Goal: Task Accomplishment & Management: Manage account settings

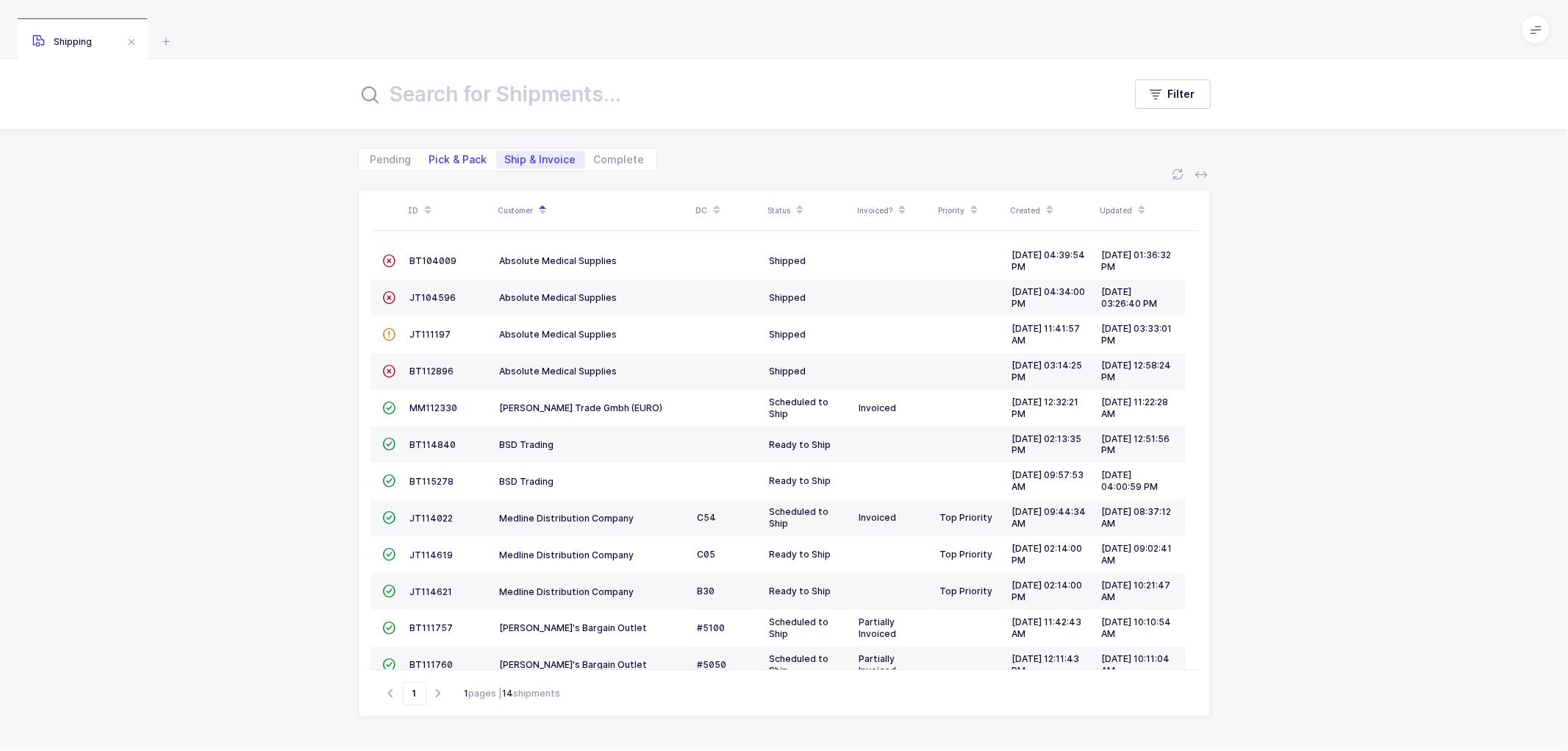
click at [438, 156] on span "Pick & Pack" at bounding box center [458, 160] width 58 height 11
click at [430, 156] on input "Pick & Pack" at bounding box center [425, 156] width 10 height 10
radio input "true"
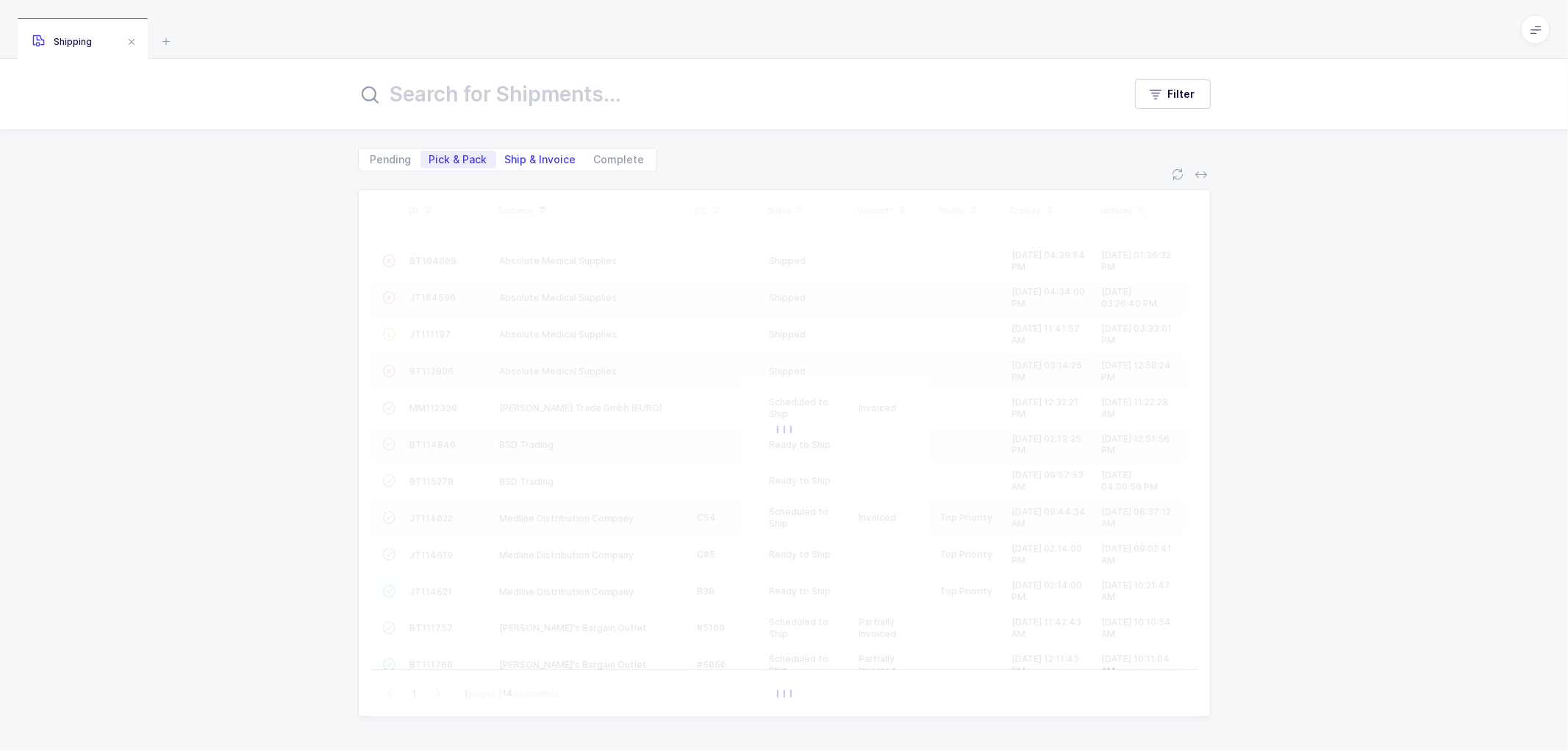
click at [527, 157] on span "Ship & Invoice" at bounding box center [540, 160] width 71 height 11
click at [505, 157] on input "Ship & Invoice" at bounding box center [500, 156] width 10 height 10
radio input "true"
radio input "false"
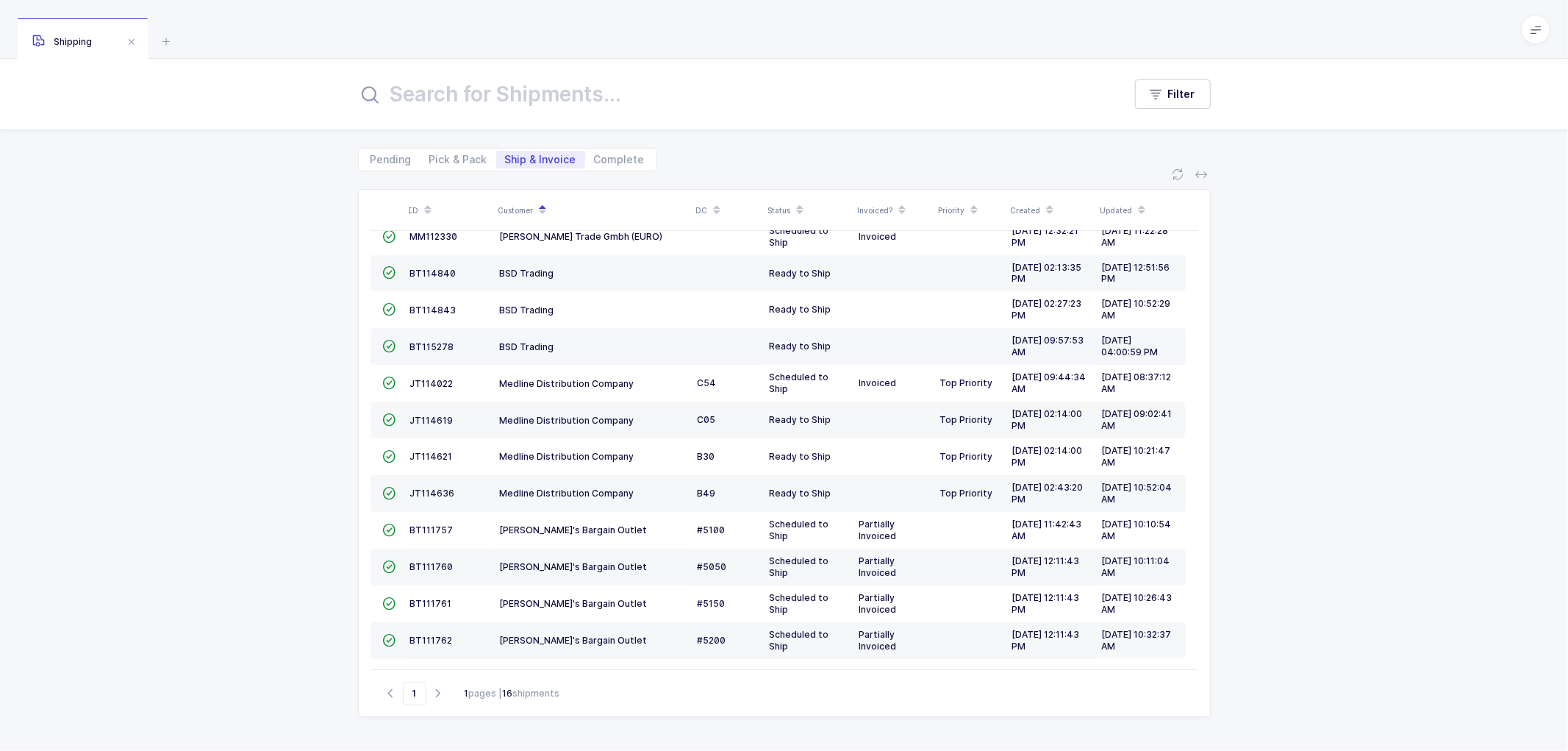
scroll to position [174, 0]
click at [432, 491] on span "JT114636" at bounding box center [433, 491] width 44 height 11
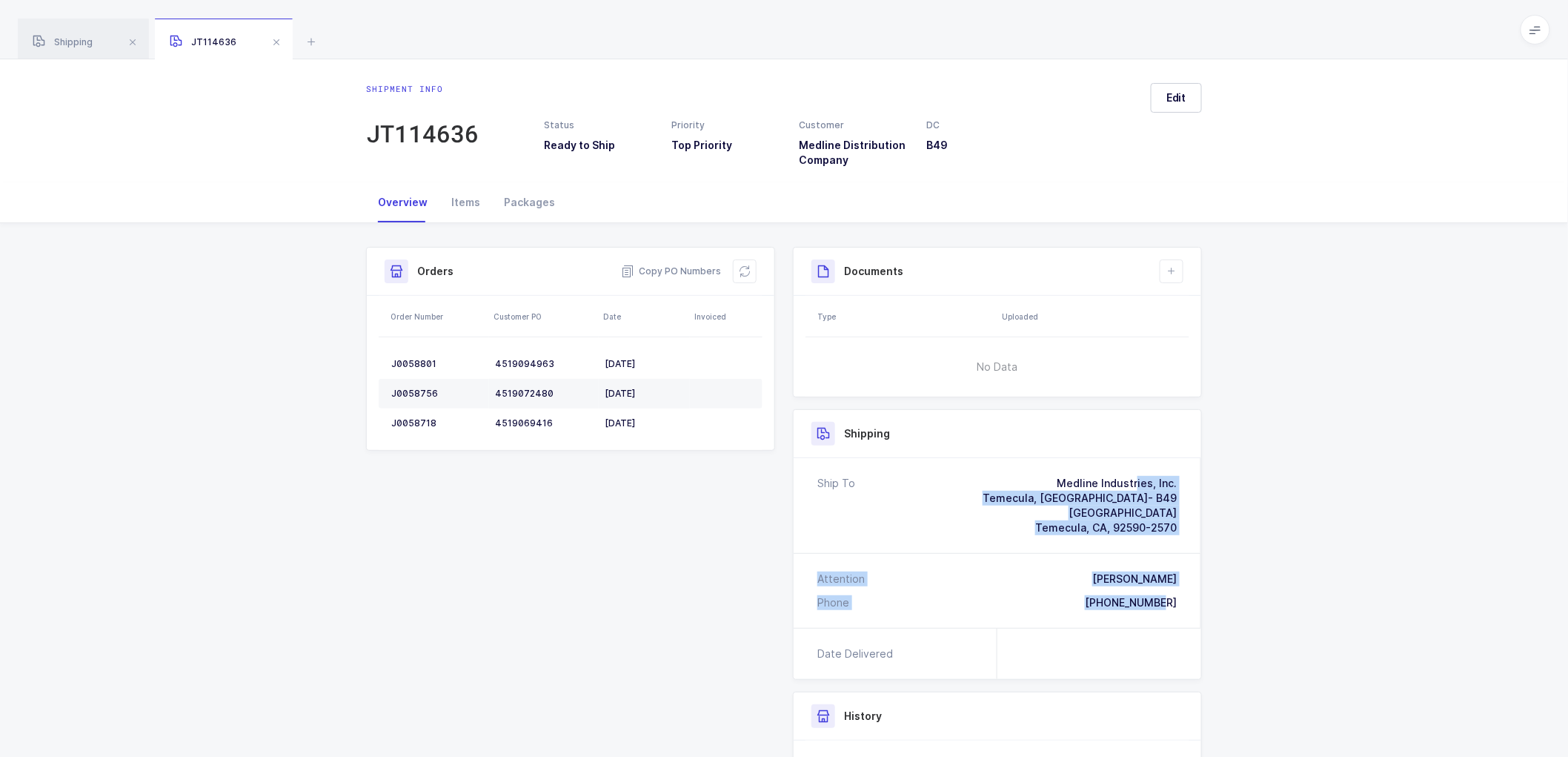
drag, startPoint x: 1187, startPoint y: 607, endPoint x: 1041, endPoint y: 461, distance: 206.5
click at [1041, 461] on div "Ship To Medline Industries, Inc. Temecula, CA- B49 42500 Winchester Rd Temecula…" at bounding box center [997, 542] width 407 height 169
copy div "Medline Industries, Inc. Temecula, CA- B49 42500 Winchester Rd Temecula, CA, 92…"
drag, startPoint x: 672, startPoint y: 264, endPoint x: 775, endPoint y: 285, distance: 105.1
click at [672, 264] on span "Copy PO Numbers" at bounding box center [671, 271] width 100 height 15
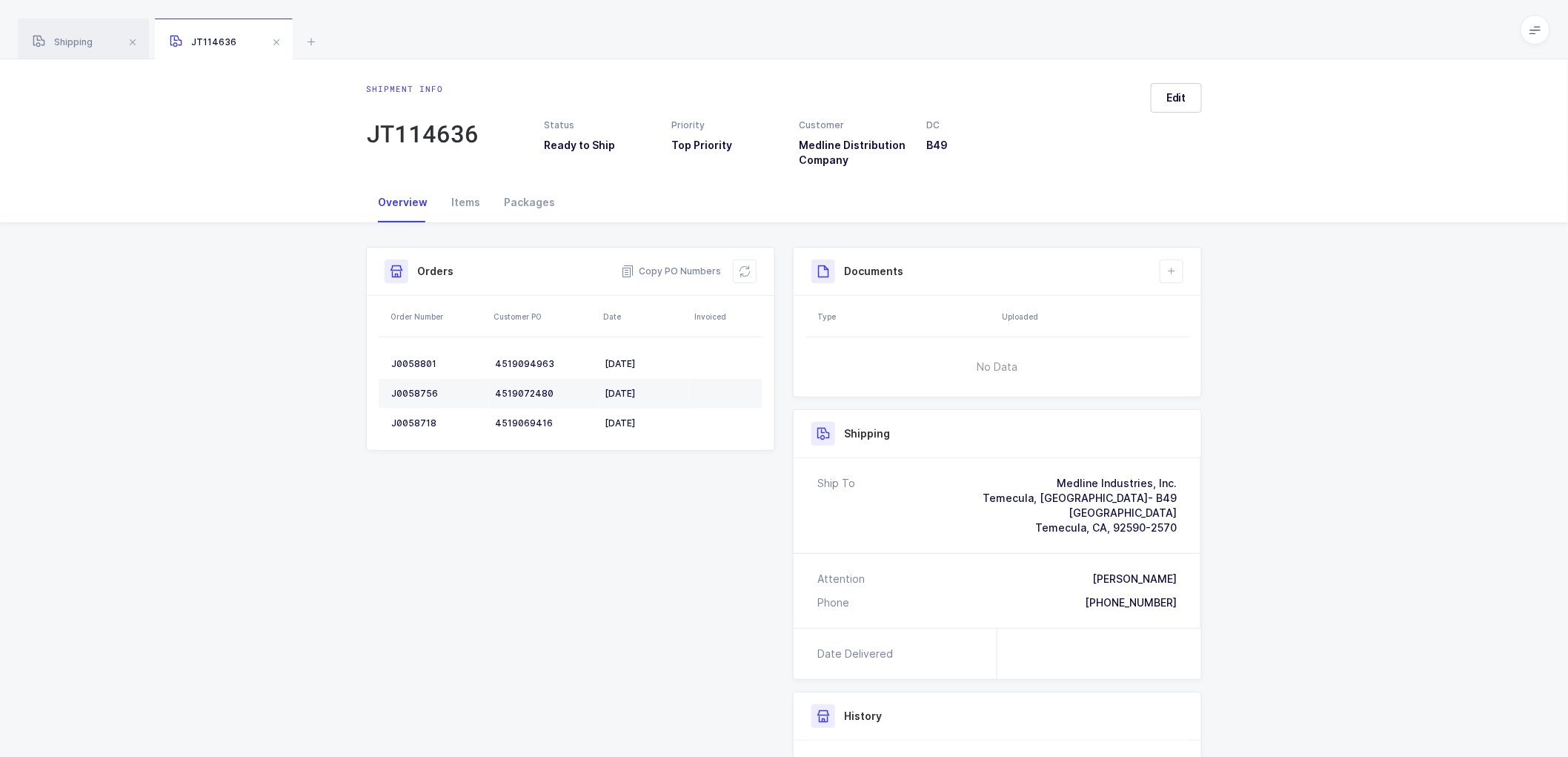
drag, startPoint x: 512, startPoint y: 200, endPoint x: 604, endPoint y: 210, distance: 92.5
click at [514, 200] on div "Packages" at bounding box center [529, 202] width 75 height 40
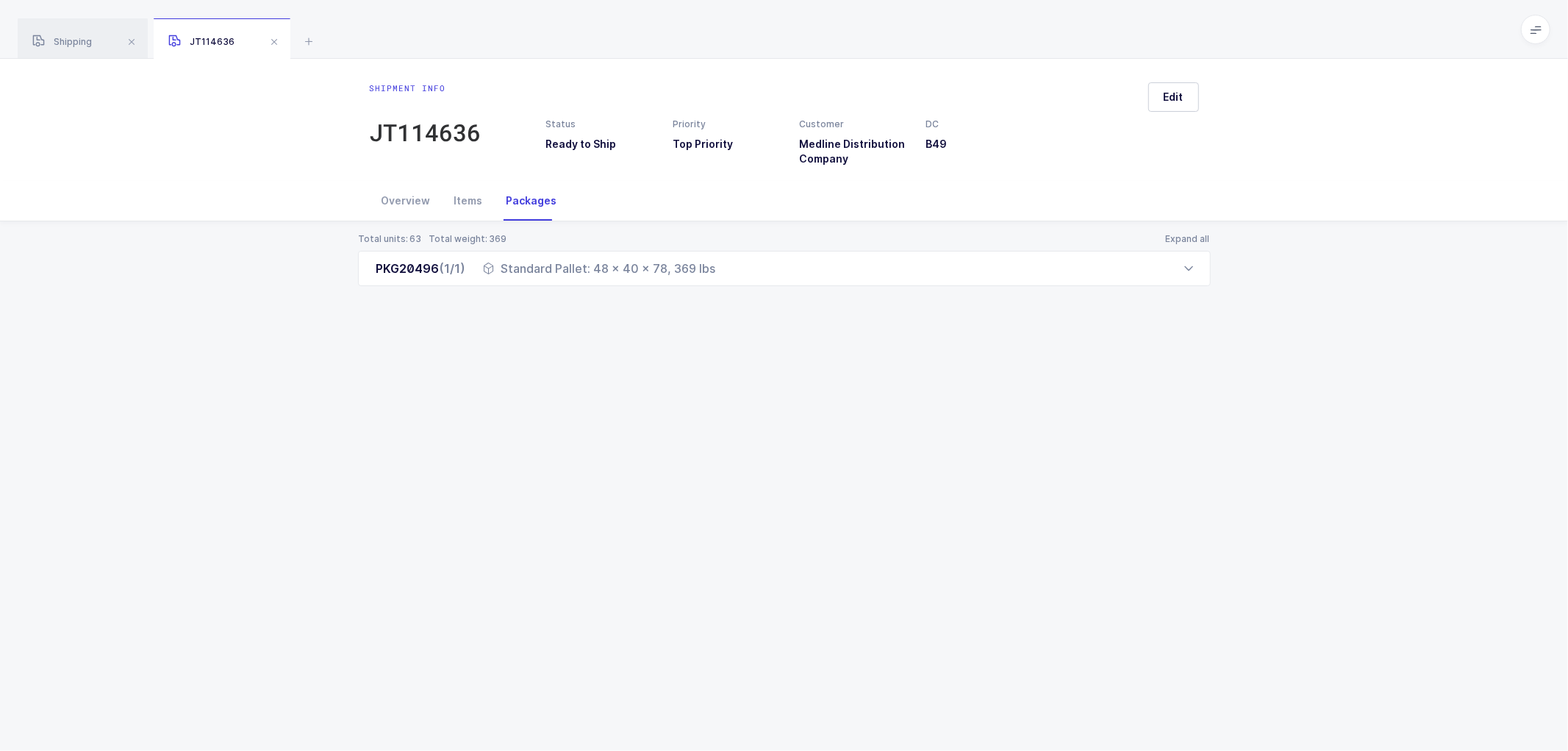
click at [437, 354] on div "Shipment info JT114636 Status Ready to Ship Priority Top Priority Customer Medl…" at bounding box center [784, 404] width 1568 height 692
drag, startPoint x: 373, startPoint y: 266, endPoint x: 738, endPoint y: 279, distance: 365.2
click at [738, 279] on div "PKG20496 (1/1) Standard Pallet: 48 x 40 x 78, 369 lbs" at bounding box center [784, 268] width 853 height 36
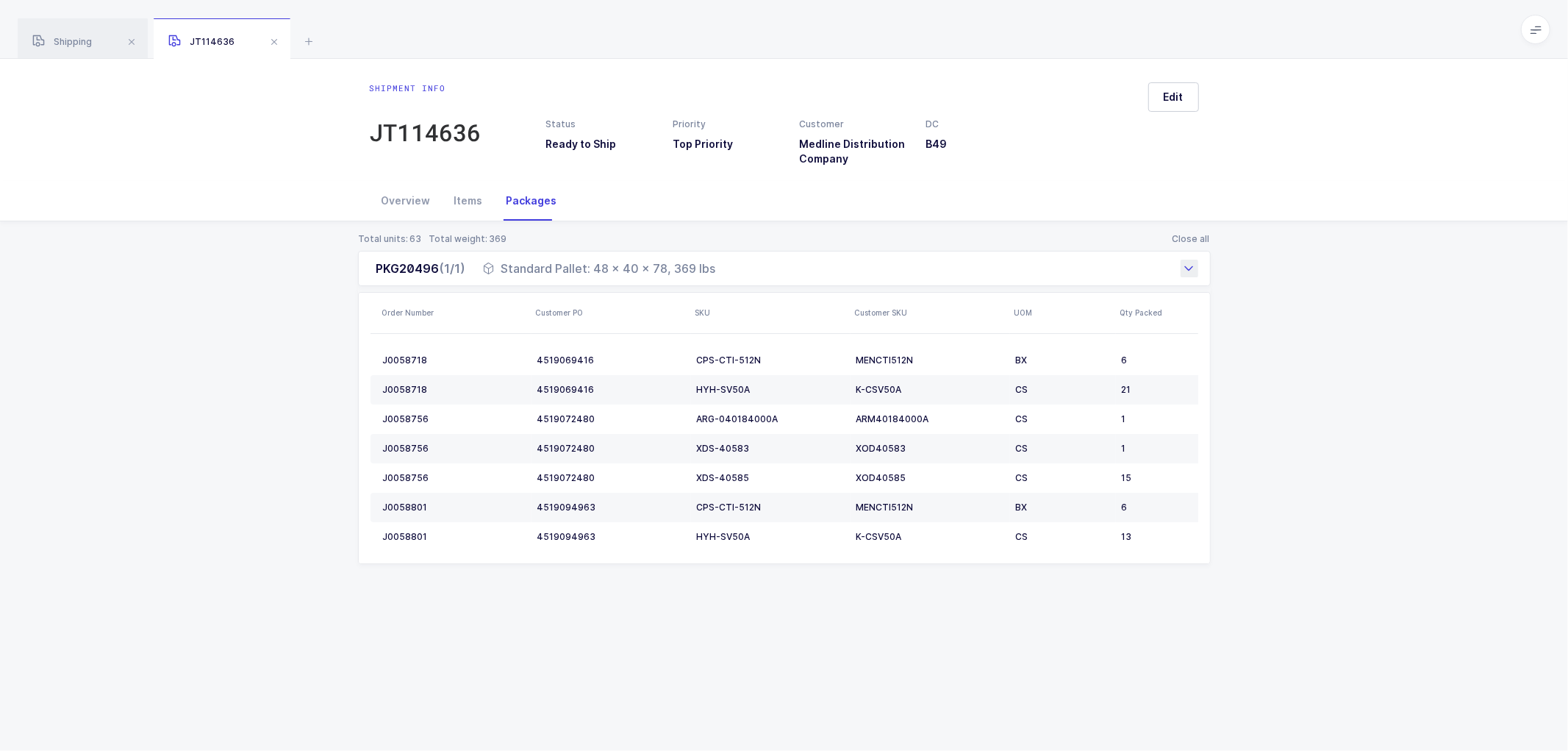
copy div "PKG20496 (1/1) Standard Pallet: 48 x 40 x 78, 369 lbs"
click at [68, 38] on span "Shipping" at bounding box center [61, 42] width 60 height 11
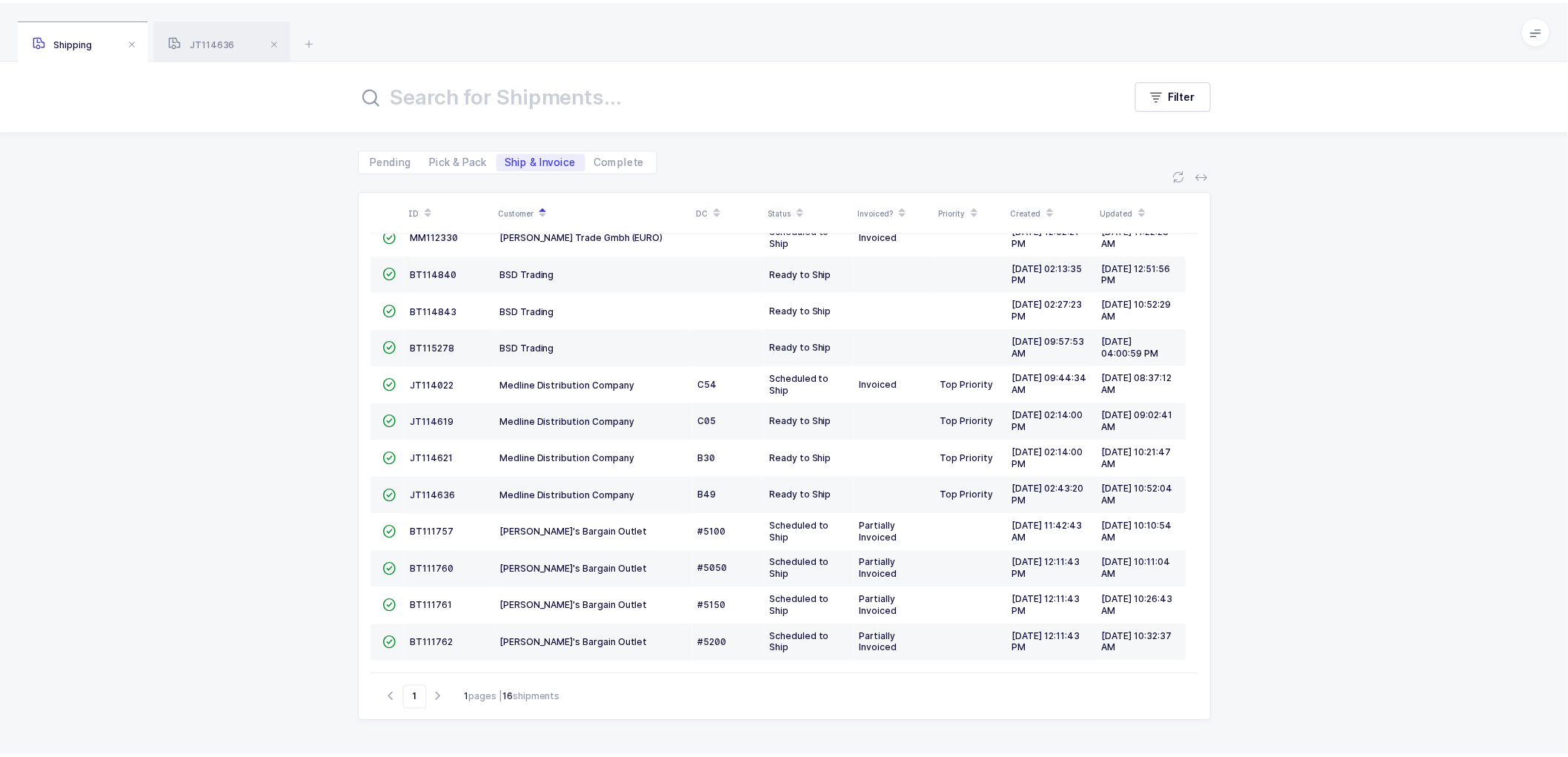
scroll to position [134, 0]
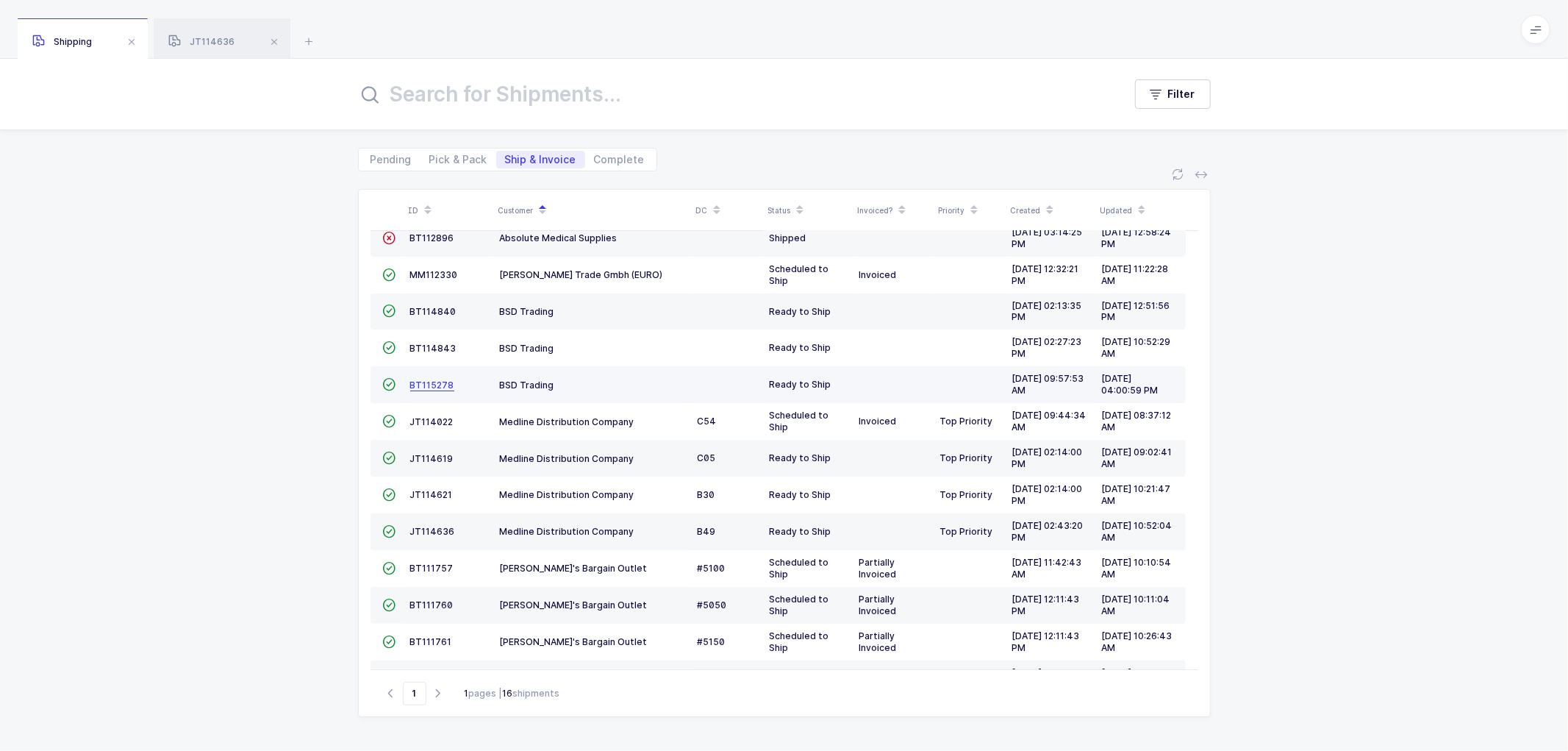
click at [432, 387] on span "BT115278" at bounding box center [433, 385] width 44 height 11
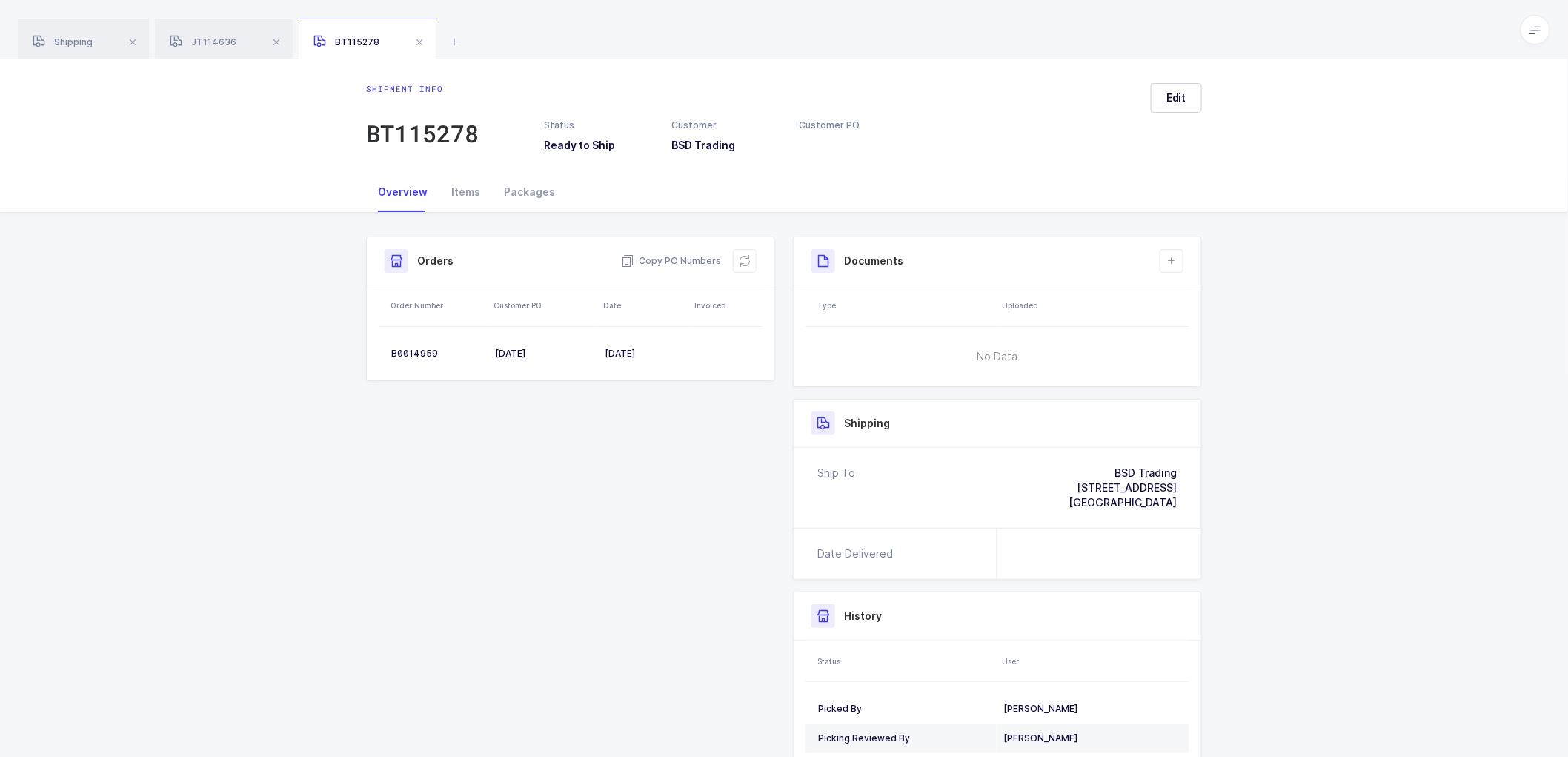
drag, startPoint x: 80, startPoint y: 39, endPoint x: 171, endPoint y: 89, distance: 103.8
click at [80, 40] on span "Shipping" at bounding box center [62, 42] width 60 height 11
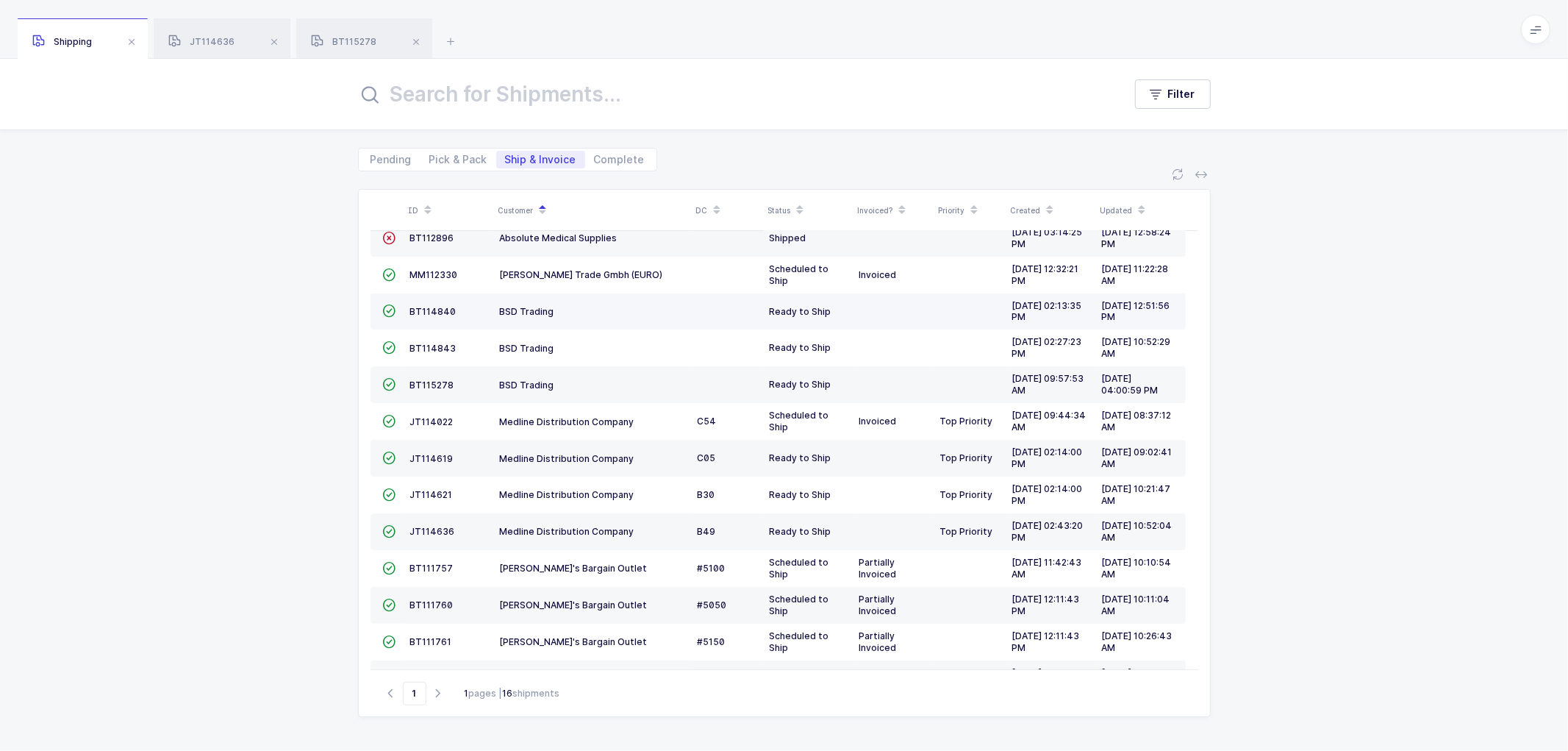
drag, startPoint x: 428, startPoint y: 304, endPoint x: 501, endPoint y: 324, distance: 75.7
click at [429, 304] on td "BT114840" at bounding box center [449, 311] width 90 height 36
click at [439, 309] on span "BT114840" at bounding box center [434, 311] width 46 height 11
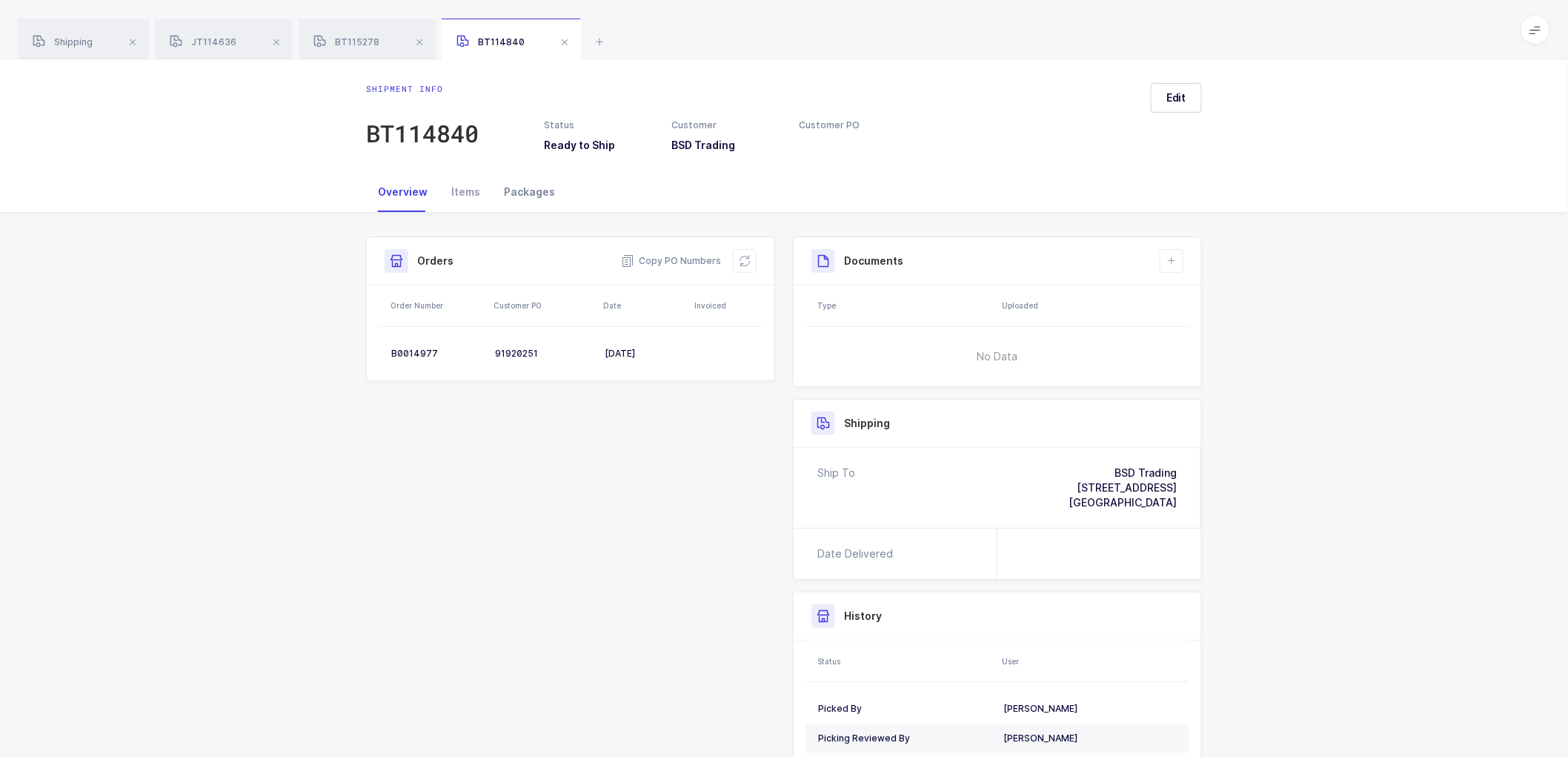
click at [516, 187] on div "Packages" at bounding box center [529, 192] width 75 height 40
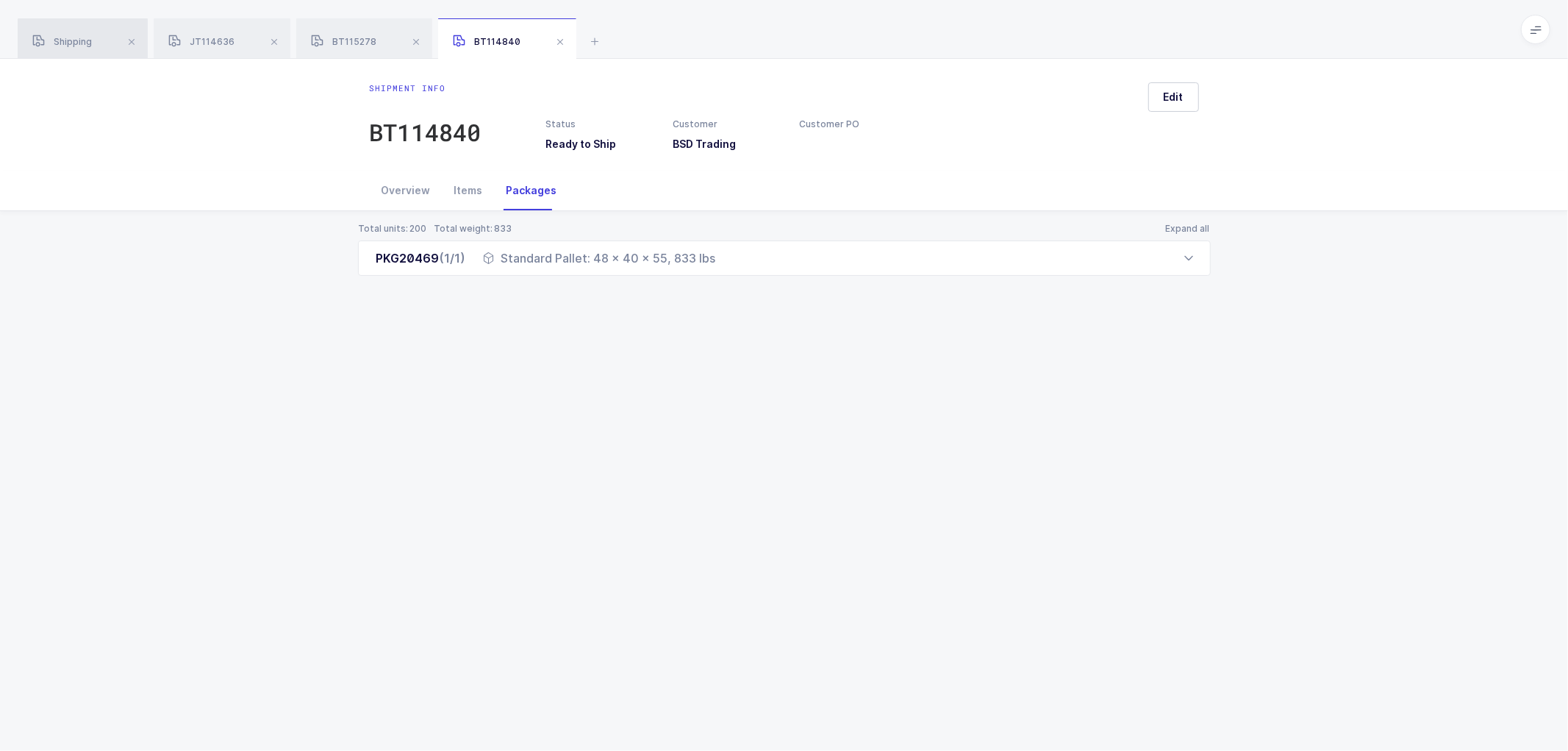
drag, startPoint x: 76, startPoint y: 42, endPoint x: 249, endPoint y: 117, distance: 188.6
click at [77, 43] on span "Shipping" at bounding box center [61, 42] width 60 height 11
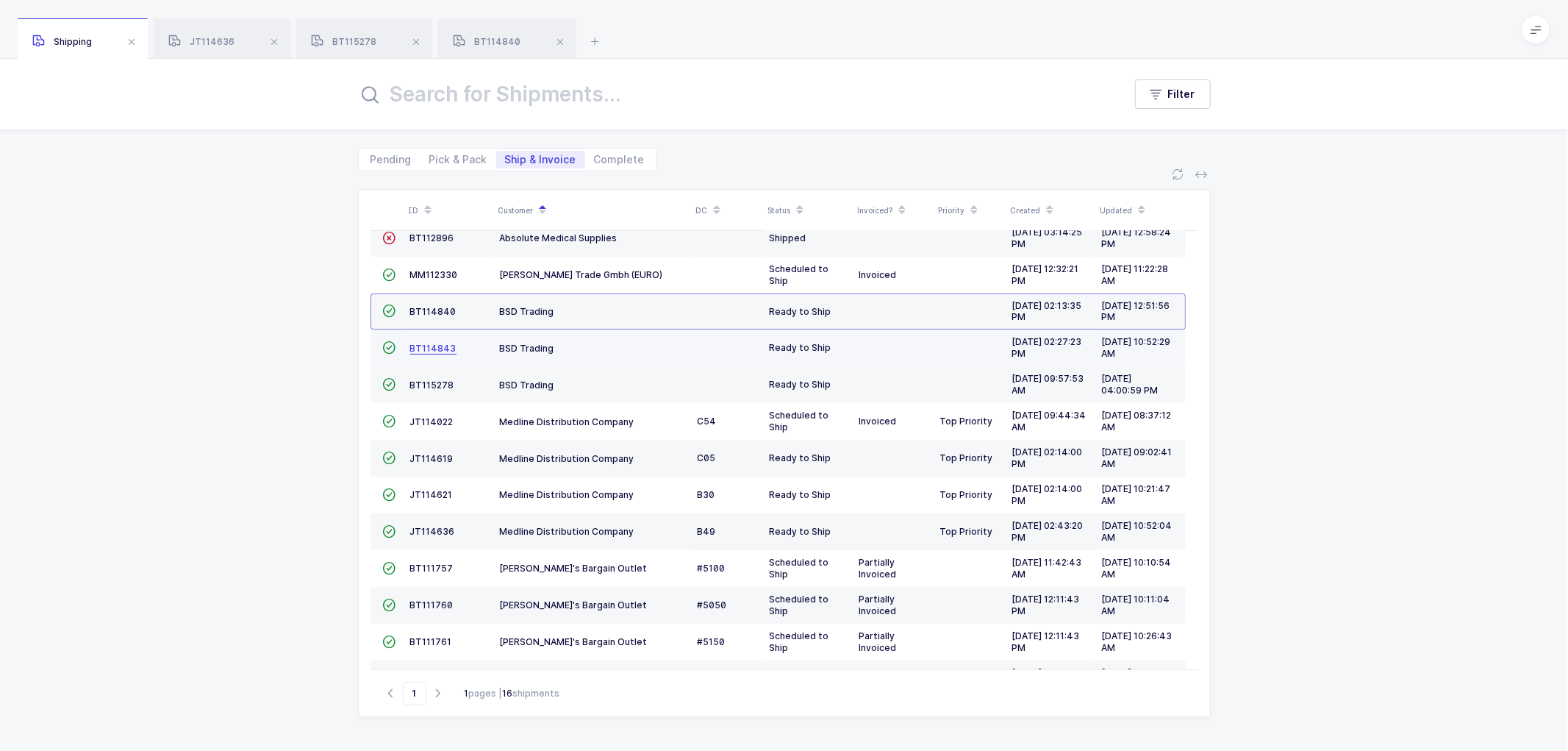
click at [419, 346] on span "BT114843" at bounding box center [434, 348] width 46 height 11
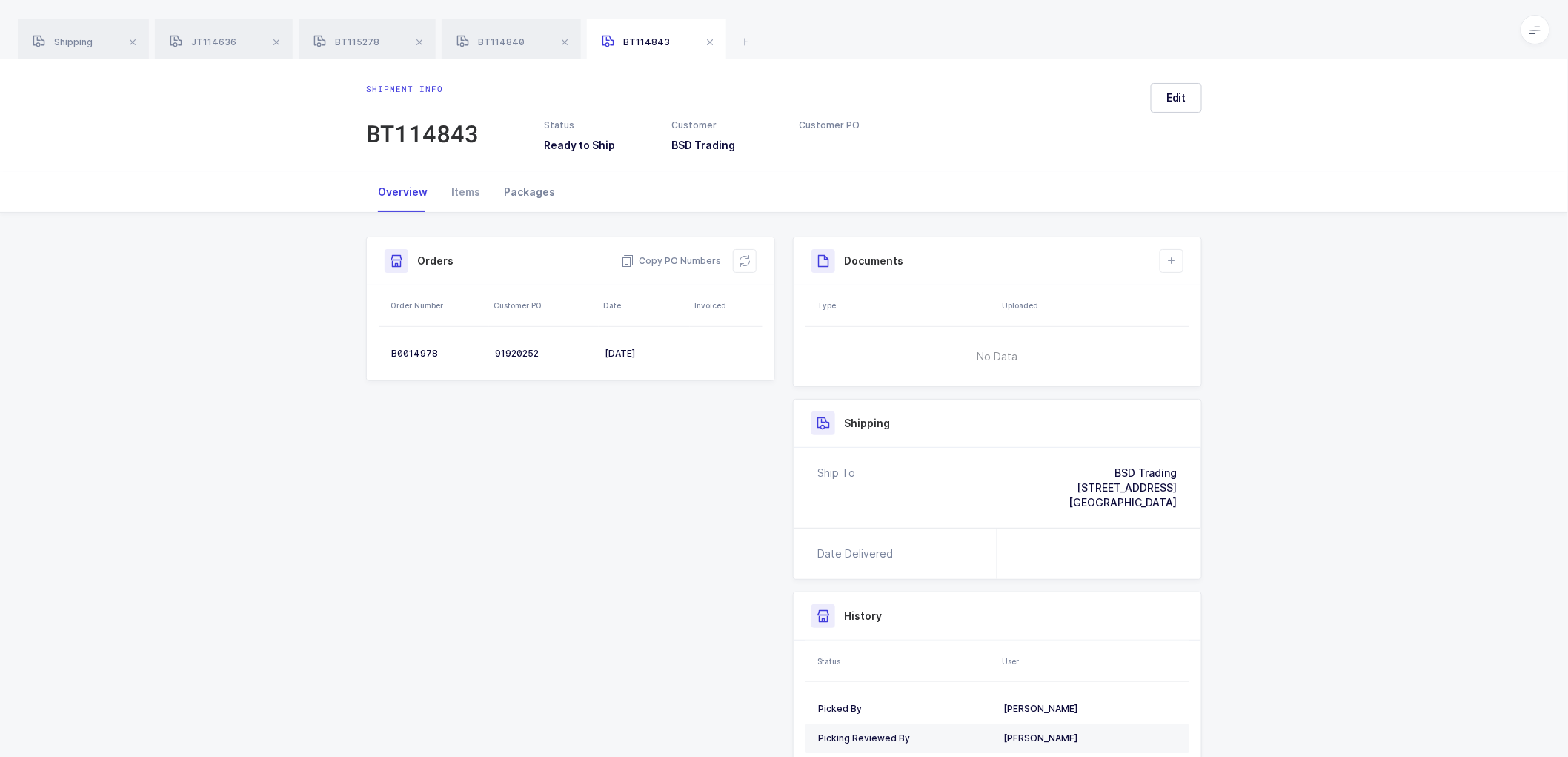
click at [517, 191] on div "Packages" at bounding box center [529, 192] width 75 height 40
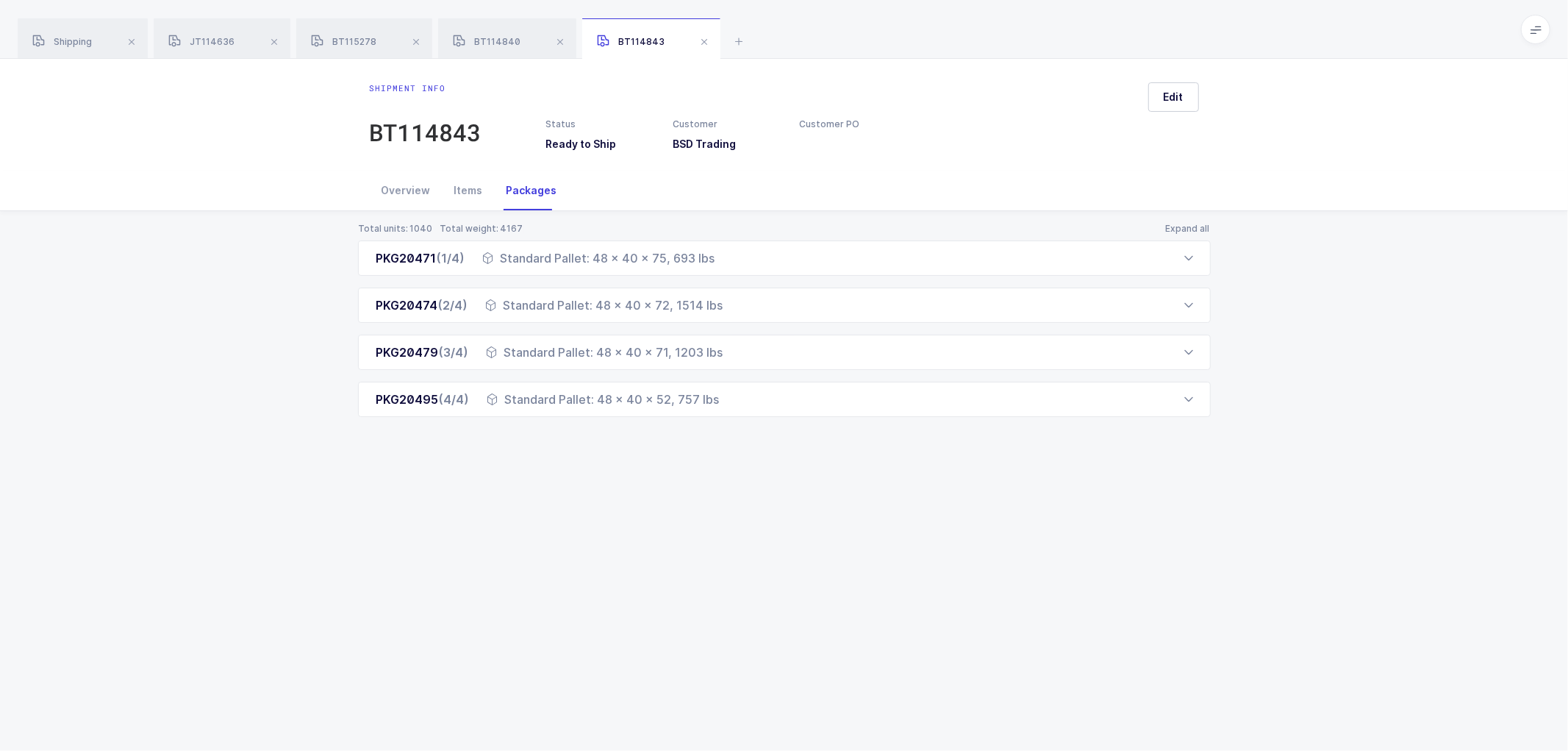
drag, startPoint x: 379, startPoint y: 258, endPoint x: 743, endPoint y: 442, distance: 407.9
click at [743, 442] on div "Total units: 1040 Total weight: 4167 Expand all PKG20471 (1/4) Standard Pallet:…" at bounding box center [784, 337] width 1544 height 253
copy div "PKG20471 (1/4) Standard Pallet: 48 x 40 x 75, 693 lbs Order Number Customer PO …"
click at [1188, 226] on button "Expand all" at bounding box center [1187, 228] width 45 height 12
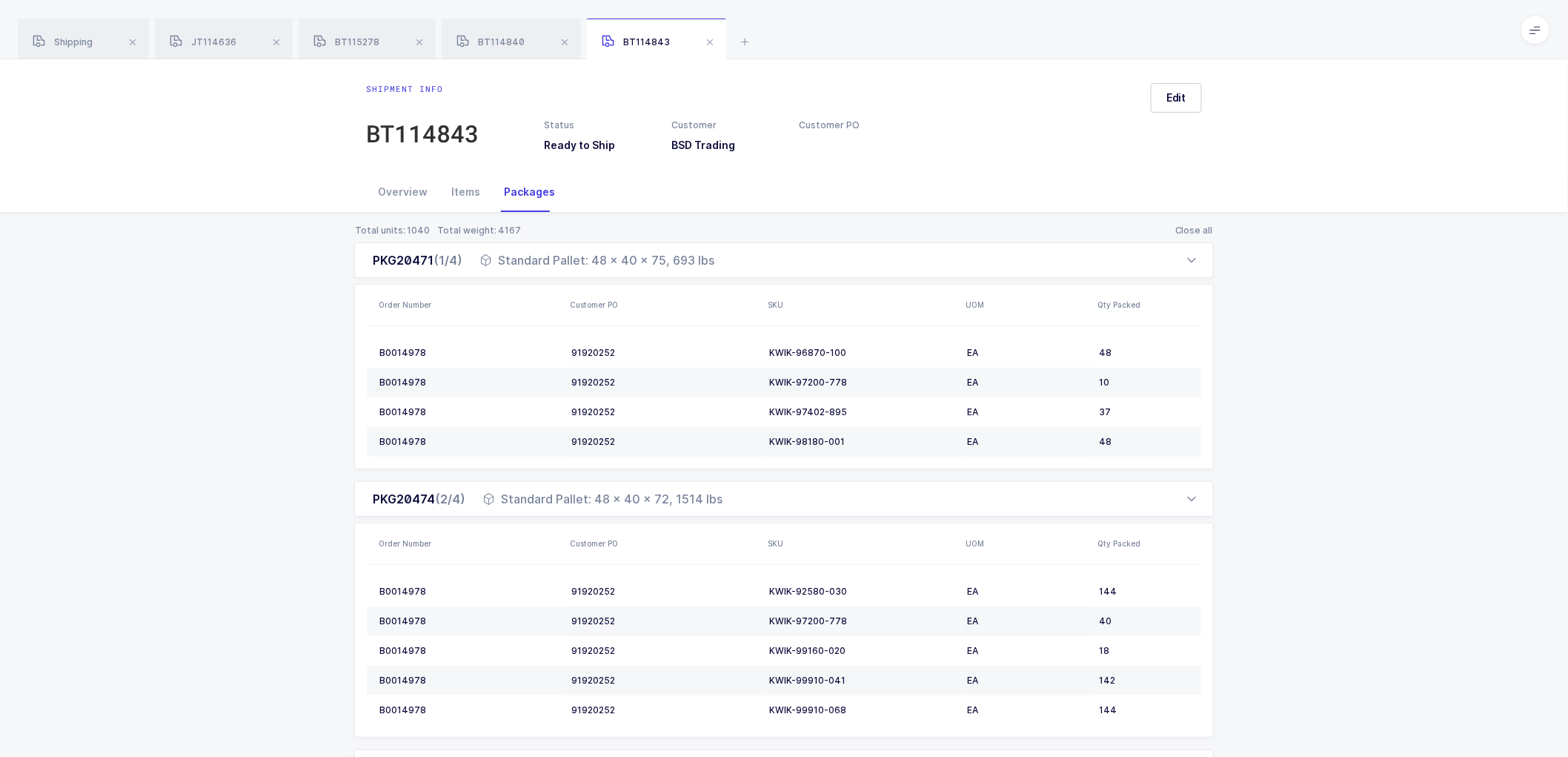
click at [206, 308] on div "Total units: 1040 Total weight: 4167 Close all PKG20471 (1/4) Standard Pallet: …" at bounding box center [784, 722] width 1544 height 1019
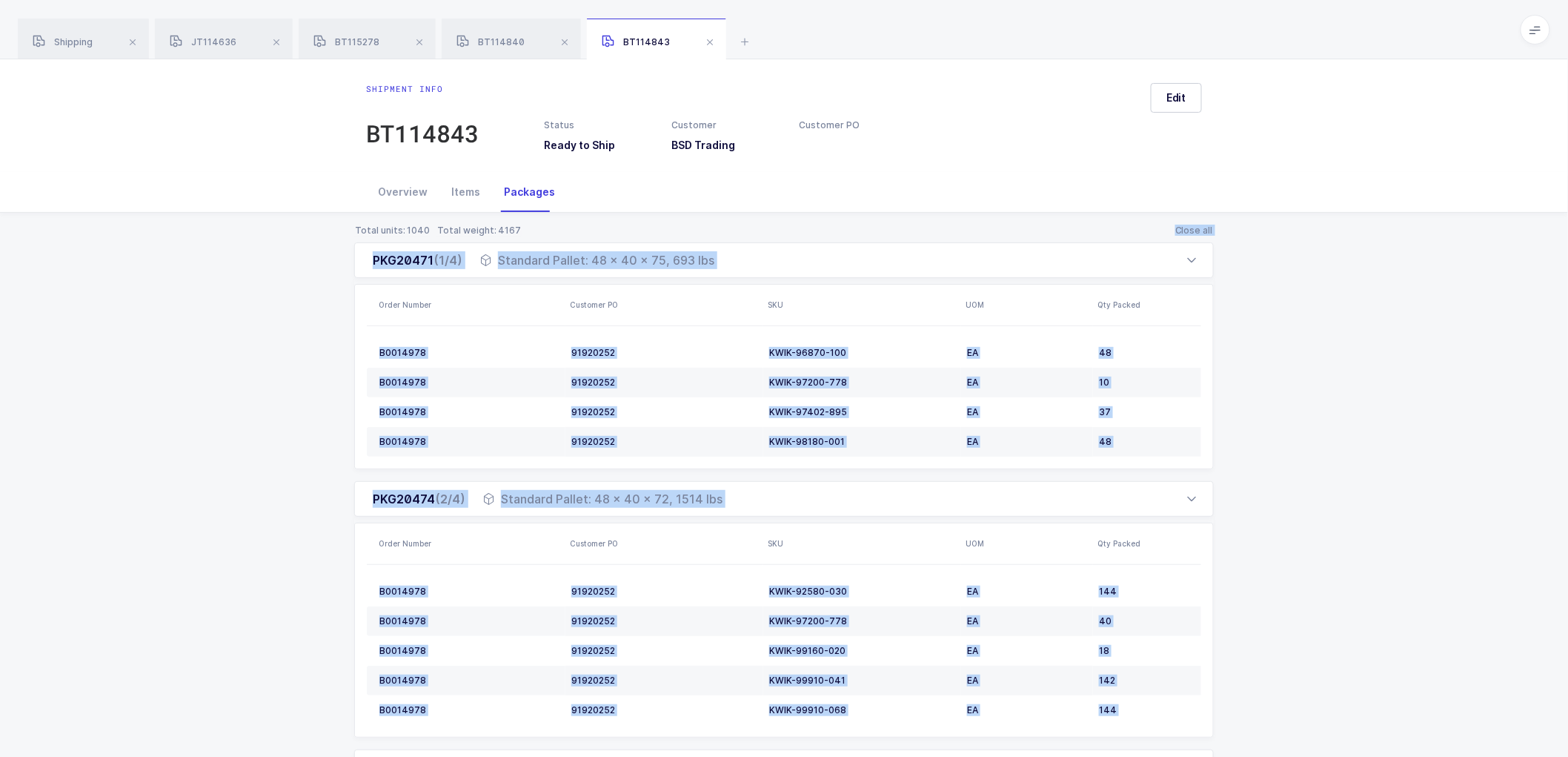
drag, startPoint x: 1114, startPoint y: 676, endPoint x: 338, endPoint y: 256, distance: 882.4
click at [338, 256] on div "Total units: 1040 Total weight: 4167 Close all PKG20471 (1/4) Standard Pallet: …" at bounding box center [784, 722] width 1544 height 1019
copy div "PKG20471 (1/4) Standard Pallet: 48 x 40 x 75, 693 lbs Order Number Customer PO …"
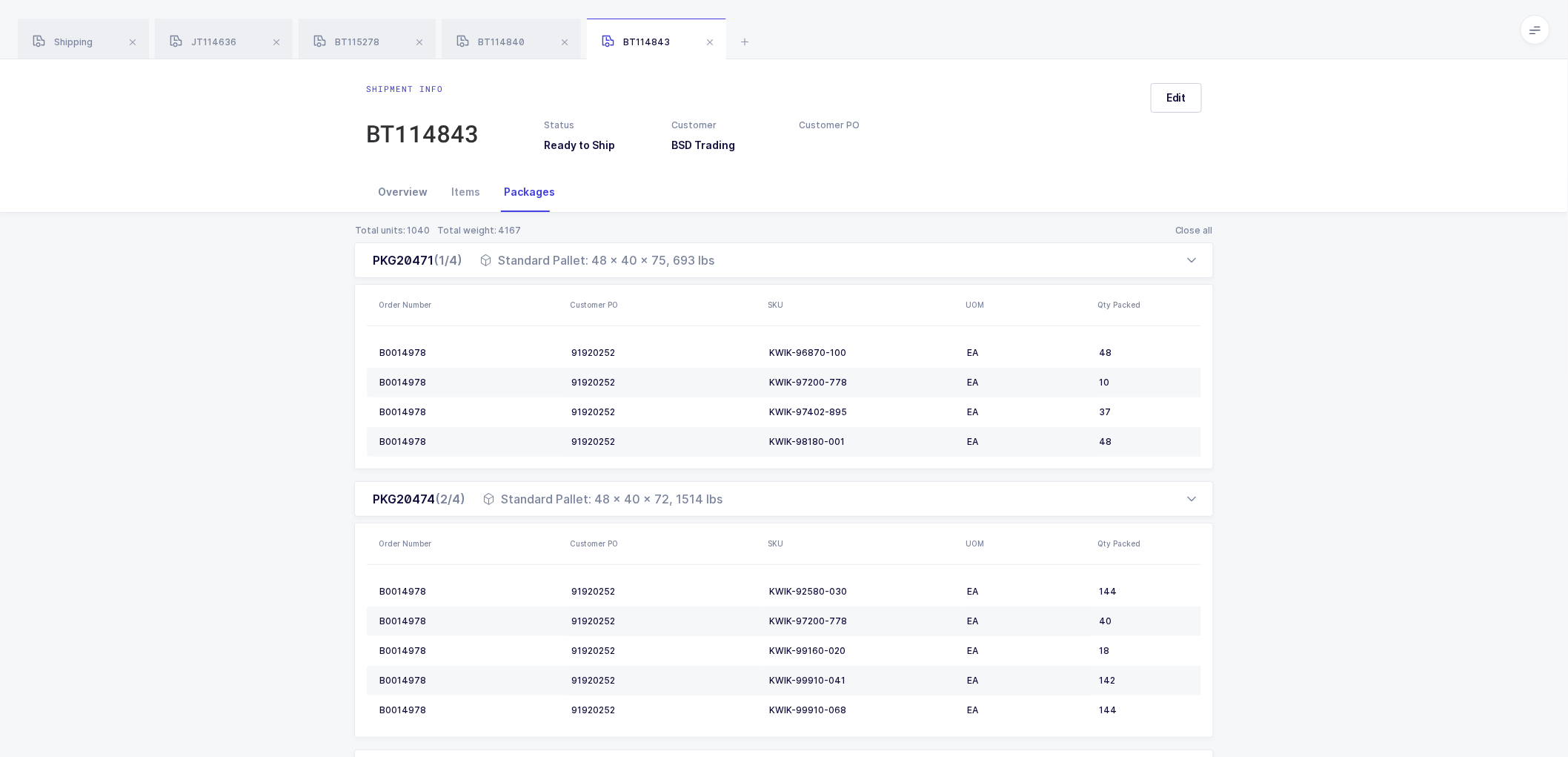
click at [394, 186] on div "Overview" at bounding box center [403, 192] width 73 height 40
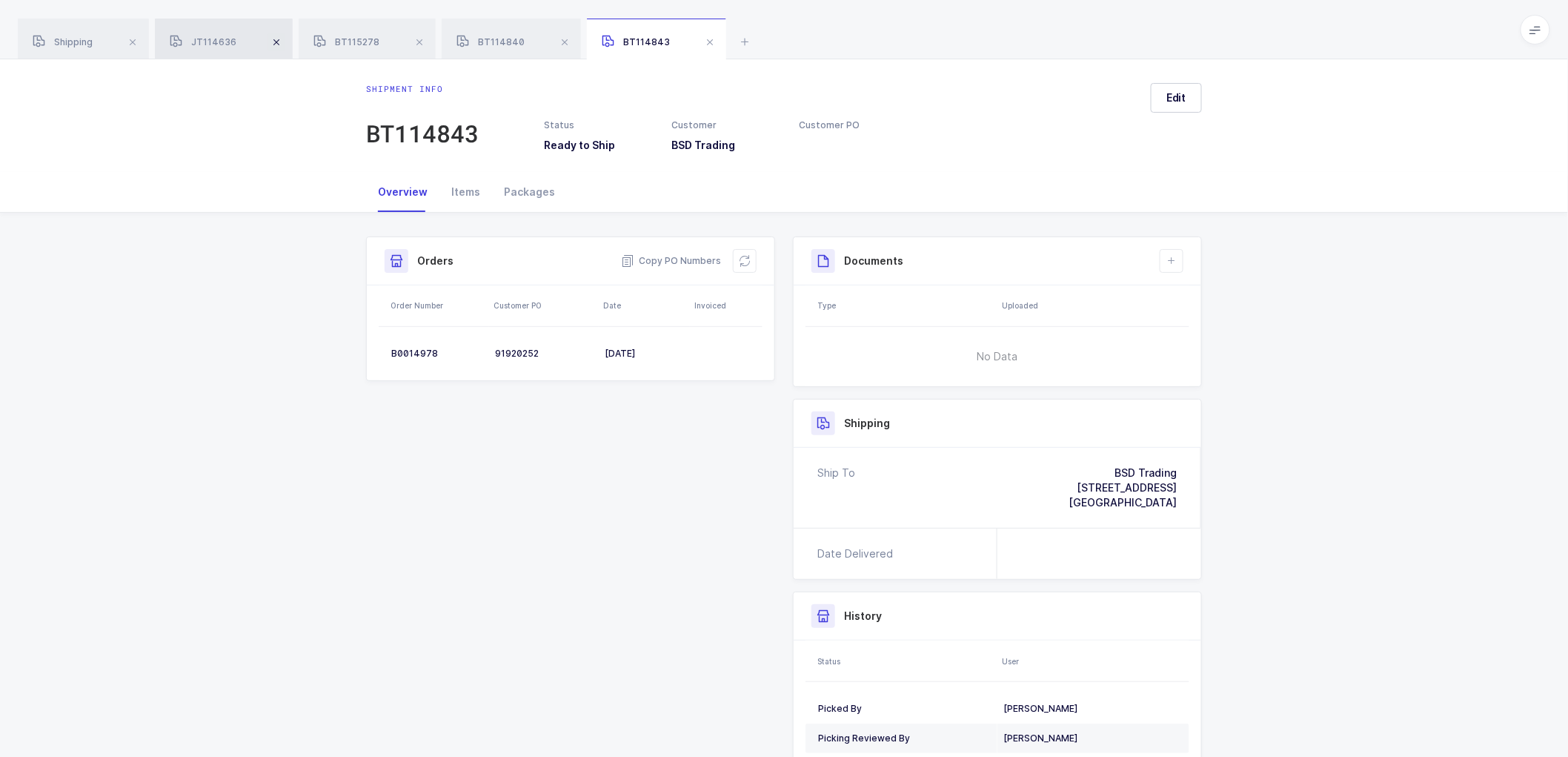
click at [281, 39] on span at bounding box center [277, 42] width 18 height 18
click at [281, 39] on span at bounding box center [276, 42] width 18 height 18
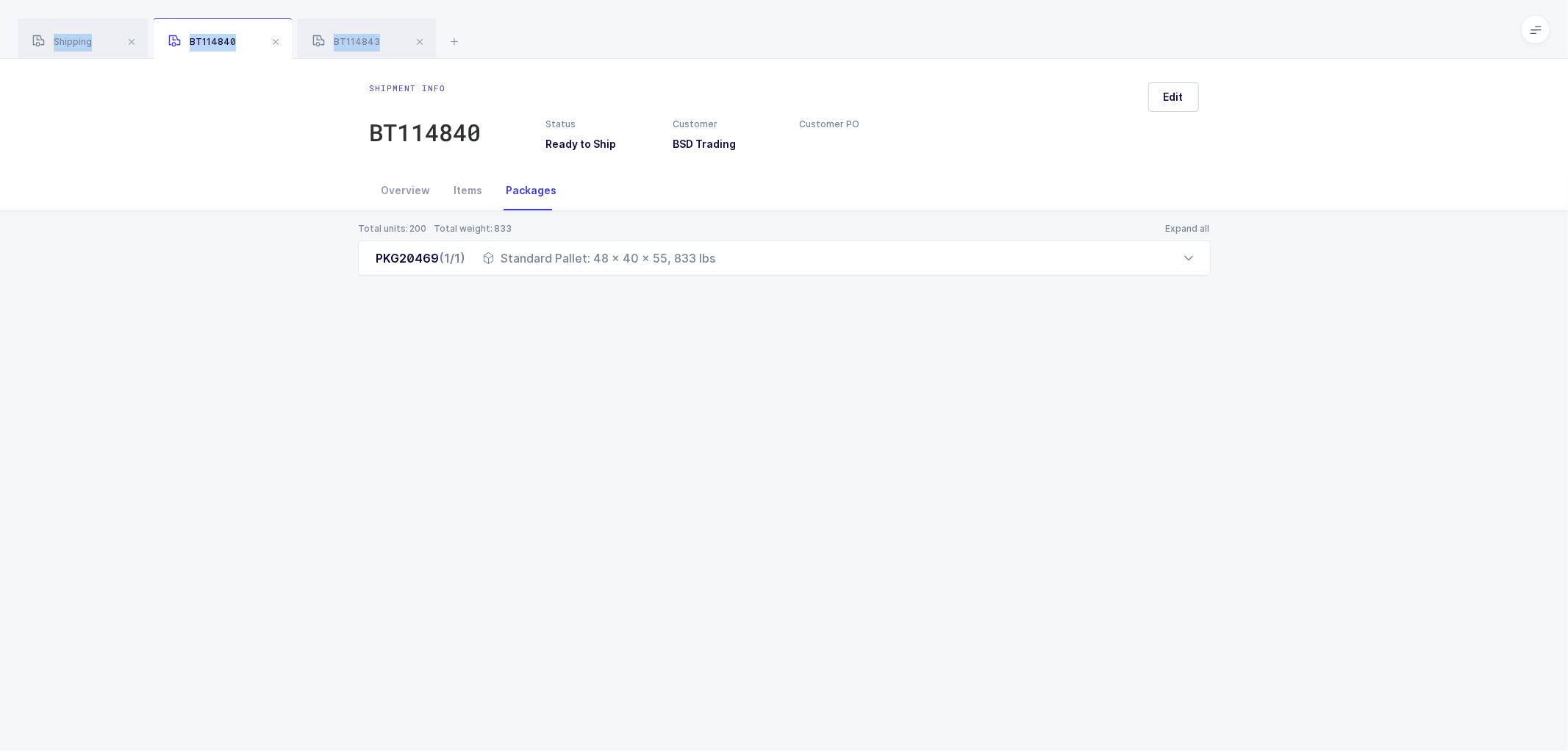
click at [279, 39] on span at bounding box center [275, 42] width 18 height 18
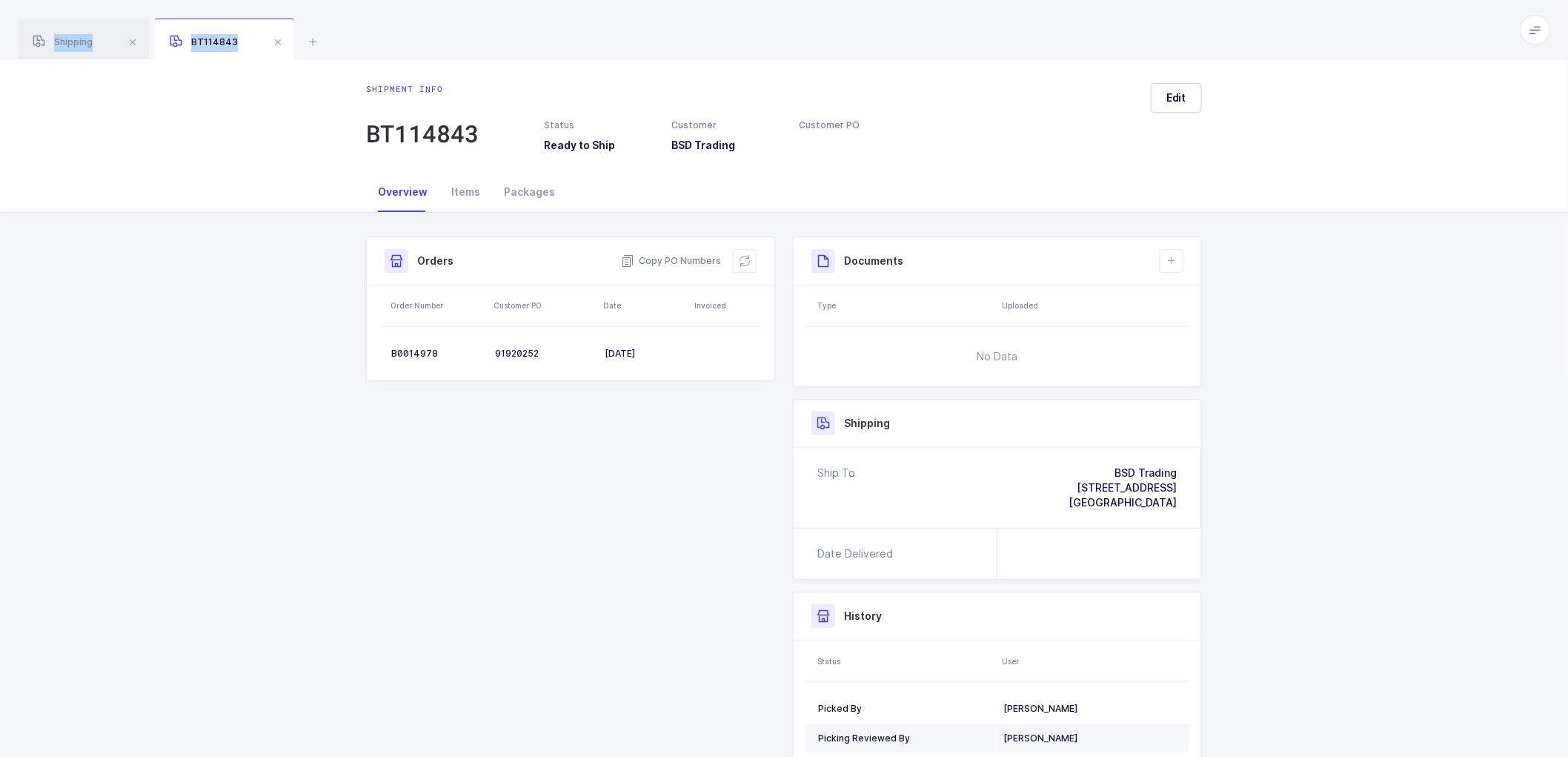
click at [281, 39] on span at bounding box center [278, 42] width 18 height 18
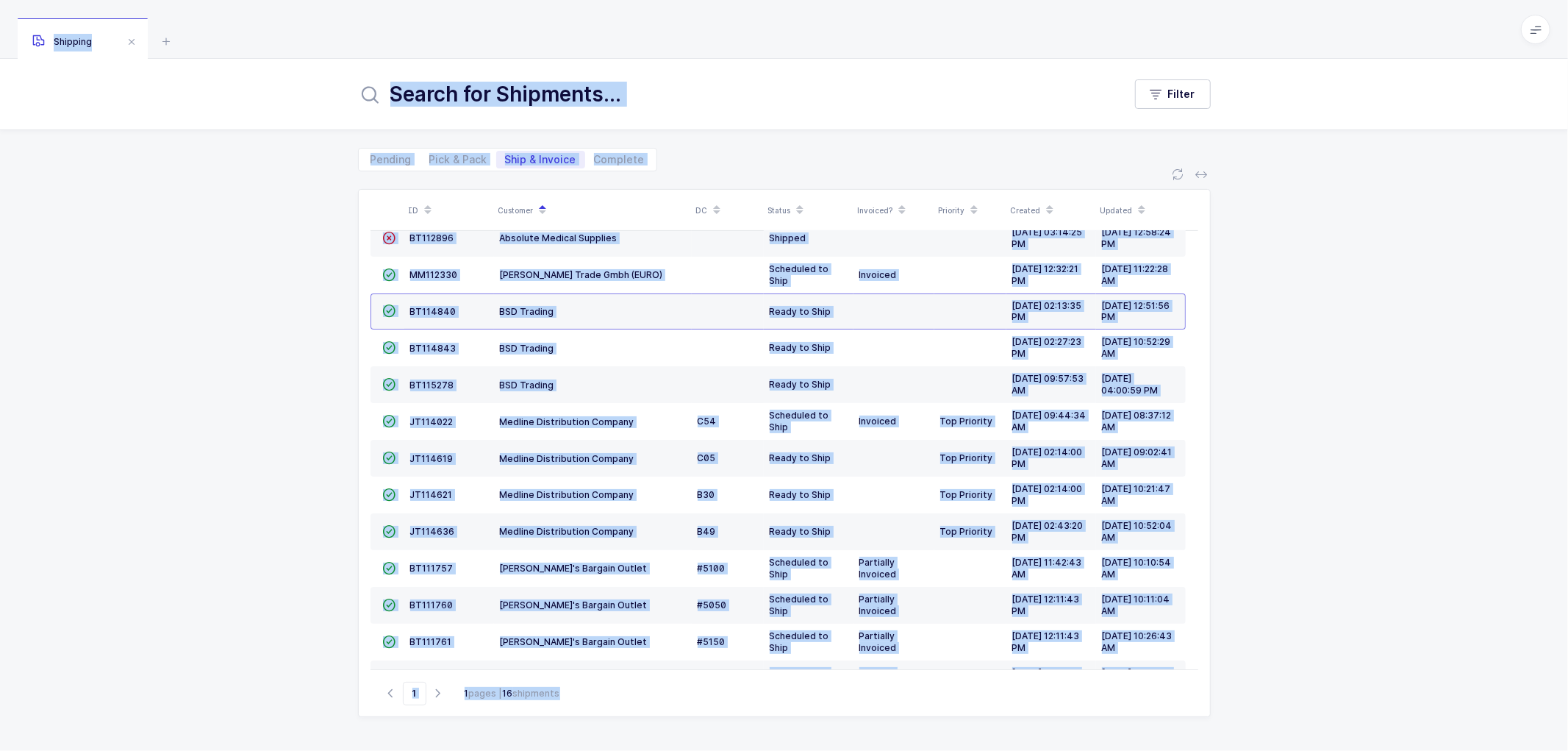
drag, startPoint x: 187, startPoint y: 328, endPoint x: 206, endPoint y: 347, distance: 26.9
click at [187, 328] on div "ID Customer DC Status Invoiced? Priority Created Updated  BT104009 Absolute Me…" at bounding box center [784, 461] width 1568 height 579
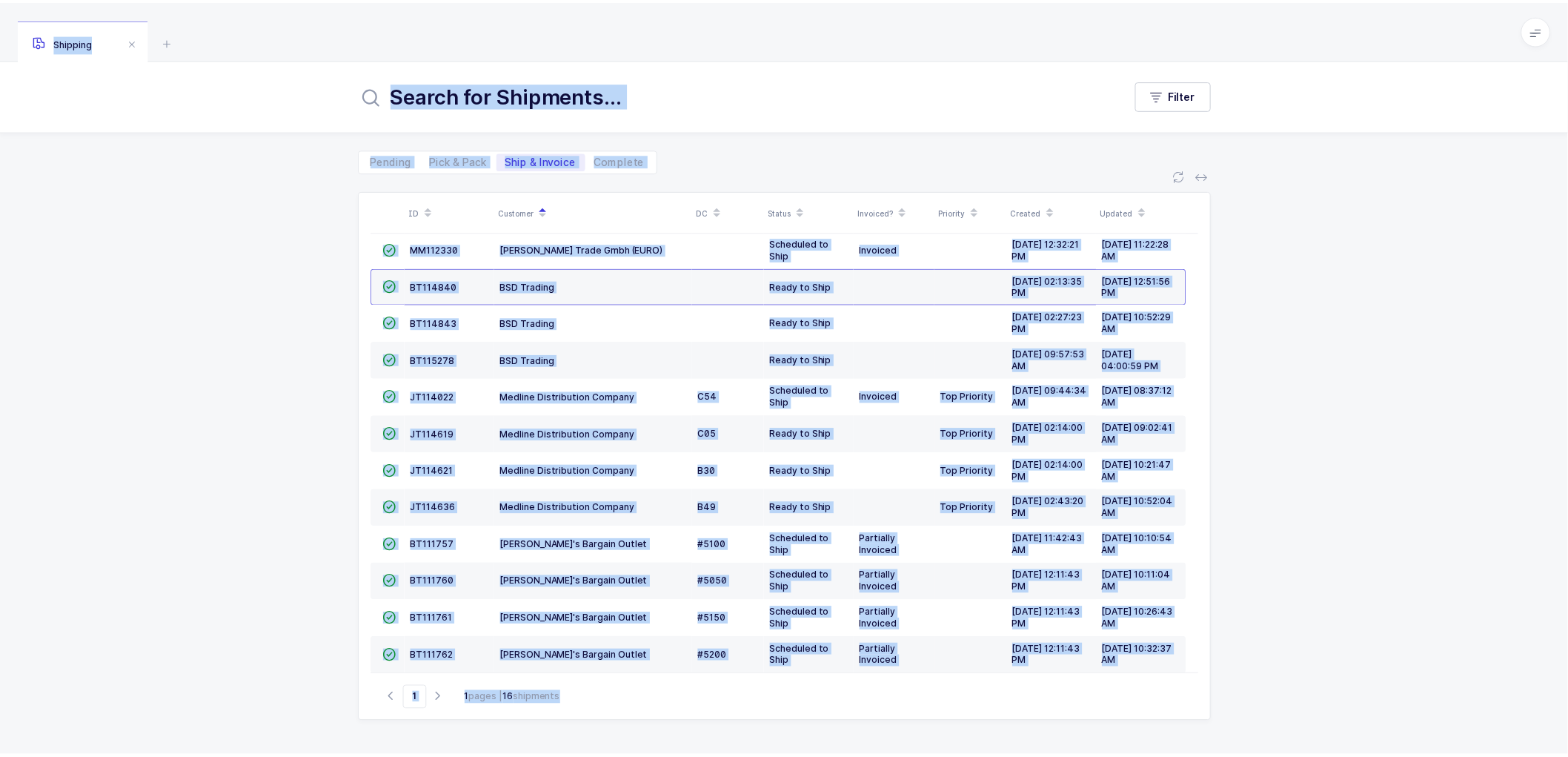
scroll to position [176, 0]
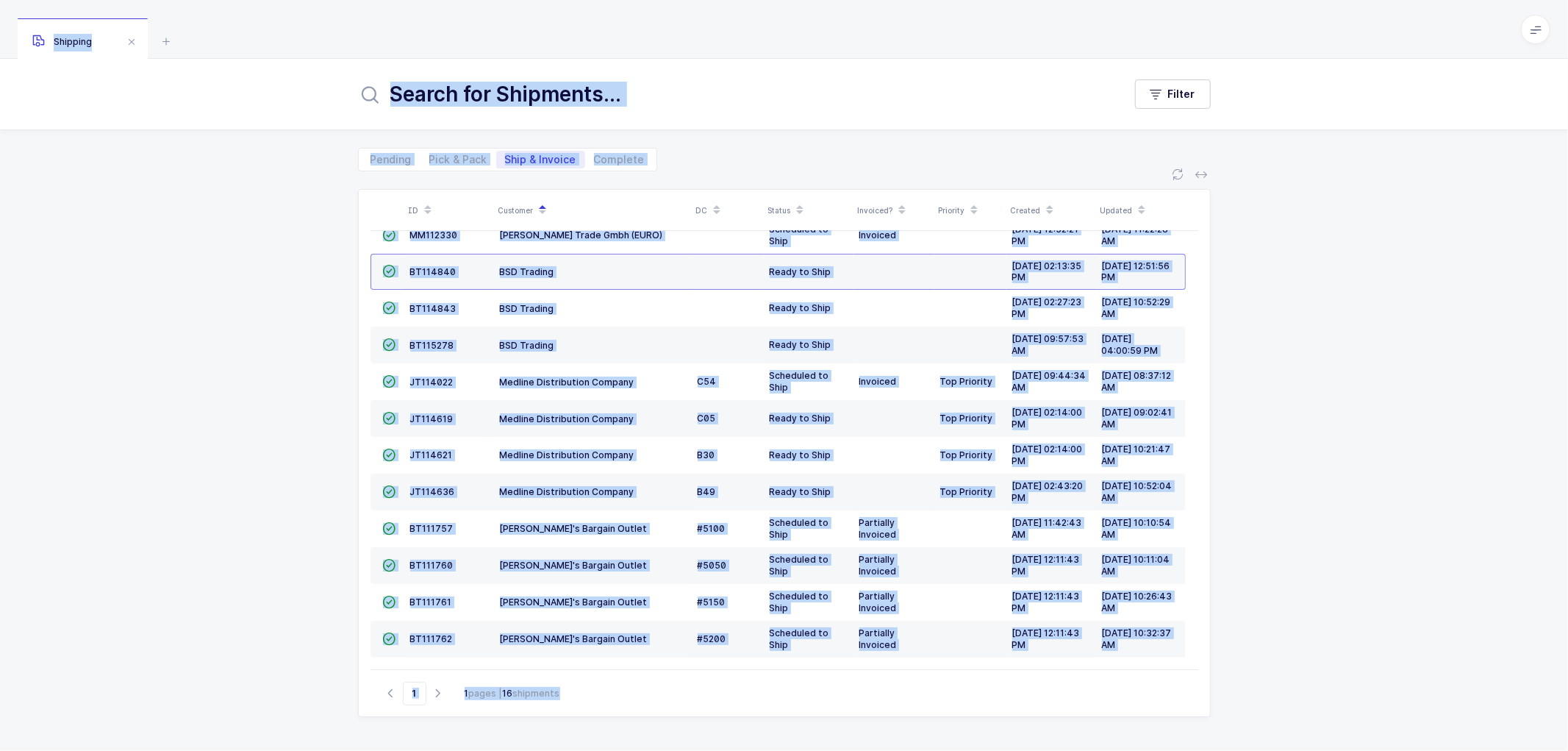
click at [211, 459] on div "ID Customer DC Status Invoiced? Priority Created Updated  BT104009 Absolute Me…" at bounding box center [784, 461] width 1568 height 579
click at [104, 236] on div "ID Customer DC Status Invoiced? Priority Created Updated  BT104009 Absolute Me…" at bounding box center [784, 461] width 1568 height 579
click at [207, 336] on div "ID Customer DC Status Invoiced? Priority Created Updated  BT104009 Absolute Me…" at bounding box center [784, 461] width 1568 height 579
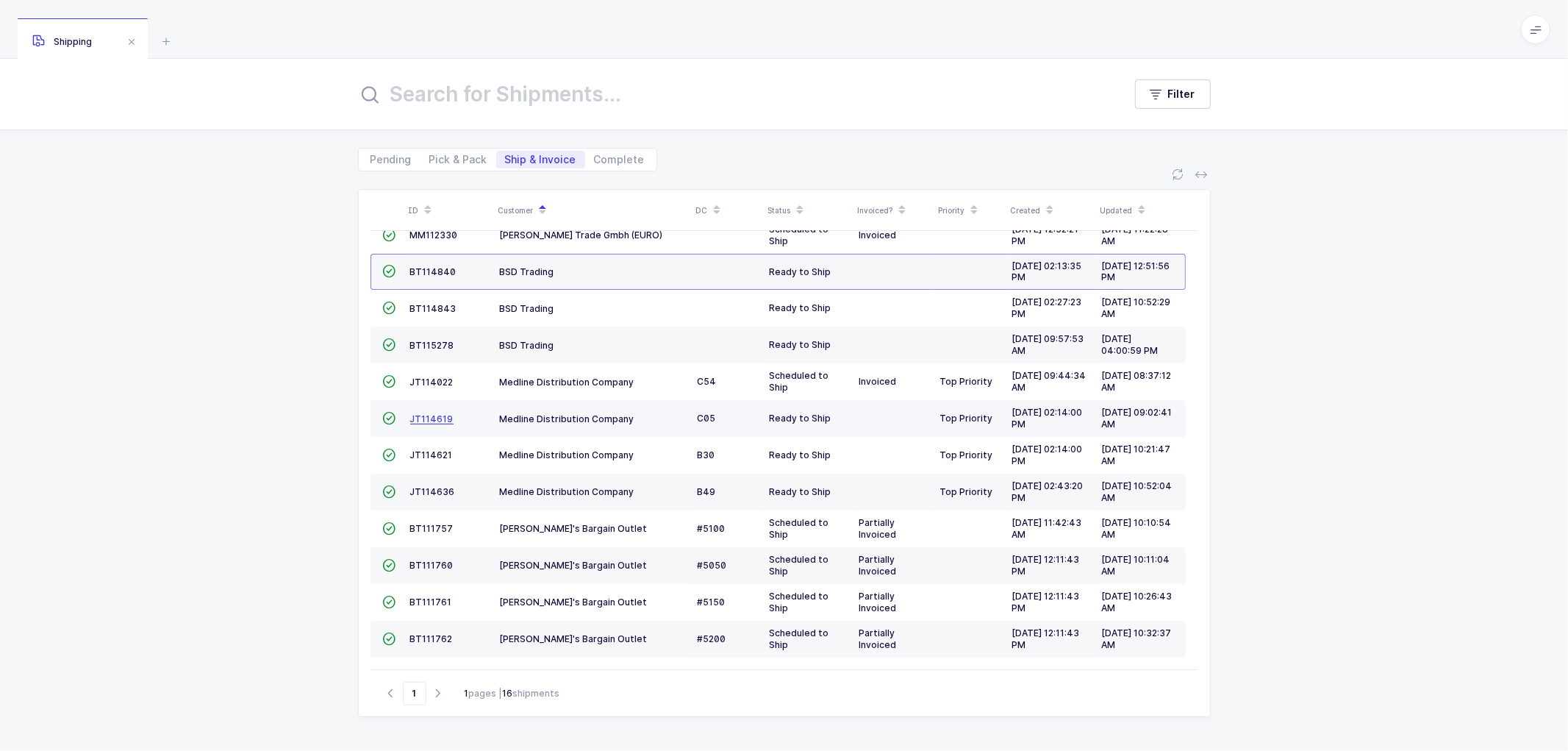
click at [423, 414] on span "JT114619" at bounding box center [432, 419] width 44 height 11
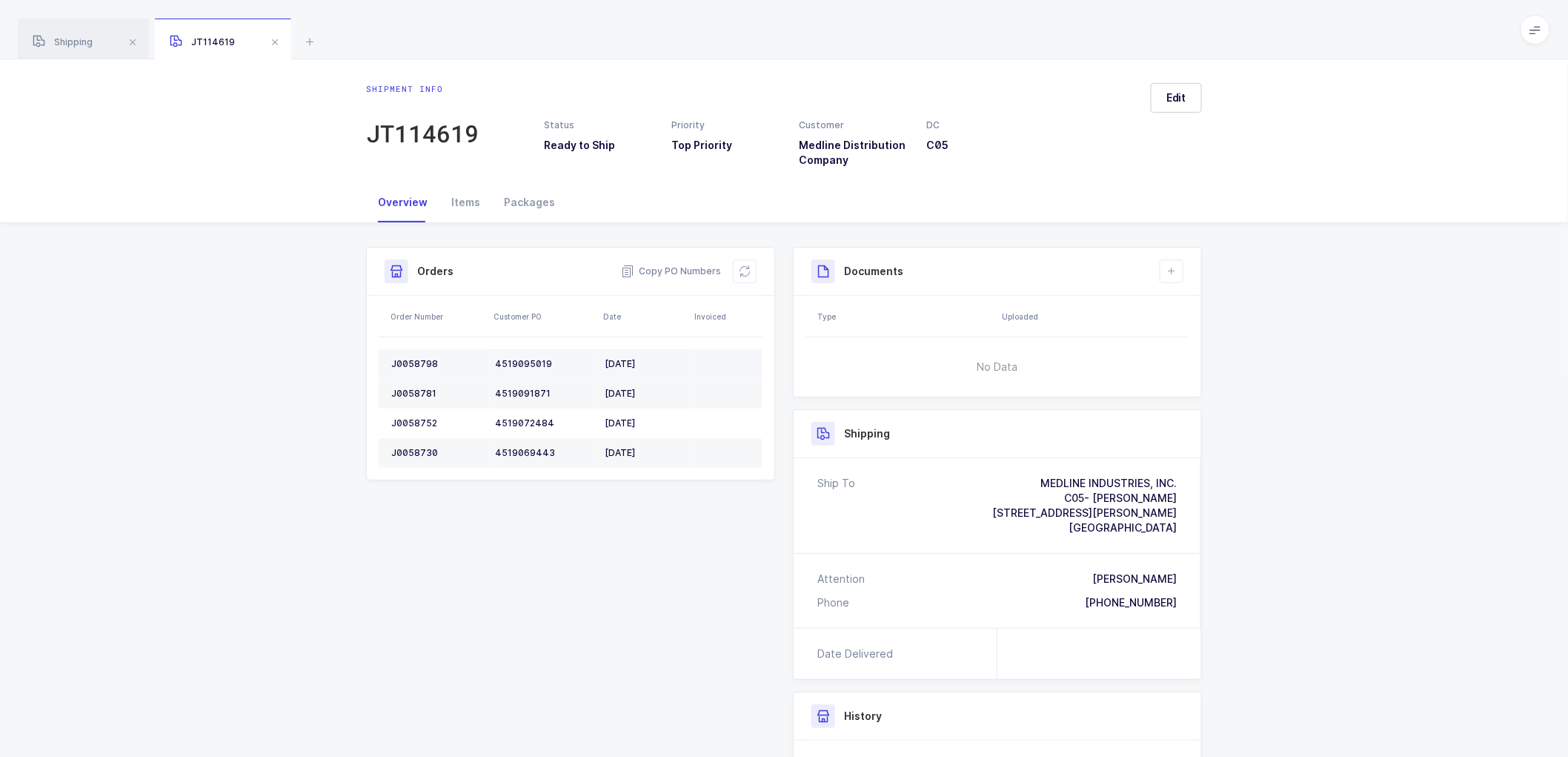
click at [418, 356] on td "J0058798" at bounding box center [433, 364] width 110 height 30
copy div "J0058798"
click at [413, 389] on div "J0058781" at bounding box center [437, 393] width 92 height 12
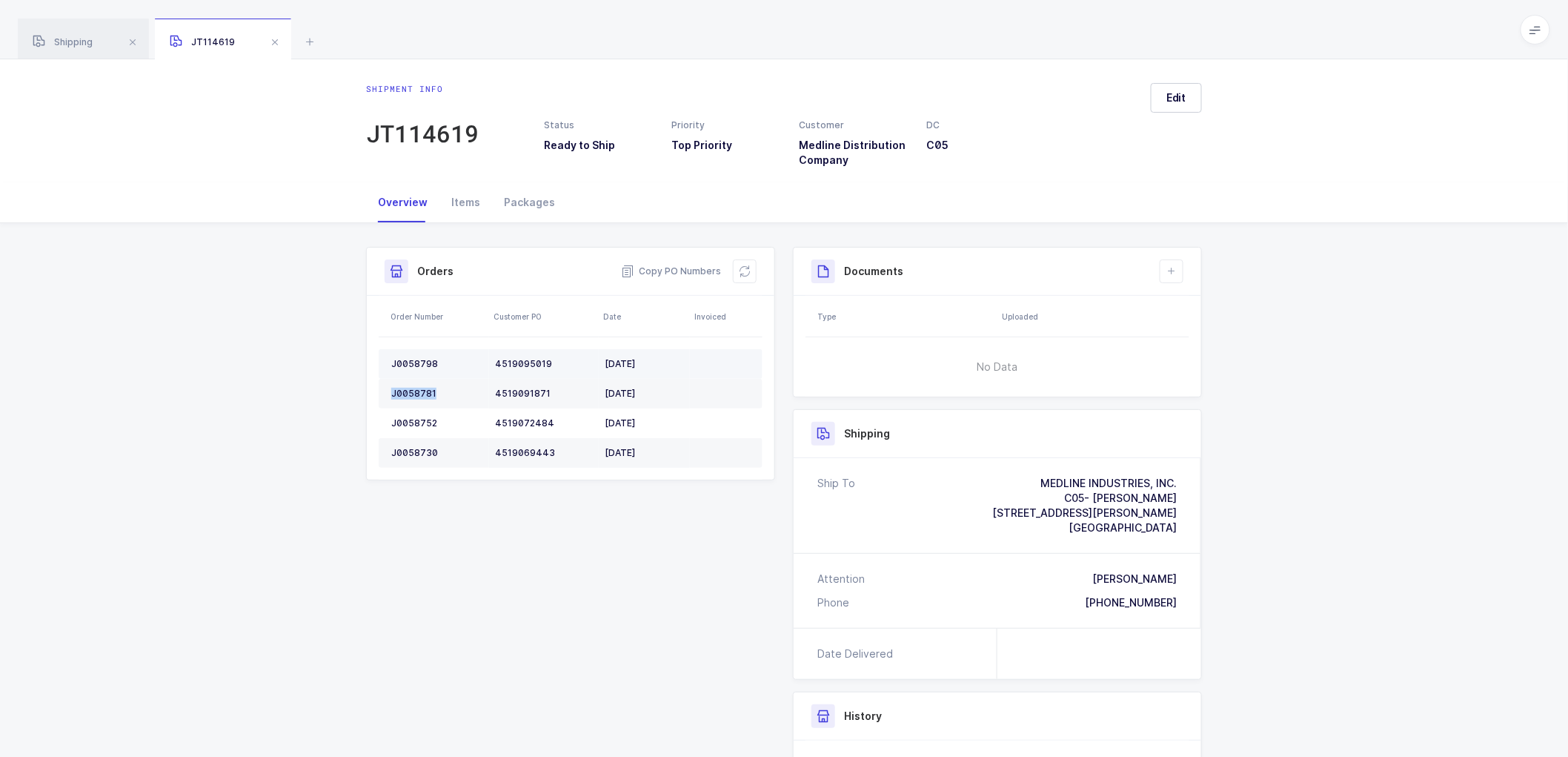
copy div "J0058781"
click at [418, 428] on div "J0058752" at bounding box center [437, 423] width 92 height 12
copy div "J0058752"
click at [418, 449] on div "J0058730" at bounding box center [437, 452] width 92 height 12
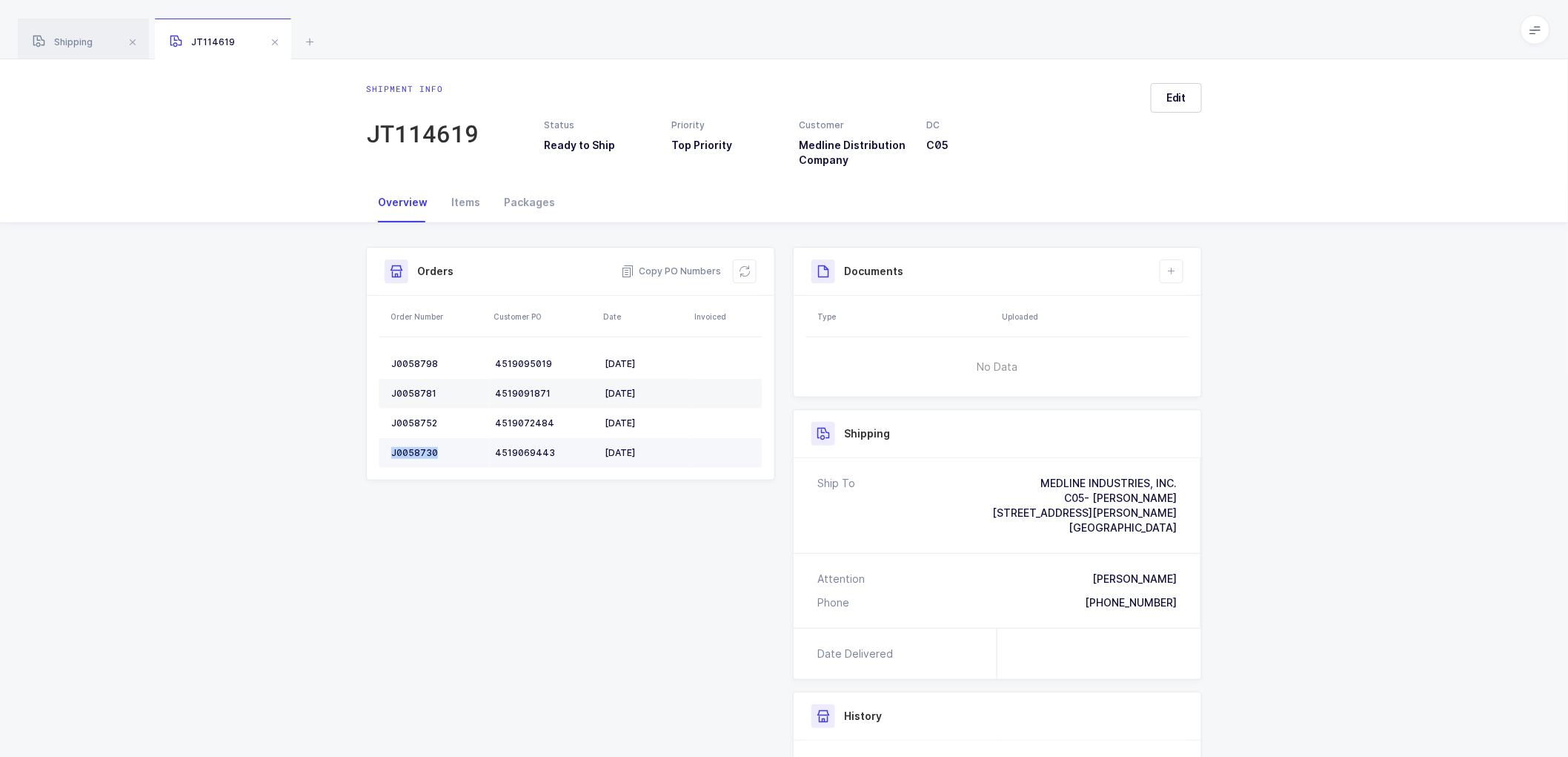
click at [418, 449] on div "J0058730" at bounding box center [437, 452] width 92 height 12
copy div "J0058730"
drag, startPoint x: 736, startPoint y: 274, endPoint x: 759, endPoint y: 275, distance: 23.0
click at [736, 274] on button at bounding box center [744, 271] width 23 height 23
click at [1170, 105] on button "Edit" at bounding box center [1176, 98] width 51 height 30
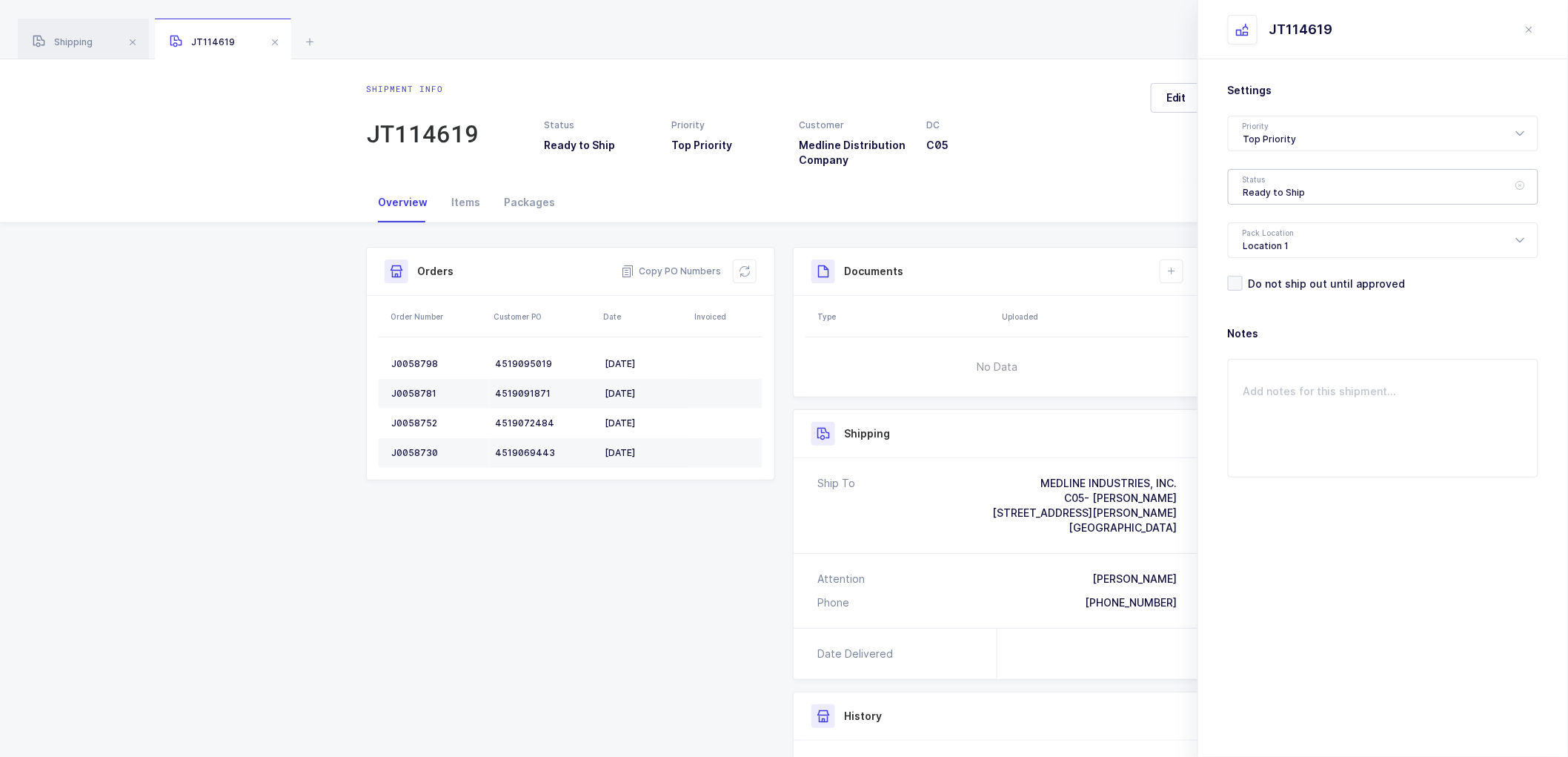
drag, startPoint x: 1279, startPoint y: 183, endPoint x: 1320, endPoint y: 213, distance: 50.8
click at [1279, 183] on div "Ready to Ship" at bounding box center [1383, 187] width 311 height 36
click at [1290, 271] on span "Scheduled to Ship" at bounding box center [1290, 277] width 94 height 13
type input "Scheduled to Ship"
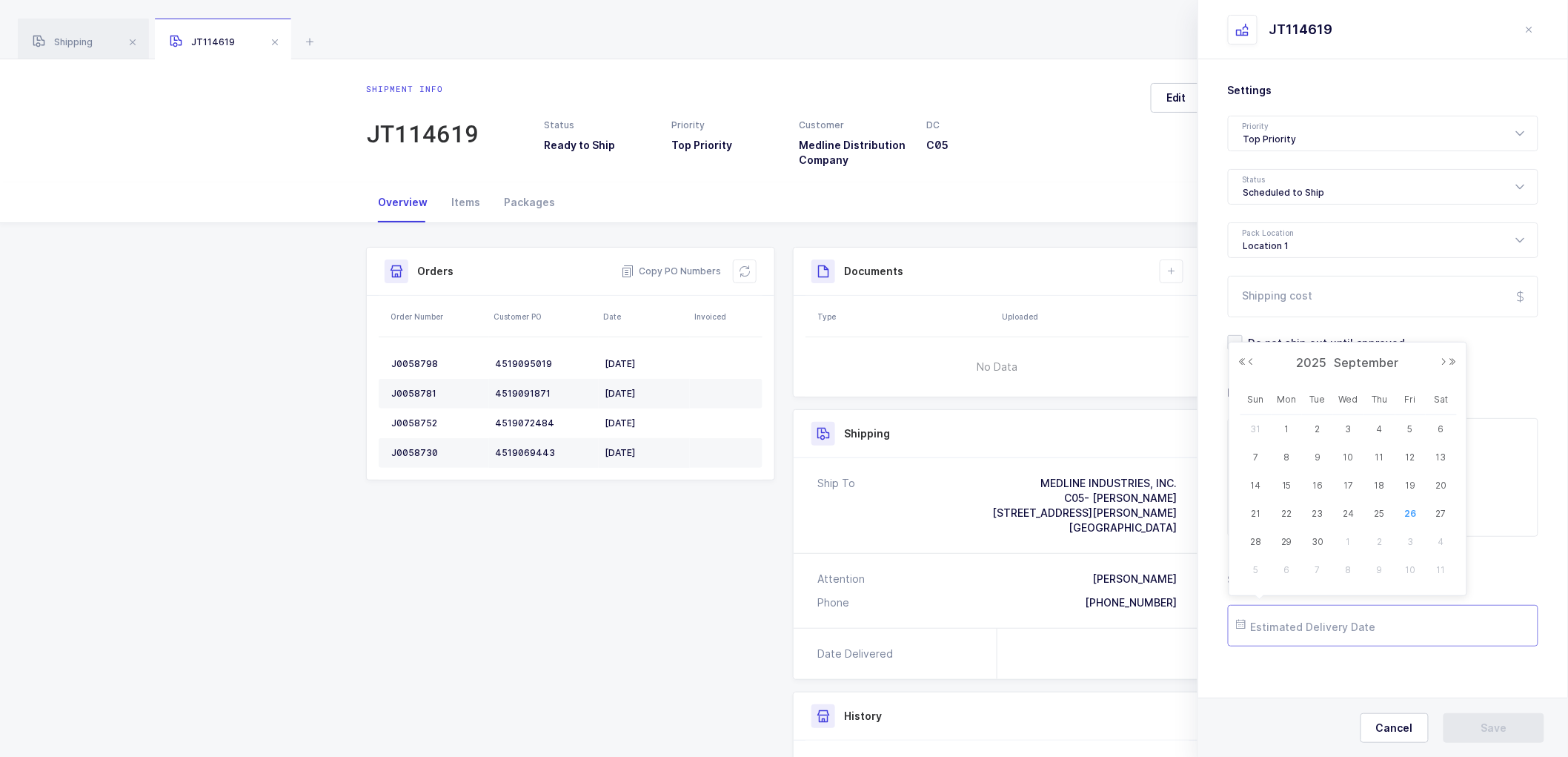
click at [1290, 620] on input "text" at bounding box center [1383, 625] width 311 height 41
click at [1315, 545] on span "30" at bounding box center [1317, 542] width 18 height 18
type input "2025-09-30"
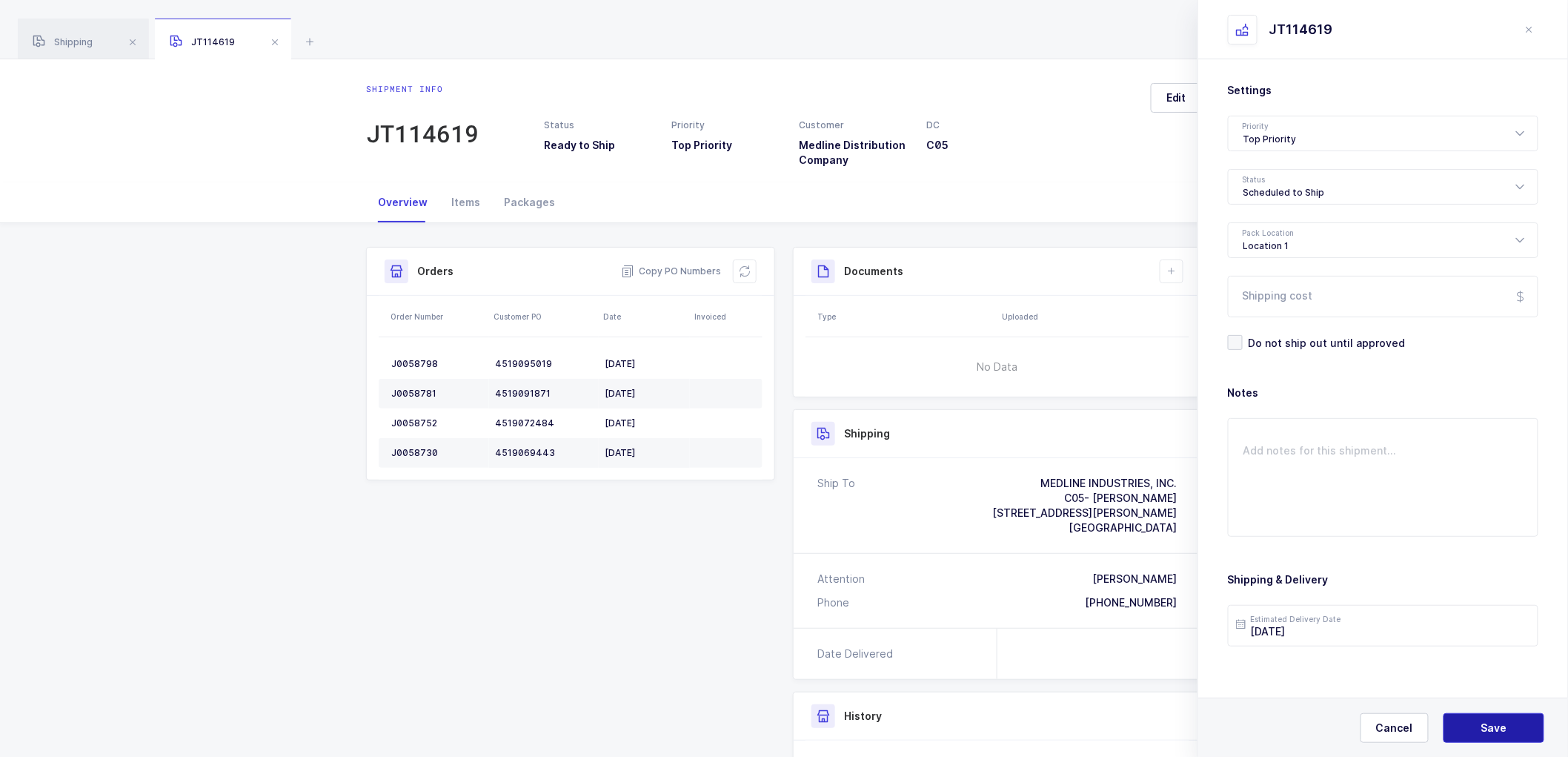
click at [1504, 727] on span "Save" at bounding box center [1494, 727] width 26 height 15
click at [1495, 727] on span "Save" at bounding box center [1494, 727] width 26 height 15
click at [1168, 270] on icon at bounding box center [1170, 271] width 12 height 12
drag, startPoint x: 1204, startPoint y: 309, endPoint x: 1231, endPoint y: 315, distance: 27.7
click at [1205, 309] on li "Create Document" at bounding box center [1221, 314] width 110 height 23
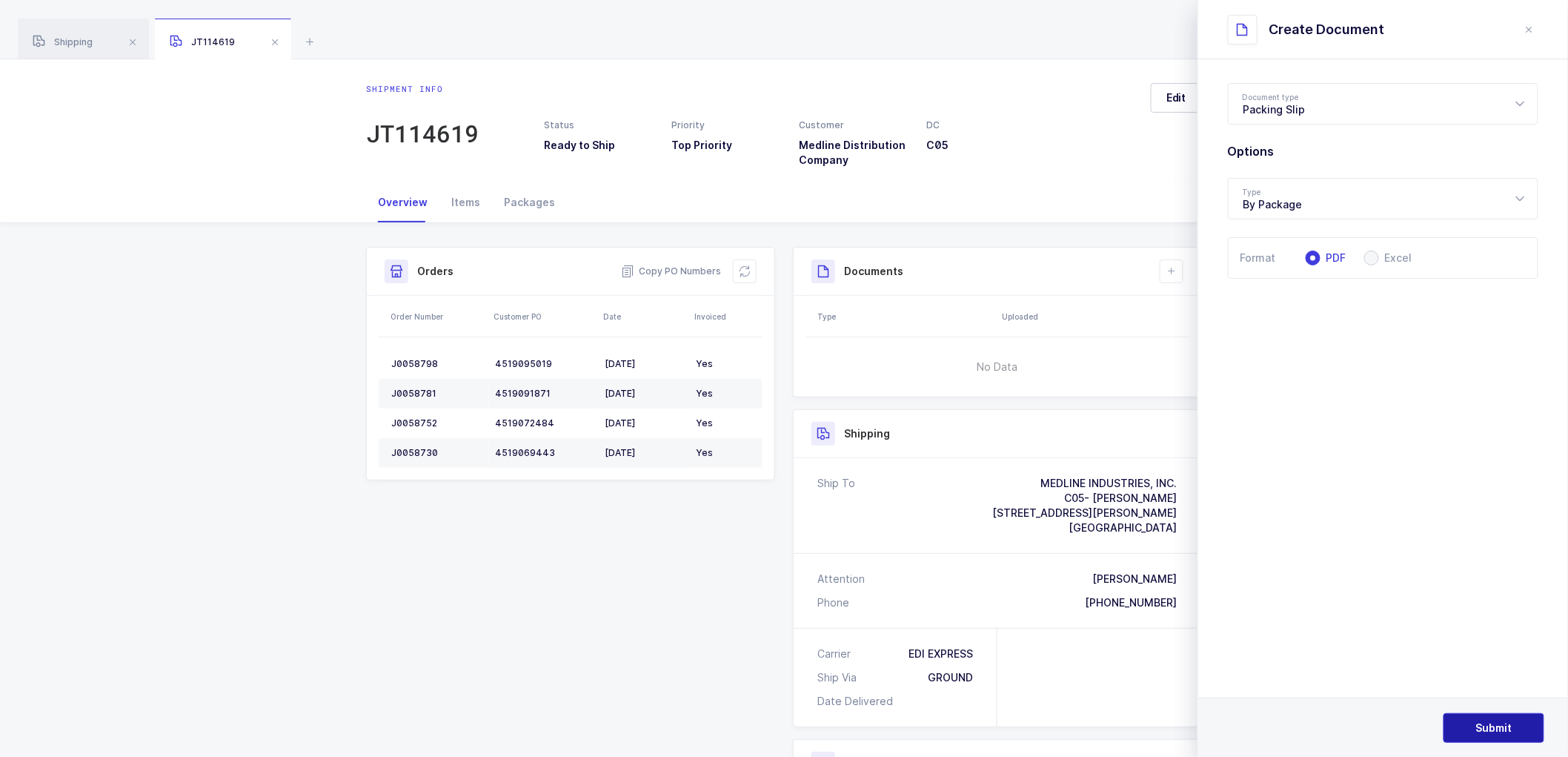
click at [1475, 719] on button "Submit" at bounding box center [1494, 727] width 101 height 30
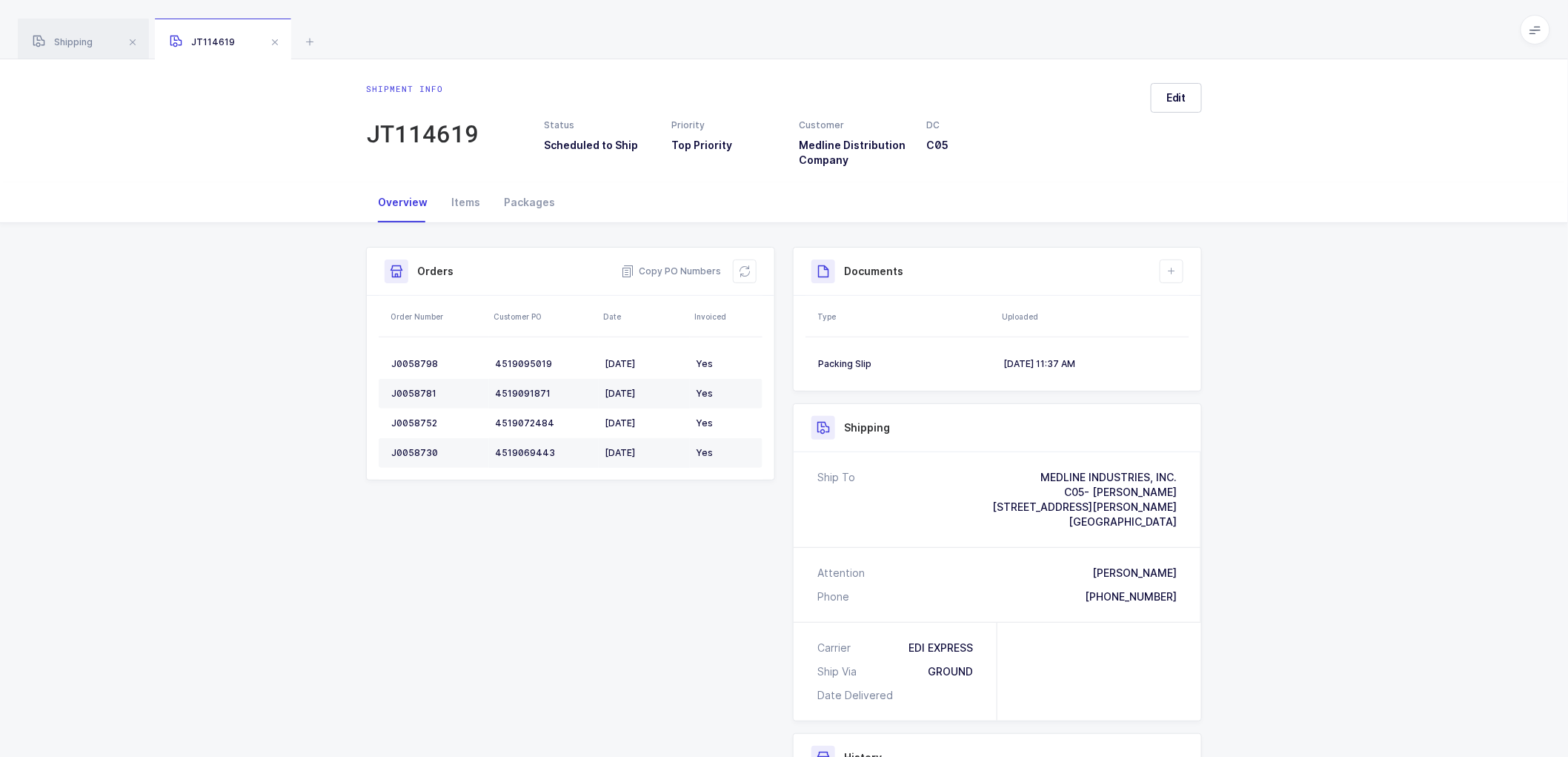
click at [1381, 491] on div "Shipment Info Shipment Number JT114619 Status Scheduled to Ship Priority Top Pr…" at bounding box center [784, 604] width 1568 height 761
drag, startPoint x: 83, startPoint y: 42, endPoint x: 291, endPoint y: 109, distance: 218.5
click at [85, 42] on span "Shipping" at bounding box center [62, 42] width 60 height 11
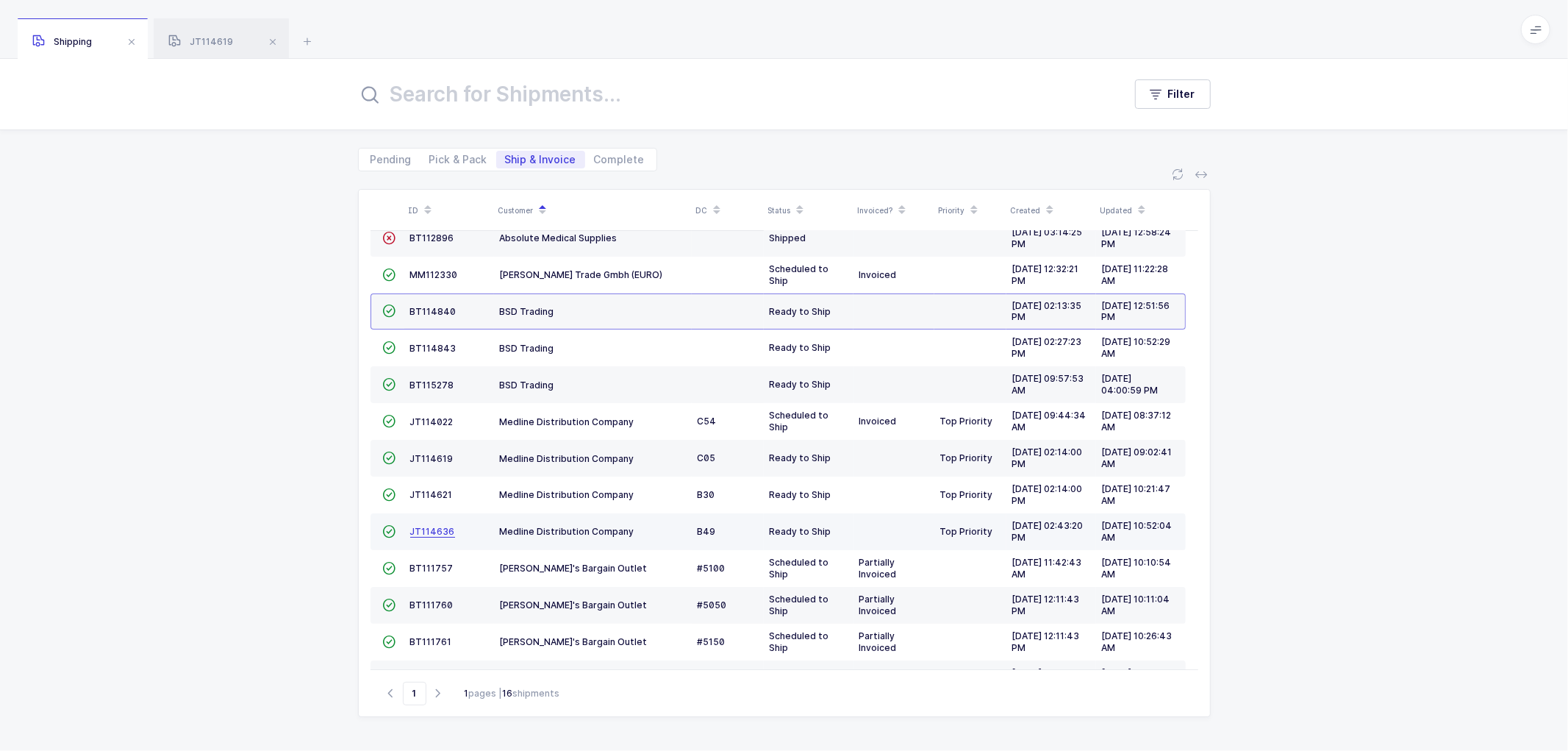
click at [432, 531] on span "JT114636" at bounding box center [433, 531] width 44 height 11
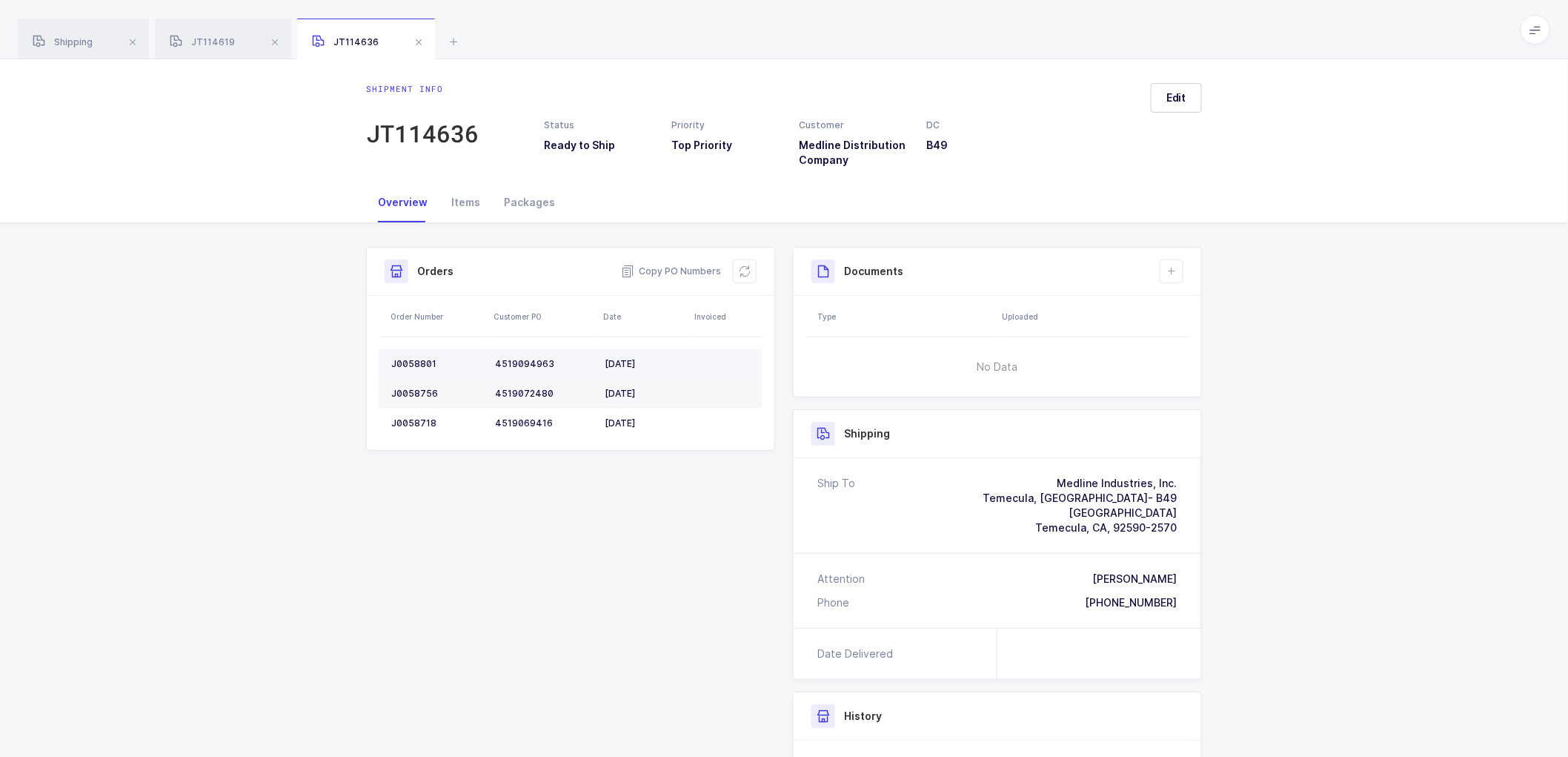
click at [412, 360] on div "J0058801" at bounding box center [437, 364] width 92 height 12
copy div "J0058801"
click at [404, 388] on div "J0058756" at bounding box center [437, 393] width 92 height 12
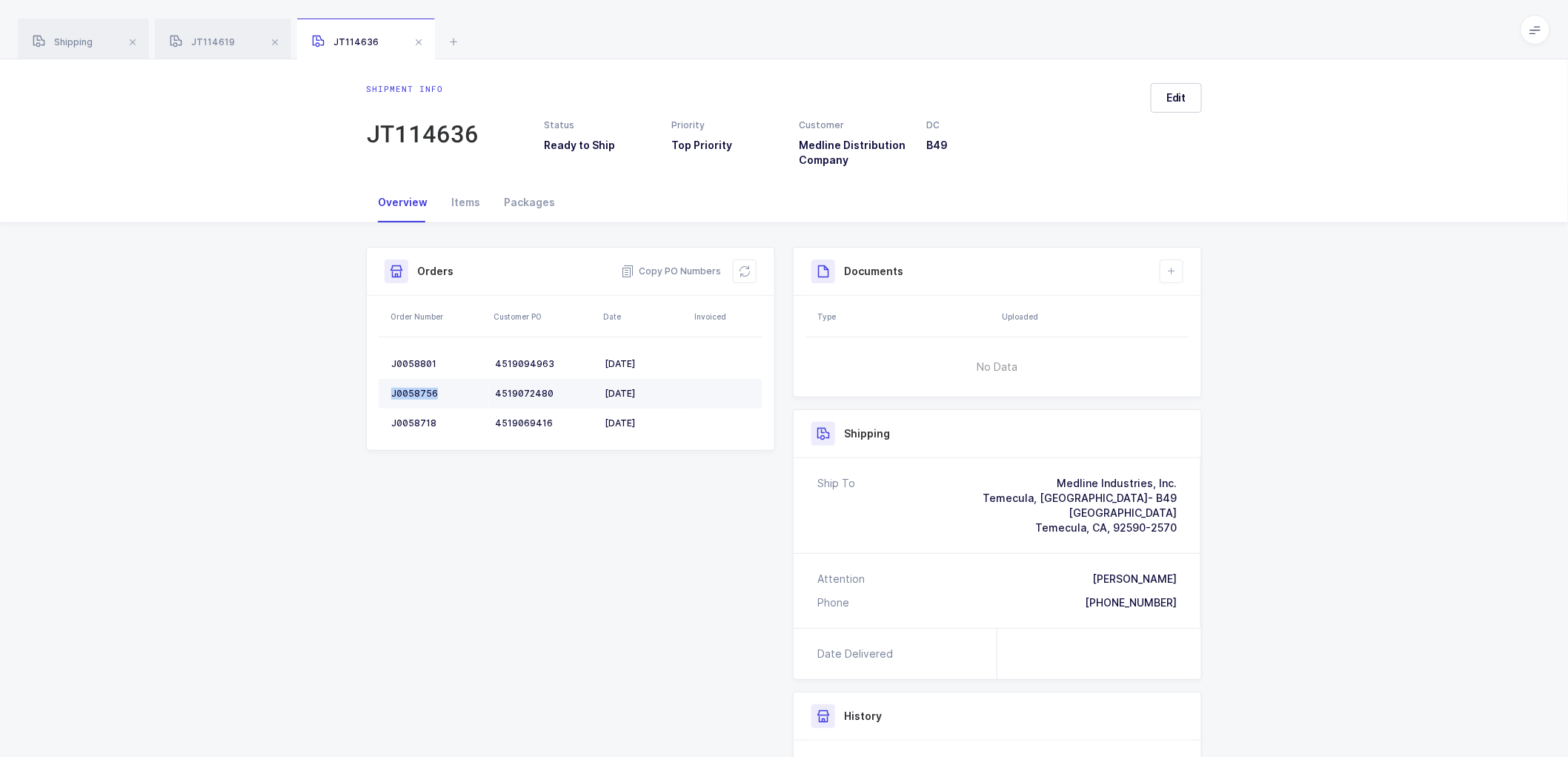
copy div "J0058756"
click at [406, 415] on td "J0058718" at bounding box center [433, 423] width 110 height 30
drag, startPoint x: 744, startPoint y: 272, endPoint x: 801, endPoint y: 268, distance: 57.1
click at [745, 272] on icon at bounding box center [744, 271] width 12 height 12
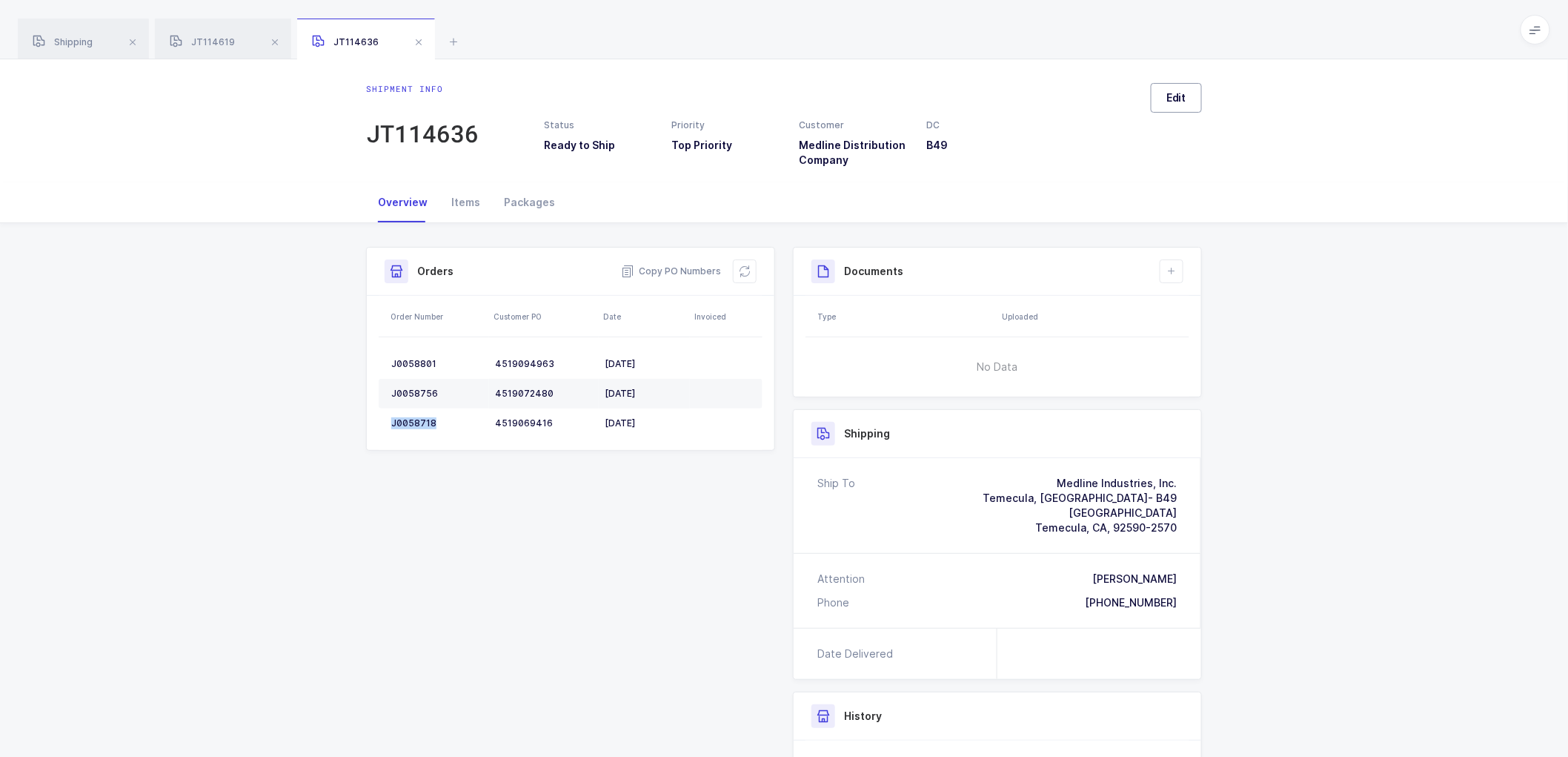
click at [1167, 92] on span "Edit" at bounding box center [1176, 98] width 20 height 15
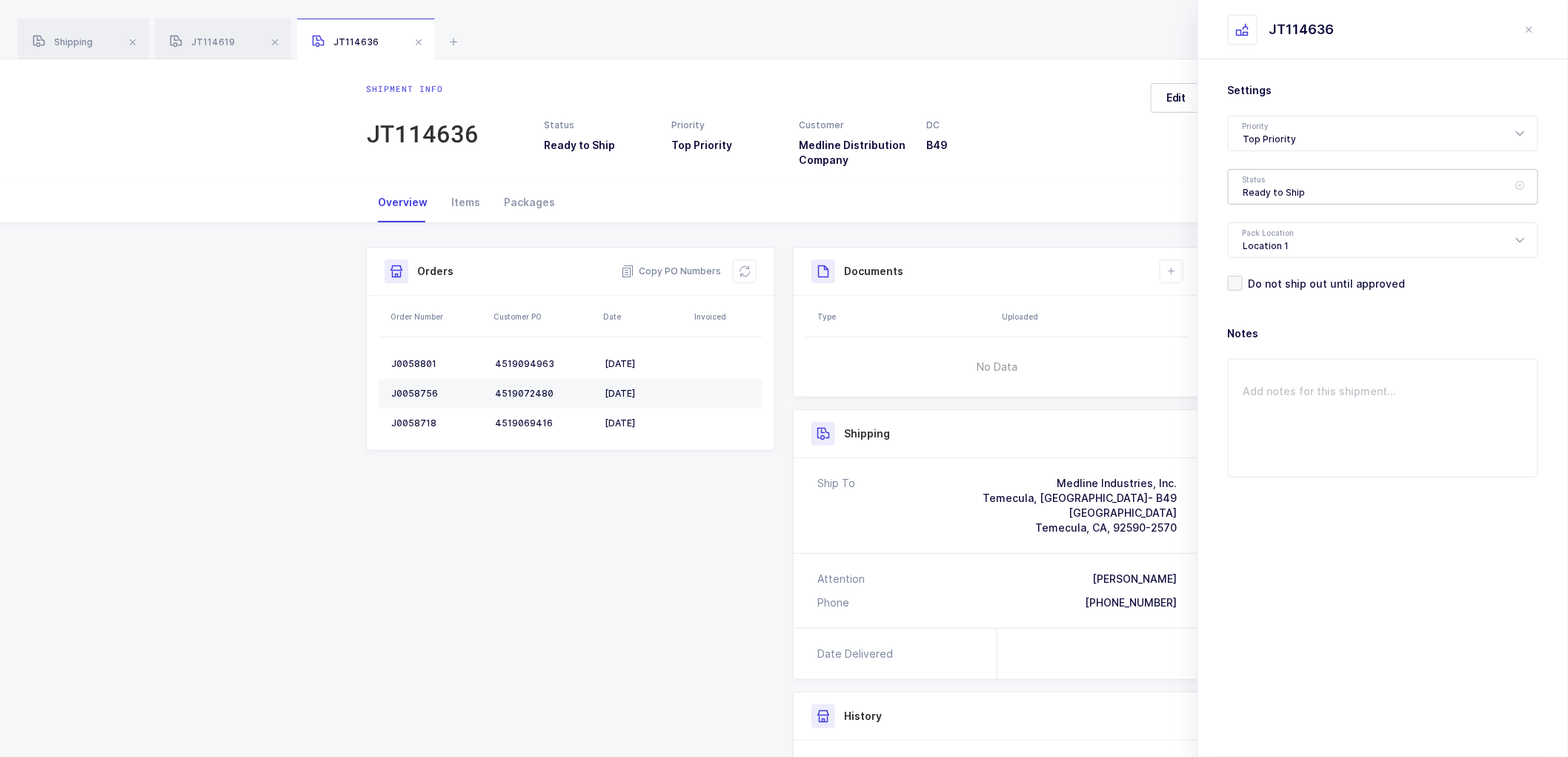
click at [1277, 186] on div "Ready to Ship" at bounding box center [1383, 187] width 311 height 36
click at [1290, 267] on li "Scheduled to Ship" at bounding box center [1389, 277] width 310 height 23
type input "Scheduled to Ship"
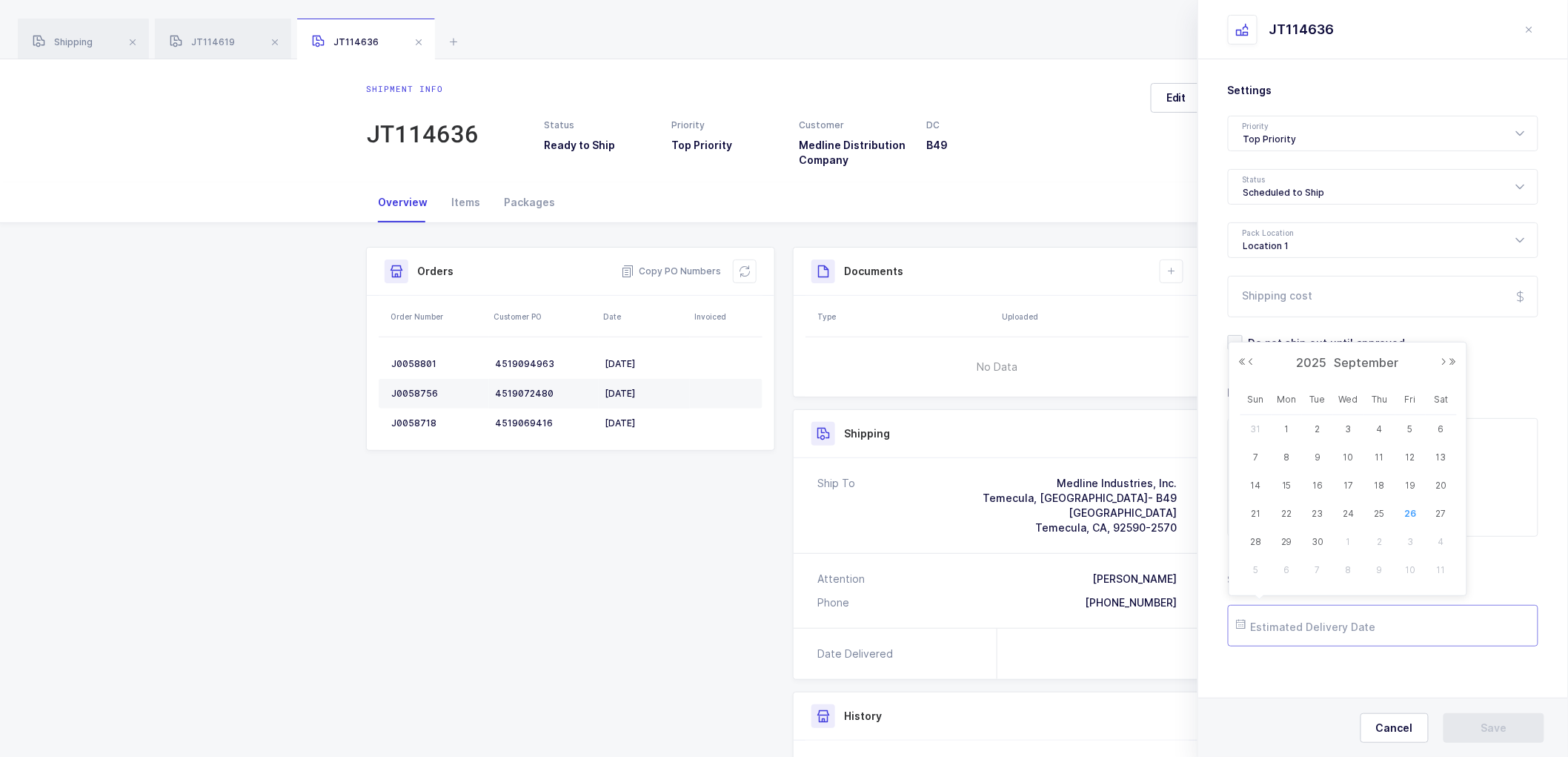
click at [1314, 631] on input "text" at bounding box center [1383, 625] width 311 height 41
click at [1442, 357] on button "Next Month" at bounding box center [1444, 362] width 9 height 9
click at [1414, 425] on span "3" at bounding box center [1409, 429] width 18 height 18
type input "2025-10-03"
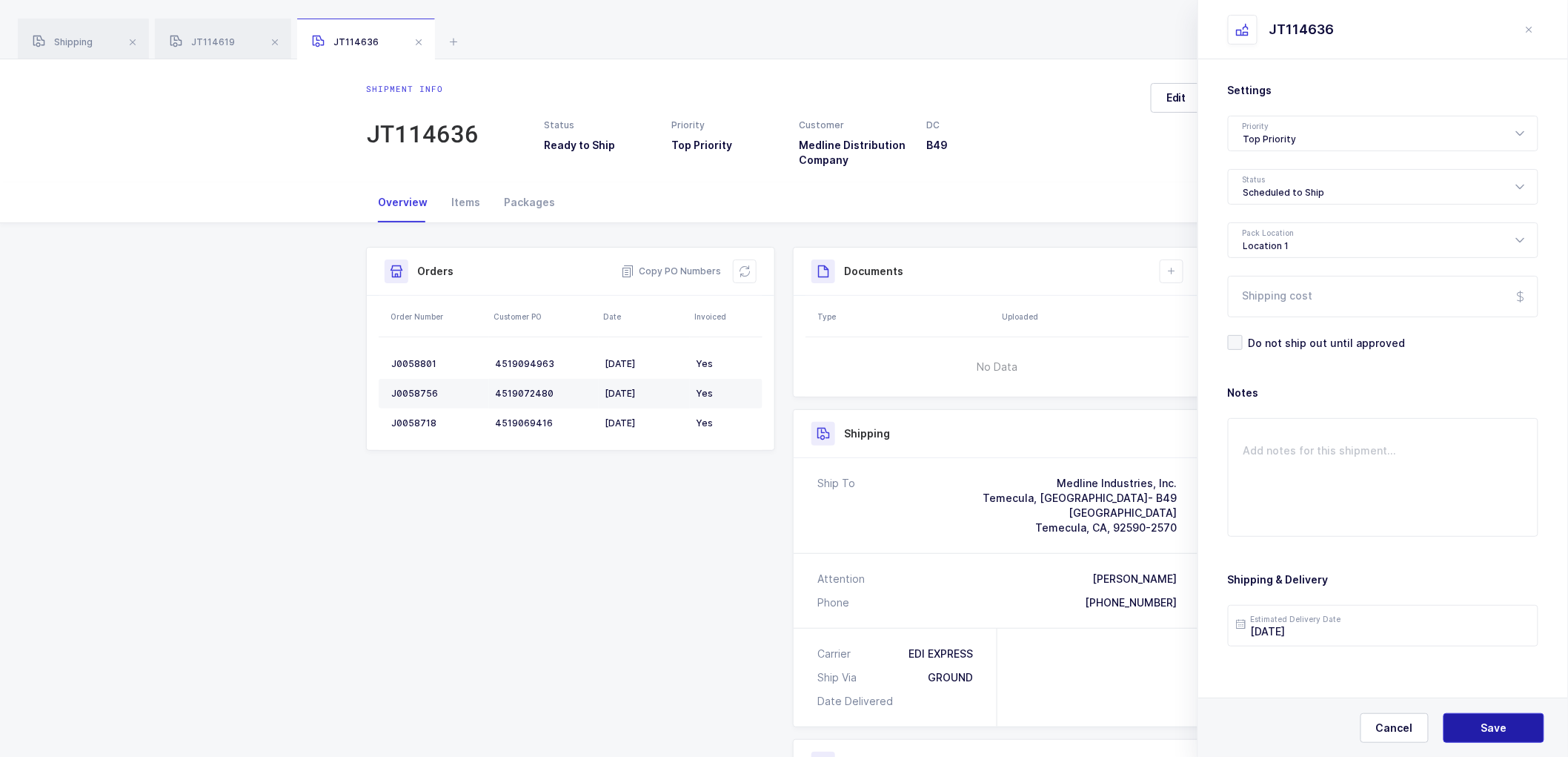
click at [1485, 721] on span "Save" at bounding box center [1494, 727] width 26 height 15
click at [1173, 272] on icon at bounding box center [1170, 271] width 12 height 12
click at [1189, 306] on li "Create Document" at bounding box center [1221, 314] width 110 height 23
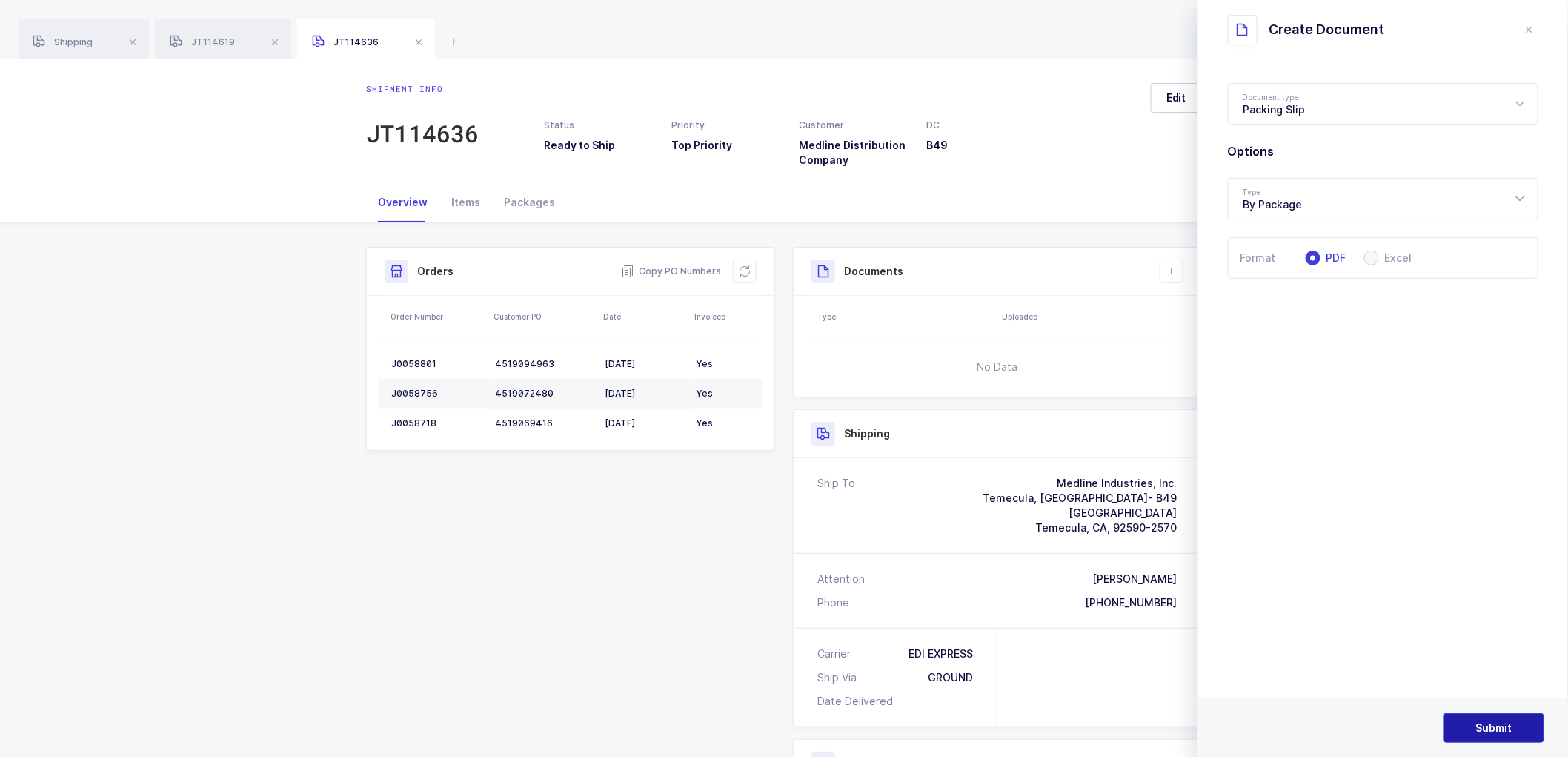
click at [1491, 721] on span "Submit" at bounding box center [1494, 727] width 37 height 15
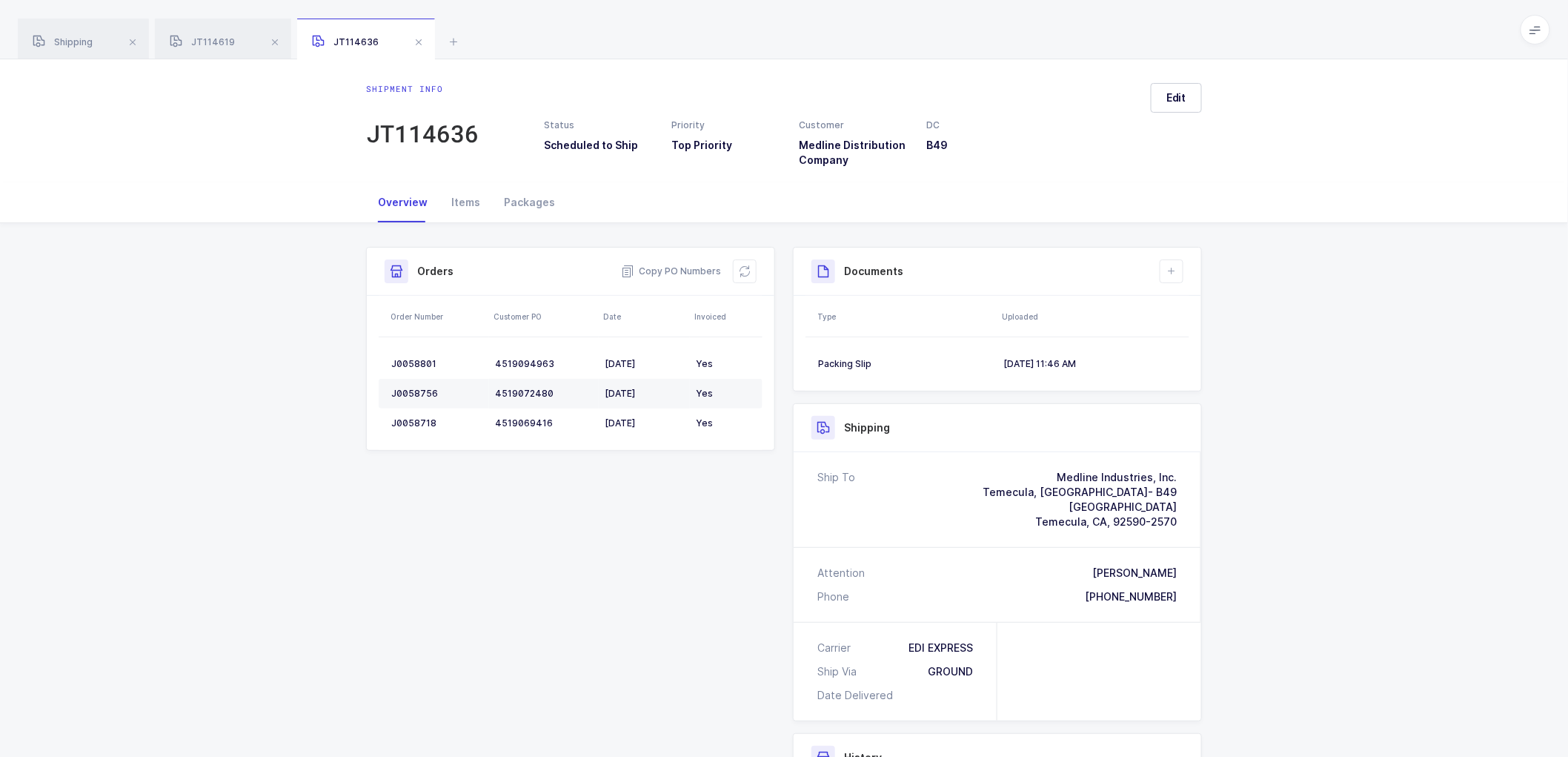
click at [1315, 397] on div "Shipment Info Shipment Number JT114636 Status Scheduled to Ship Priority Top Pr…" at bounding box center [784, 604] width 1568 height 761
click at [414, 39] on span at bounding box center [419, 42] width 18 height 18
click at [270, 39] on span at bounding box center [275, 42] width 18 height 18
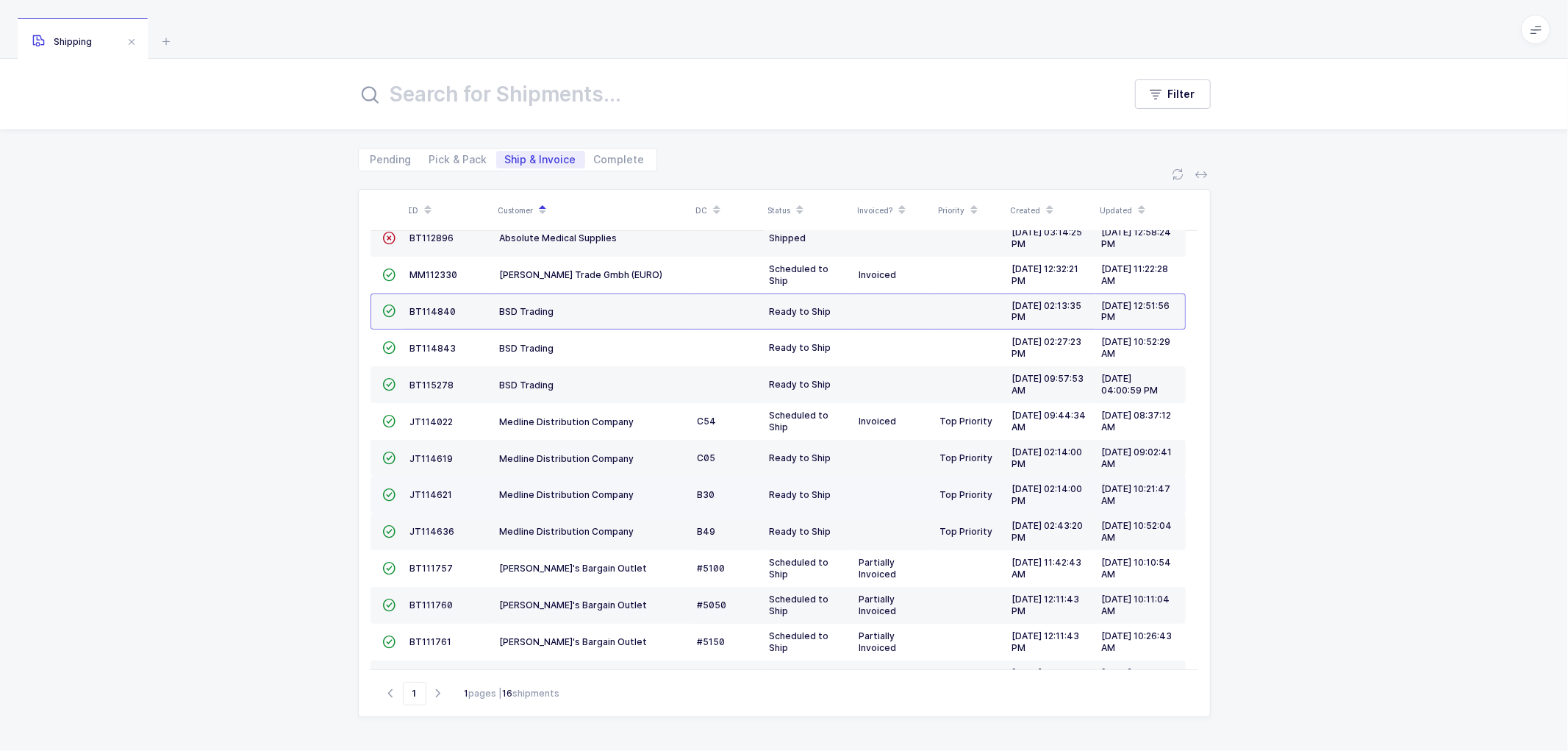
click at [407, 495] on td "JT114621" at bounding box center [449, 494] width 90 height 36
click at [423, 494] on span "JT114621" at bounding box center [432, 494] width 43 height 11
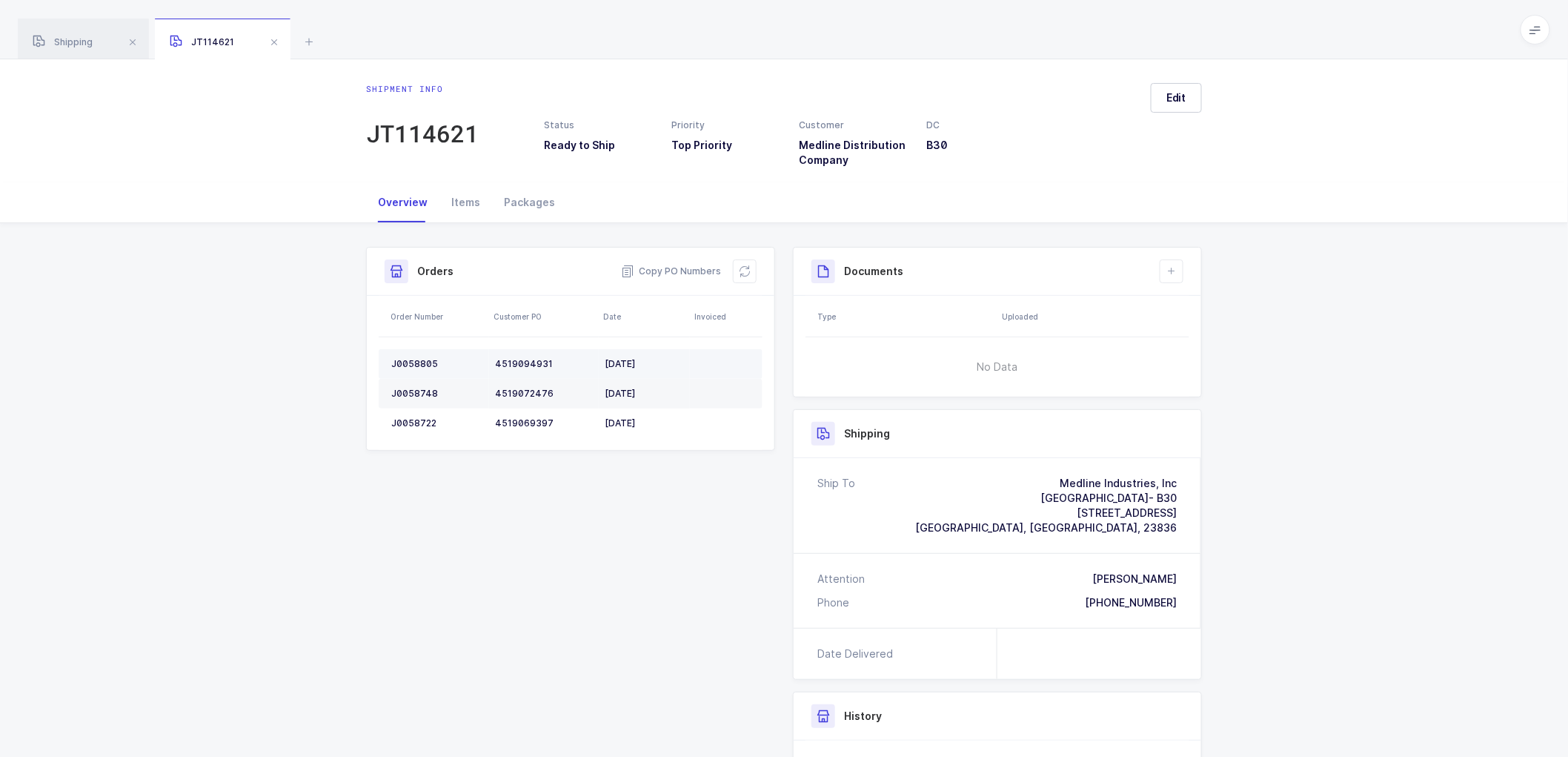
click at [413, 358] on div "J0058805" at bounding box center [437, 364] width 92 height 12
click at [408, 385] on td "J0058748" at bounding box center [433, 393] width 110 height 30
click at [408, 388] on div "J0058748" at bounding box center [437, 393] width 92 height 12
click at [411, 416] on td "J0058722" at bounding box center [433, 423] width 110 height 30
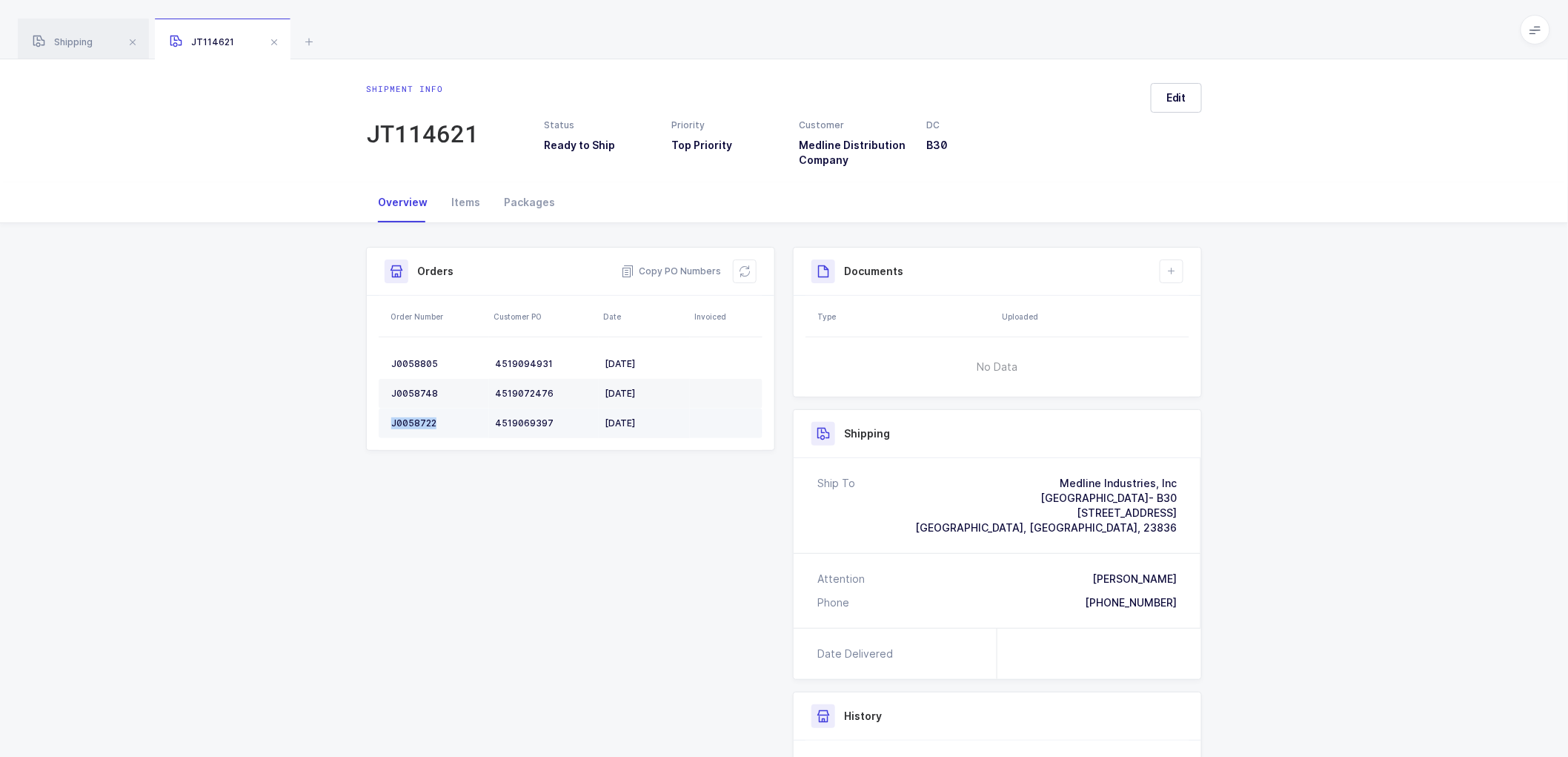
click at [411, 416] on td "J0058722" at bounding box center [433, 423] width 110 height 30
drag, startPoint x: 749, startPoint y: 271, endPoint x: 760, endPoint y: 276, distance: 12.1
click at [749, 271] on icon at bounding box center [744, 271] width 12 height 12
click at [1183, 88] on button "Edit" at bounding box center [1176, 98] width 51 height 30
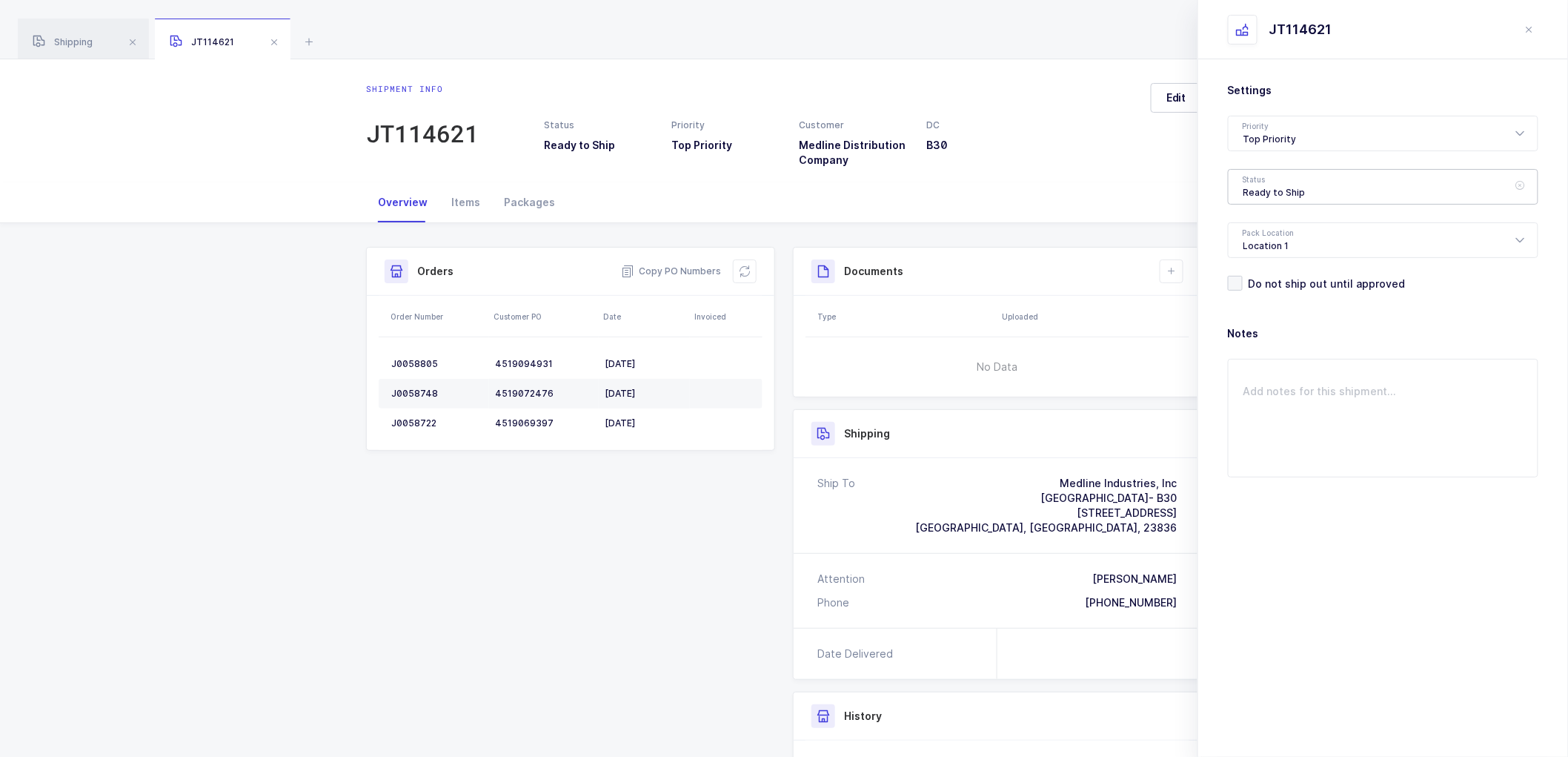
click at [1275, 183] on div "Ready to Ship" at bounding box center [1383, 187] width 311 height 36
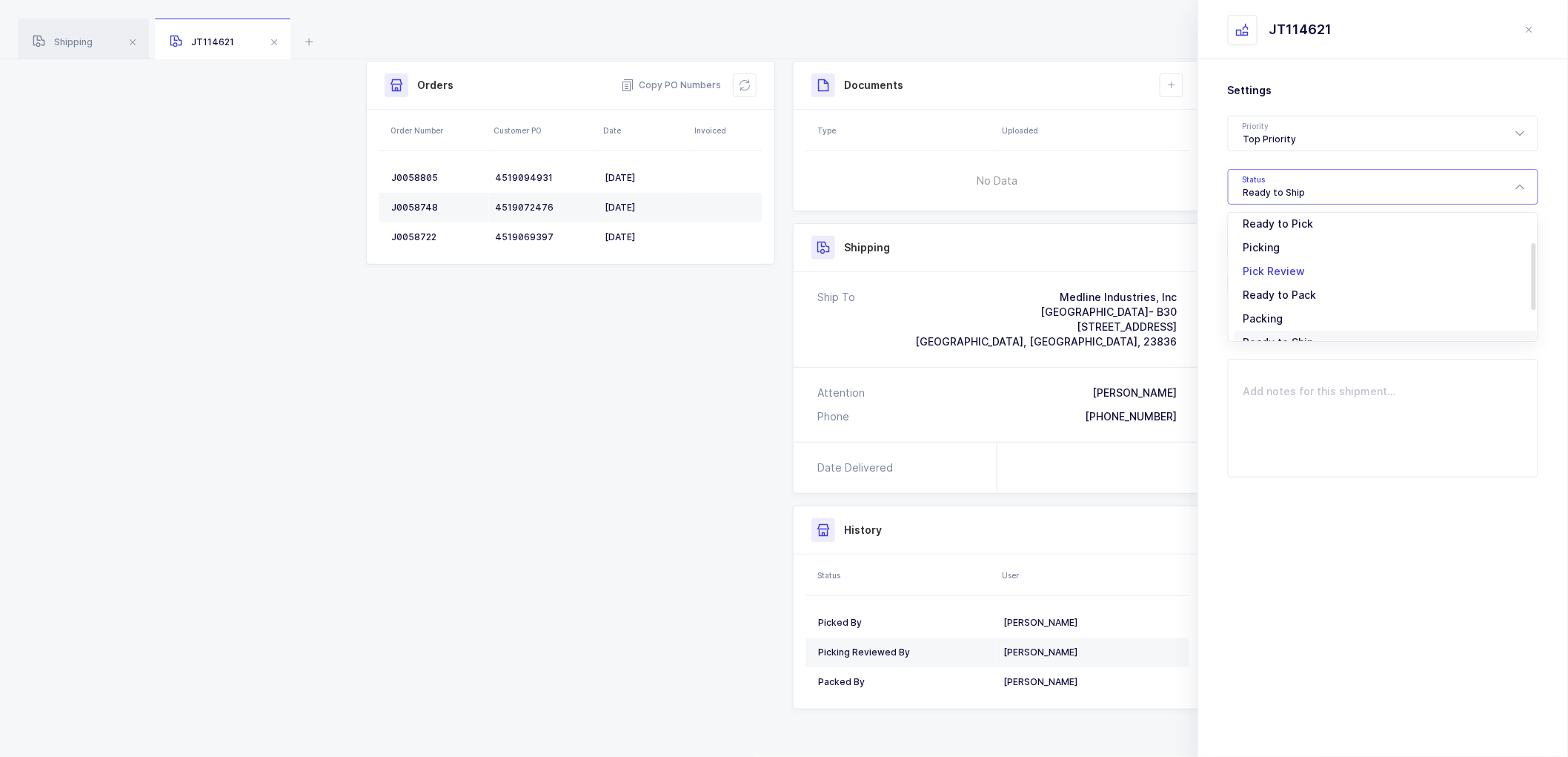
scroll to position [123, 0]
click at [1298, 263] on ul "Pending Ready to Pick Picking Pick Review Ready to Pack Packing Ready to Ship S…" at bounding box center [1389, 222] width 321 height 264
click at [1315, 278] on span "Scheduled to Ship" at bounding box center [1290, 277] width 94 height 13
type input "Scheduled to Ship"
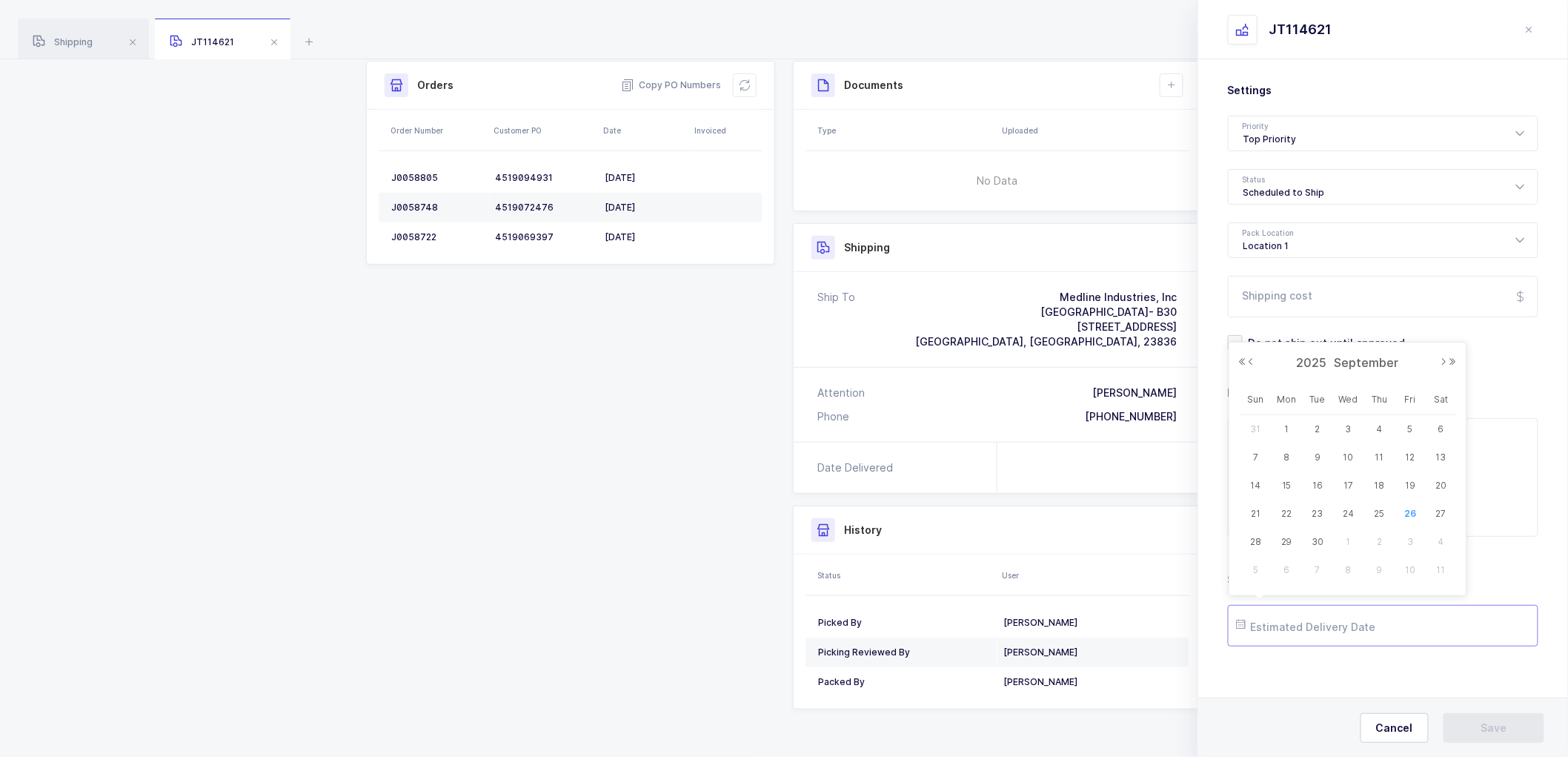
click at [1272, 620] on input "text" at bounding box center [1383, 625] width 311 height 41
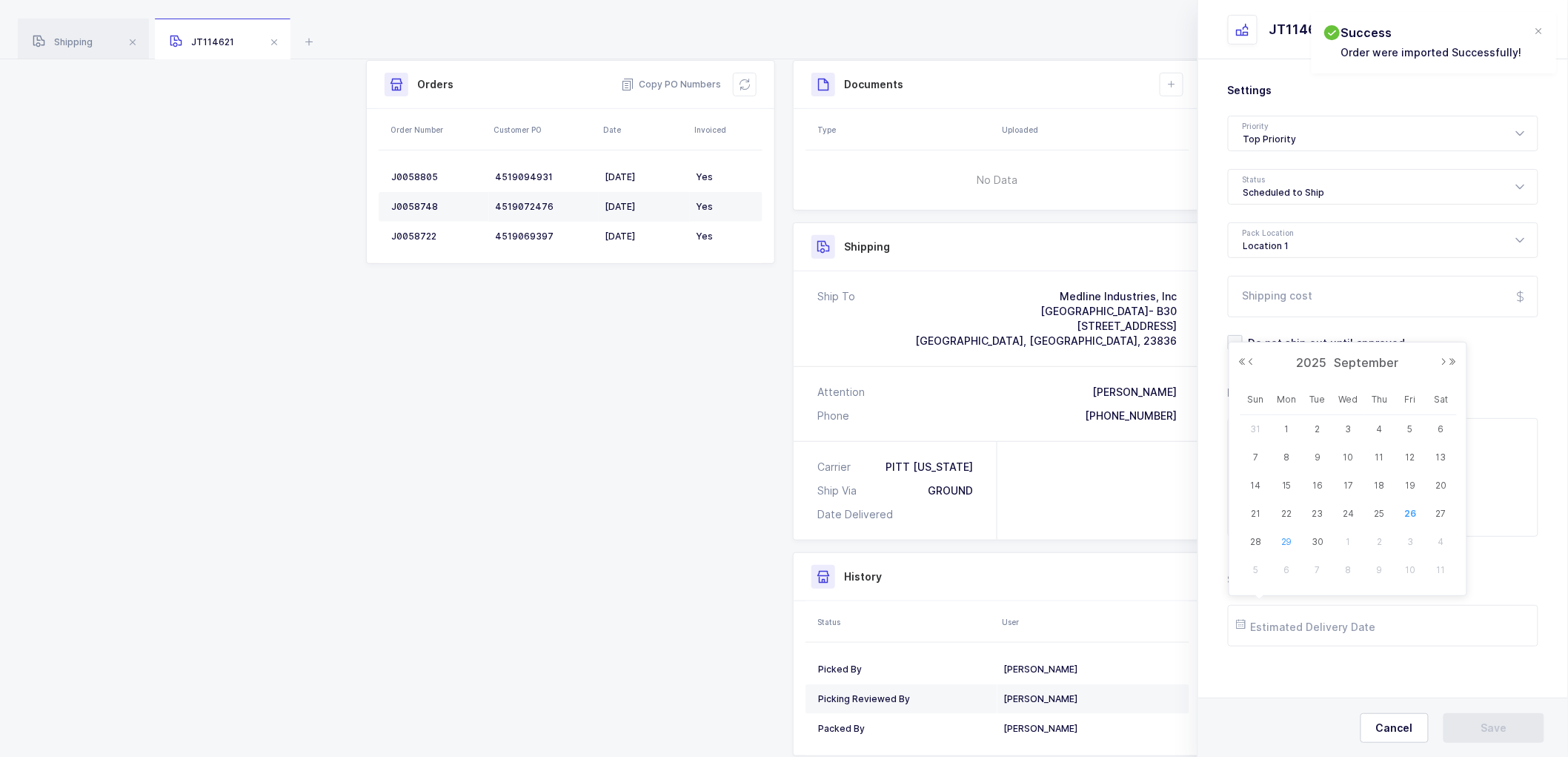
click at [1290, 542] on span "29" at bounding box center [1287, 542] width 18 height 18
type input "[DATE]"
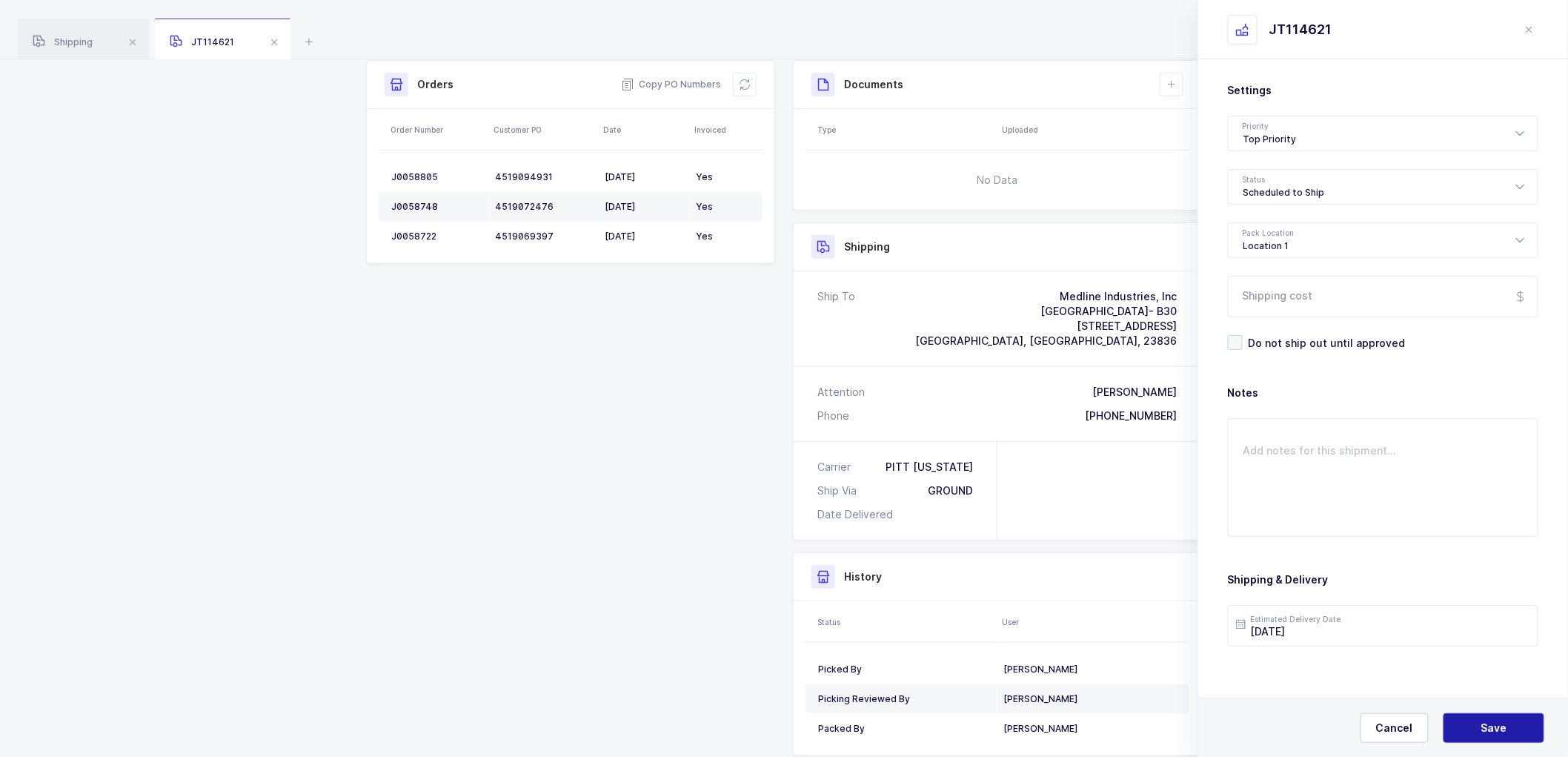
click at [1490, 721] on span "Save" at bounding box center [1494, 727] width 26 height 15
drag, startPoint x: 1171, startPoint y: 76, endPoint x: 1203, endPoint y: 147, distance: 77.9
click at [1171, 77] on button at bounding box center [1171, 84] width 23 height 23
click at [1216, 123] on li "Create Document" at bounding box center [1221, 126] width 110 height 23
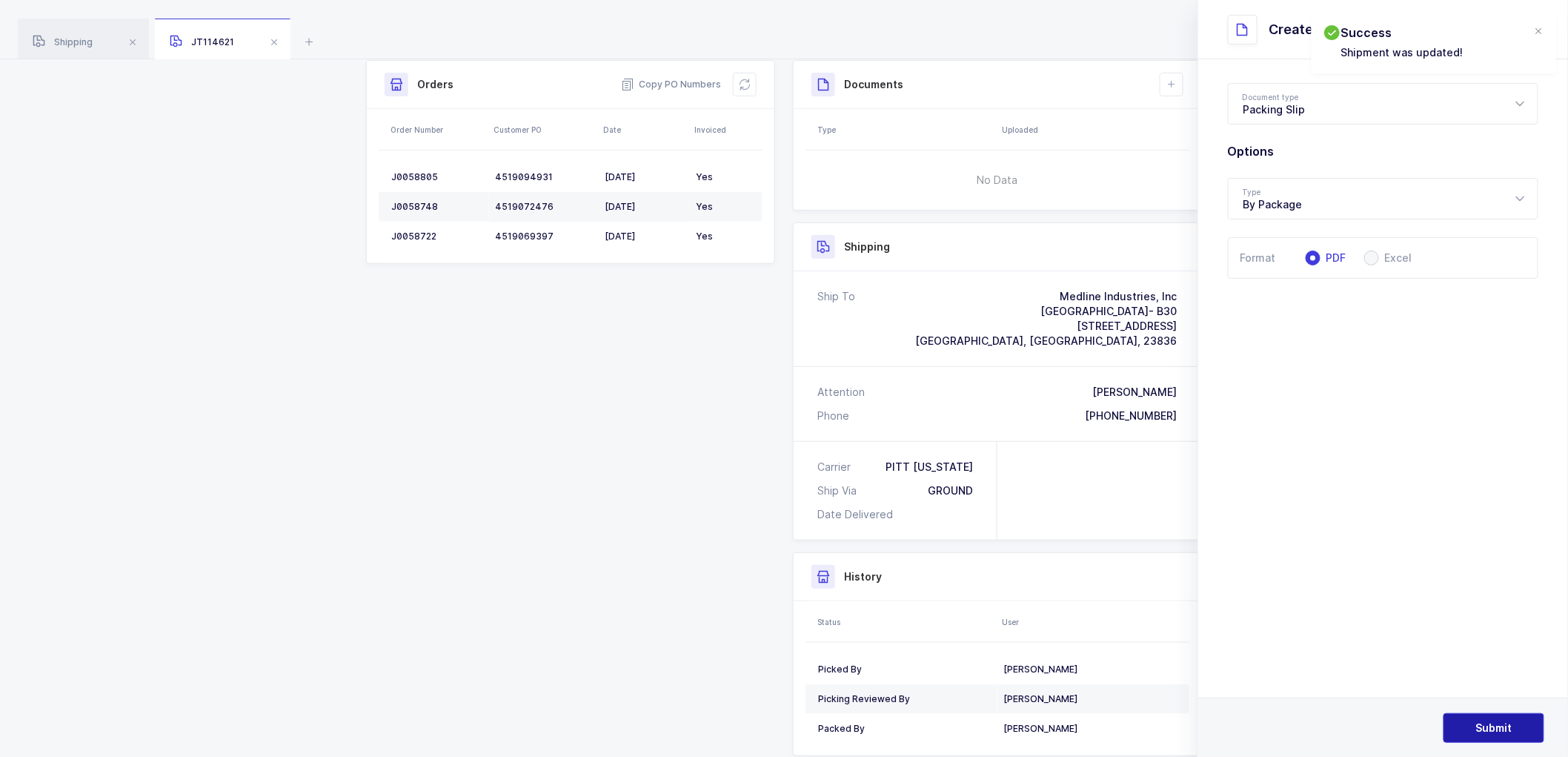
click at [1475, 724] on button "Submit" at bounding box center [1494, 727] width 101 height 30
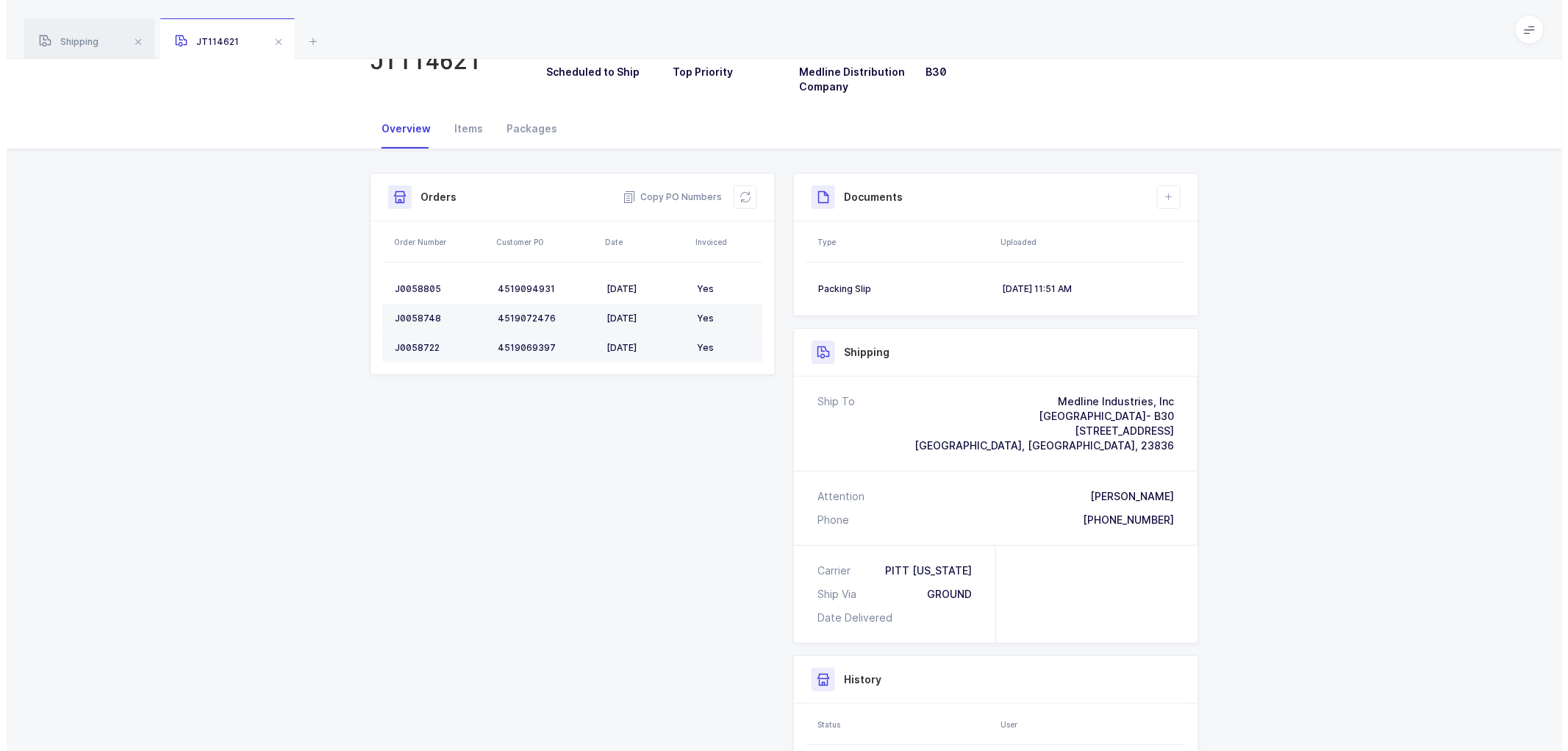
scroll to position [0, 0]
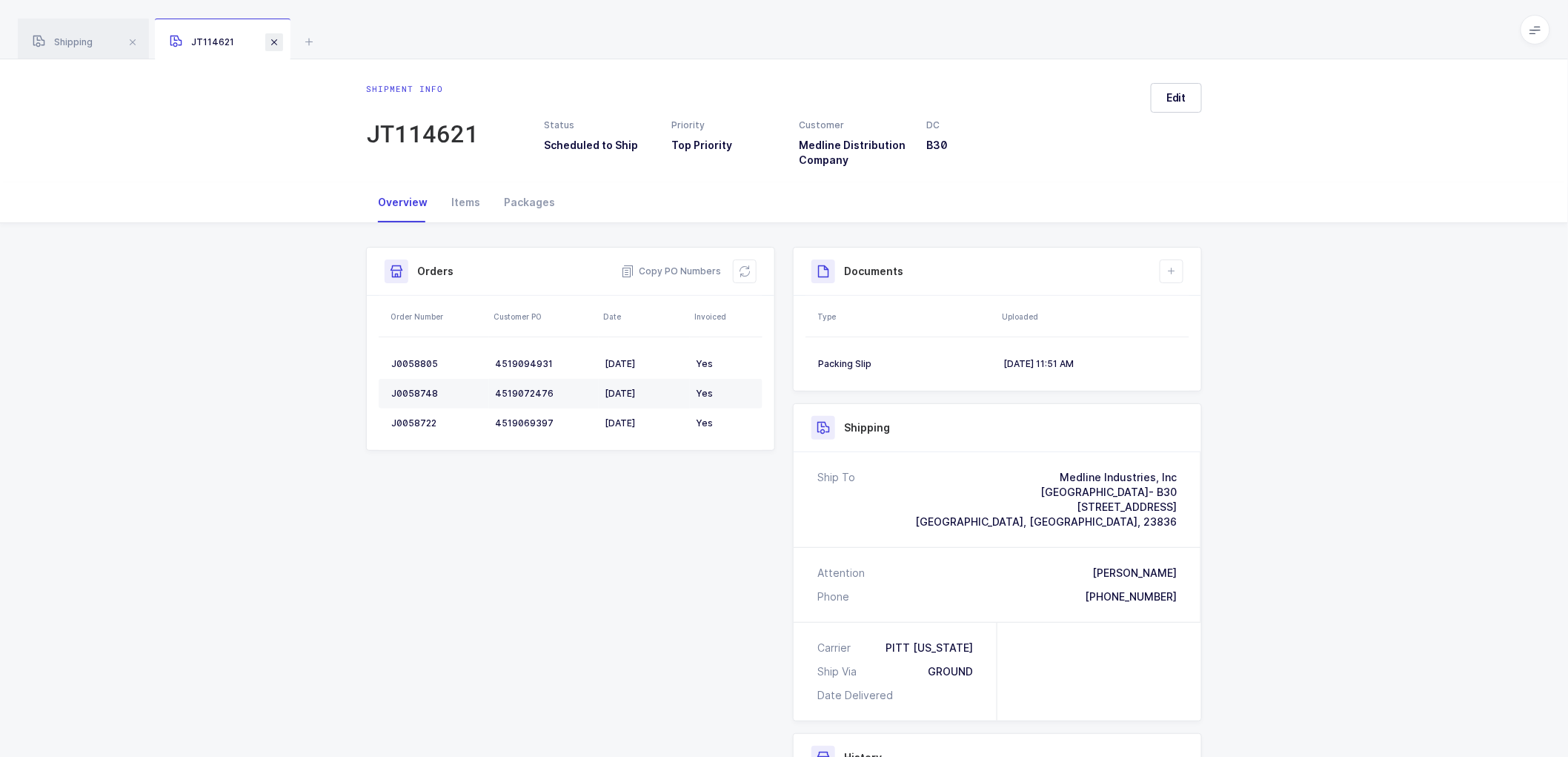
click at [279, 36] on span at bounding box center [274, 42] width 18 height 18
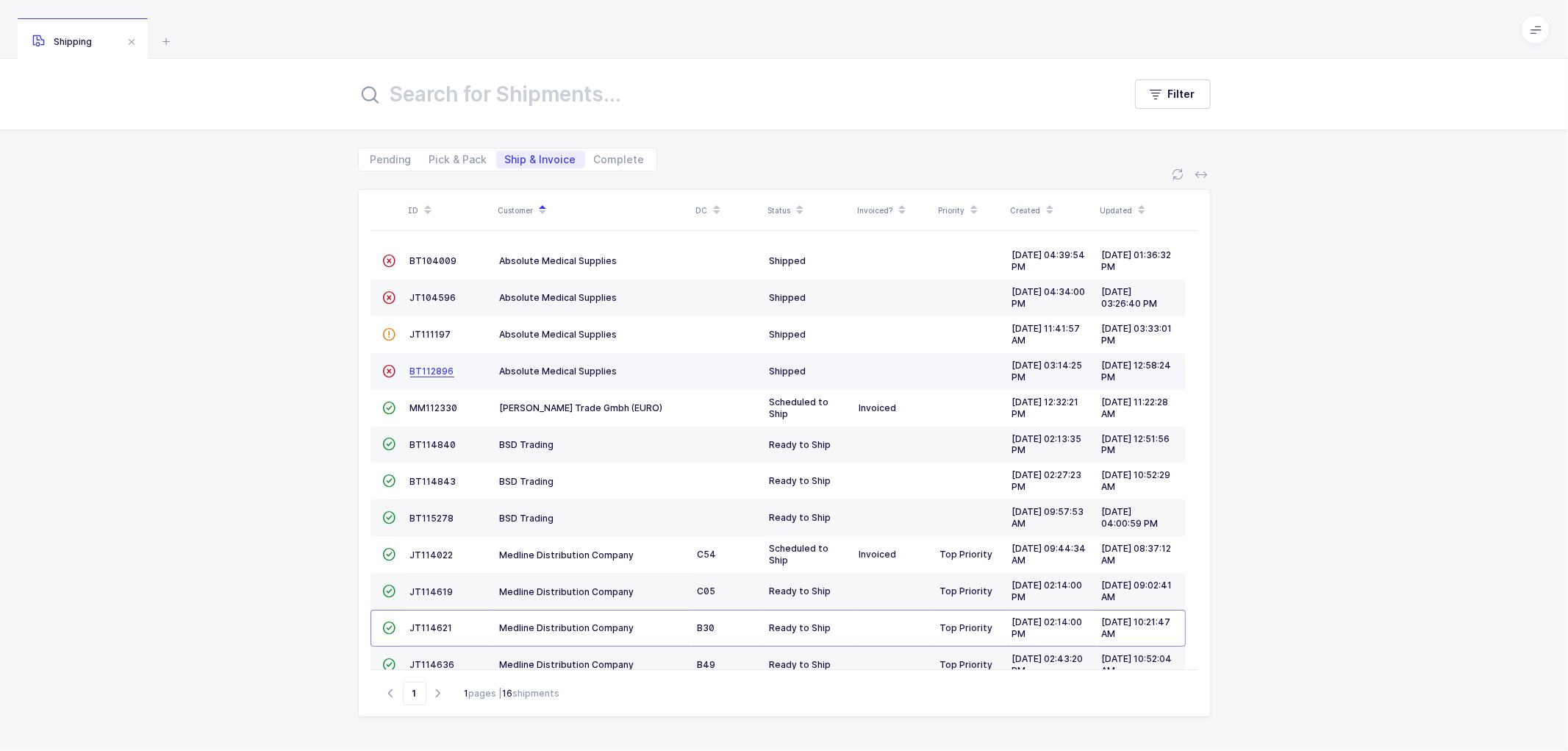
click at [427, 372] on span "BT112896" at bounding box center [433, 371] width 44 height 11
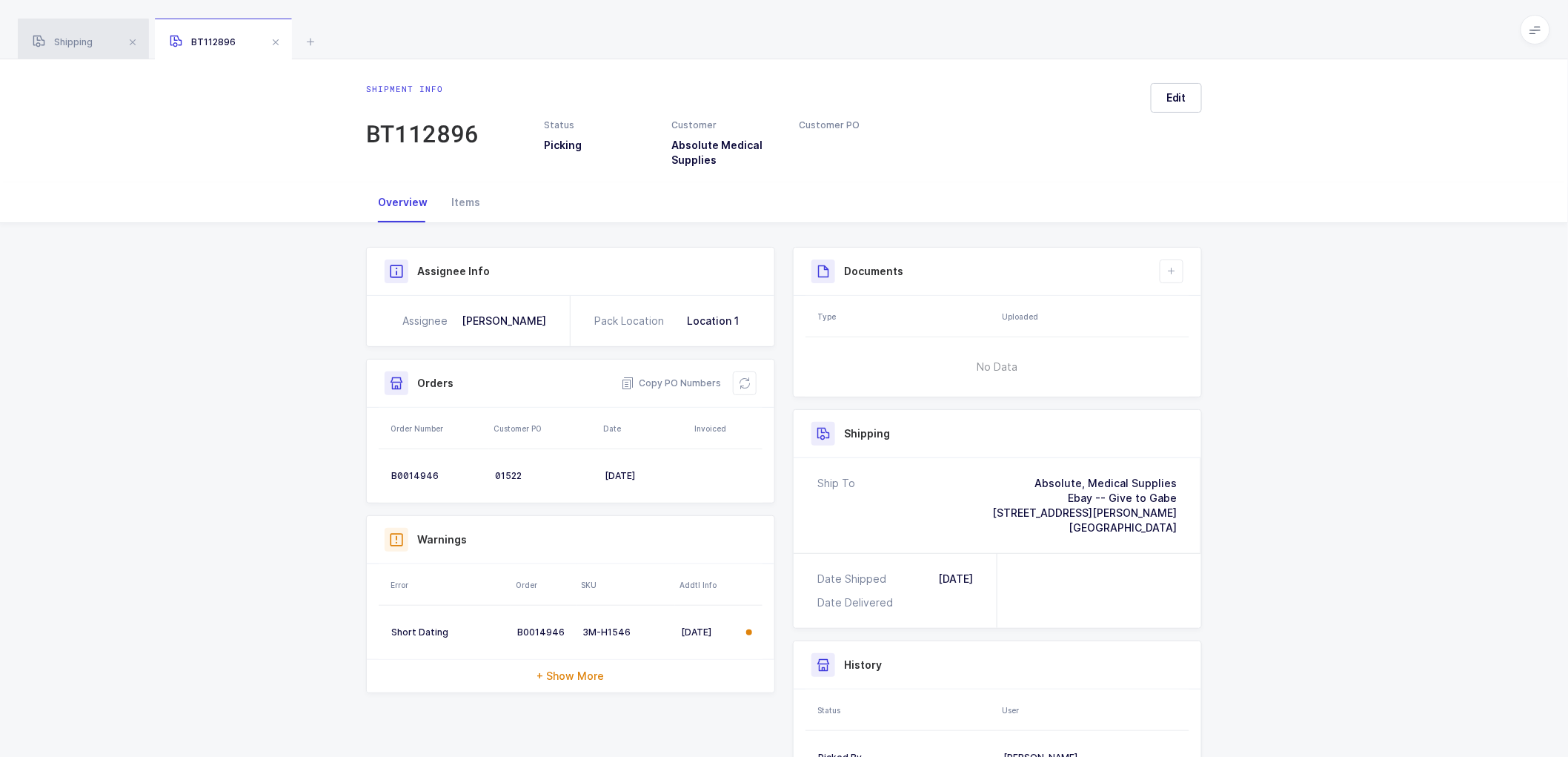
click at [50, 35] on div "Shipping" at bounding box center [83, 39] width 131 height 41
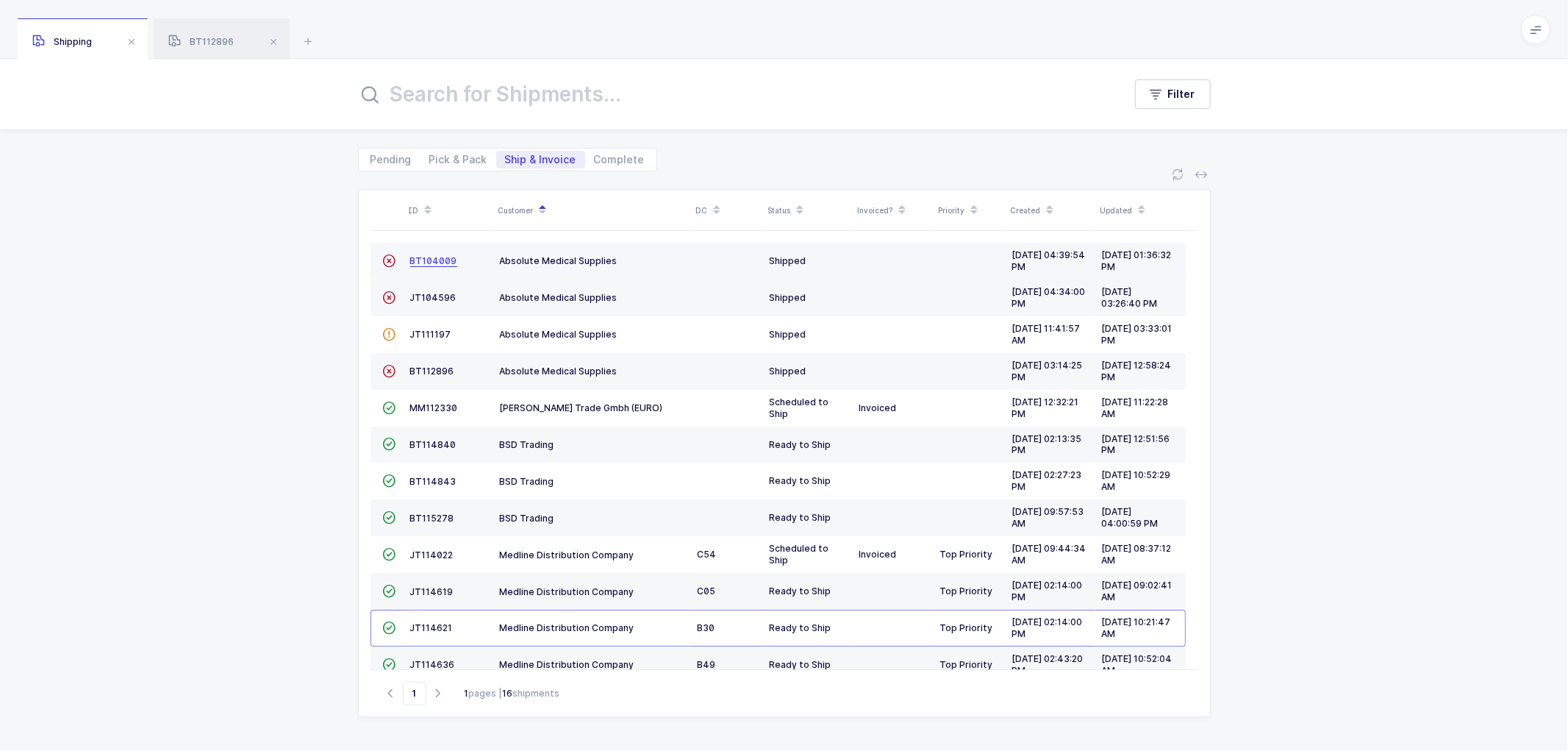
click at [425, 260] on span "BT104009" at bounding box center [434, 260] width 47 height 11
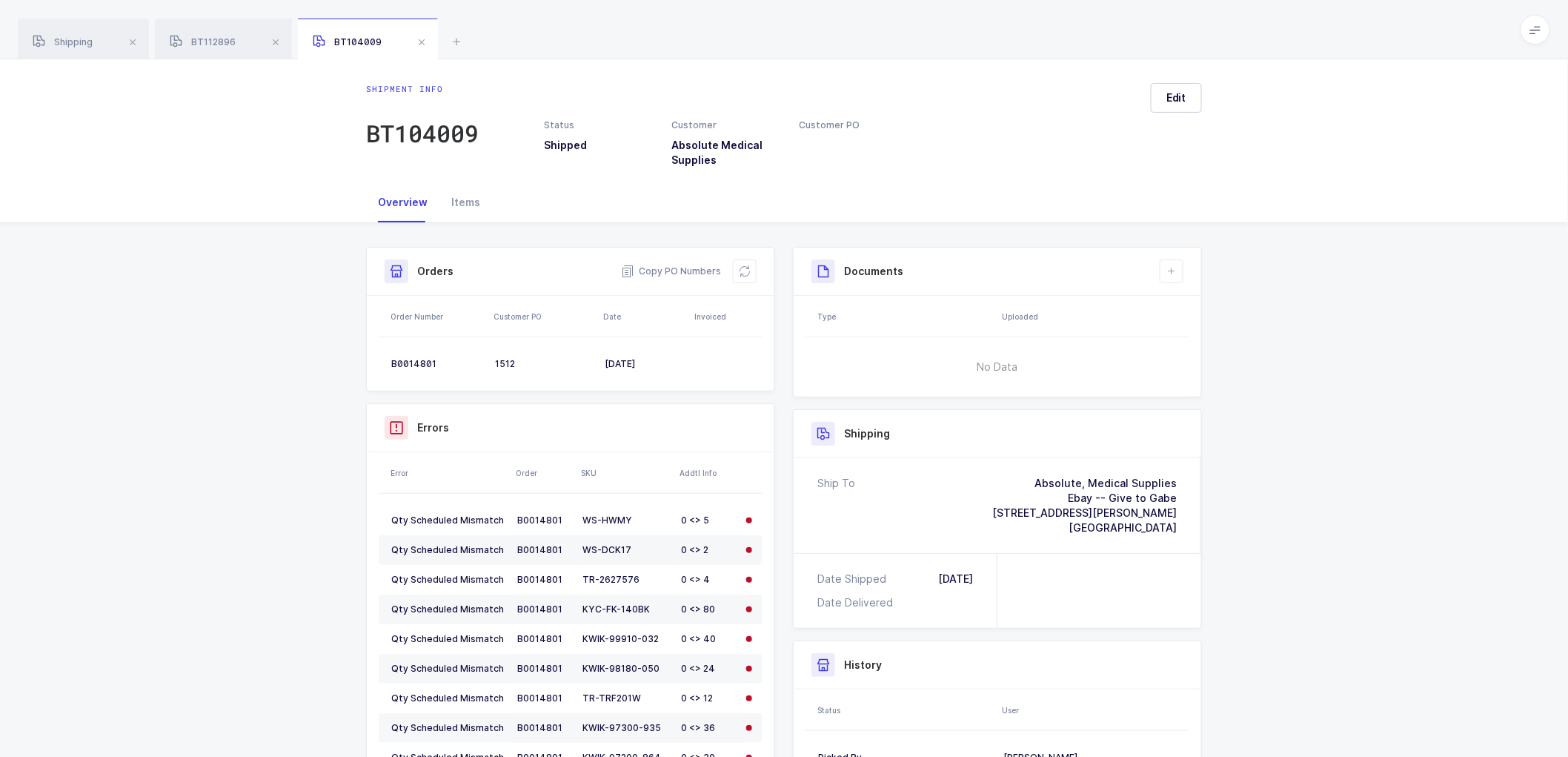
drag, startPoint x: 81, startPoint y: 26, endPoint x: 246, endPoint y: 82, distance: 174.2
click at [83, 26] on div "Shipping" at bounding box center [83, 39] width 131 height 41
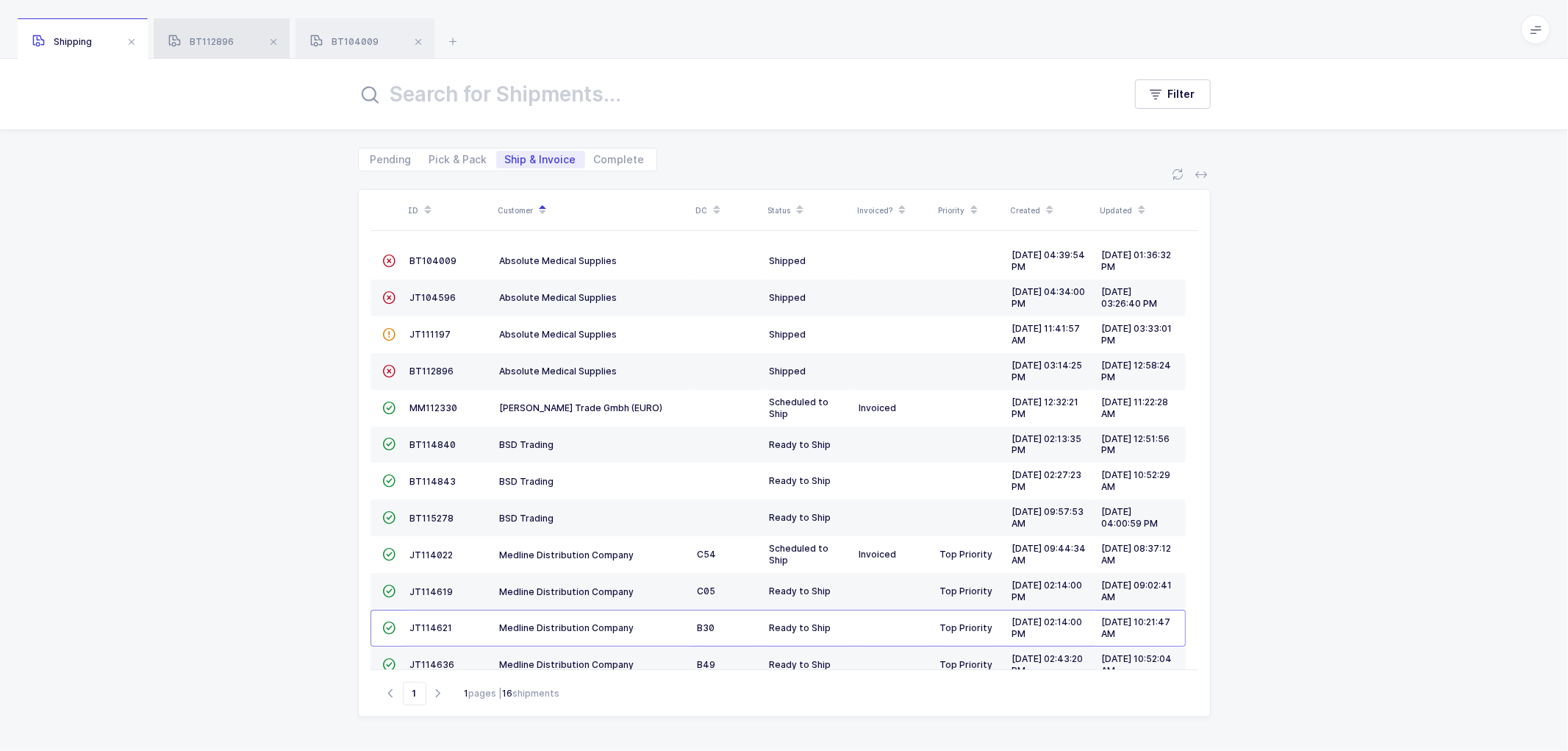
drag, startPoint x: 236, startPoint y: 35, endPoint x: 245, endPoint y: 35, distance: 9.0
click at [237, 35] on div "BT112896" at bounding box center [221, 39] width 136 height 41
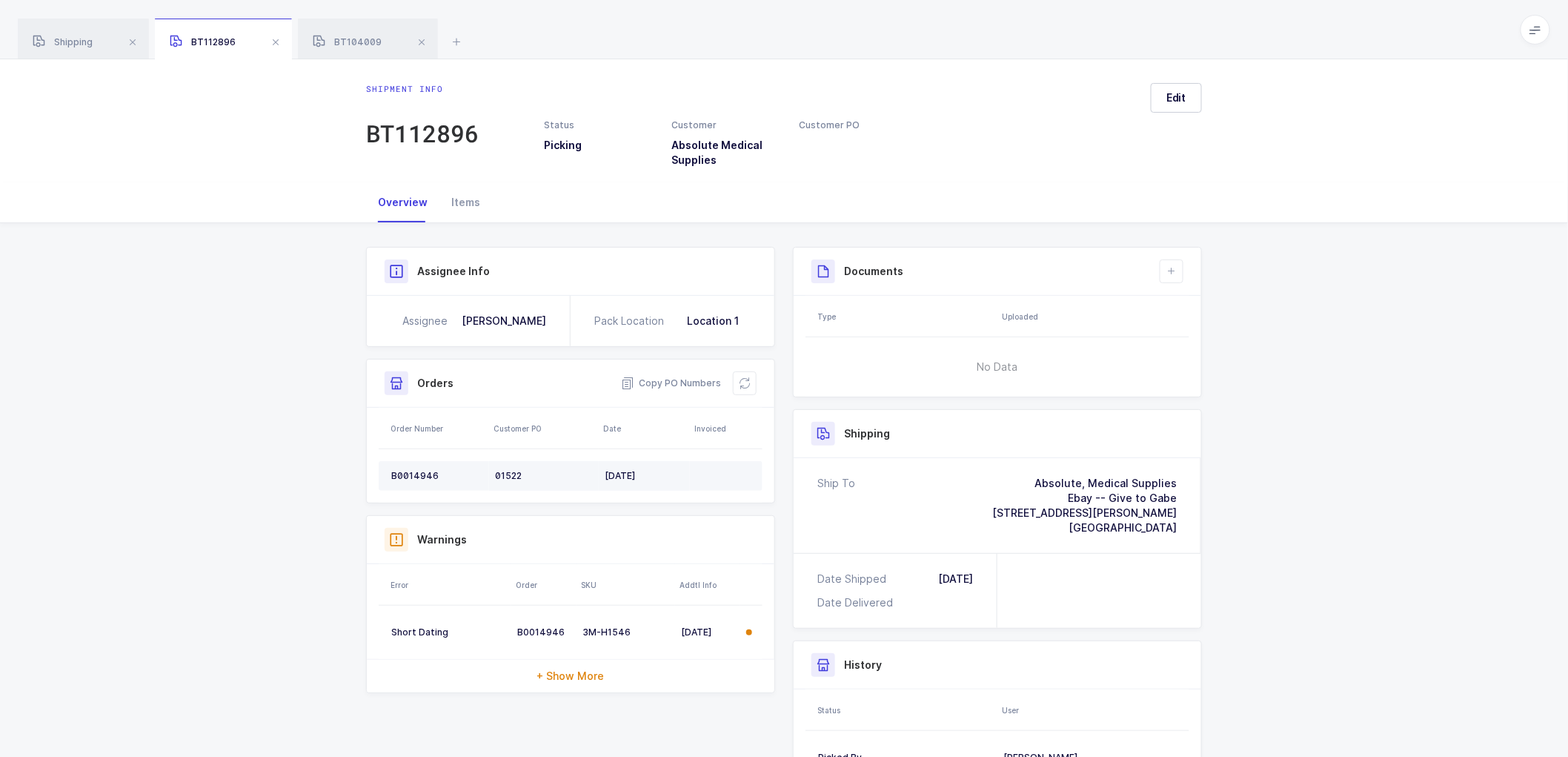
click at [410, 475] on div "B0014946" at bounding box center [437, 476] width 92 height 12
click at [747, 383] on icon at bounding box center [744, 383] width 12 height 12
click at [1171, 91] on span "Edit" at bounding box center [1176, 98] width 20 height 15
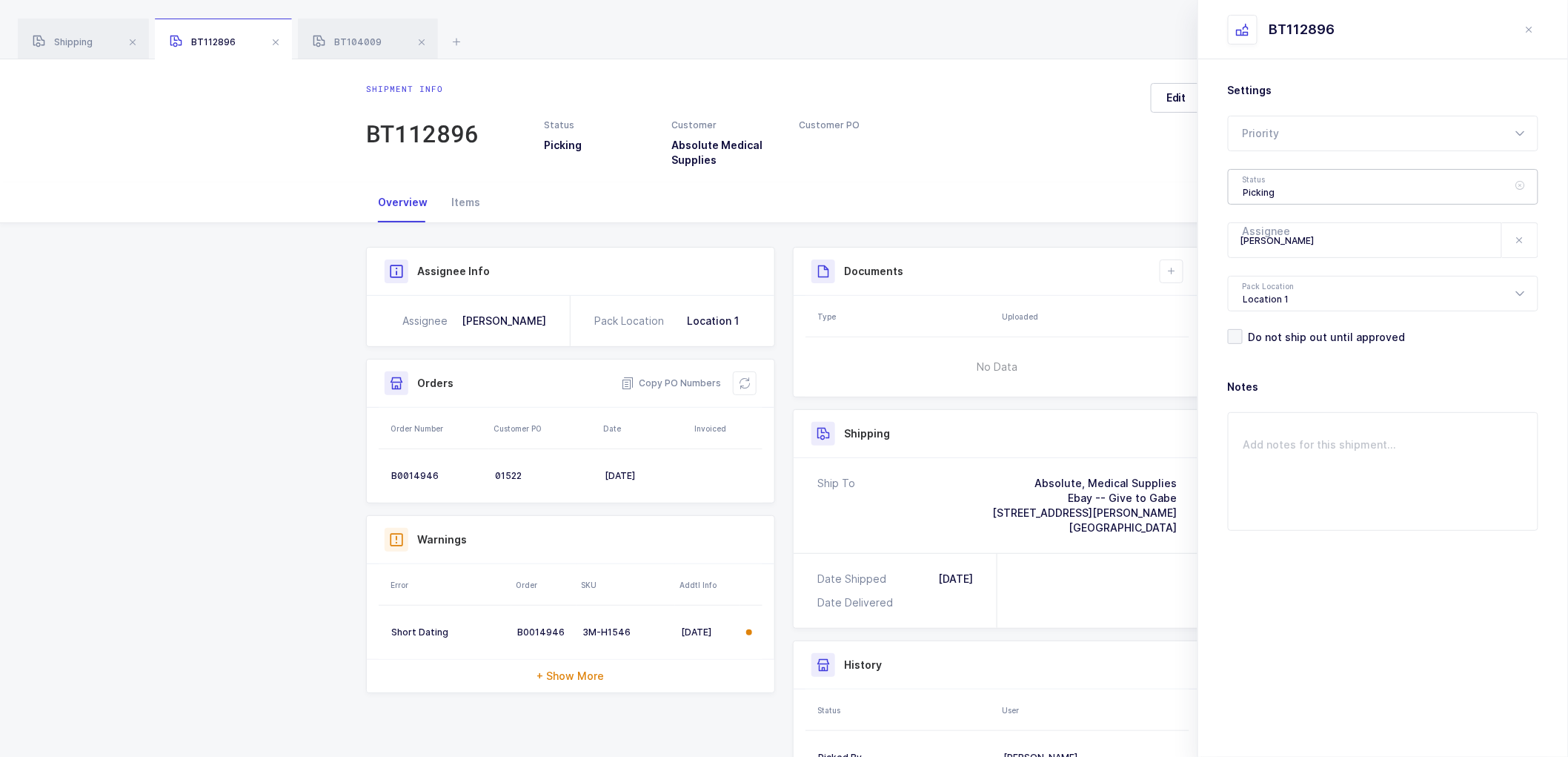
click at [1259, 185] on div "Picking" at bounding box center [1383, 187] width 311 height 36
click at [1262, 294] on span "Shipped" at bounding box center [1264, 300] width 42 height 13
type input "Shipped"
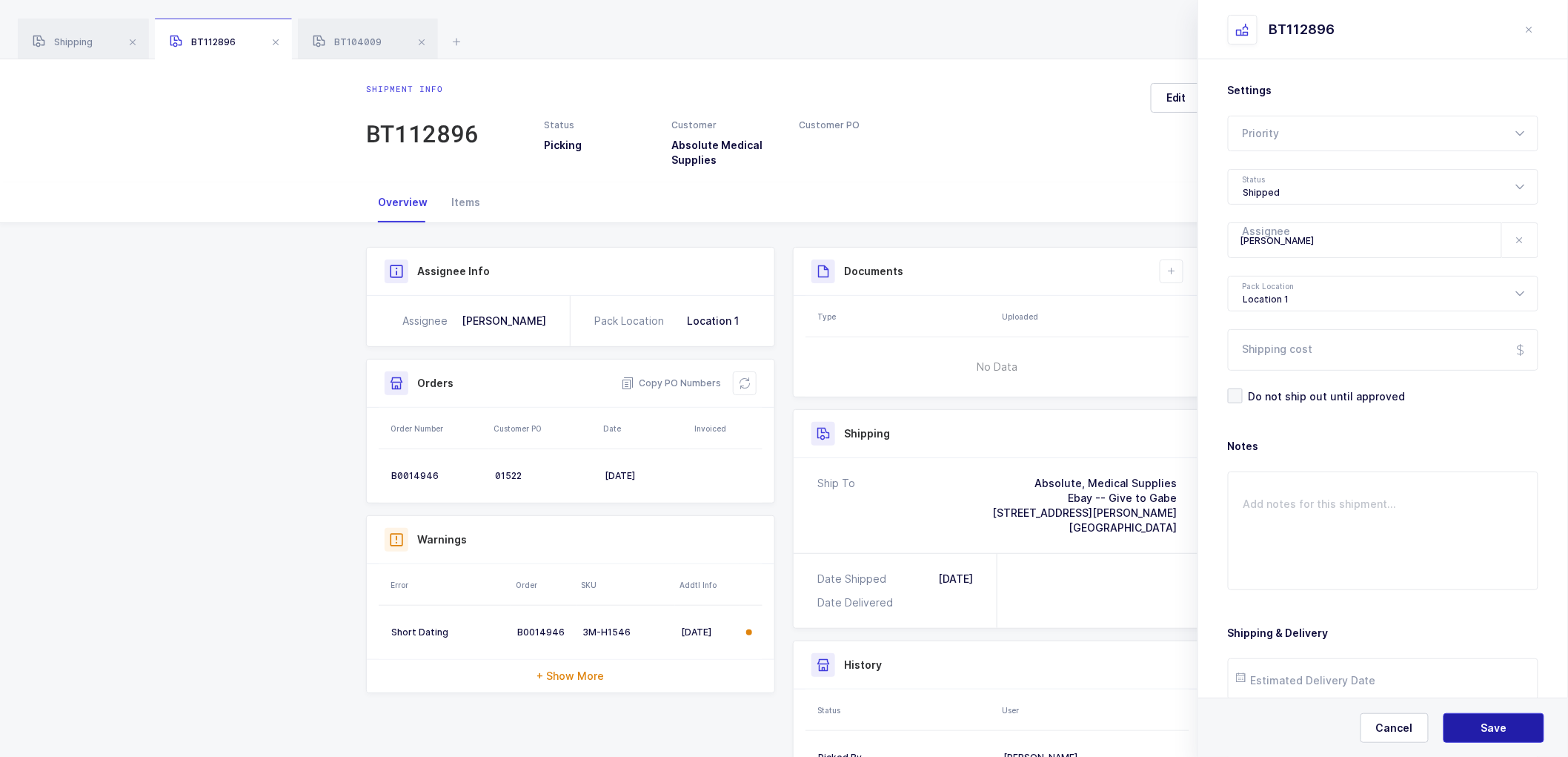
click at [1501, 723] on span "Save" at bounding box center [1494, 727] width 26 height 15
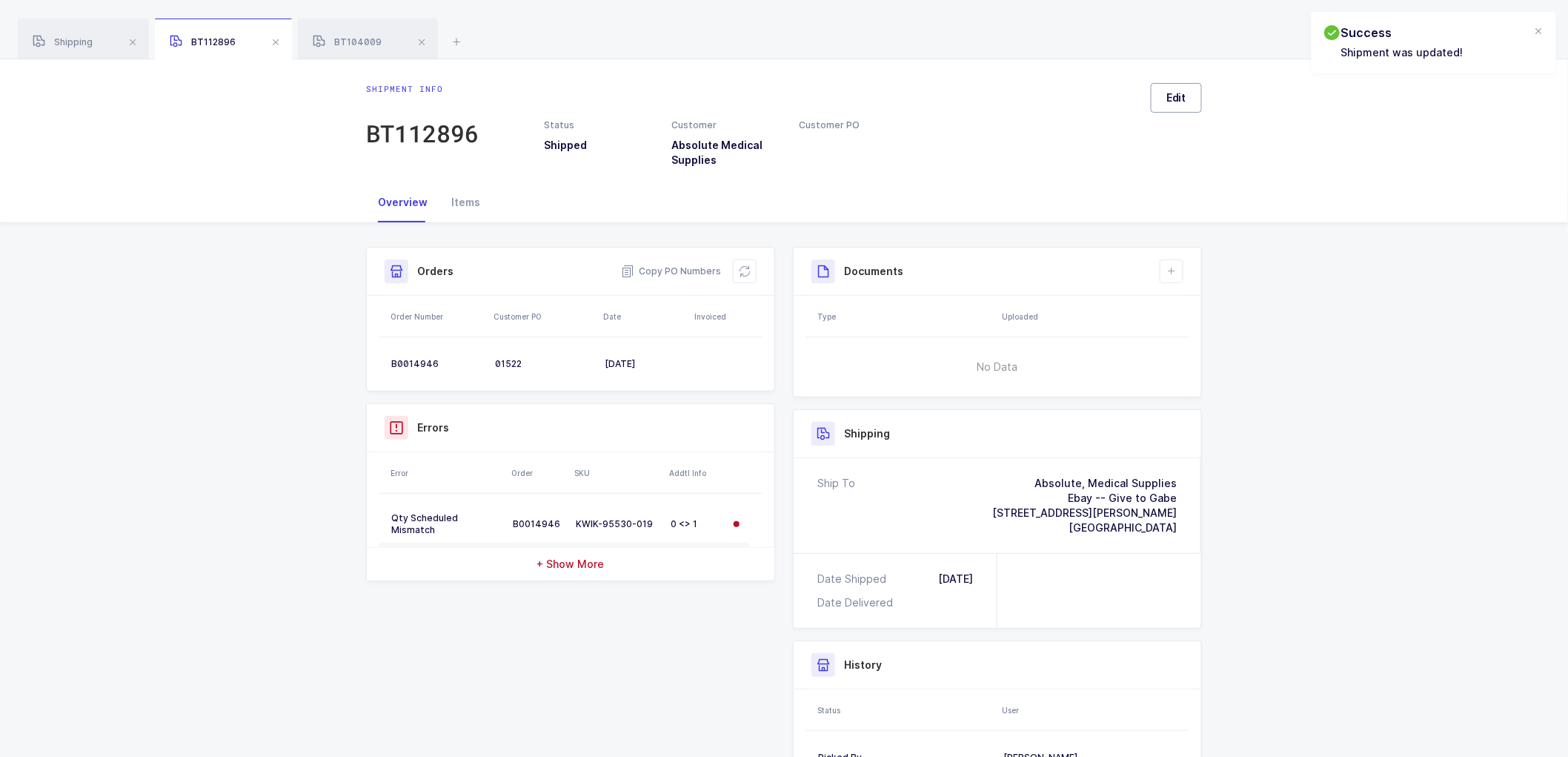
click at [1168, 97] on span "Edit" at bounding box center [1176, 98] width 20 height 15
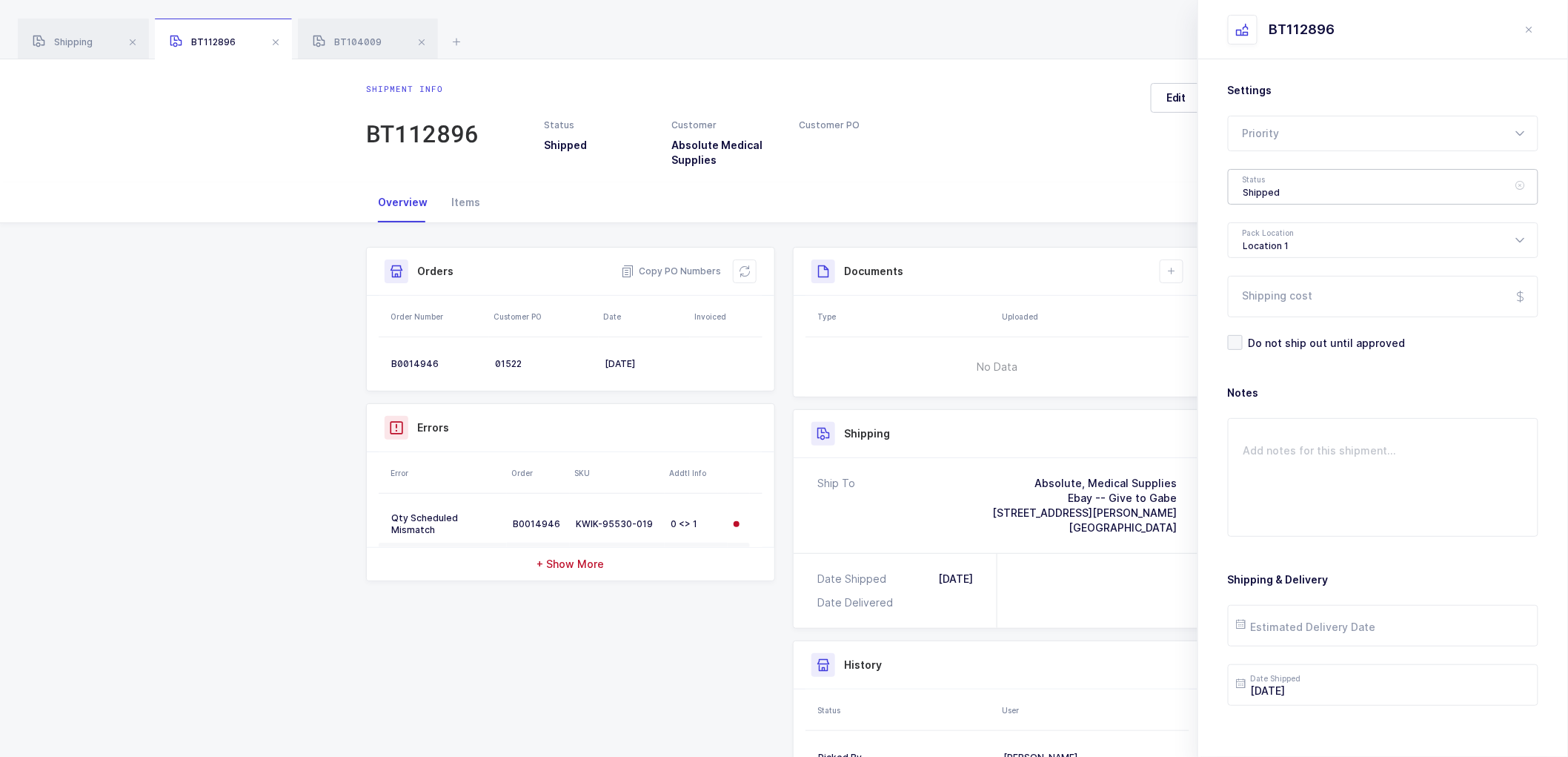
click at [1256, 191] on div "Shipped" at bounding box center [1383, 187] width 311 height 36
drag, startPoint x: 1268, startPoint y: 293, endPoint x: 1302, endPoint y: 314, distance: 40.0
click at [1268, 292] on li "Shipped" at bounding box center [1389, 301] width 310 height 23
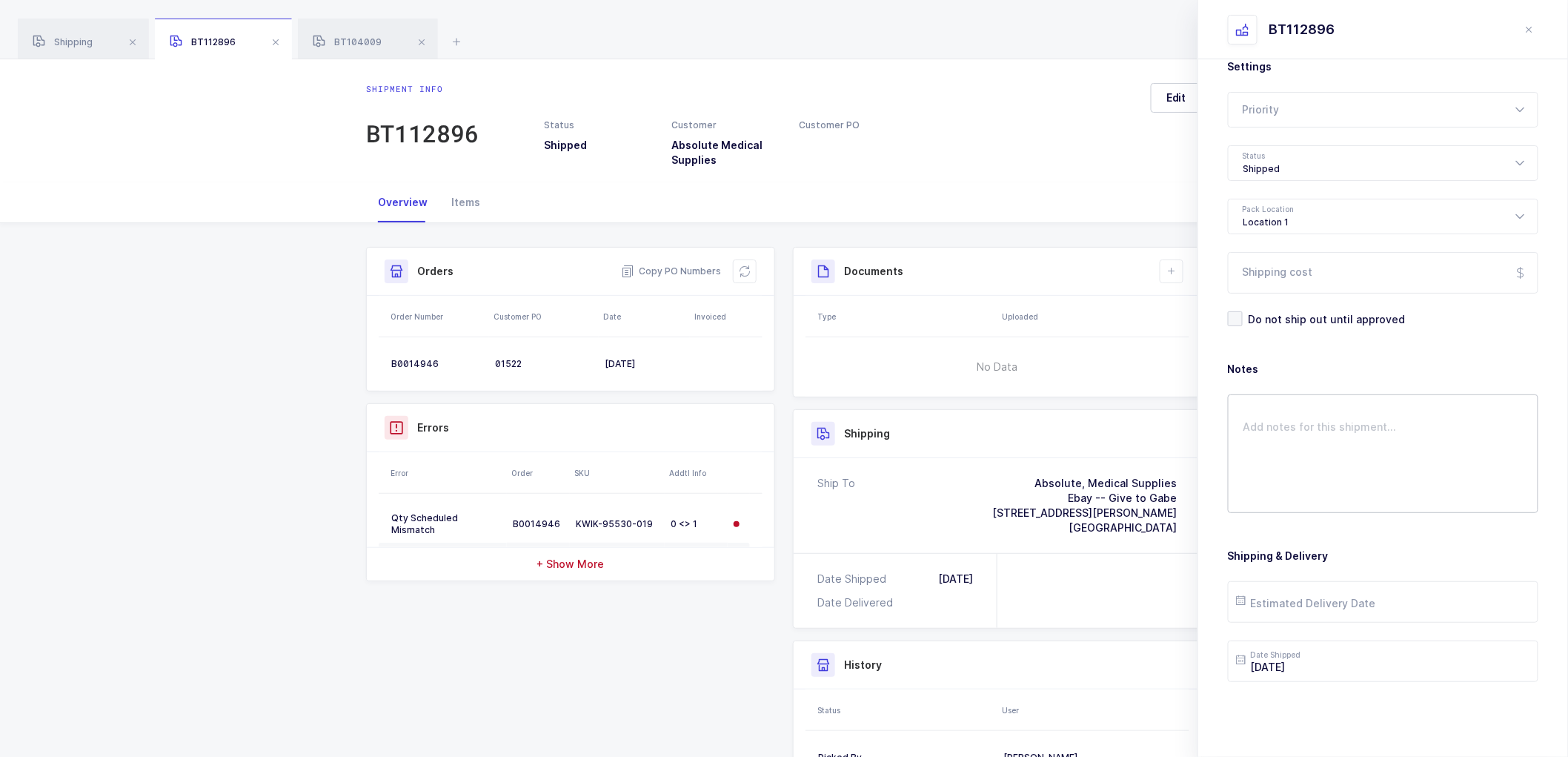
scroll to position [0, 0]
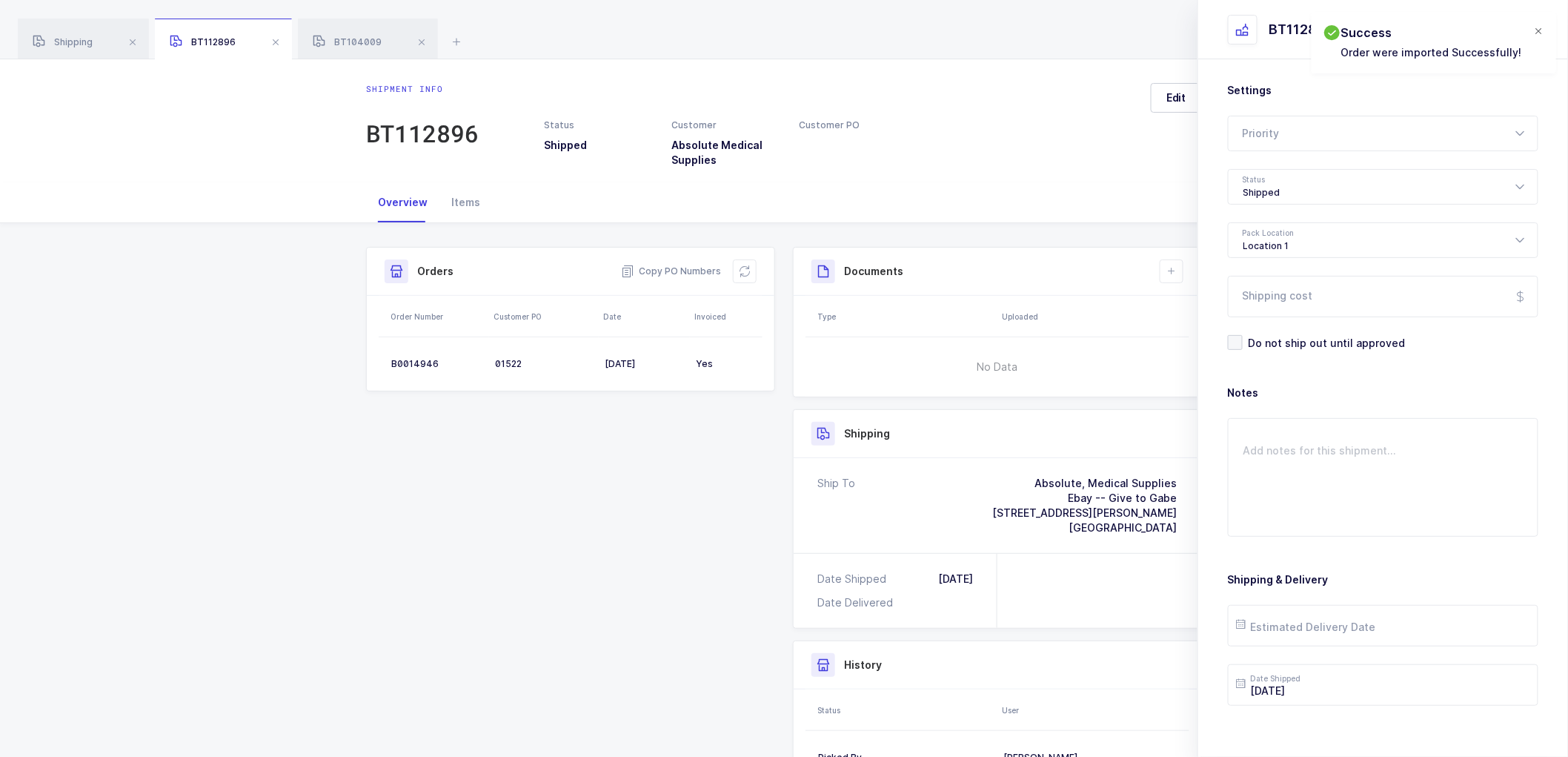
click at [1538, 32] on div at bounding box center [1538, 31] width 12 height 13
drag, startPoint x: 487, startPoint y: 490, endPoint x: 479, endPoint y: 432, distance: 58.5
click at [487, 489] on div "Shipment Info Shipment Number BT112896 Status Shipped Customer Absolute Medical…" at bounding box center [784, 568] width 853 height 643
click at [278, 41] on span at bounding box center [276, 42] width 18 height 18
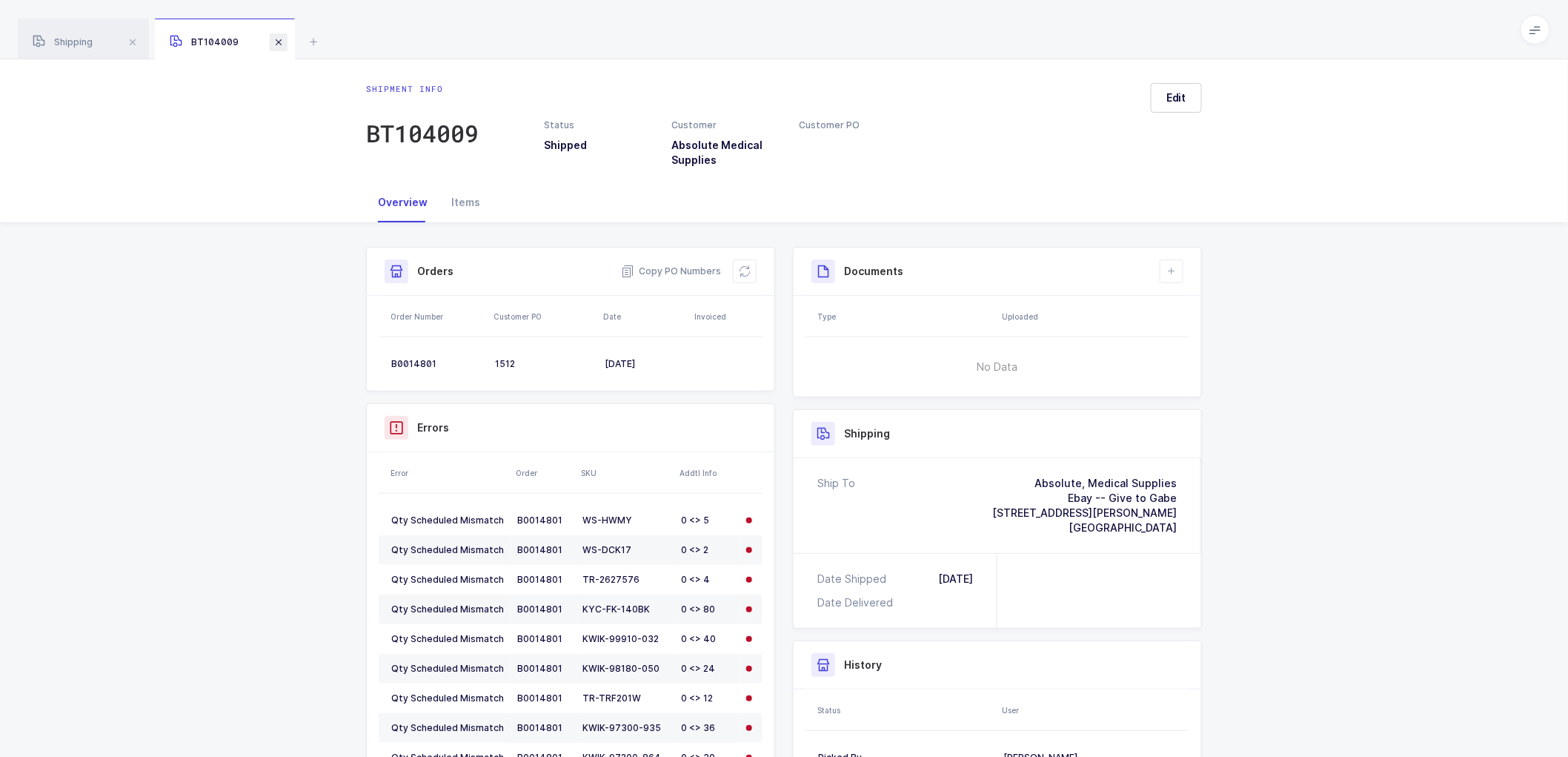
click at [278, 40] on span at bounding box center [278, 42] width 18 height 18
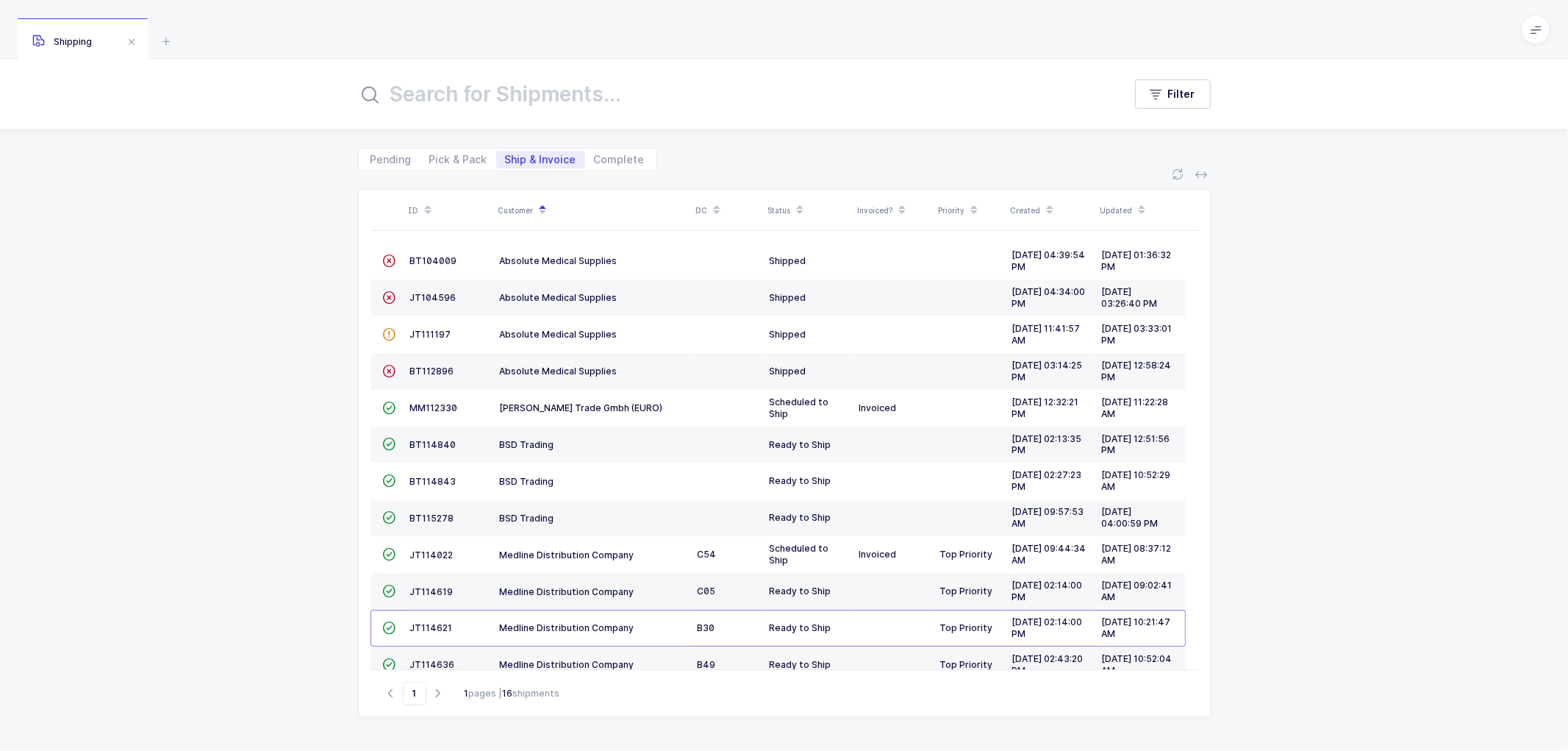
click at [211, 276] on div "ID Customer DC Status Invoiced? Priority Created Updated  BT104009 Absolute Me…" at bounding box center [784, 461] width 1568 height 579
click at [451, 156] on span "Pick & Pack" at bounding box center [458, 160] width 58 height 11
click at [430, 156] on input "Pick & Pack" at bounding box center [425, 156] width 10 height 10
radio input "true"
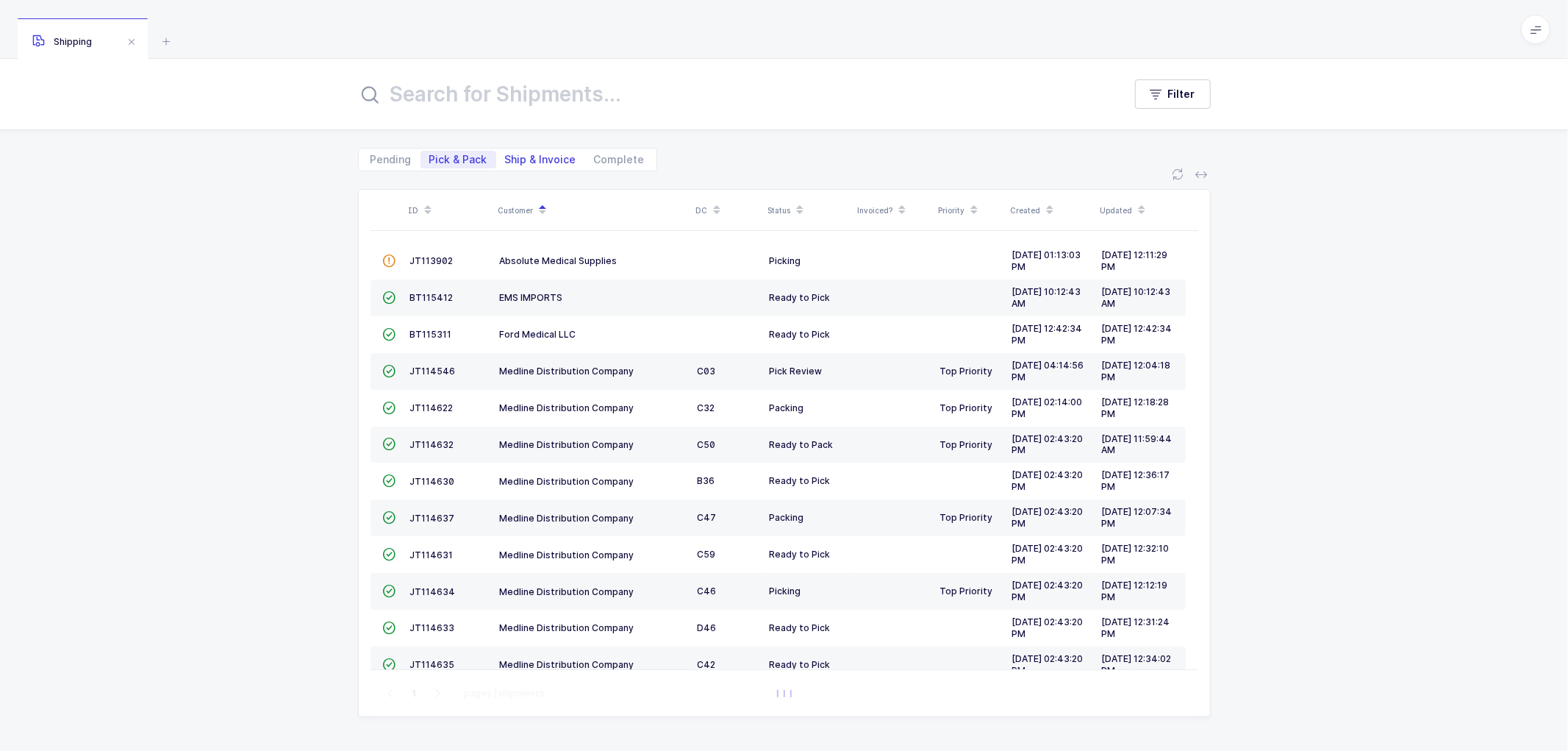
click at [524, 155] on span "Ship & Invoice" at bounding box center [540, 160] width 71 height 11
click at [505, 152] on input "Ship & Invoice" at bounding box center [500, 156] width 10 height 10
radio input "true"
radio input "false"
click at [549, 156] on span "Ship & Invoice" at bounding box center [540, 160] width 71 height 11
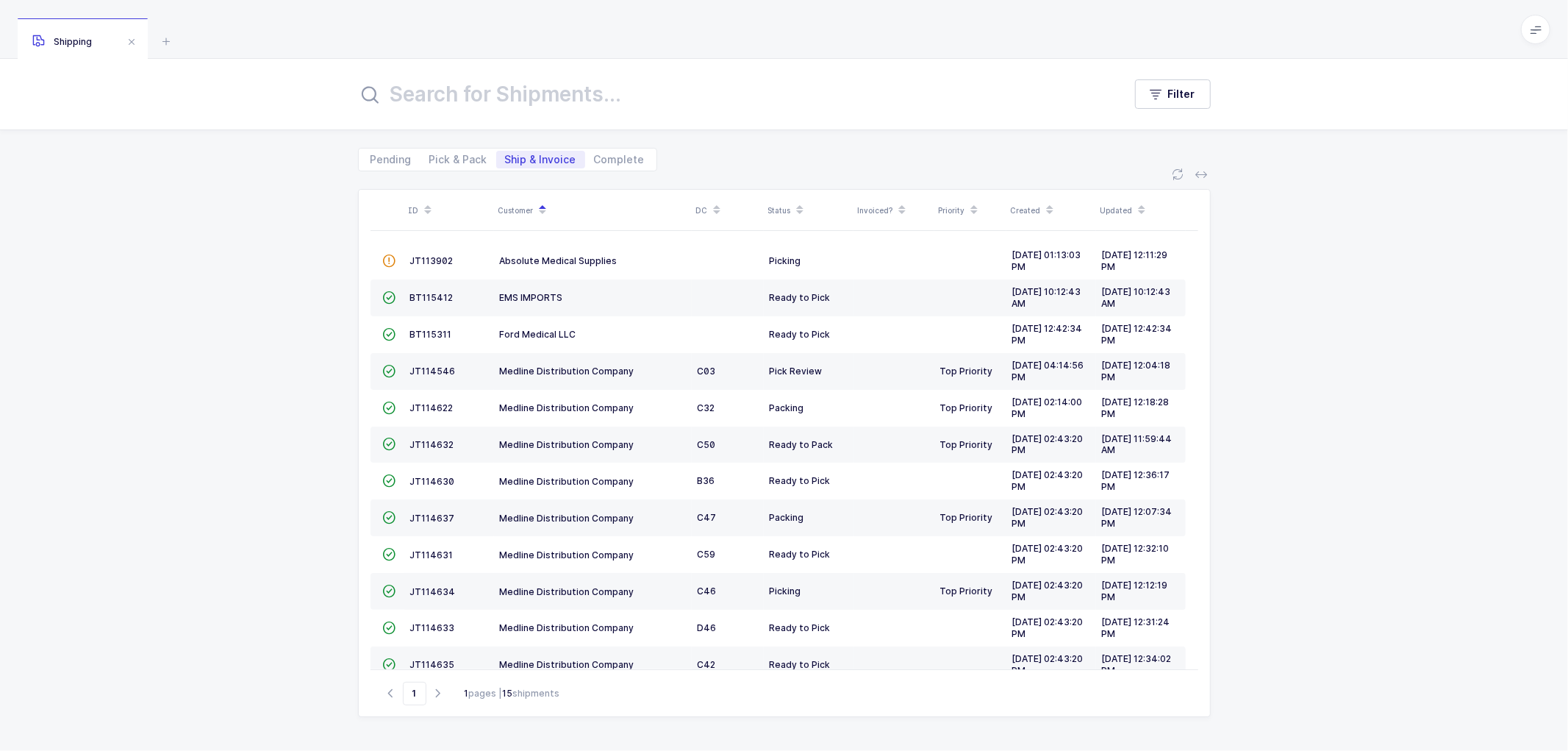
click at [505, 156] on input "Ship & Invoice" at bounding box center [500, 156] width 10 height 10
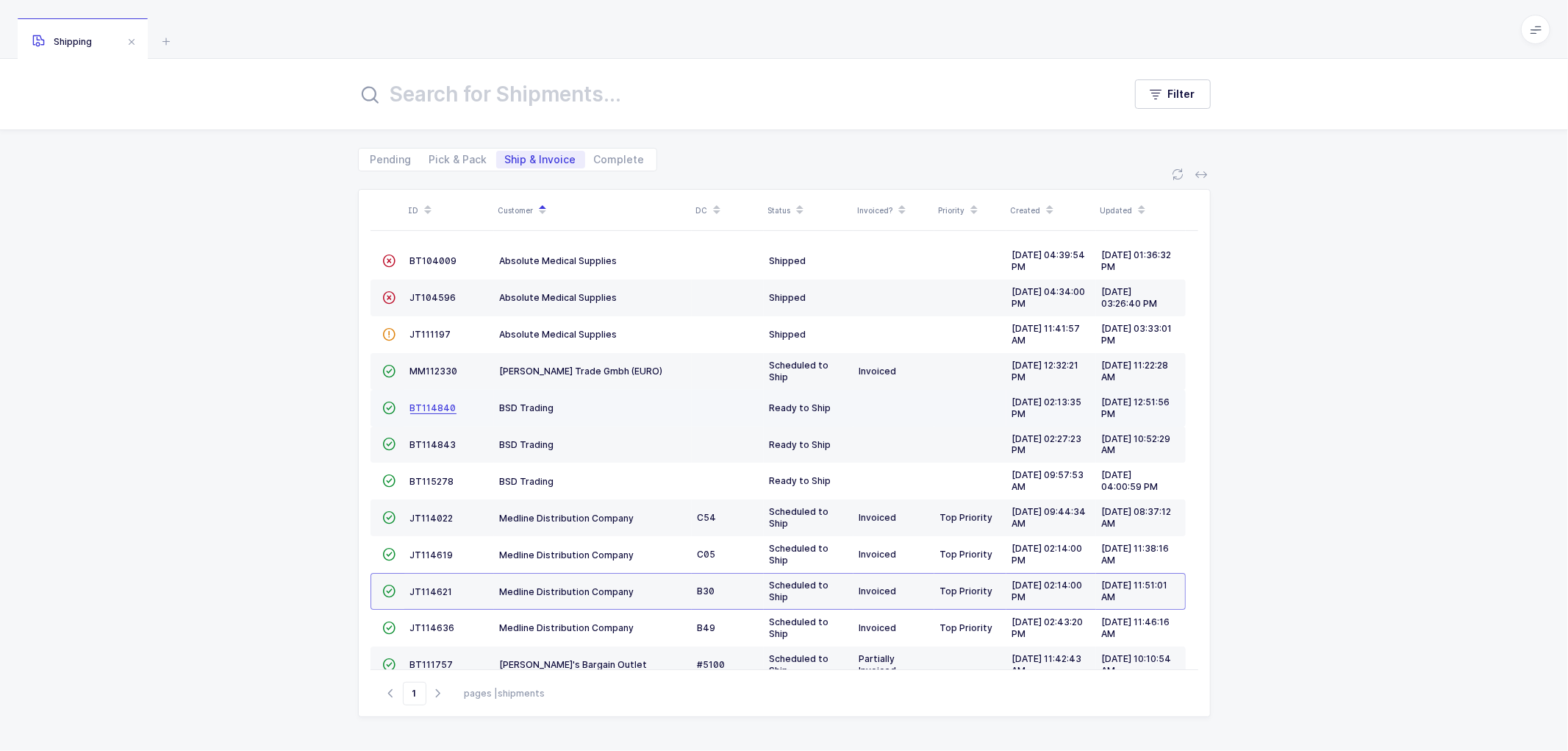
click at [426, 404] on span "BT114840" at bounding box center [434, 408] width 46 height 11
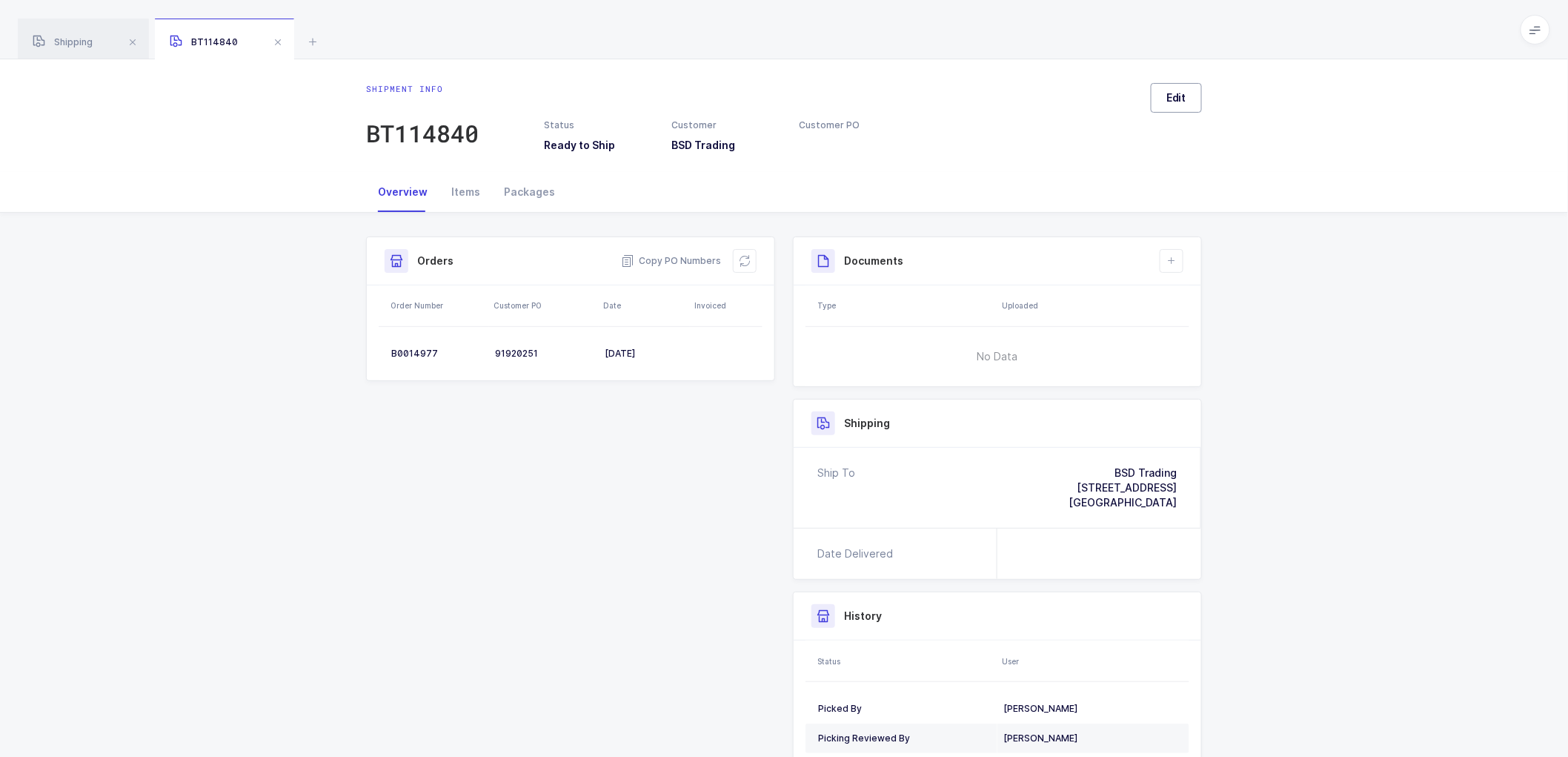
click at [1186, 88] on button "Edit" at bounding box center [1176, 98] width 51 height 30
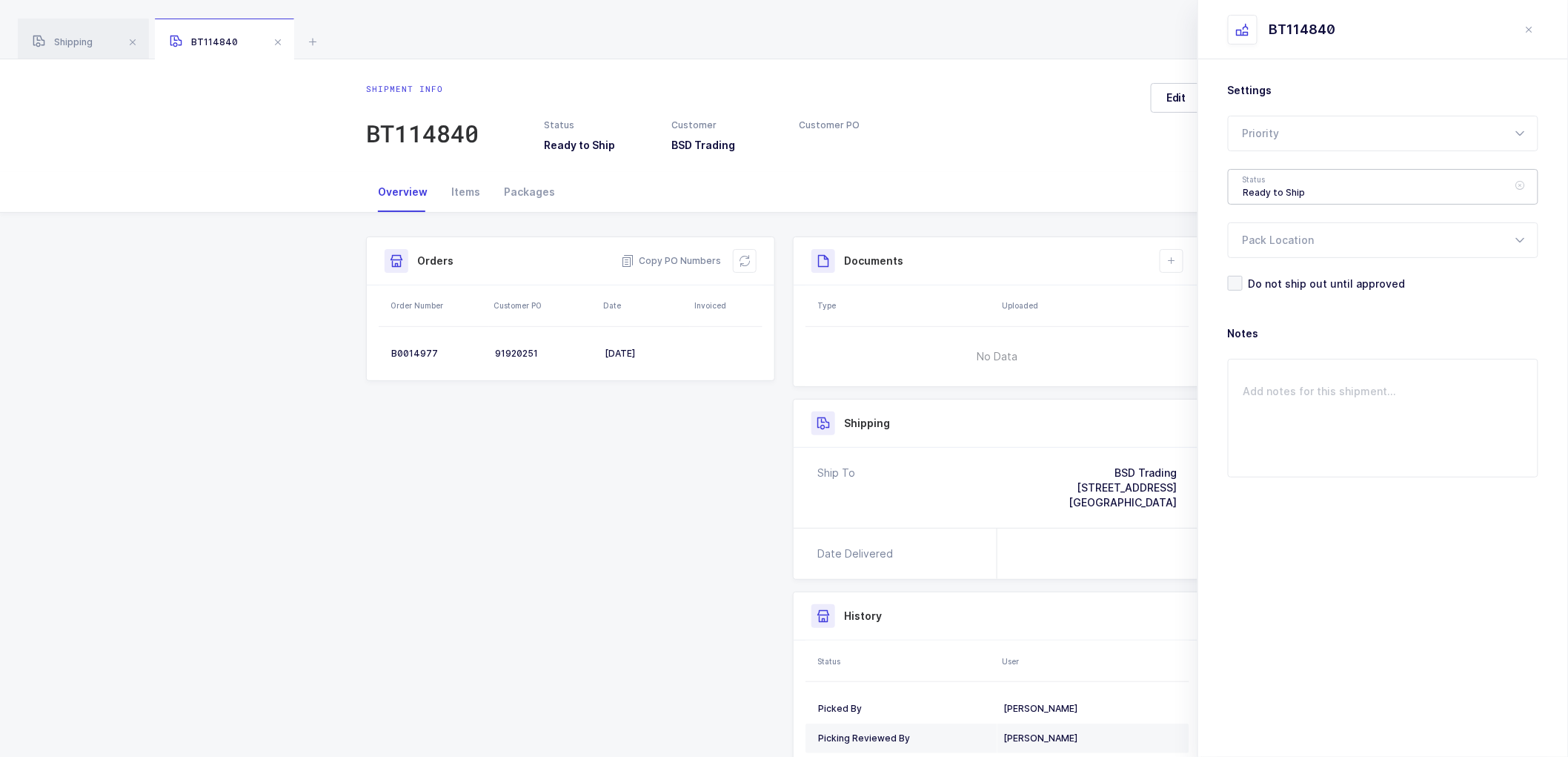
click at [1274, 181] on div "Ready to Ship" at bounding box center [1383, 187] width 311 height 36
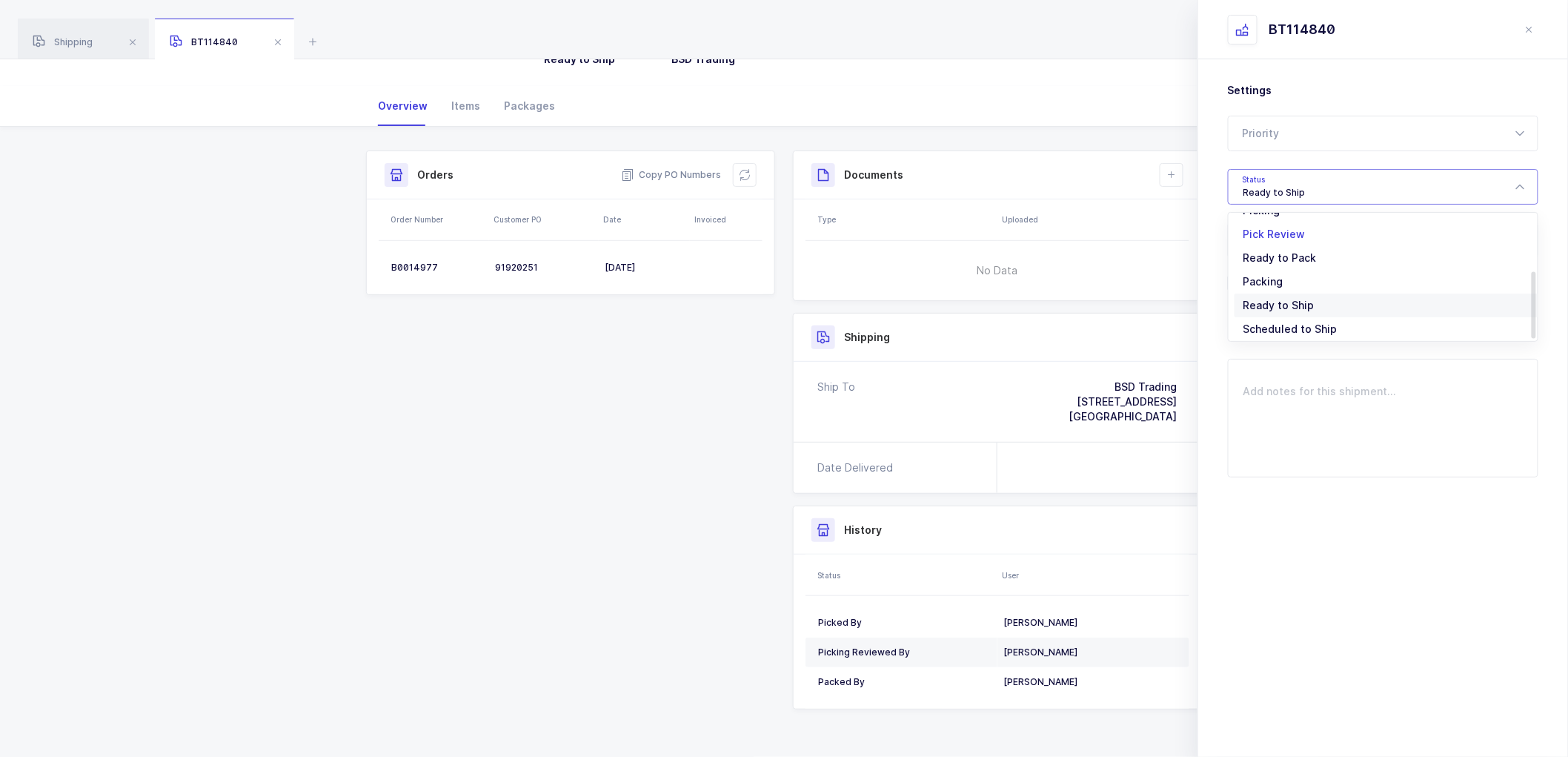
scroll to position [123, 0]
click at [1277, 274] on span "Scheduled to Ship" at bounding box center [1290, 277] width 94 height 13
type input "Scheduled to Ship"
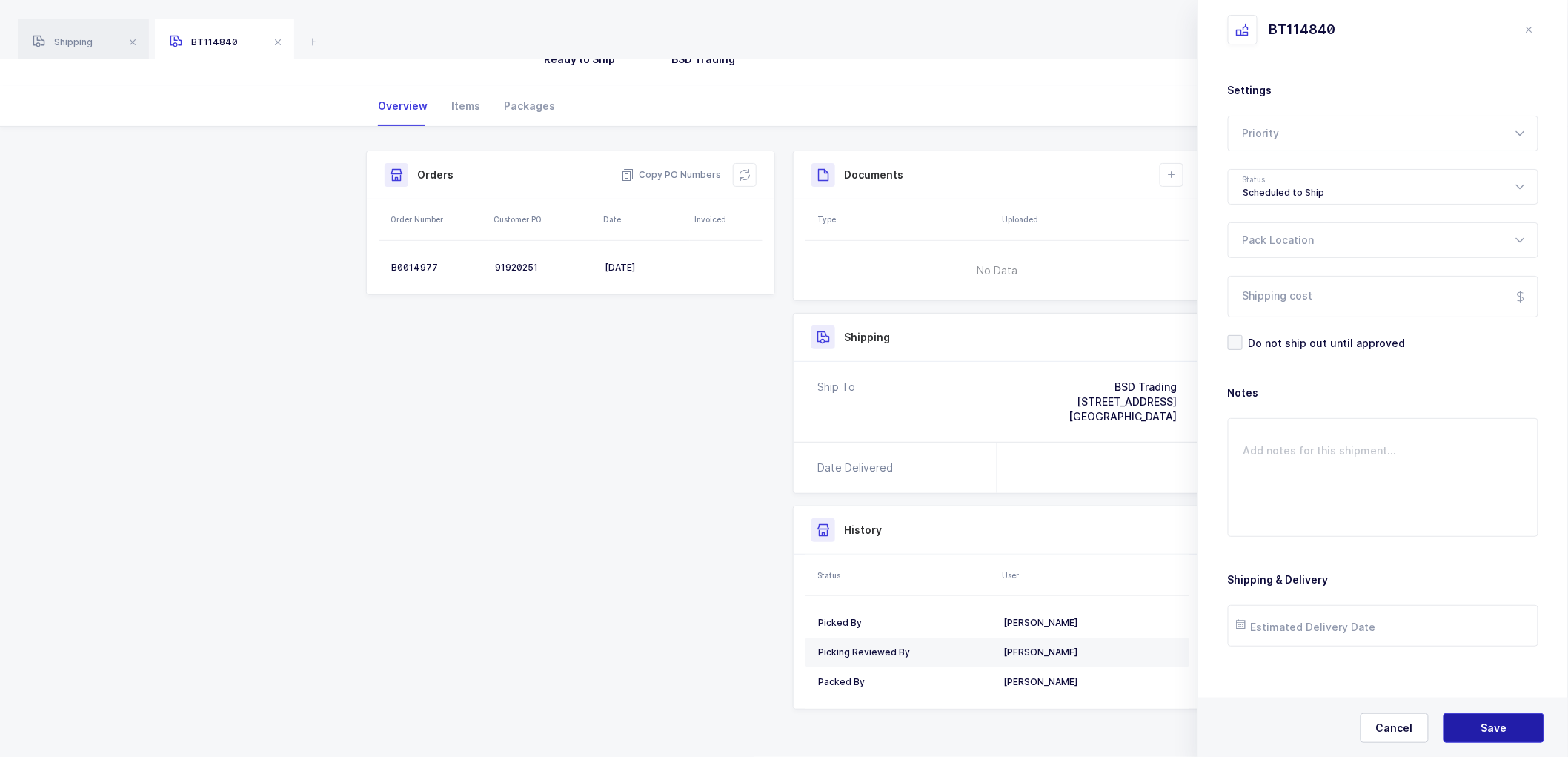
drag, startPoint x: 1476, startPoint y: 727, endPoint x: 1469, endPoint y: 718, distance: 11.4
click at [1476, 727] on button "Save" at bounding box center [1494, 727] width 101 height 30
click at [76, 39] on span "Shipping" at bounding box center [62, 42] width 60 height 11
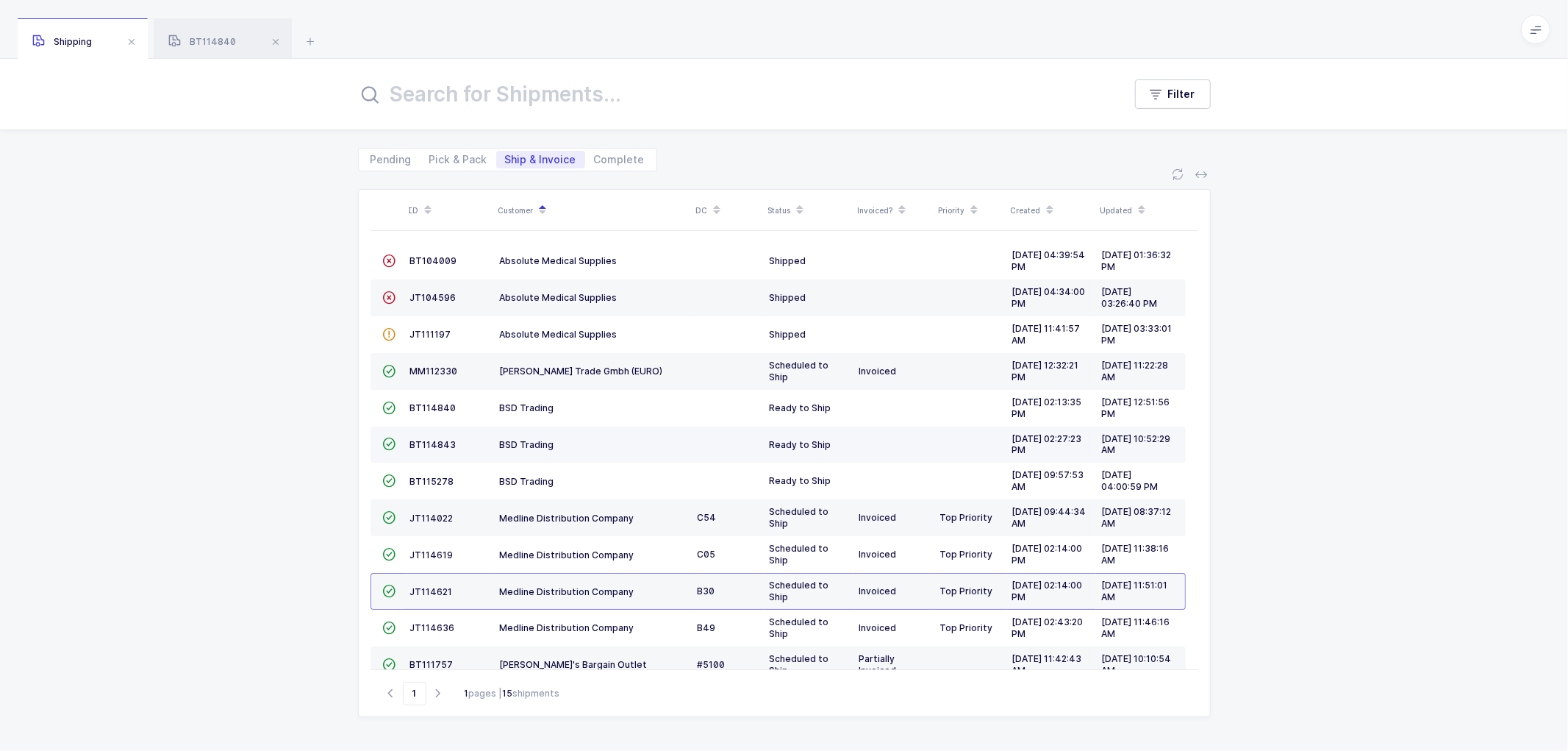
click at [513, 436] on td "BSD Trading" at bounding box center [593, 444] width 198 height 36
click at [529, 442] on span "BSD Trading" at bounding box center [527, 444] width 54 height 11
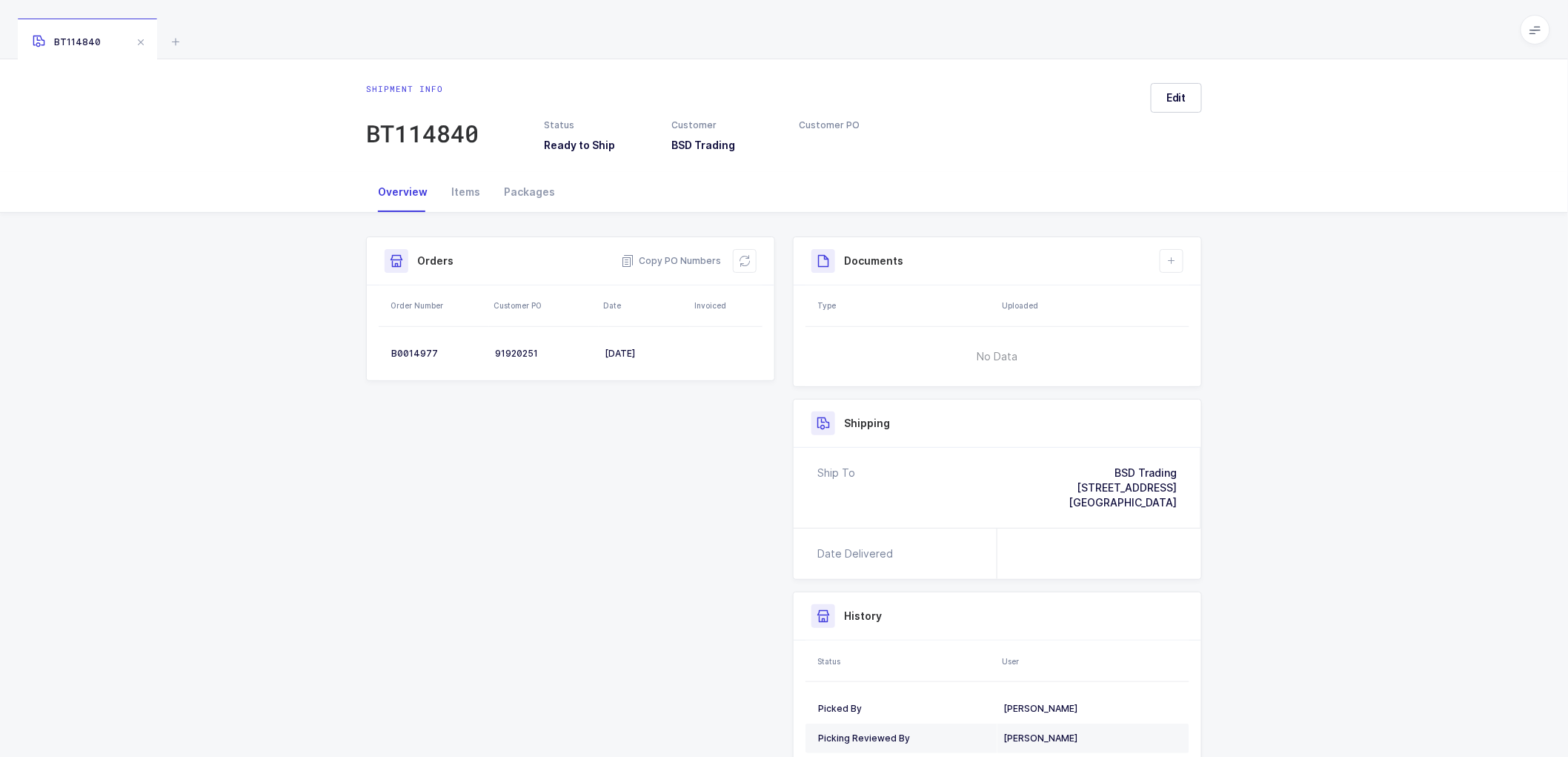
drag, startPoint x: 93, startPoint y: 33, endPoint x: 112, endPoint y: 18, distance: 24.2
click at [94, 33] on div "BT114840" at bounding box center [88, 39] width 140 height 41
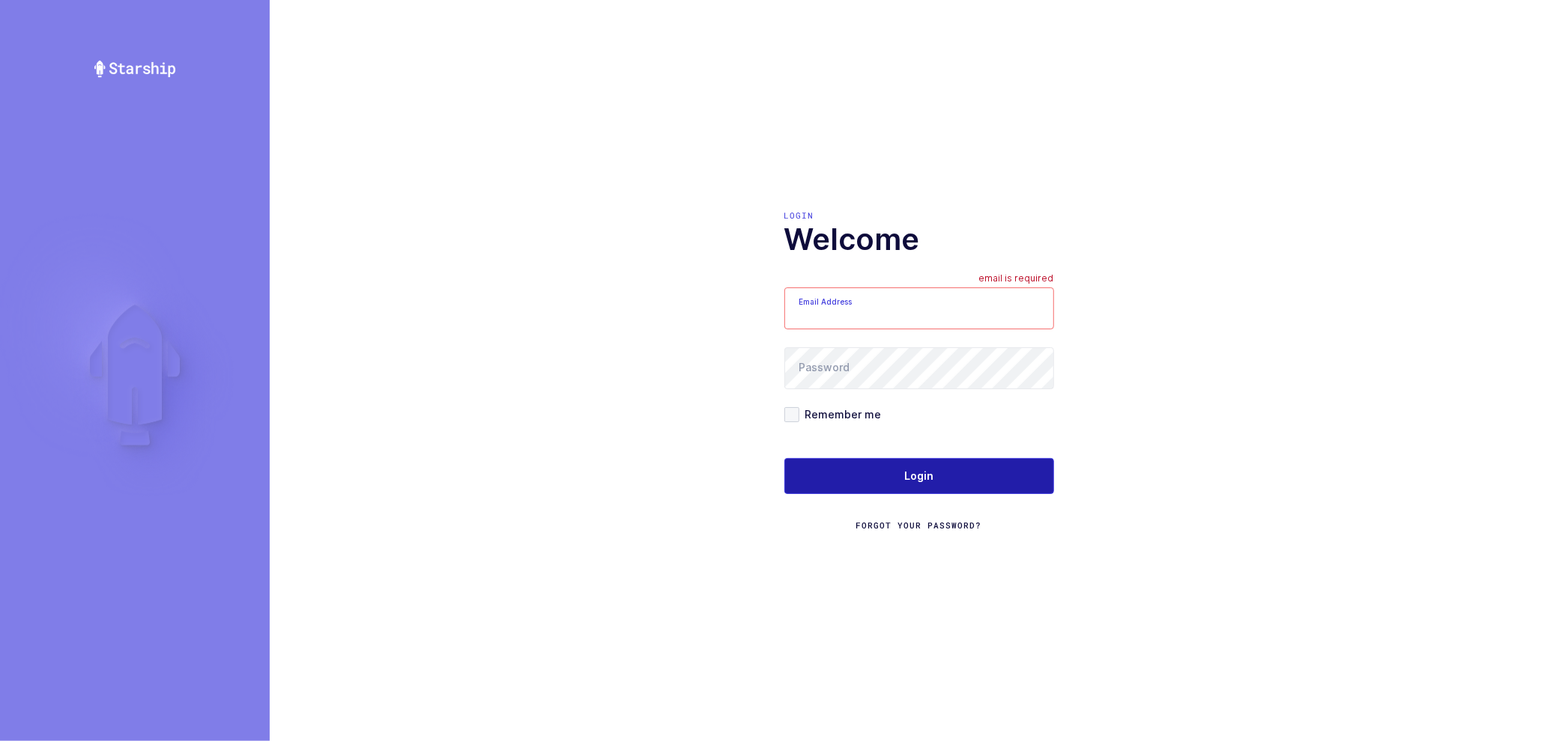
type input "nathan@janustrade.com"
click at [922, 477] on span "Login" at bounding box center [919, 476] width 29 height 15
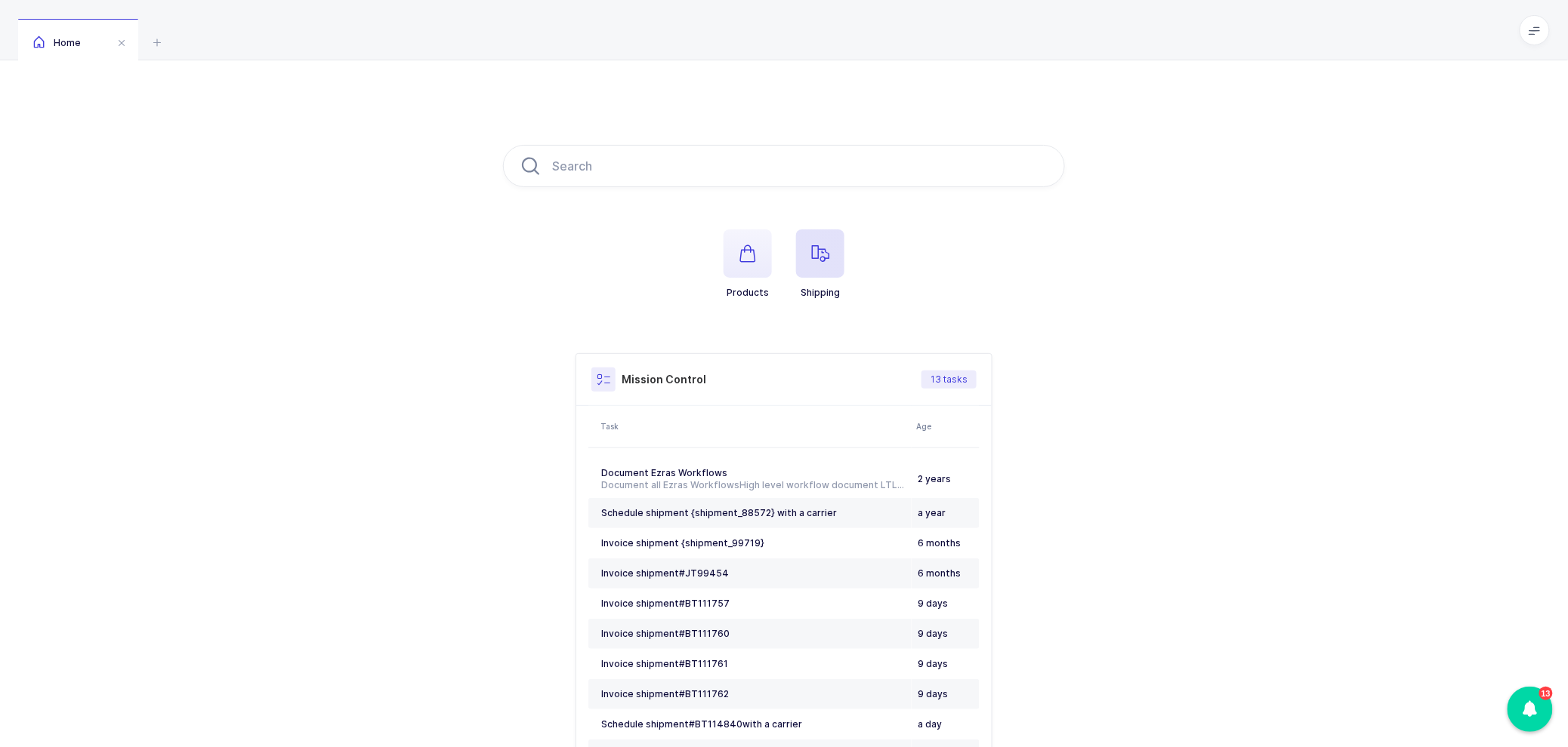
click at [821, 251] on icon "button" at bounding box center [821, 254] width 18 height 18
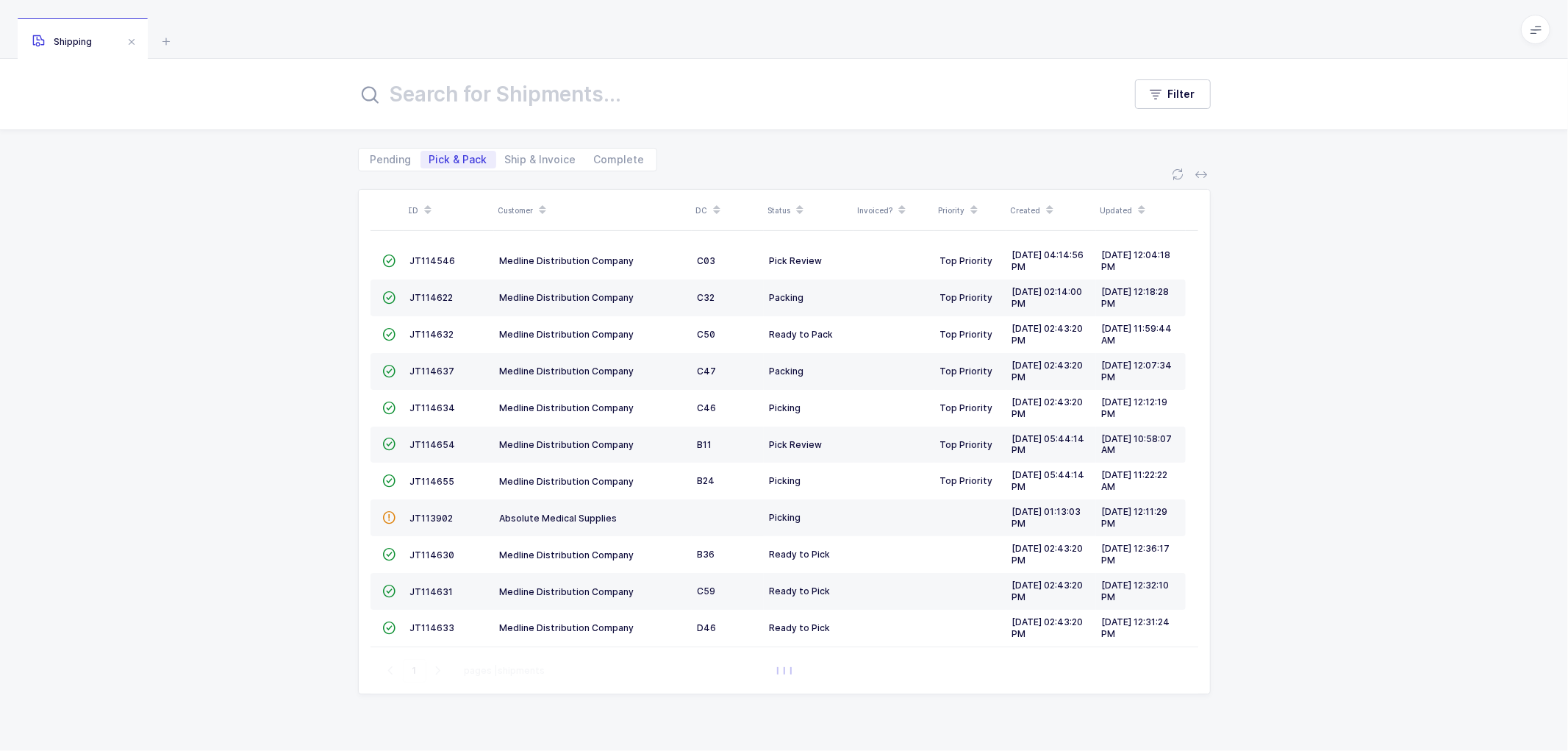
click at [278, 232] on div "ID Customer DC Status Invoiced? Priority Created Updated  JT114546 Medline Dis…" at bounding box center [784, 450] width 1568 height 556
click at [522, 151] on span "Ship & Invoice" at bounding box center [540, 160] width 89 height 18
click at [505, 151] on input "Ship & Invoice" at bounding box center [500, 156] width 10 height 10
radio input "true"
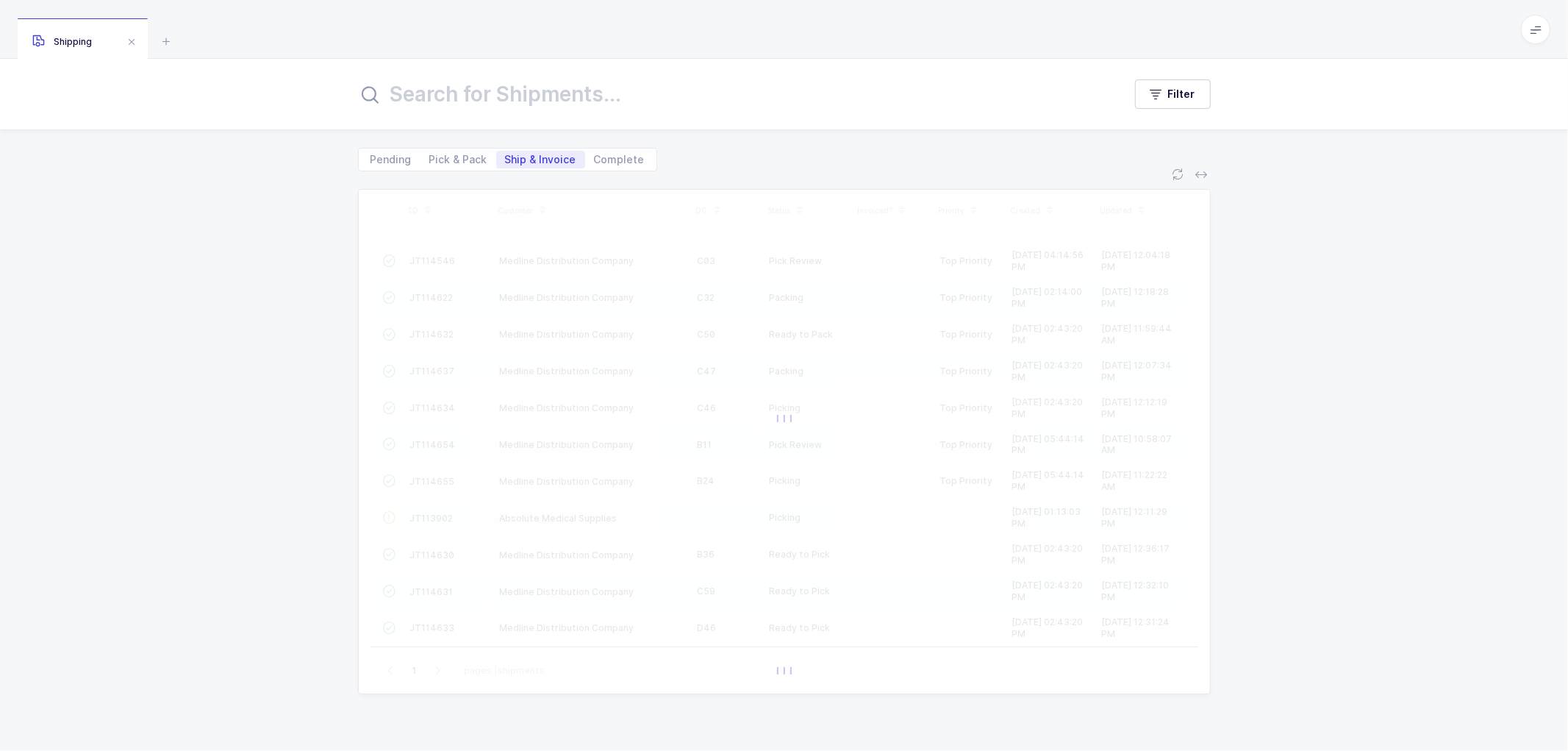
radio input "false"
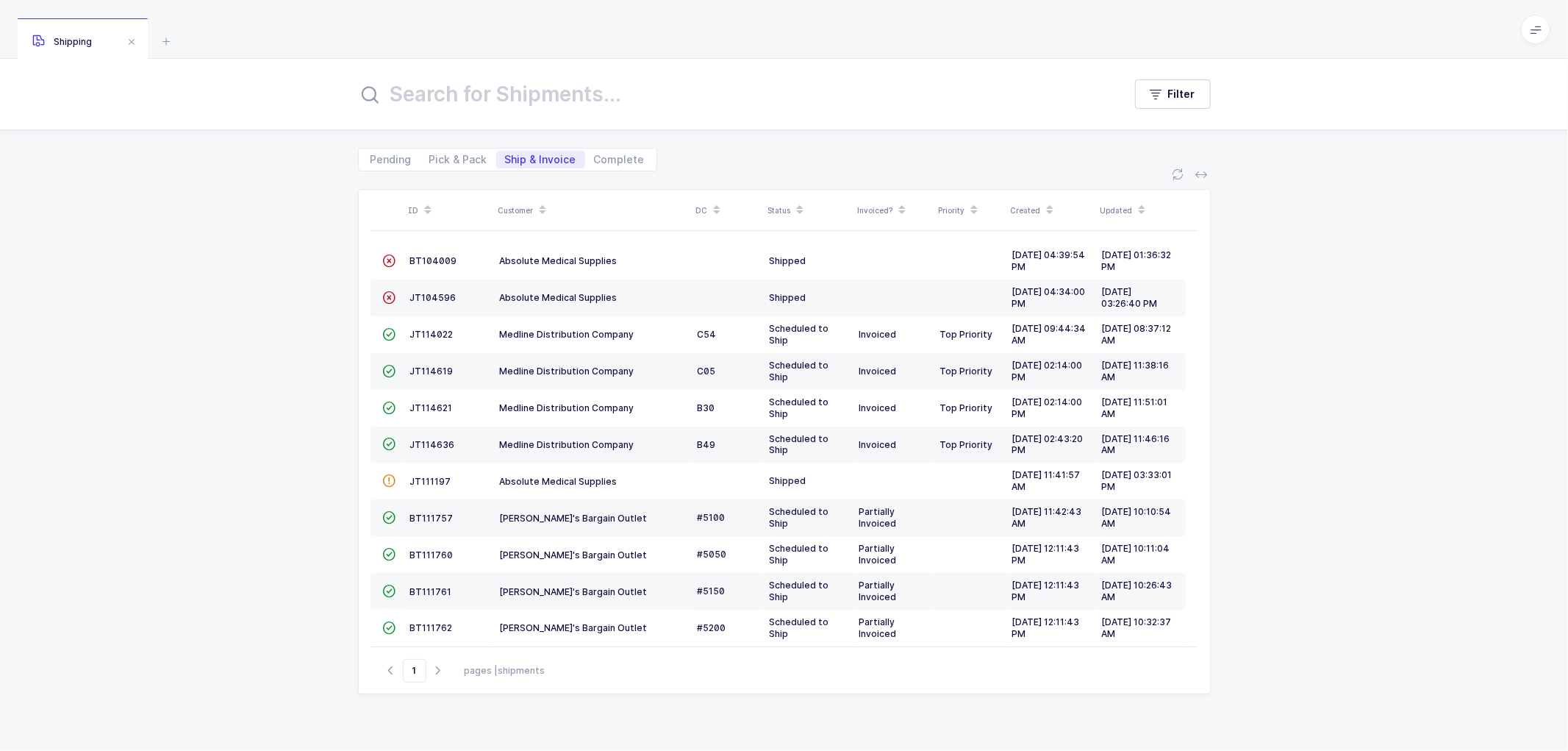
click at [534, 201] on span at bounding box center [543, 211] width 18 height 25
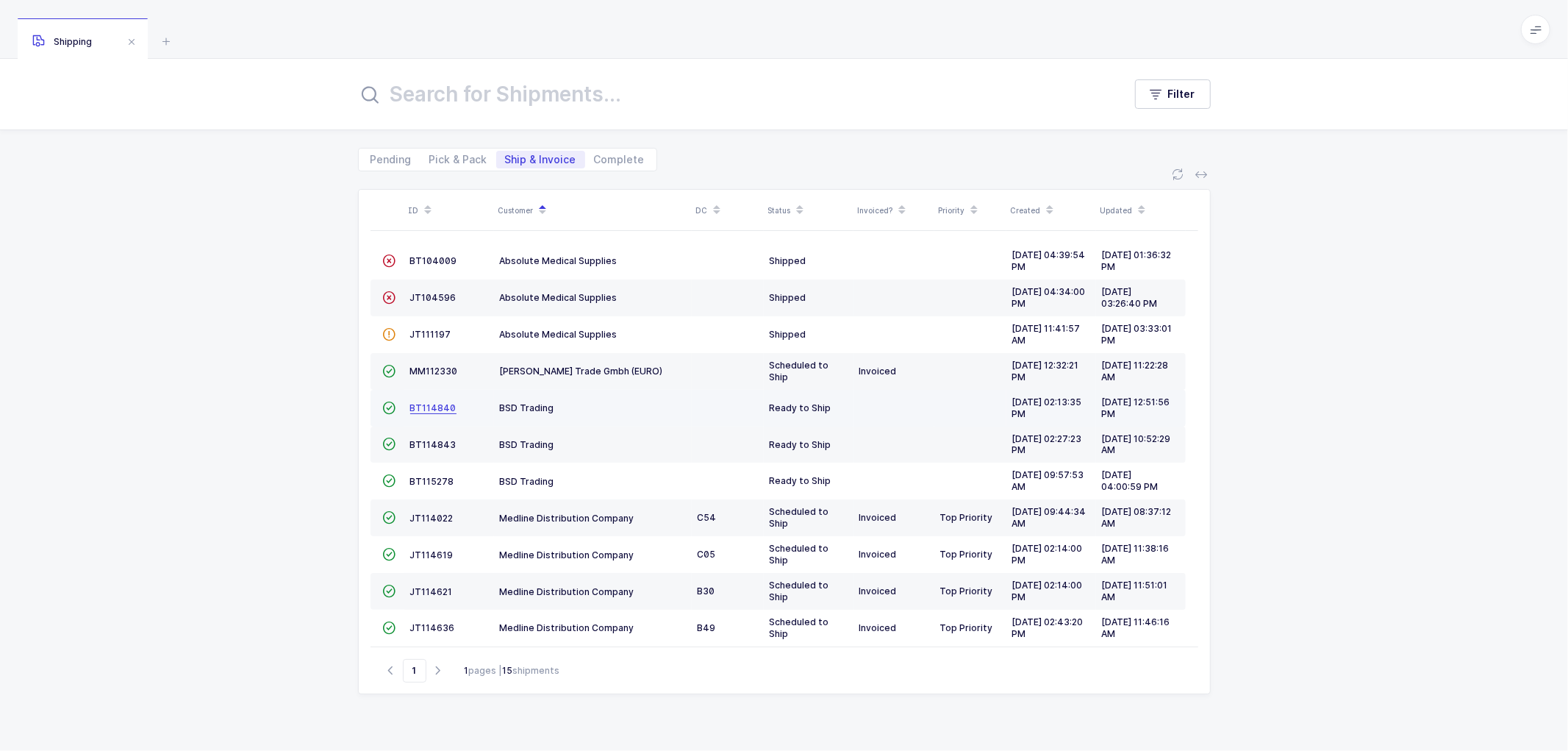
click at [434, 406] on span "BT114840" at bounding box center [434, 408] width 46 height 11
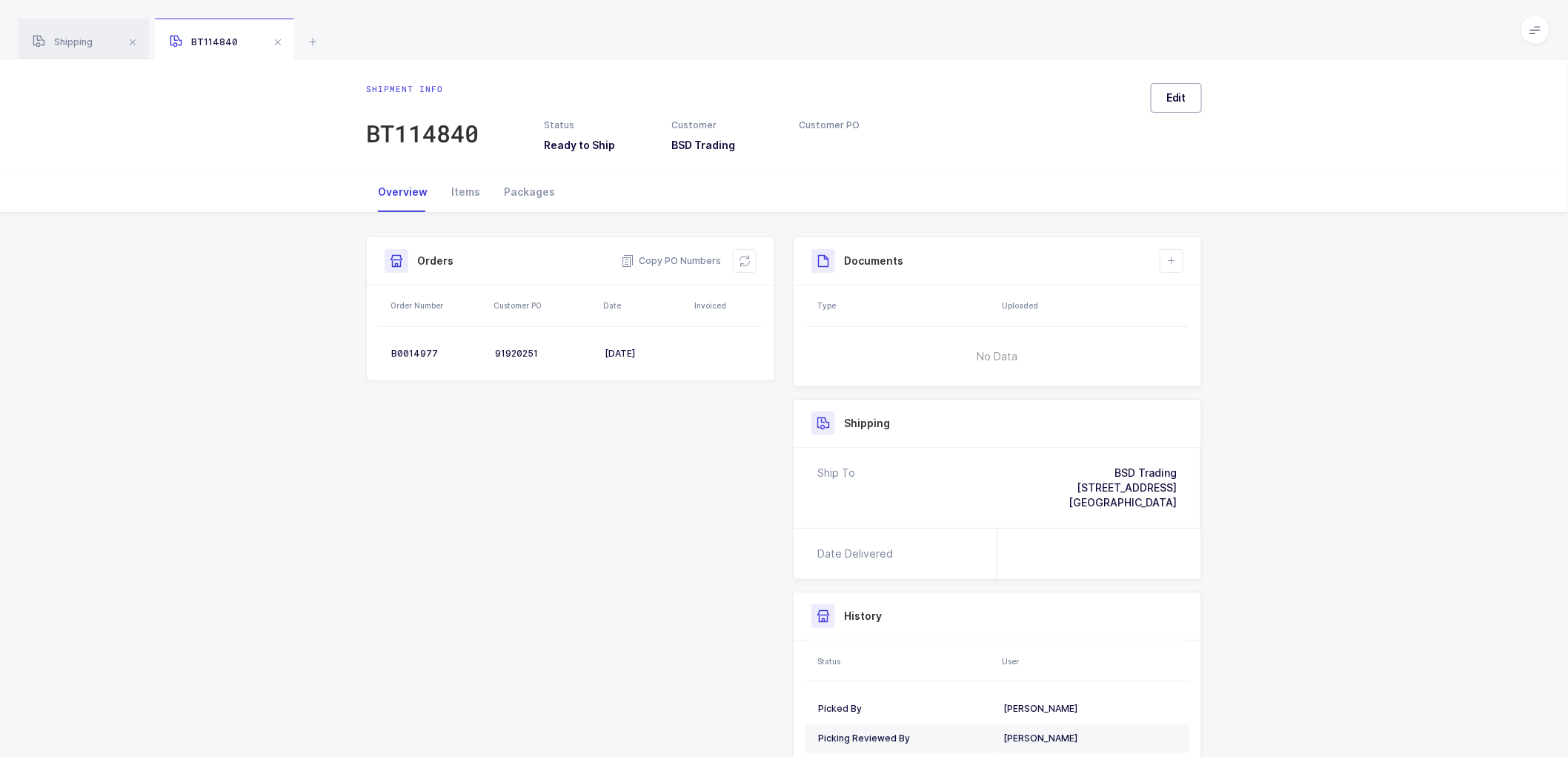
click at [1175, 109] on button "Edit" at bounding box center [1176, 98] width 51 height 30
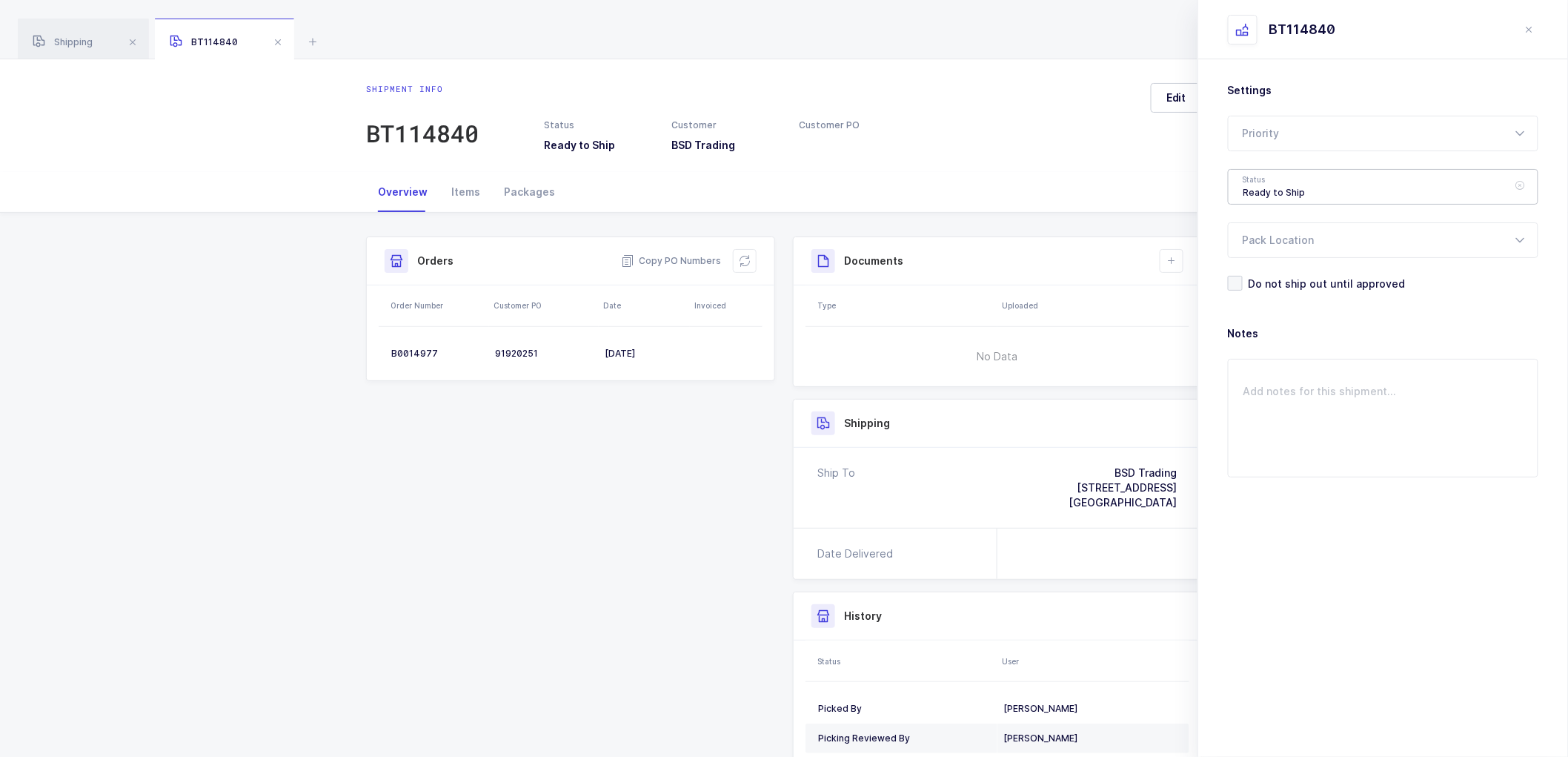
click at [1247, 186] on div "Ready to Ship" at bounding box center [1383, 187] width 311 height 36
click at [1282, 276] on span "Scheduled to Ship" at bounding box center [1290, 277] width 94 height 13
type input "Scheduled to Ship"
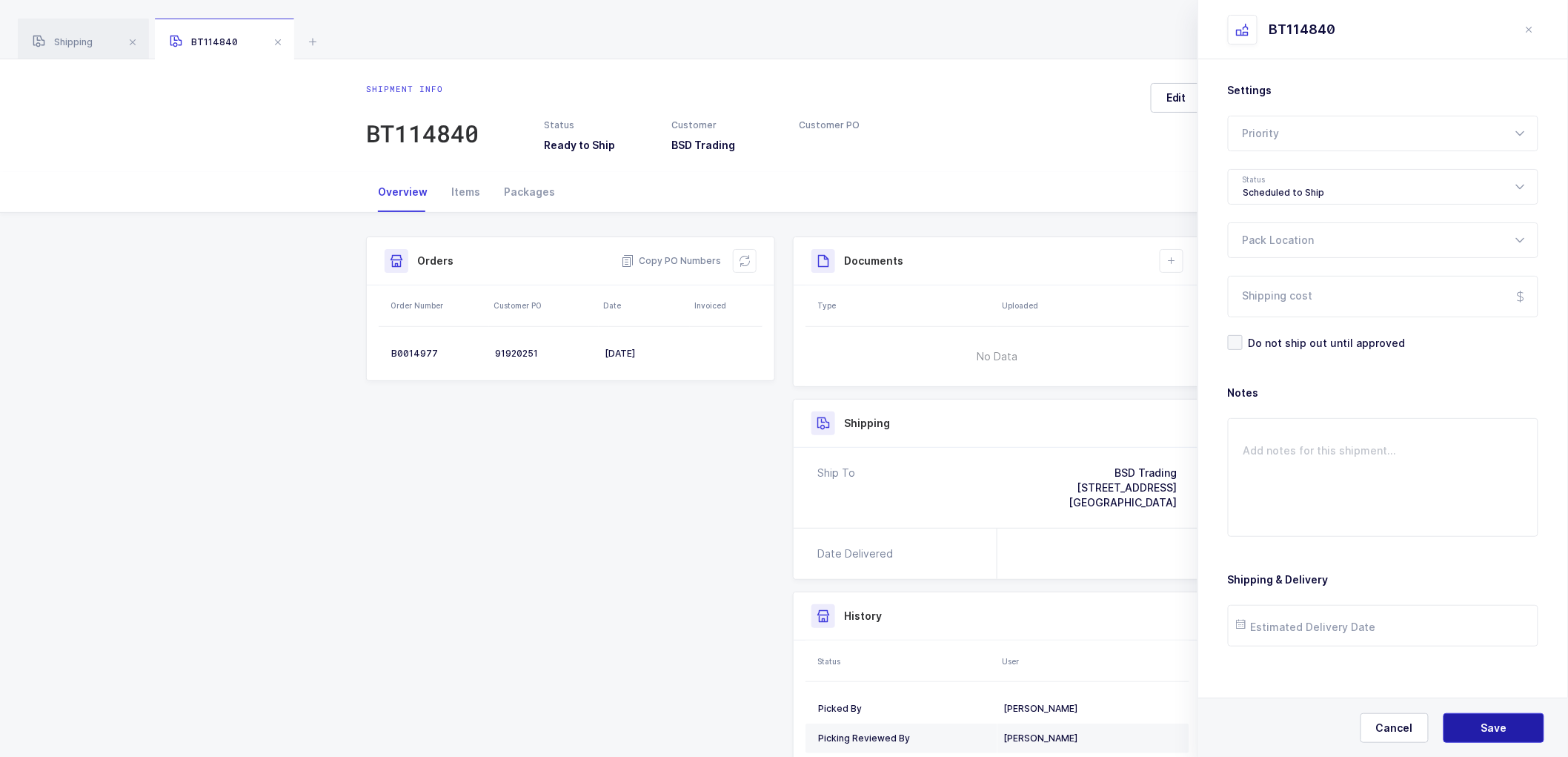
click at [1497, 733] on span "Save" at bounding box center [1494, 727] width 26 height 15
click at [56, 34] on div "Shipping" at bounding box center [83, 39] width 131 height 41
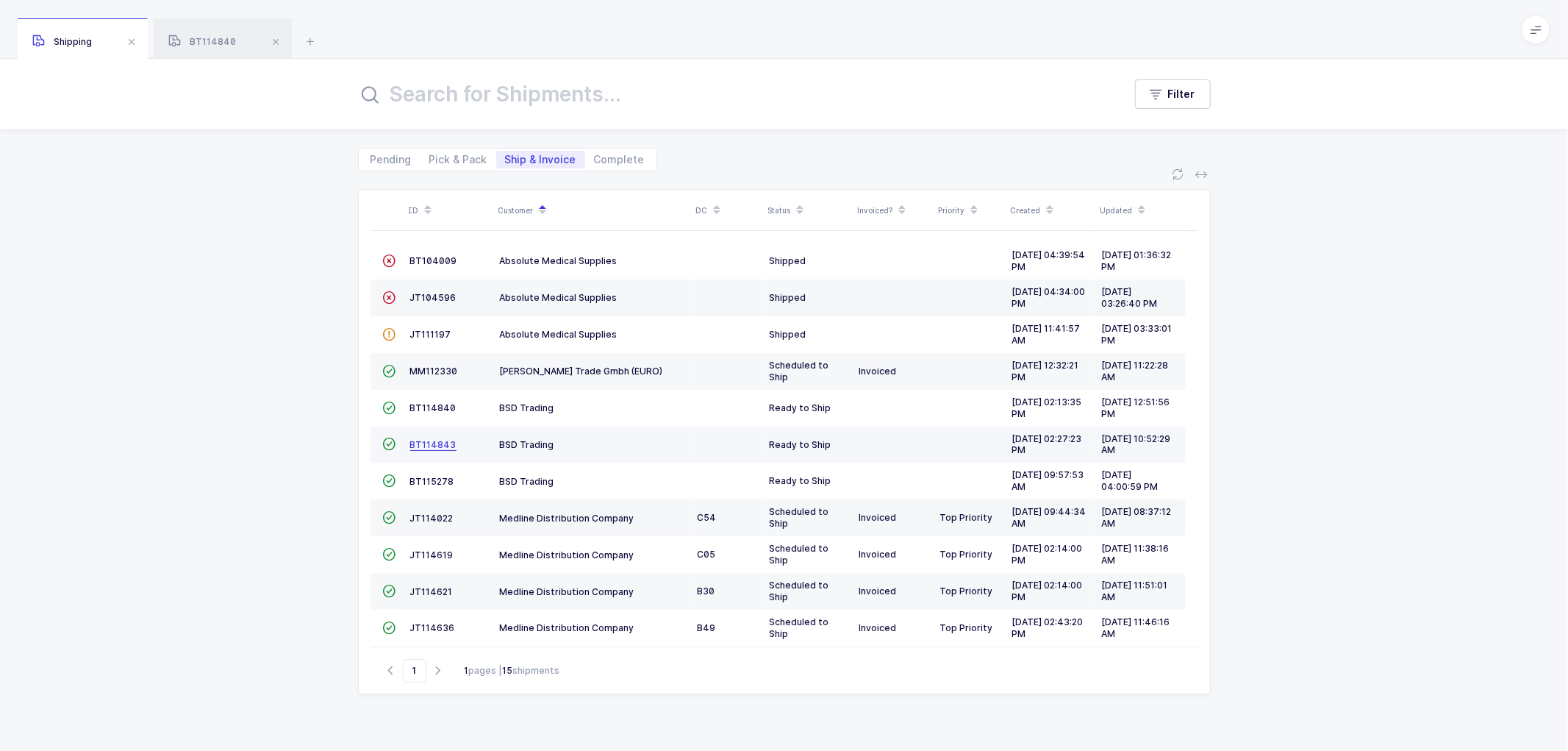
click at [423, 443] on span "BT114843" at bounding box center [434, 444] width 46 height 11
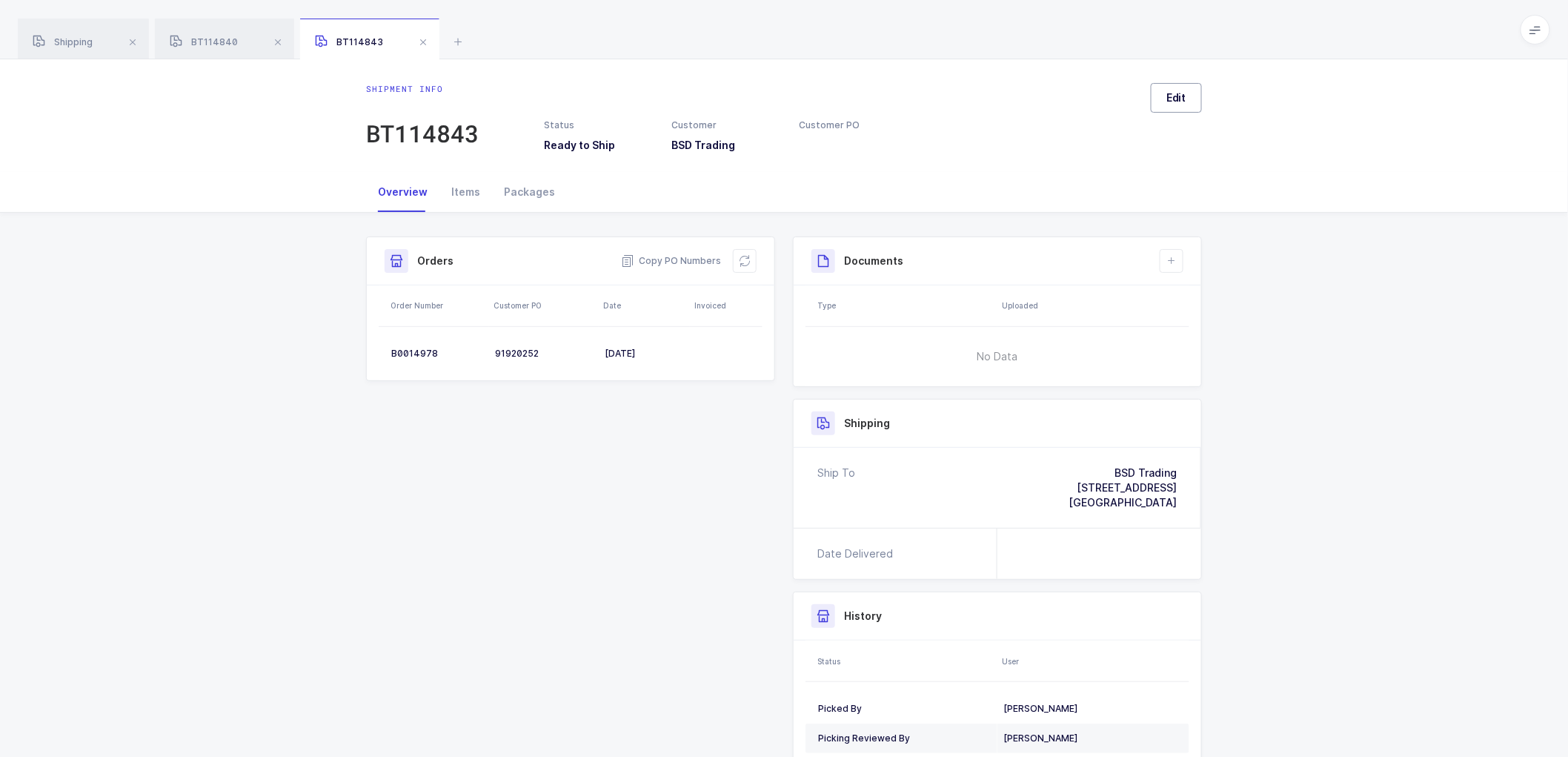
click at [1187, 102] on button "Edit" at bounding box center [1176, 98] width 51 height 30
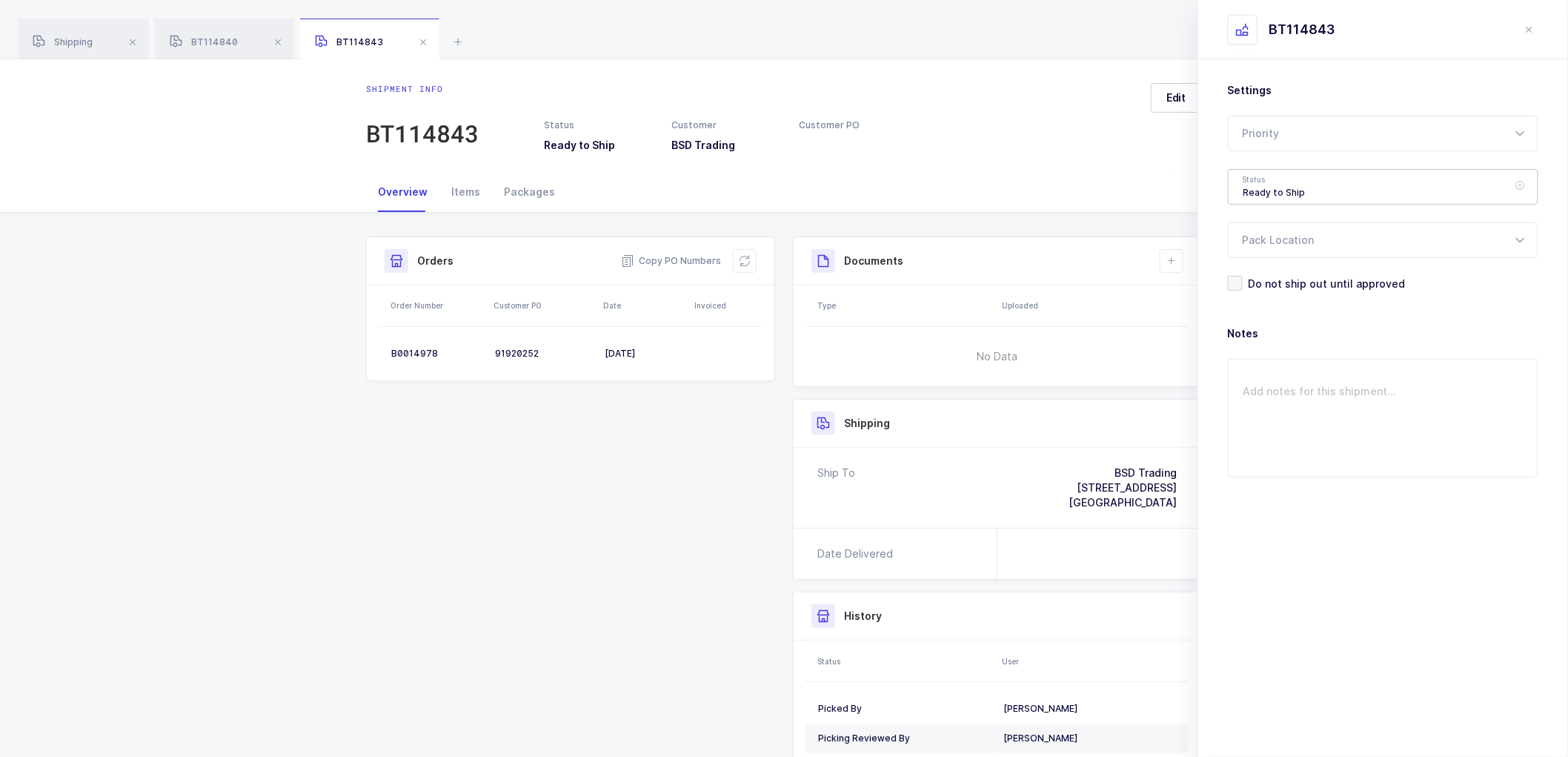
click at [1278, 186] on div "Ready to Ship" at bounding box center [1383, 187] width 311 height 36
click at [1277, 272] on span "Scheduled to Ship" at bounding box center [1290, 277] width 94 height 13
type input "Scheduled to Ship"
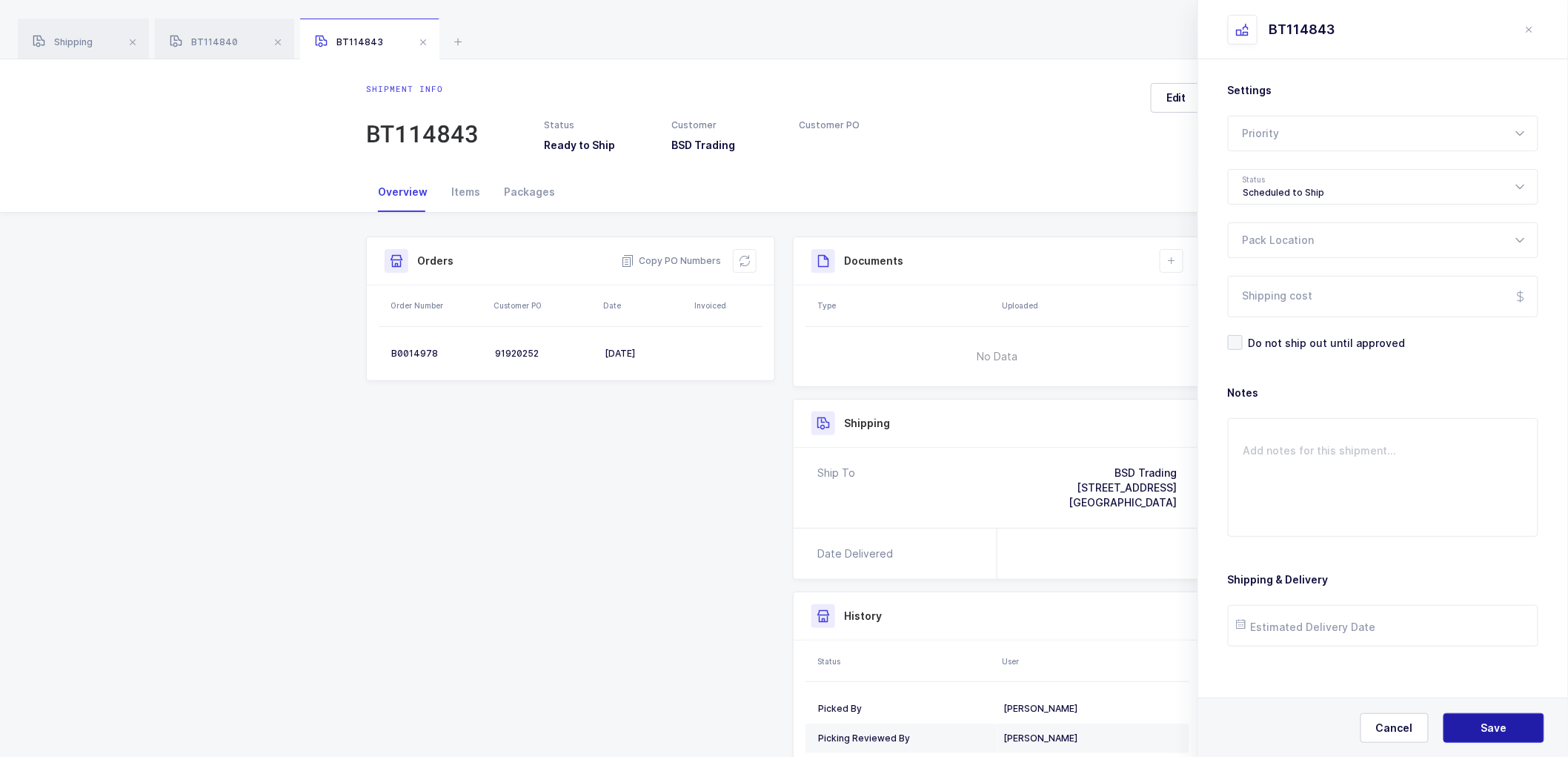
click at [1491, 732] on span "Save" at bounding box center [1494, 727] width 26 height 15
click at [69, 41] on span "Shipping" at bounding box center [62, 42] width 60 height 11
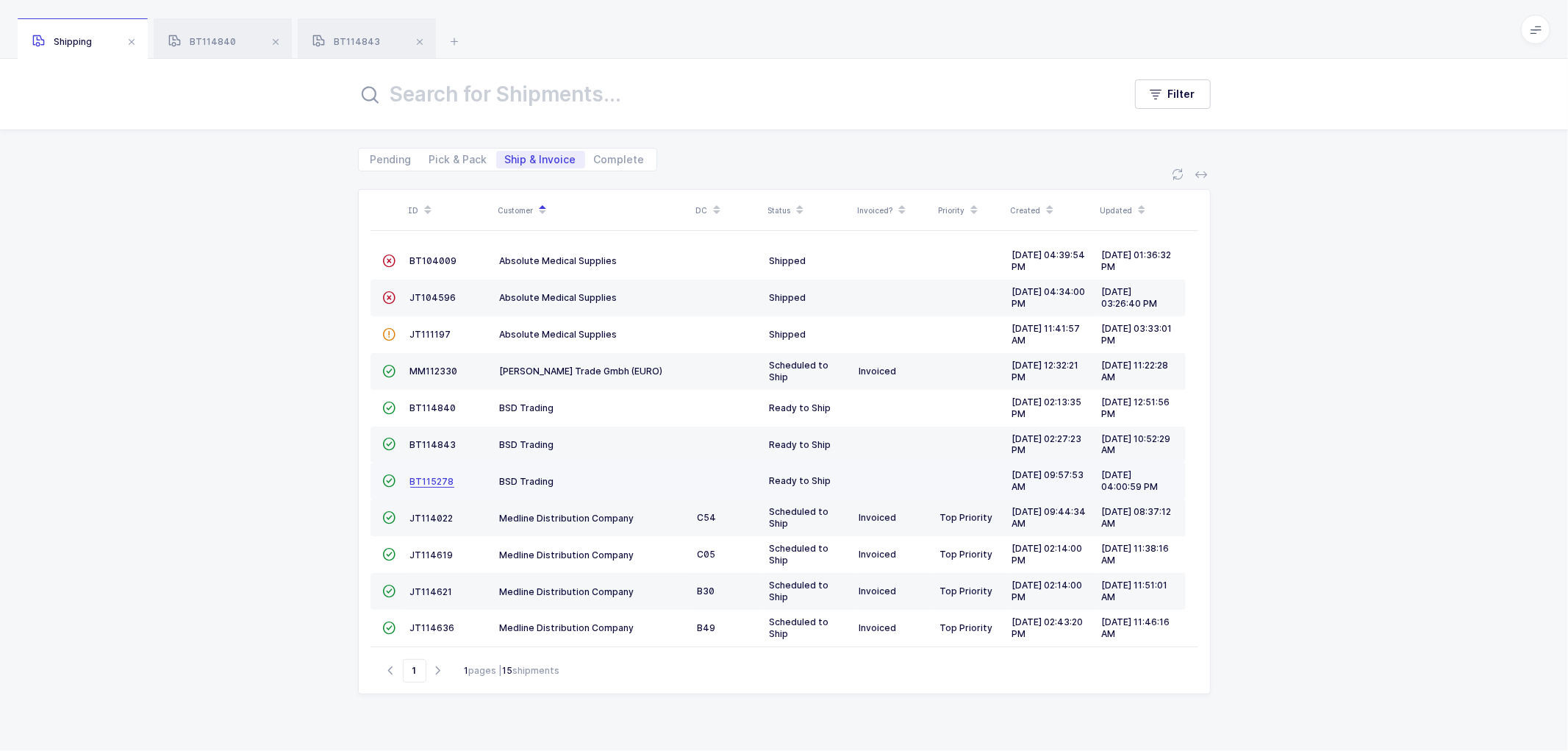
click at [423, 479] on span "BT115278" at bounding box center [433, 481] width 44 height 11
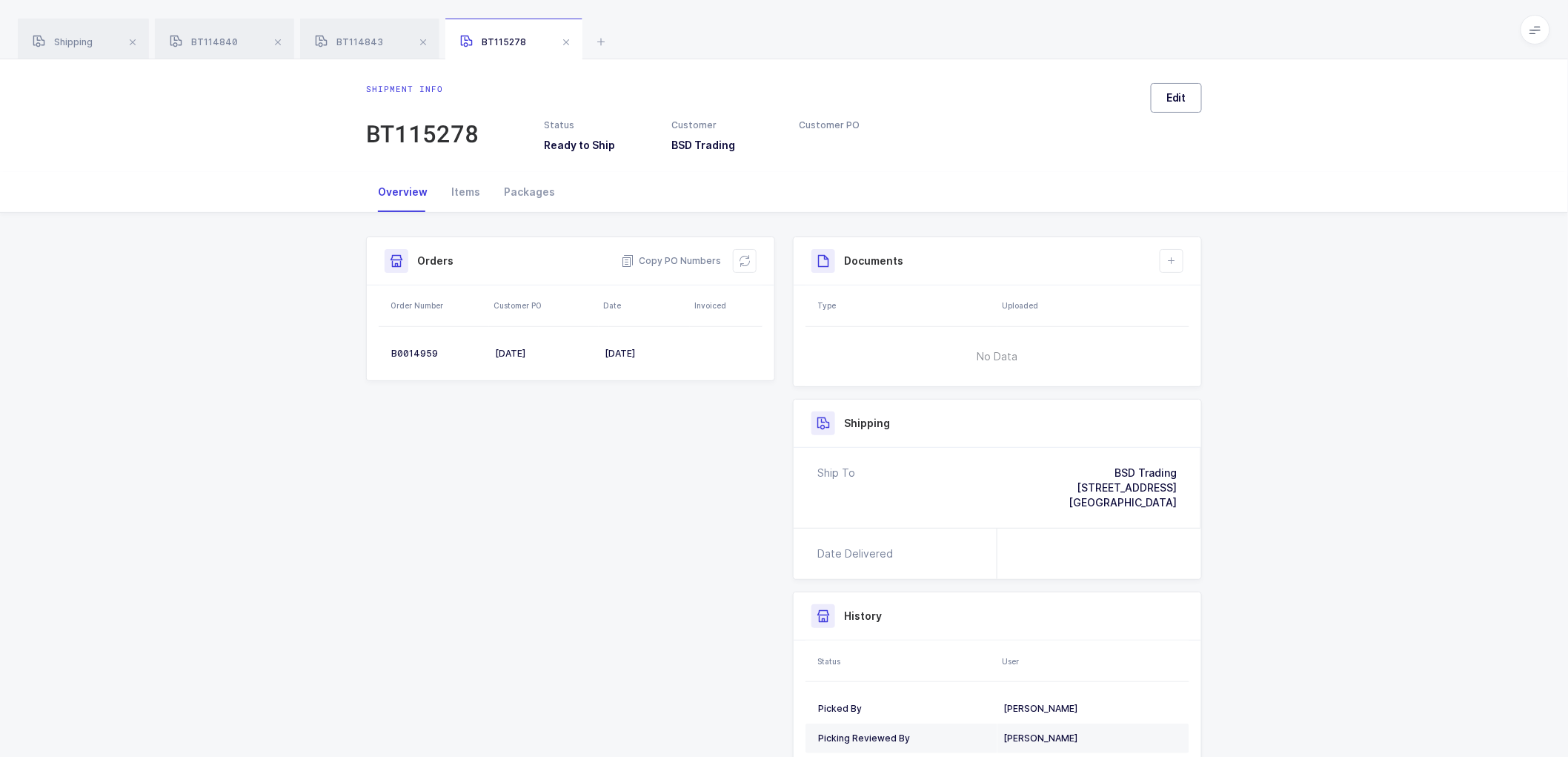
click at [1186, 105] on span "Edit" at bounding box center [1176, 98] width 20 height 15
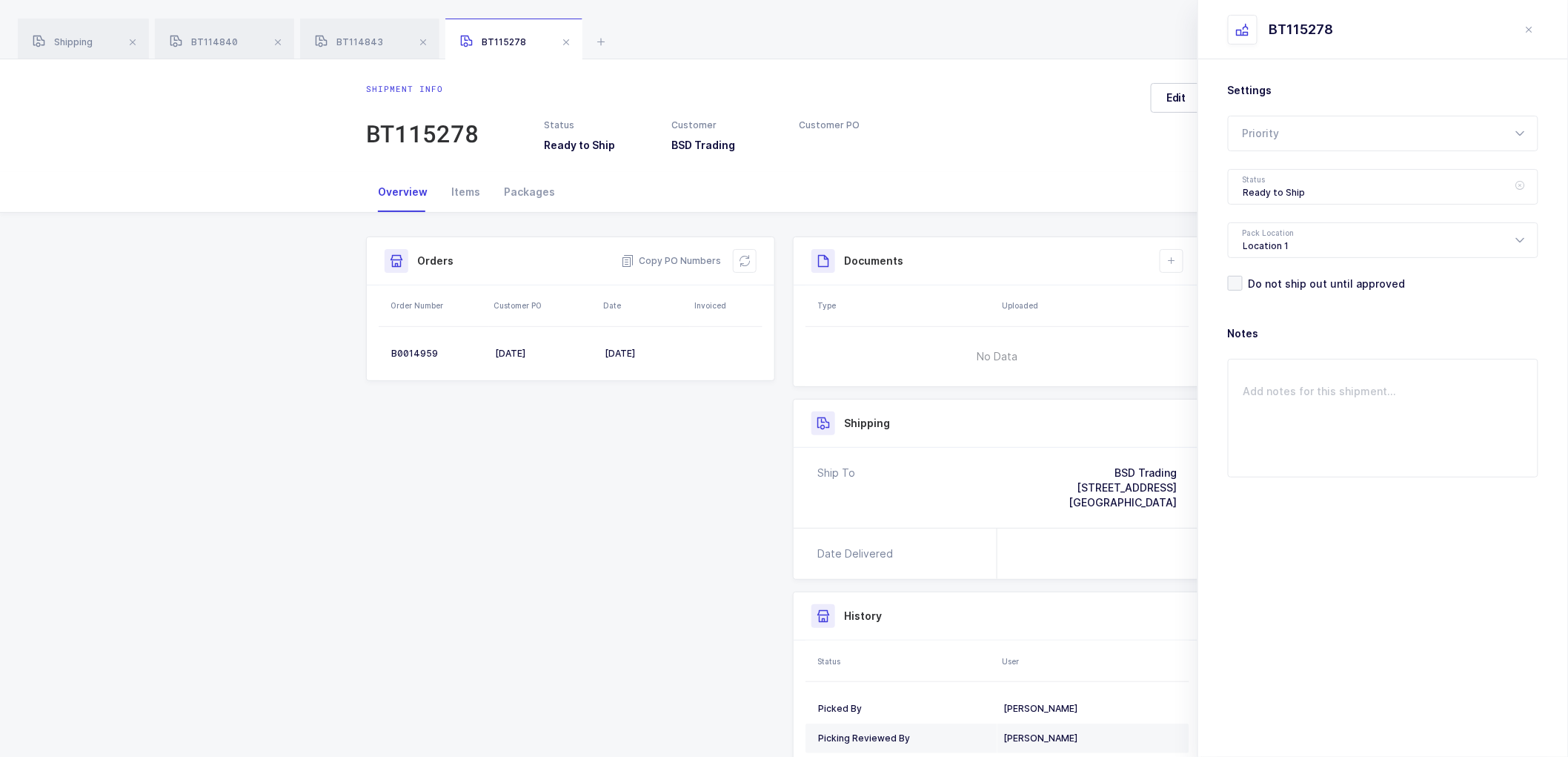
drag, startPoint x: 1264, startPoint y: 178, endPoint x: 1302, endPoint y: 210, distance: 49.7
click at [1264, 178] on div "Ready to Ship" at bounding box center [1383, 187] width 311 height 36
click at [1272, 269] on li "Scheduled to Ship" at bounding box center [1389, 277] width 310 height 23
type input "Scheduled to Ship"
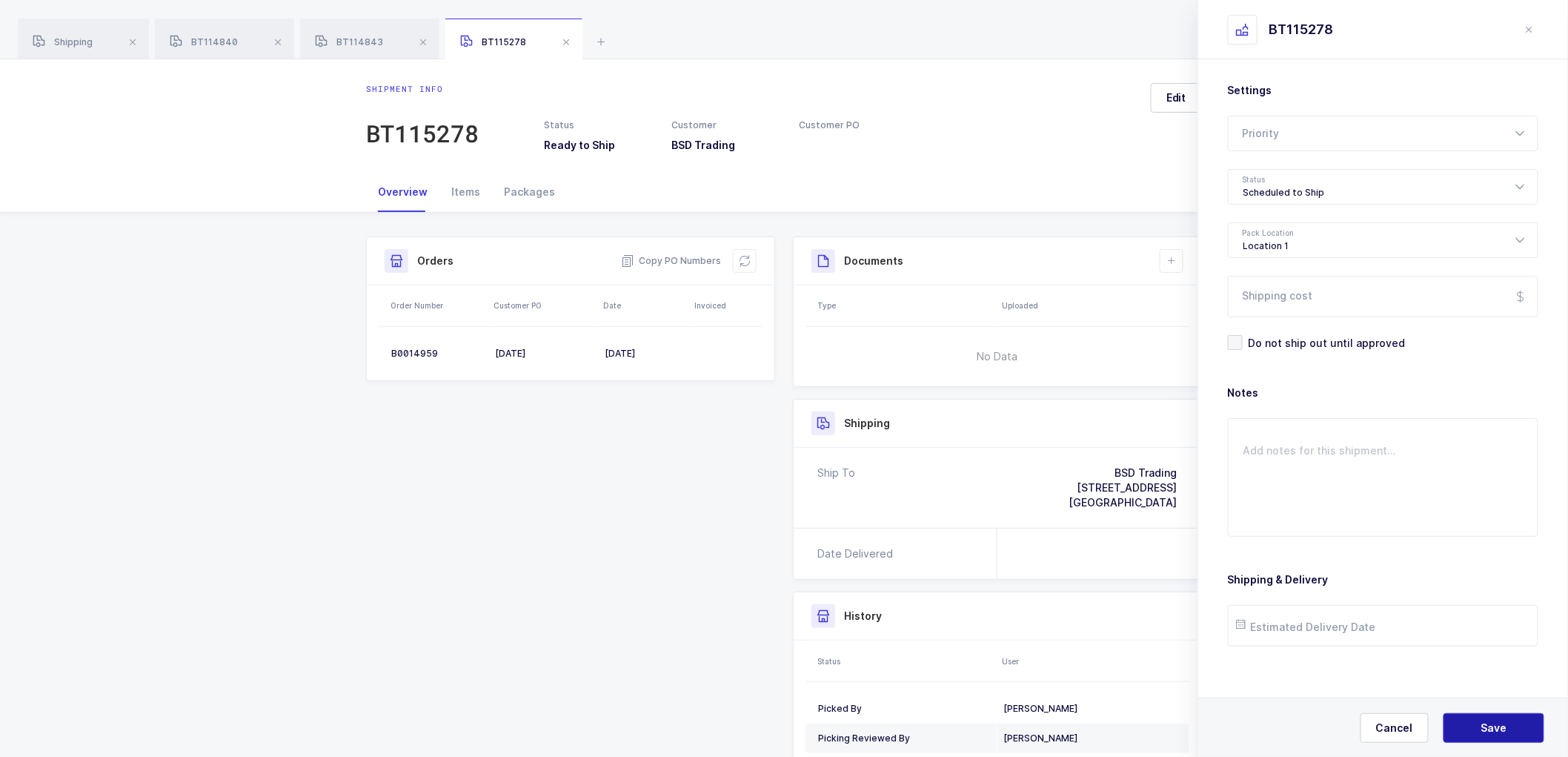
click at [1465, 727] on button "Save" at bounding box center [1494, 727] width 101 height 30
click at [358, 37] on span "BT114843" at bounding box center [349, 42] width 68 height 11
click at [238, 30] on div "BT114840" at bounding box center [225, 39] width 140 height 41
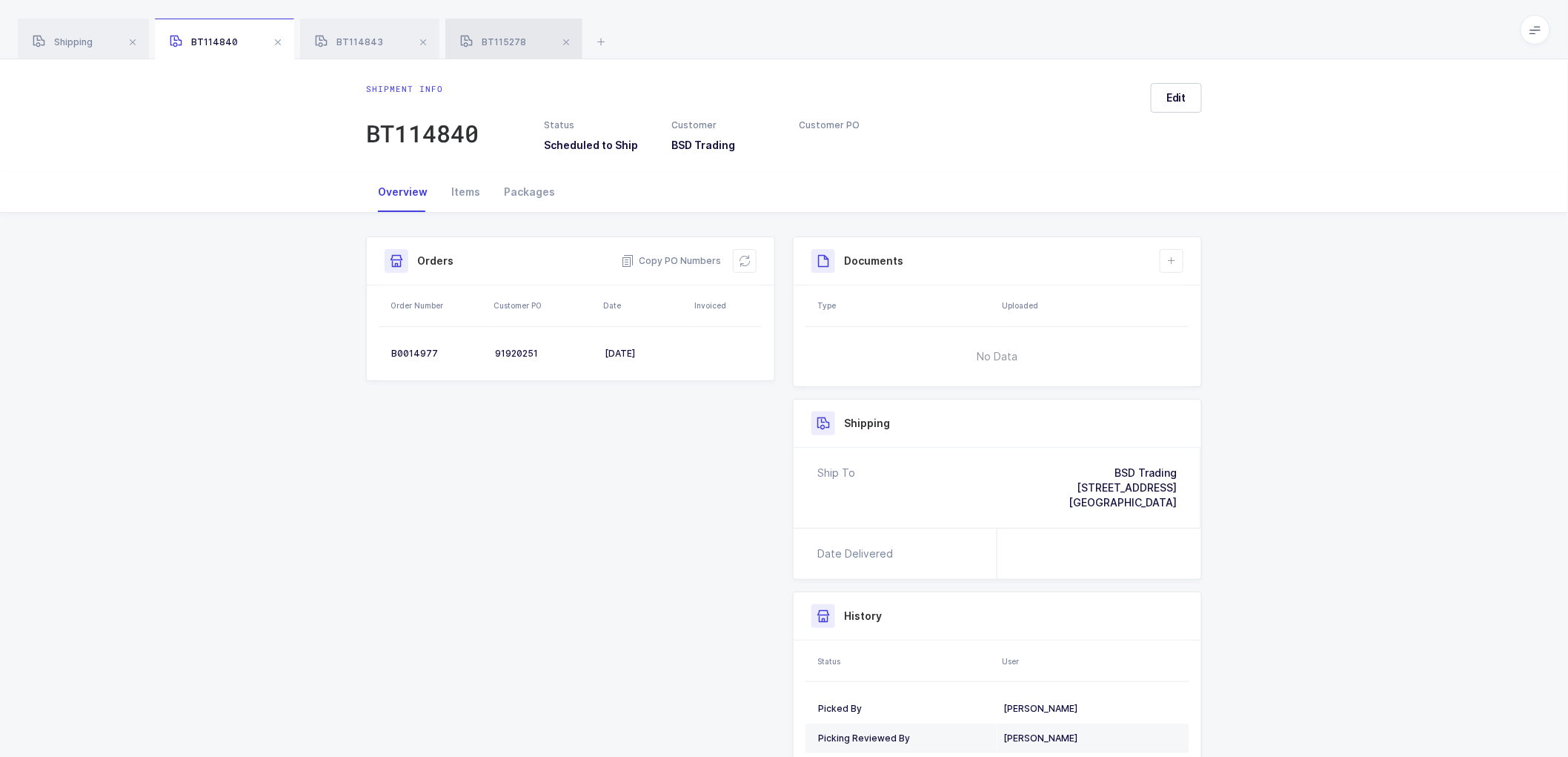
drag, startPoint x: 497, startPoint y: 31, endPoint x: 498, endPoint y: 39, distance: 8.1
click at [497, 32] on div "BT115278" at bounding box center [513, 39] width 137 height 41
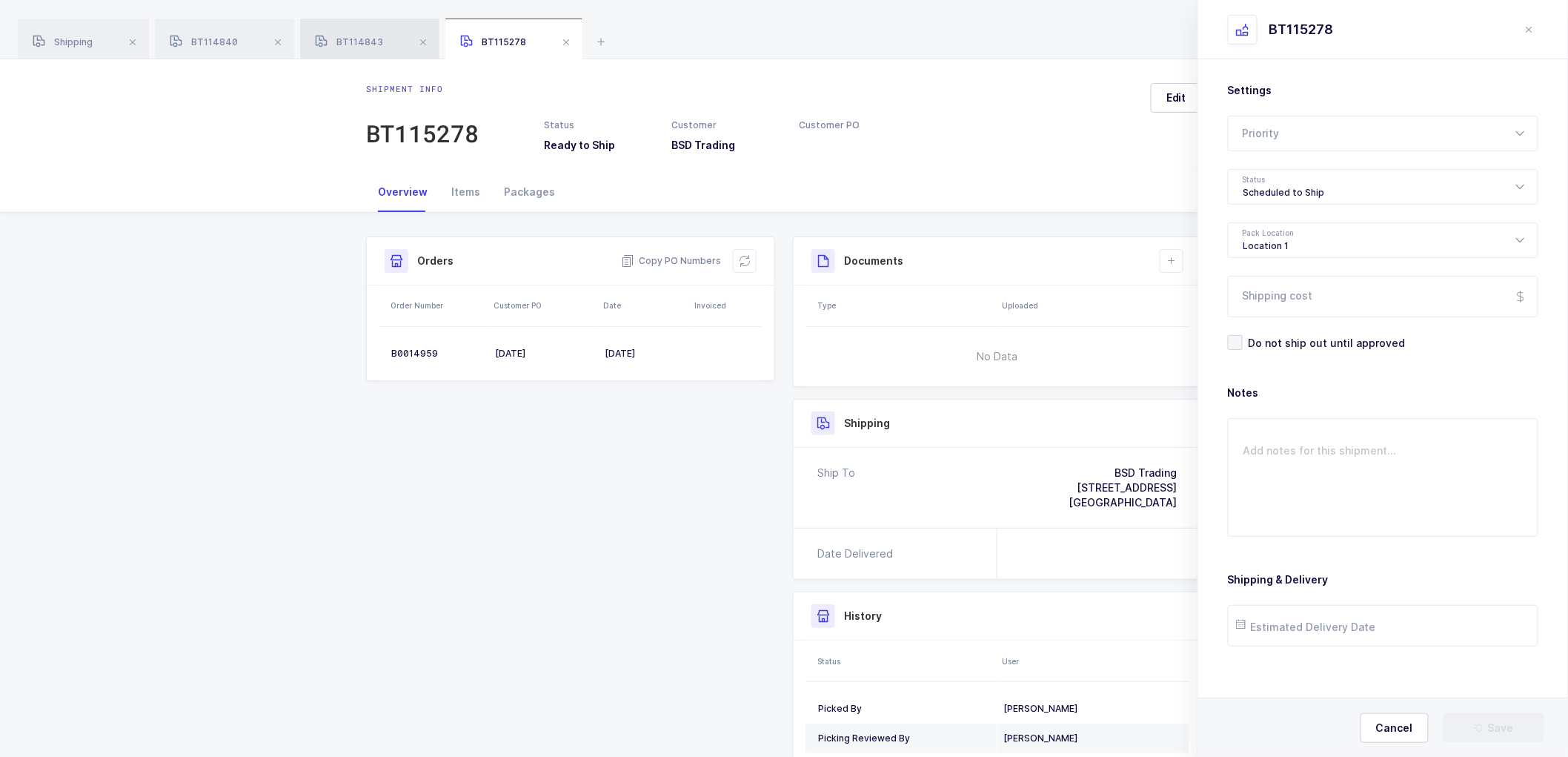
click at [363, 39] on span "BT114843" at bounding box center [349, 42] width 68 height 11
click at [236, 269] on div "Shipment Info Shipment Number BT114843 Status Ready to Ship Customer BSD Tradin…" at bounding box center [784, 544] width 1568 height 664
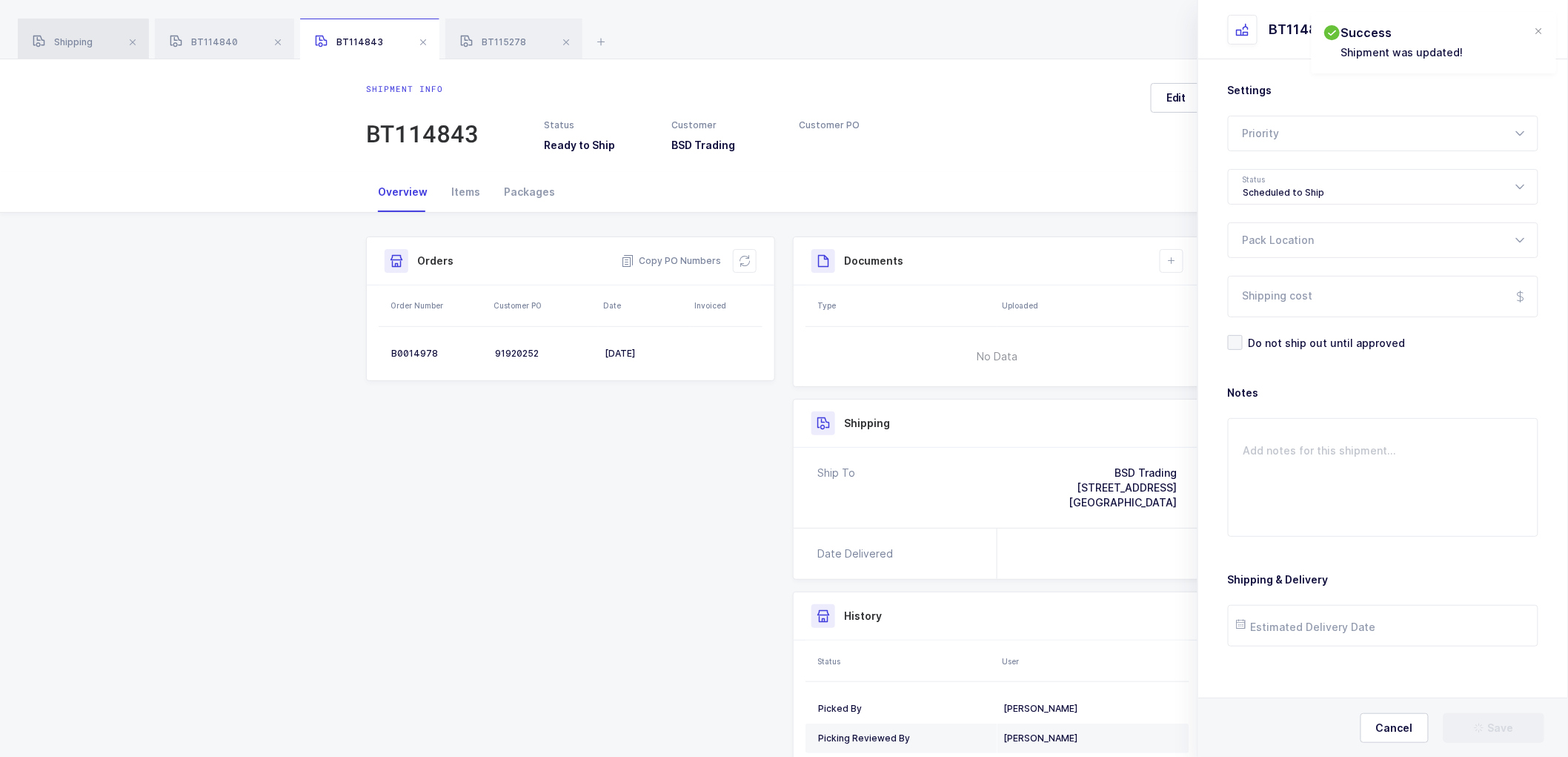
click at [75, 37] on span "Shipping" at bounding box center [62, 42] width 60 height 11
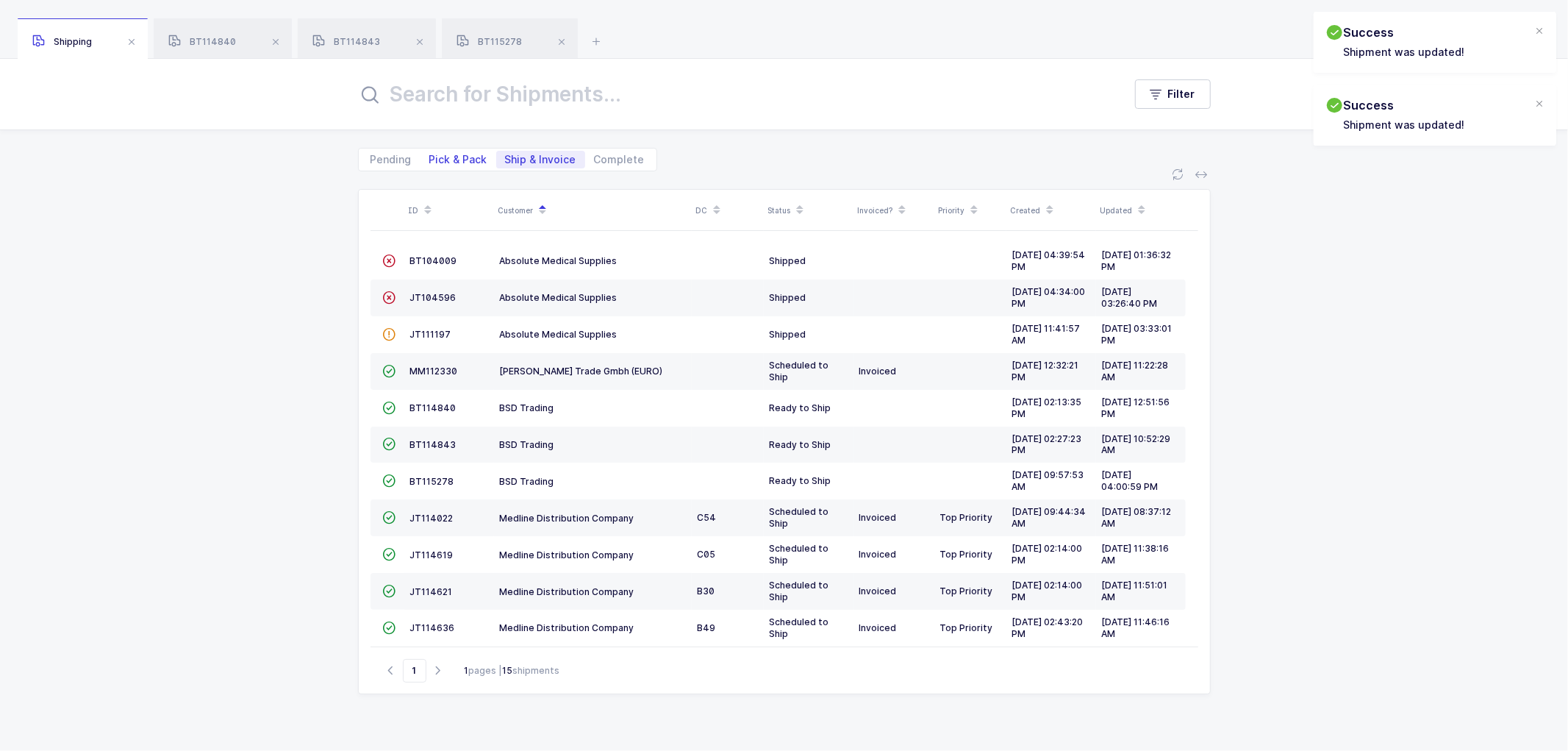
click at [450, 156] on span "Pick & Pack" at bounding box center [458, 160] width 58 height 11
click at [430, 156] on input "Pick & Pack" at bounding box center [425, 156] width 10 height 10
radio input "true"
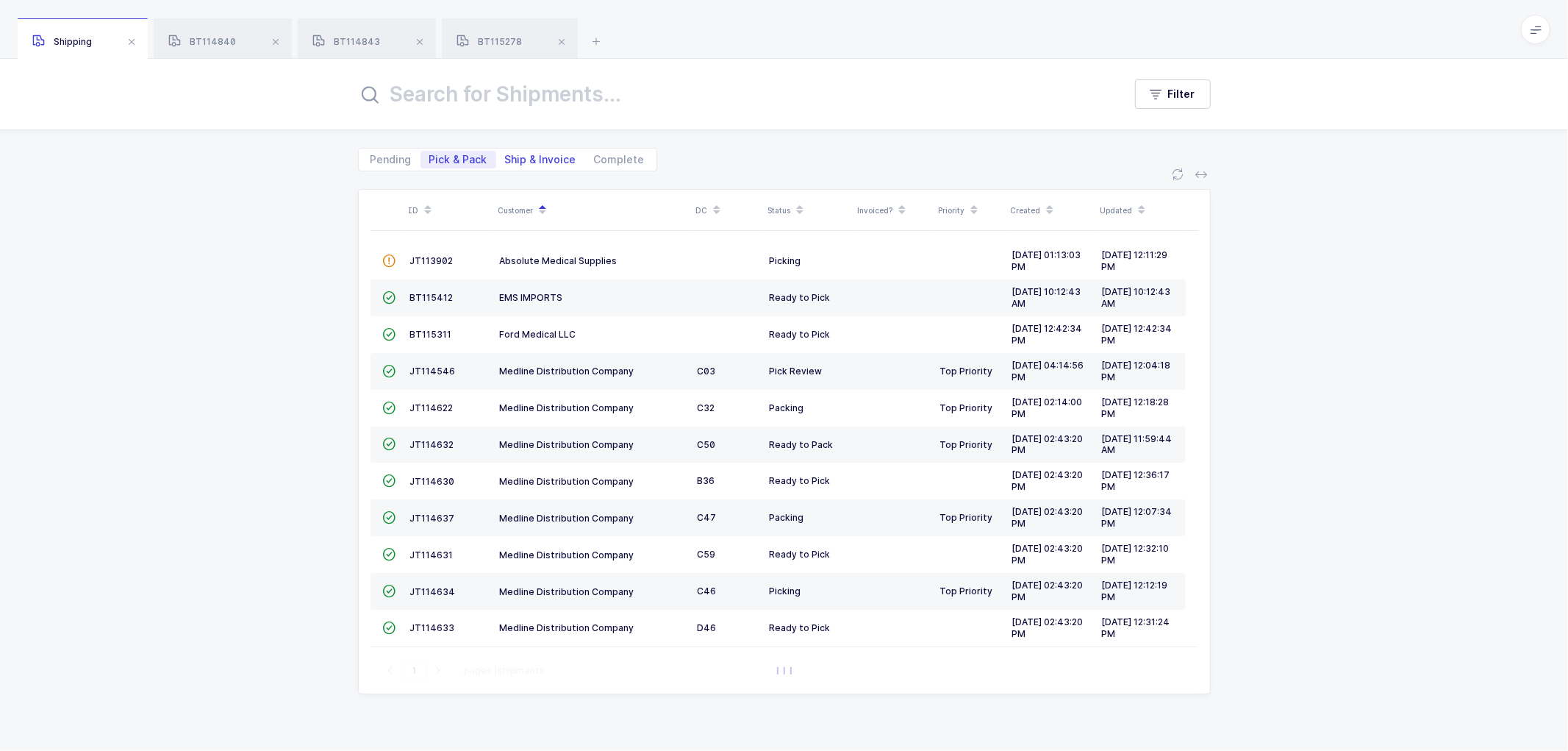
click at [542, 156] on span "Ship & Invoice" at bounding box center [540, 160] width 71 height 11
click at [505, 156] on input "Ship & Invoice" at bounding box center [500, 156] width 10 height 10
radio input "true"
radio input "false"
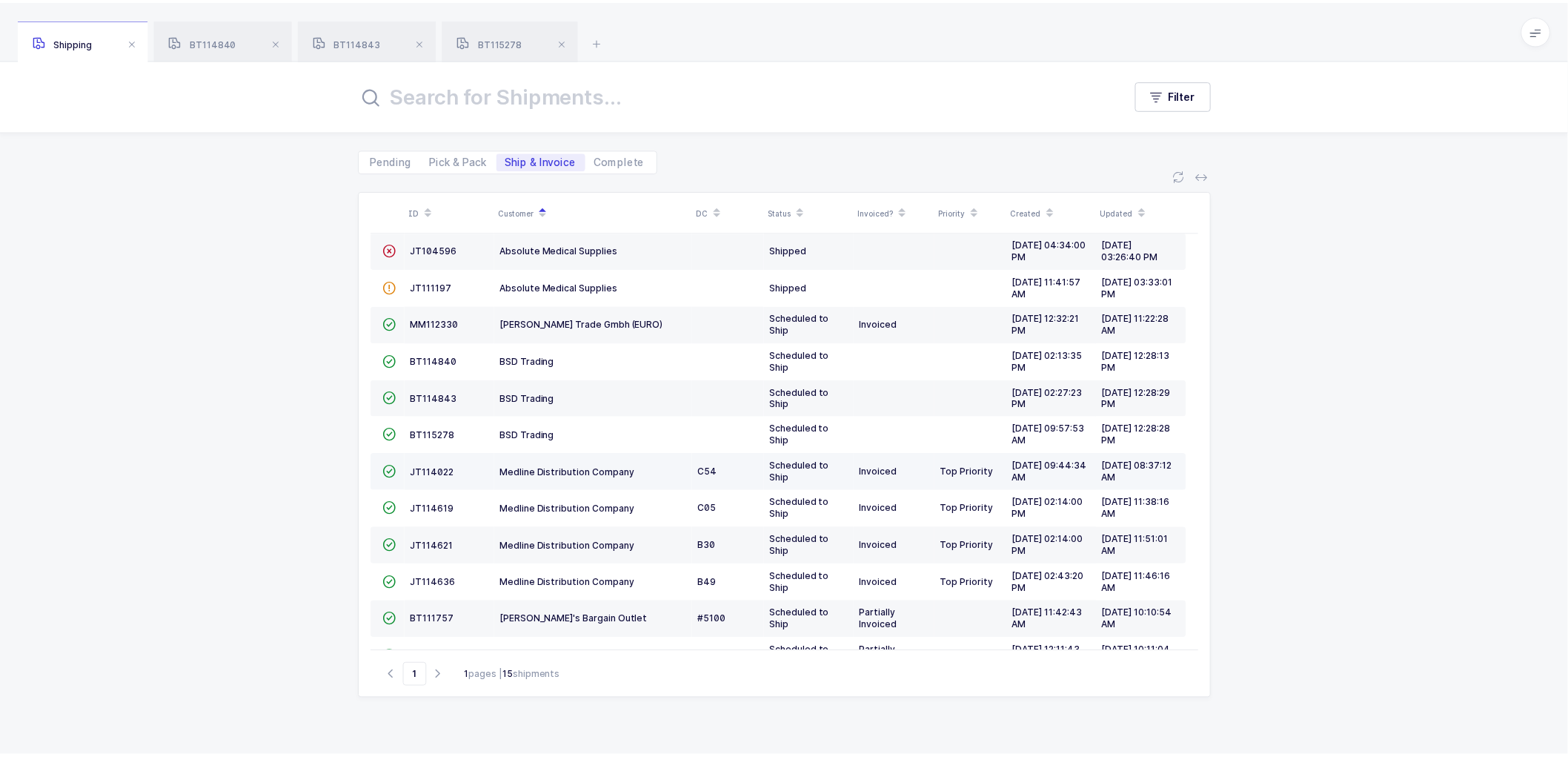
scroll to position [161, 0]
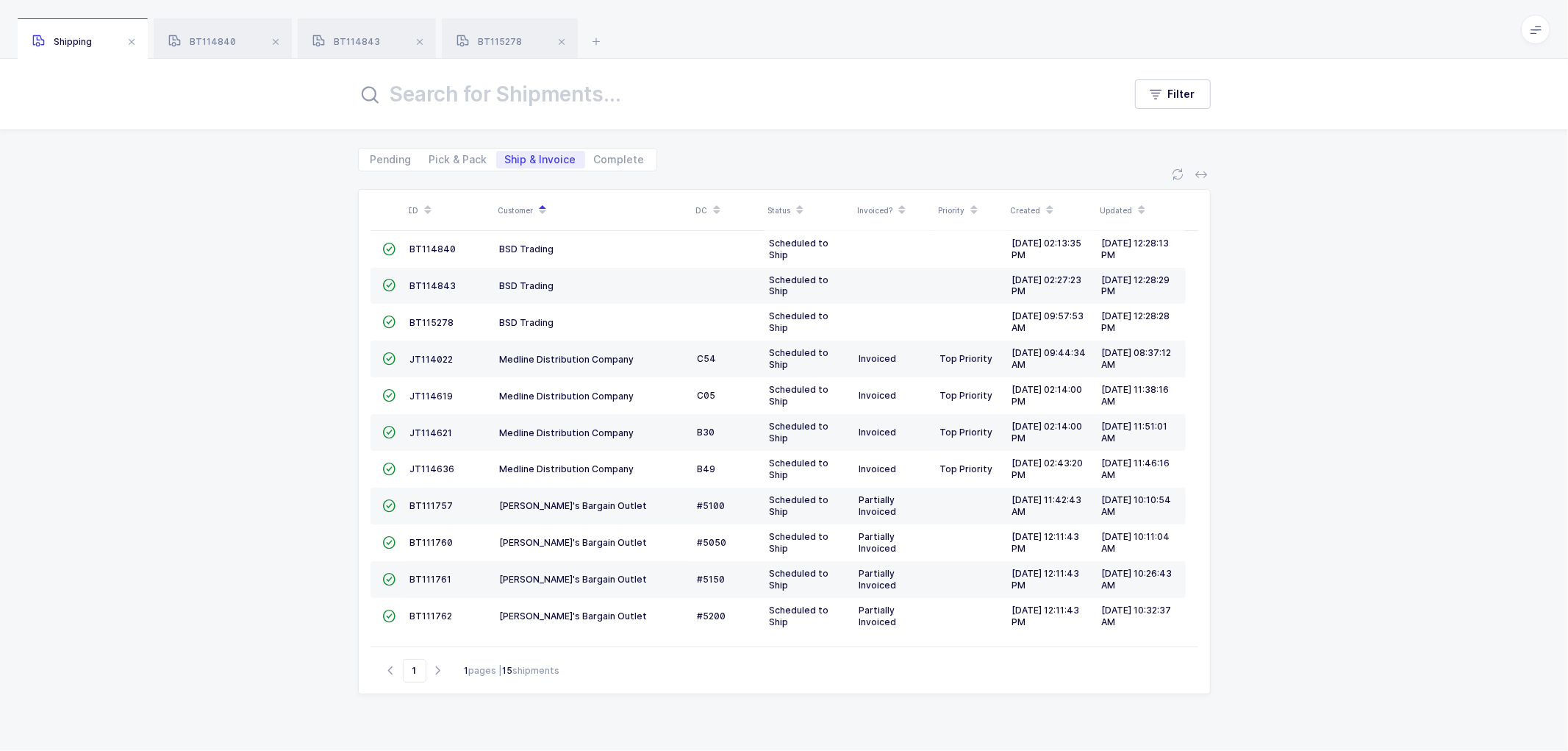
click at [234, 322] on div "ID Customer DC Status Invoiced? Priority Created Updated  BT104009 Absolute Me…" at bounding box center [784, 450] width 1568 height 556
click at [436, 351] on td "JT114022" at bounding box center [449, 358] width 90 height 36
click at [429, 354] on span "JT114022" at bounding box center [432, 359] width 44 height 11
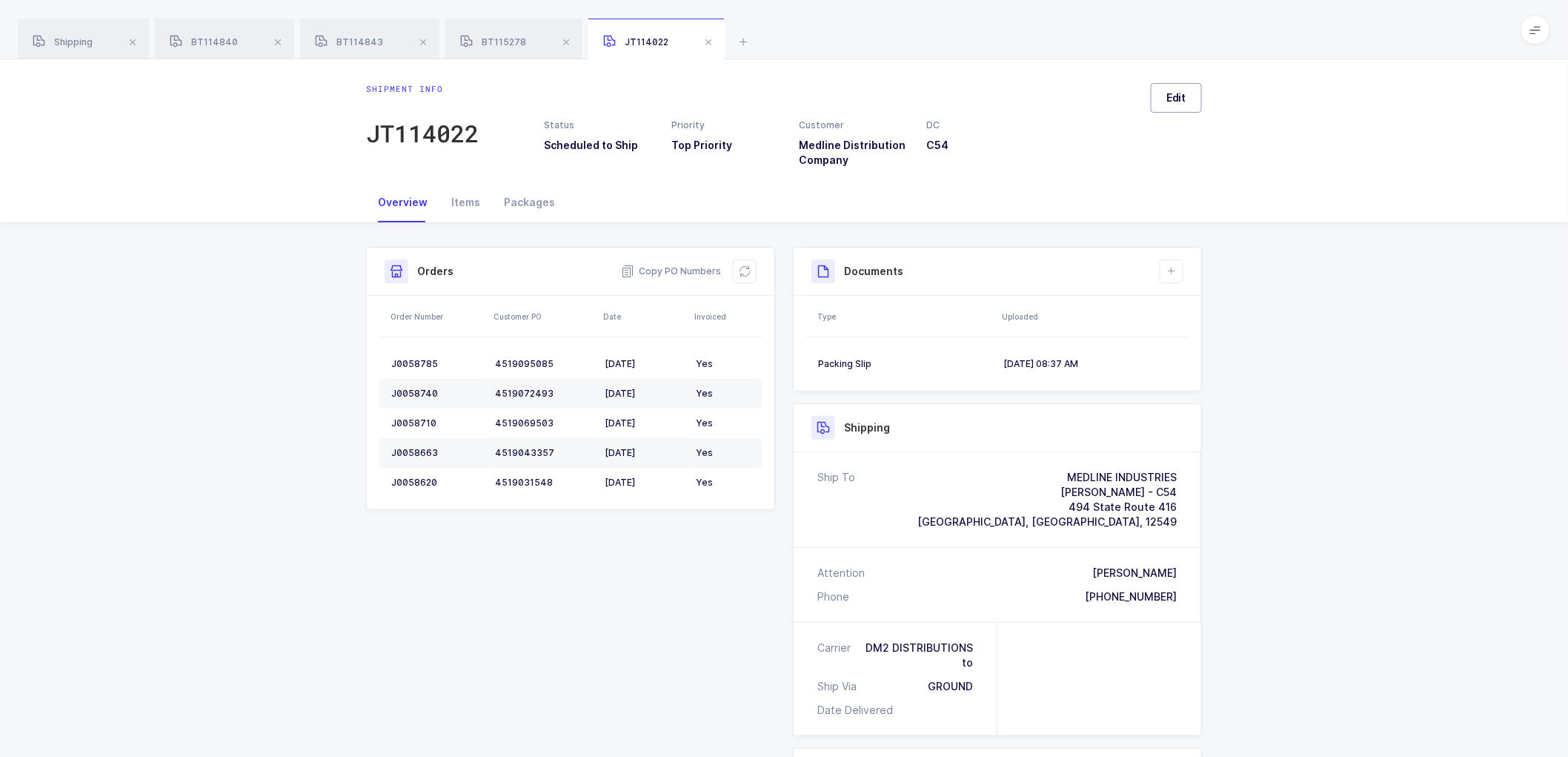
click at [1174, 88] on button "Edit" at bounding box center [1176, 98] width 51 height 30
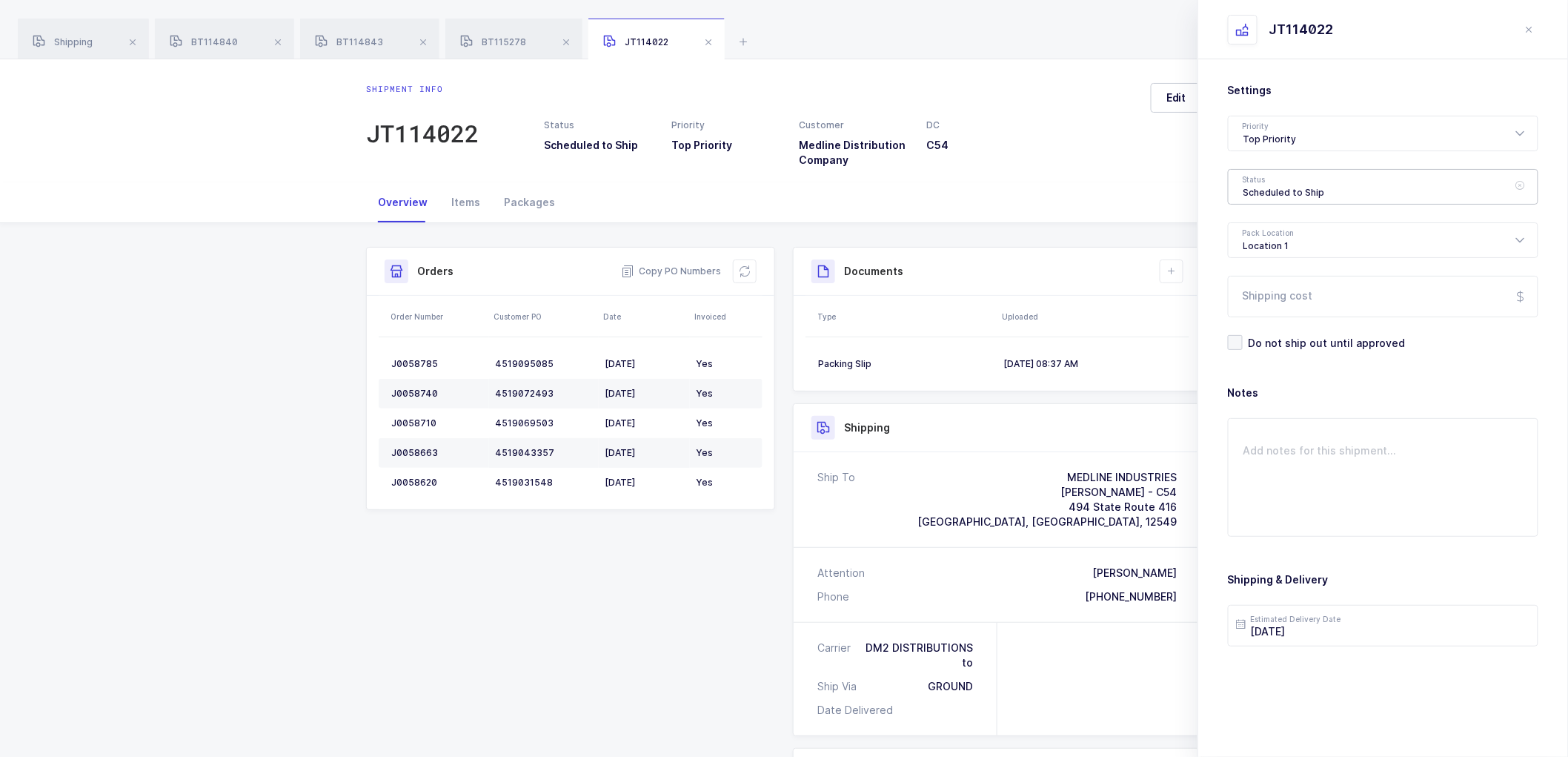
drag, startPoint x: 1285, startPoint y: 183, endPoint x: 1287, endPoint y: 191, distance: 8.2
click at [1285, 182] on div "Scheduled to Ship" at bounding box center [1383, 187] width 311 height 36
click at [1269, 297] on span "Shipped" at bounding box center [1264, 300] width 42 height 13
type input "Shipped"
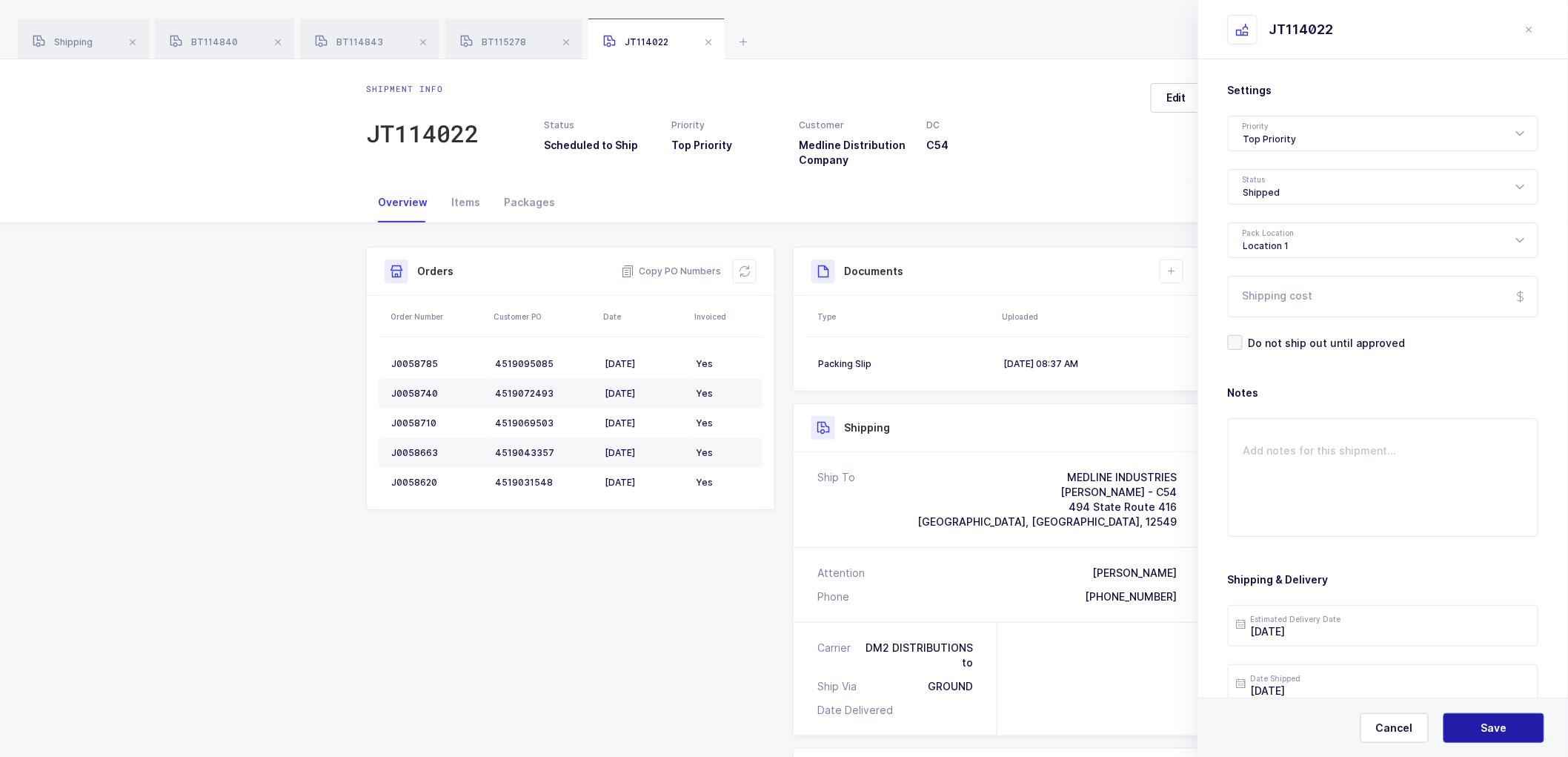
drag, startPoint x: 1475, startPoint y: 723, endPoint x: 1375, endPoint y: 545, distance: 204.2
click at [1475, 722] on button "Save" at bounding box center [1494, 727] width 101 height 30
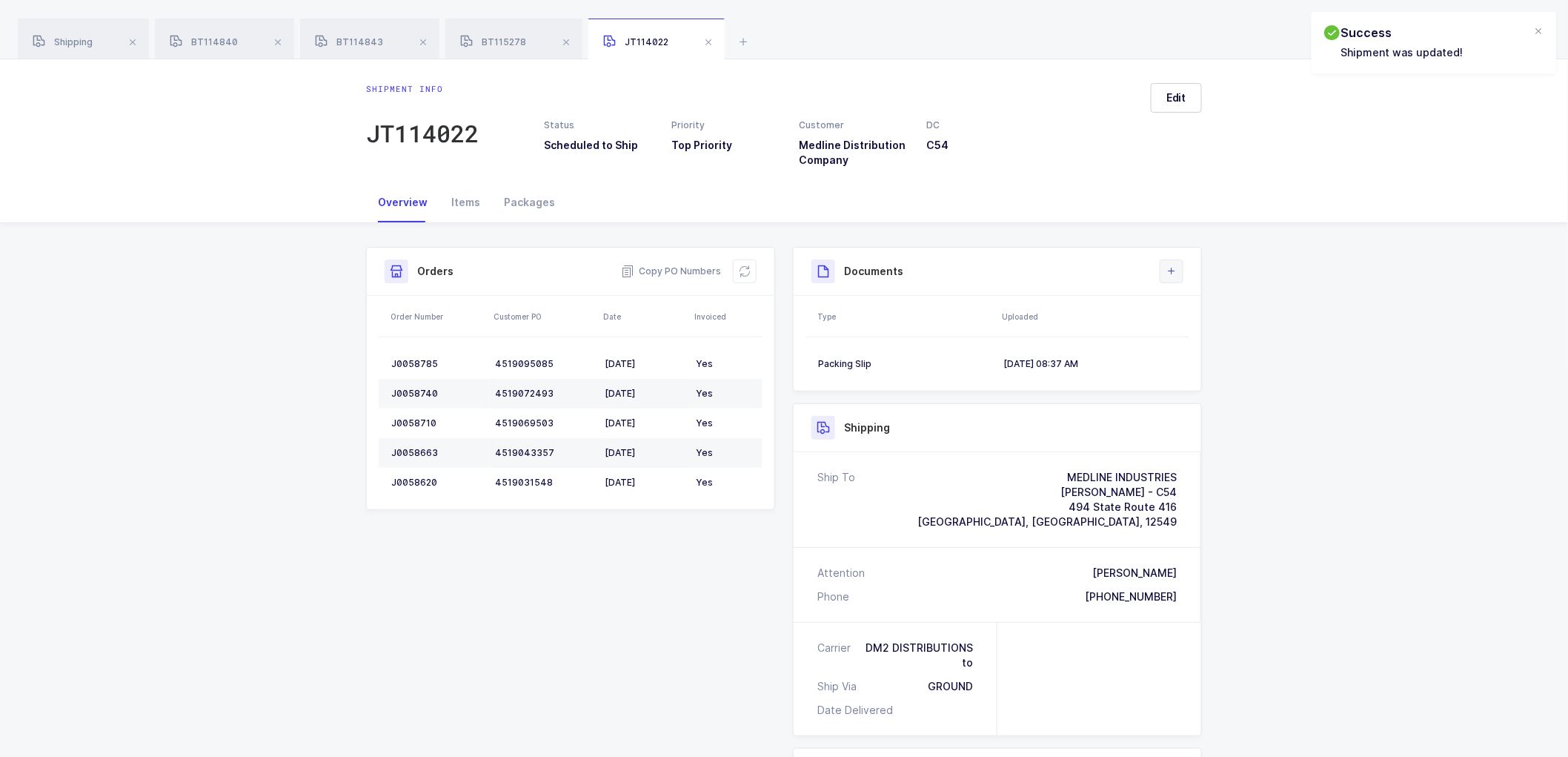
click at [1170, 268] on icon at bounding box center [1170, 271] width 12 height 12
click at [1183, 333] on li "Upload Document" at bounding box center [1221, 337] width 110 height 23
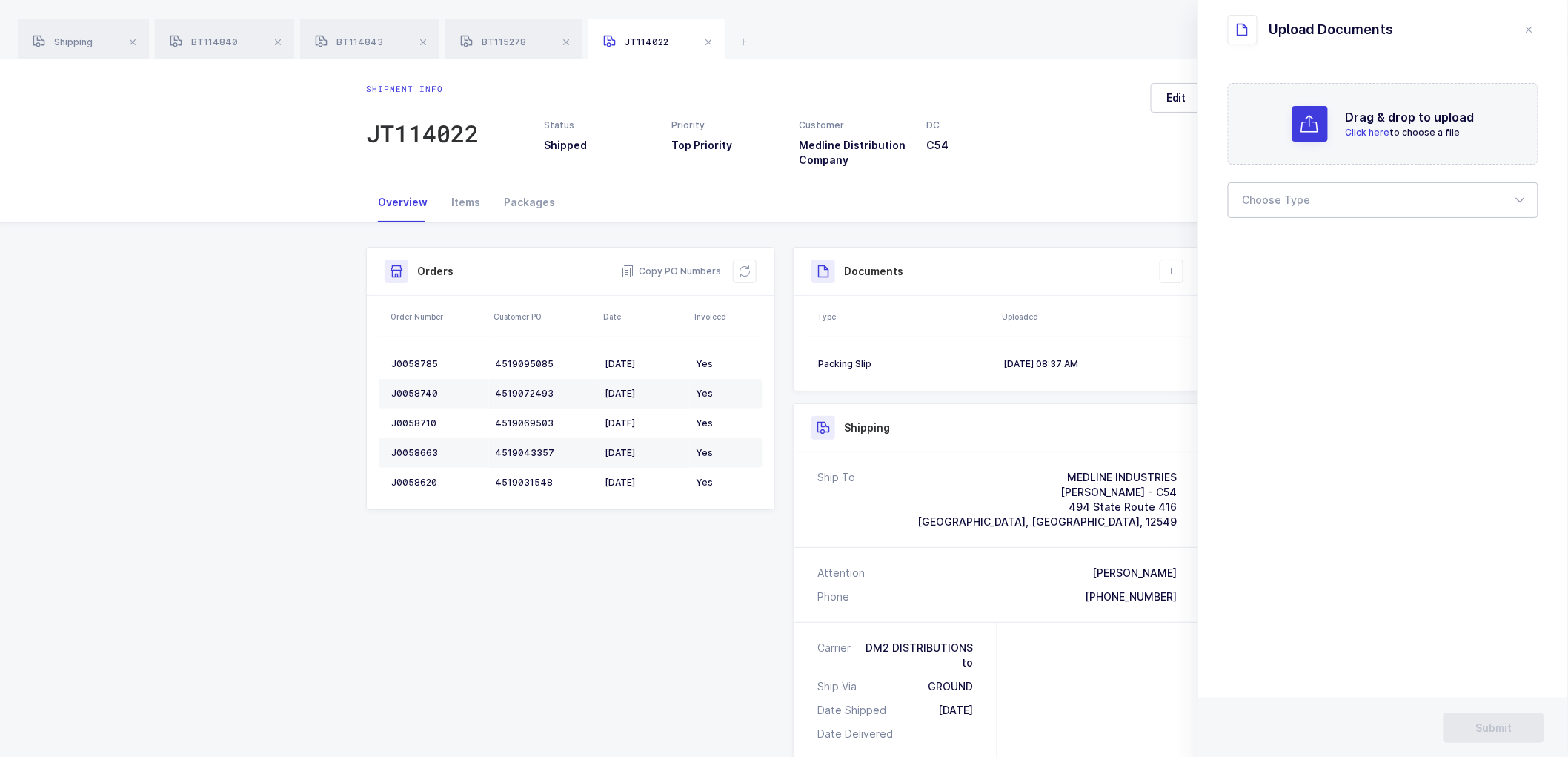
click at [1249, 189] on div at bounding box center [1383, 201] width 311 height 36
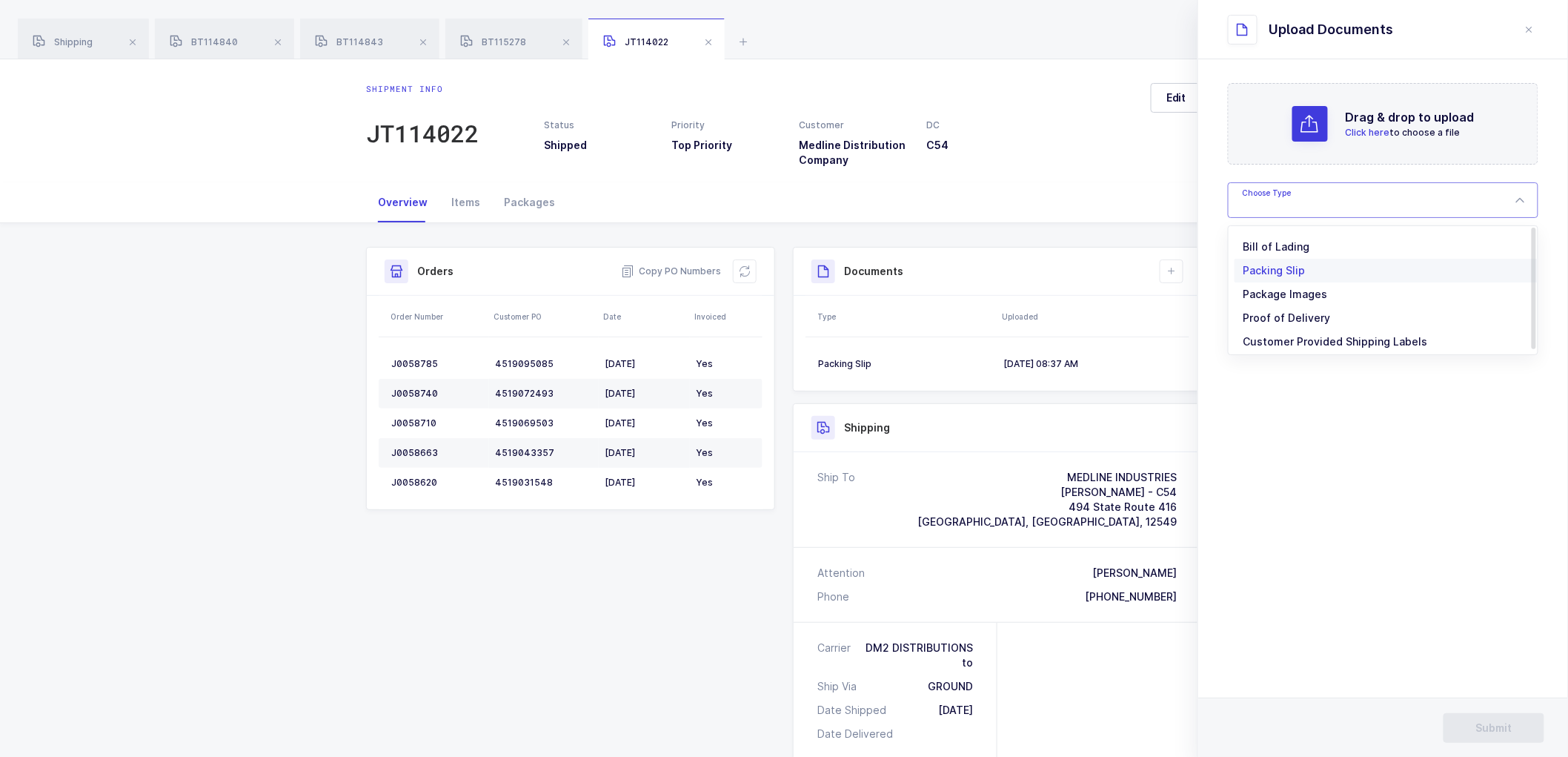
click at [1262, 243] on span "Bill of Lading" at bounding box center [1276, 246] width 66 height 13
type input "Bill of Lading"
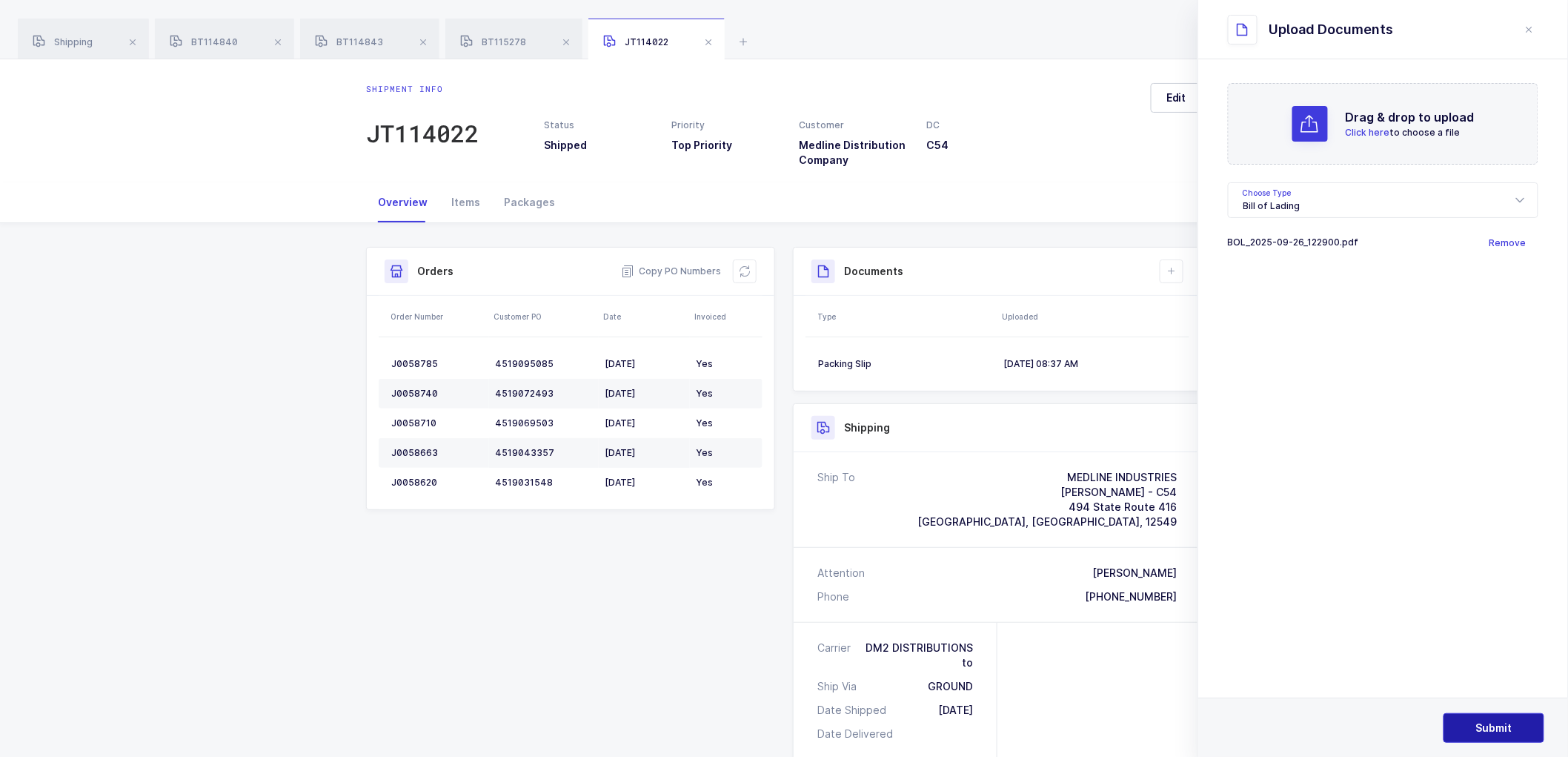
click at [1472, 727] on button "Submit" at bounding box center [1494, 727] width 101 height 30
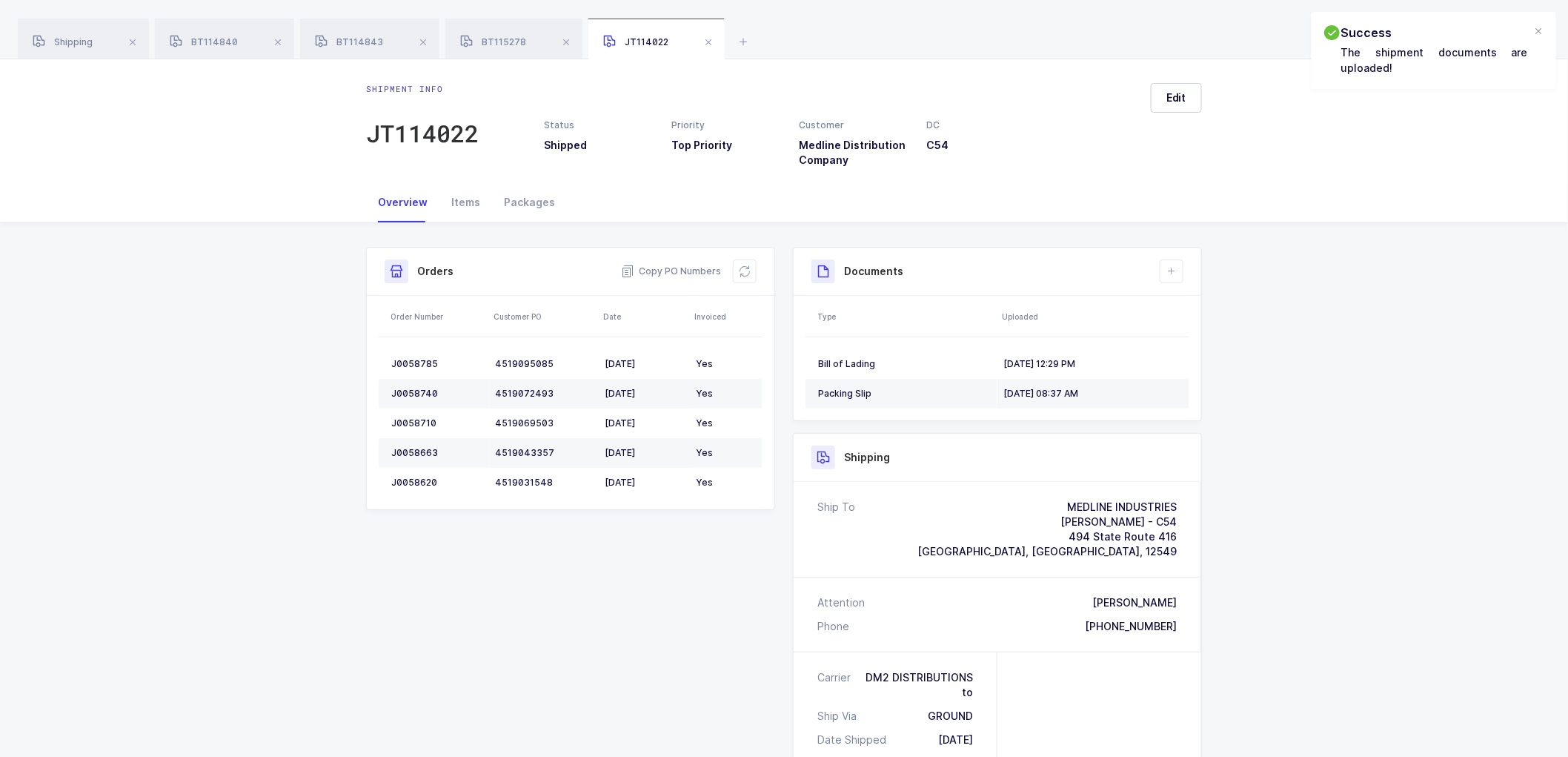
click at [702, 38] on span at bounding box center [708, 42] width 18 height 18
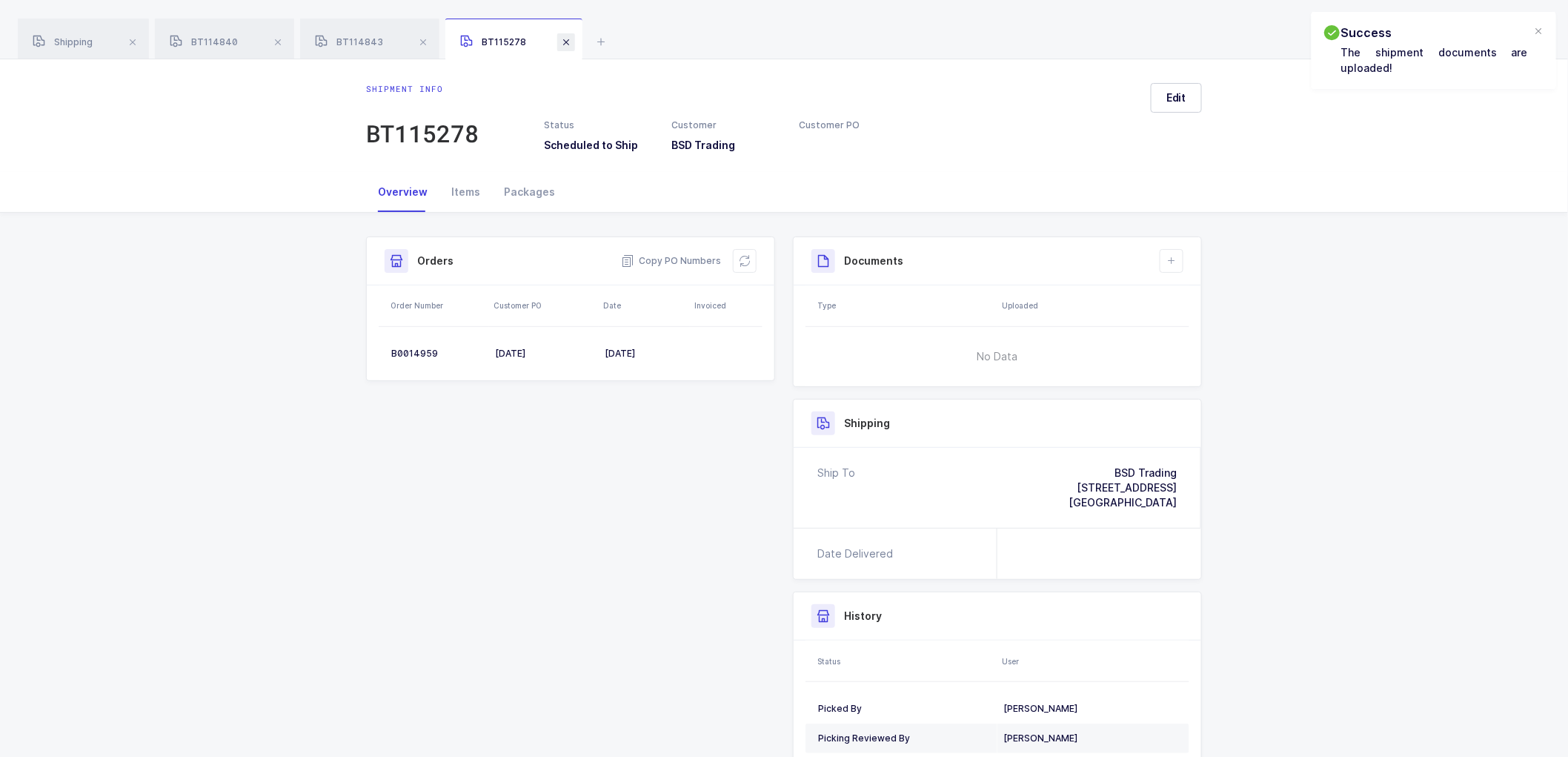
click at [563, 41] on span at bounding box center [566, 42] width 18 height 18
click at [425, 40] on span at bounding box center [423, 42] width 18 height 18
click at [278, 37] on span at bounding box center [278, 42] width 18 height 18
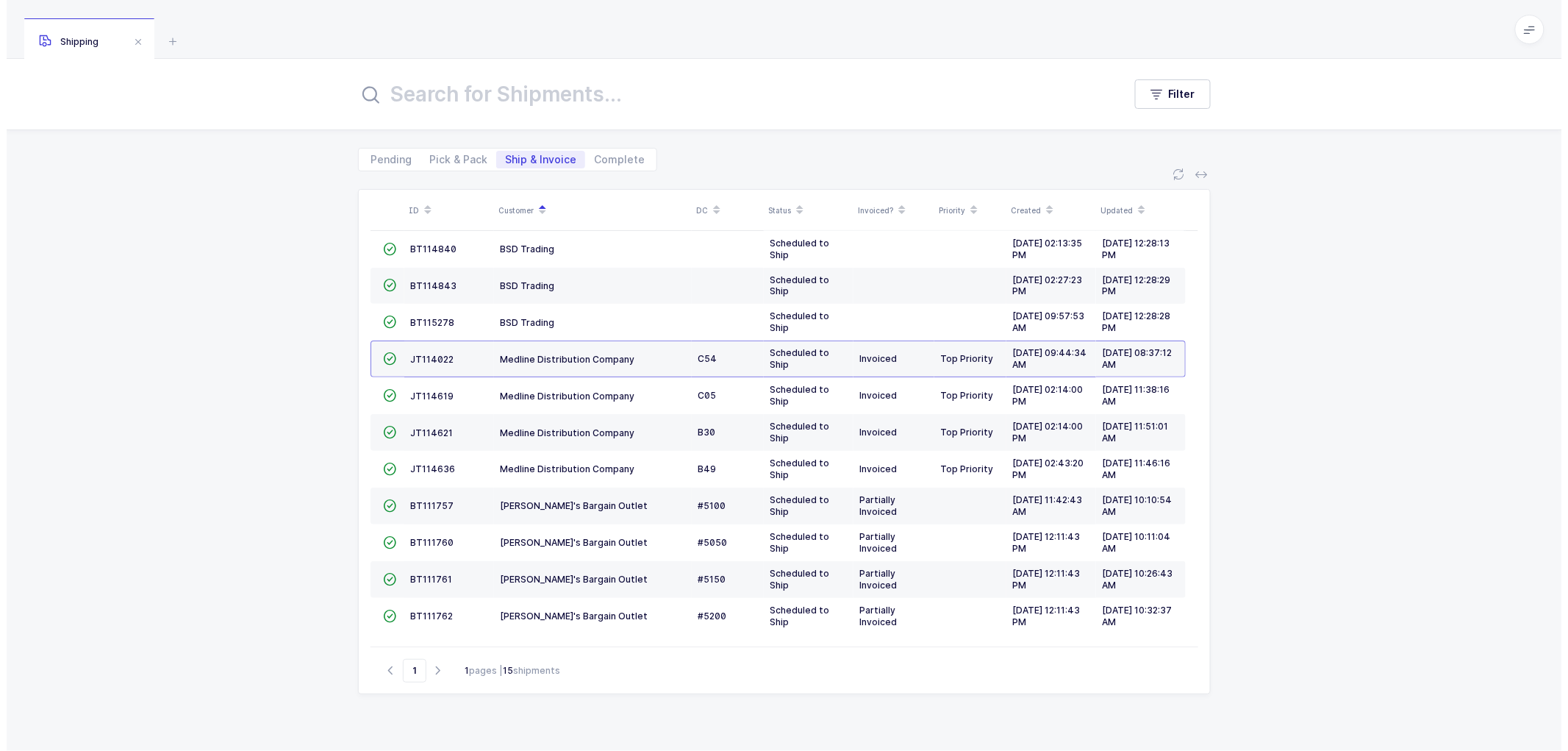
scroll to position [119, 0]
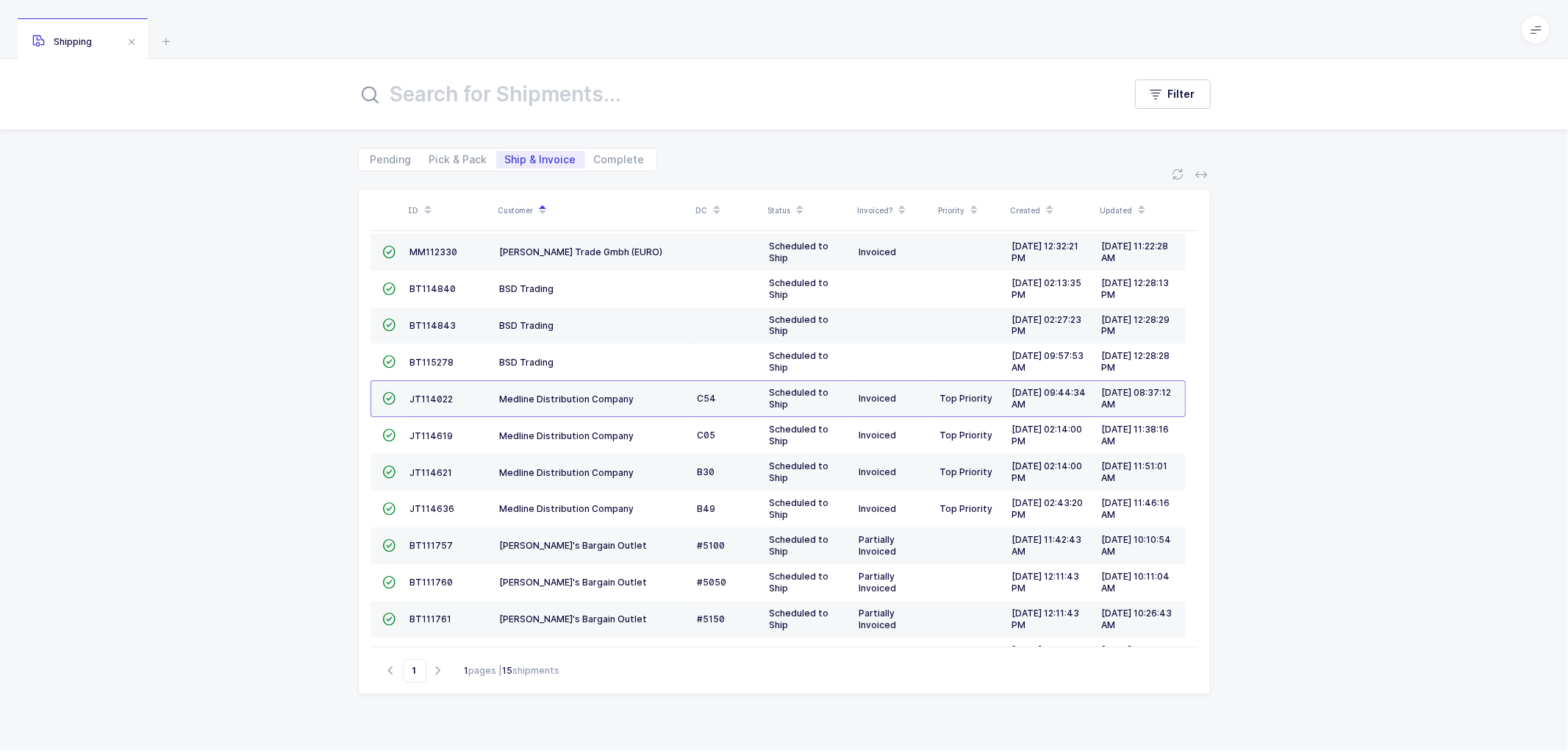
click at [305, 297] on div "ID Customer DC Status Invoiced? Priority Created Updated  BT104009 Absolute Me…" at bounding box center [784, 450] width 1568 height 556
click at [449, 155] on span "Pick & Pack" at bounding box center [458, 160] width 58 height 11
click at [430, 155] on input "Pick & Pack" at bounding box center [425, 156] width 10 height 10
radio input "true"
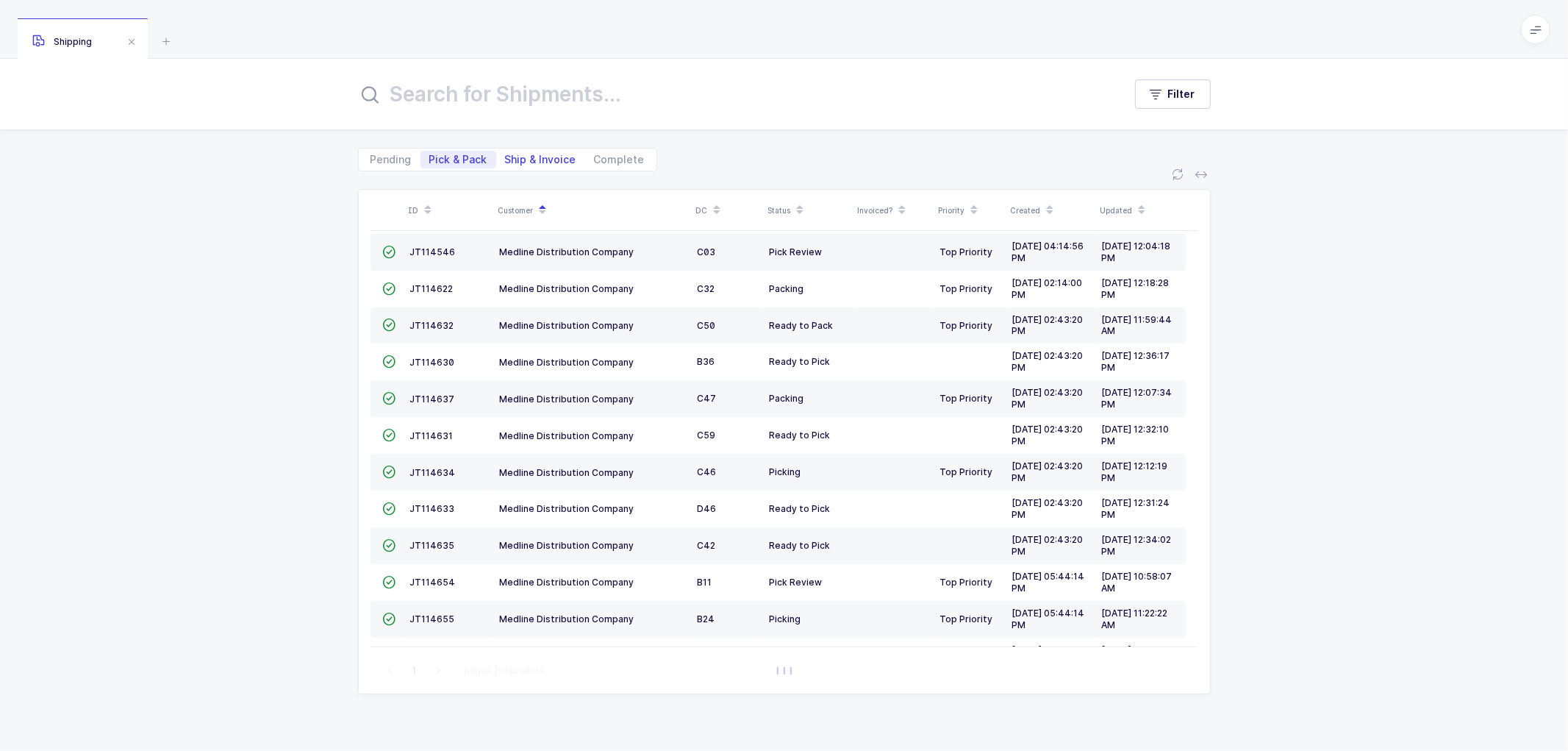
click at [537, 157] on span "Ship & Invoice" at bounding box center [540, 160] width 71 height 11
click at [505, 157] on input "Ship & Invoice" at bounding box center [500, 156] width 10 height 10
radio input "true"
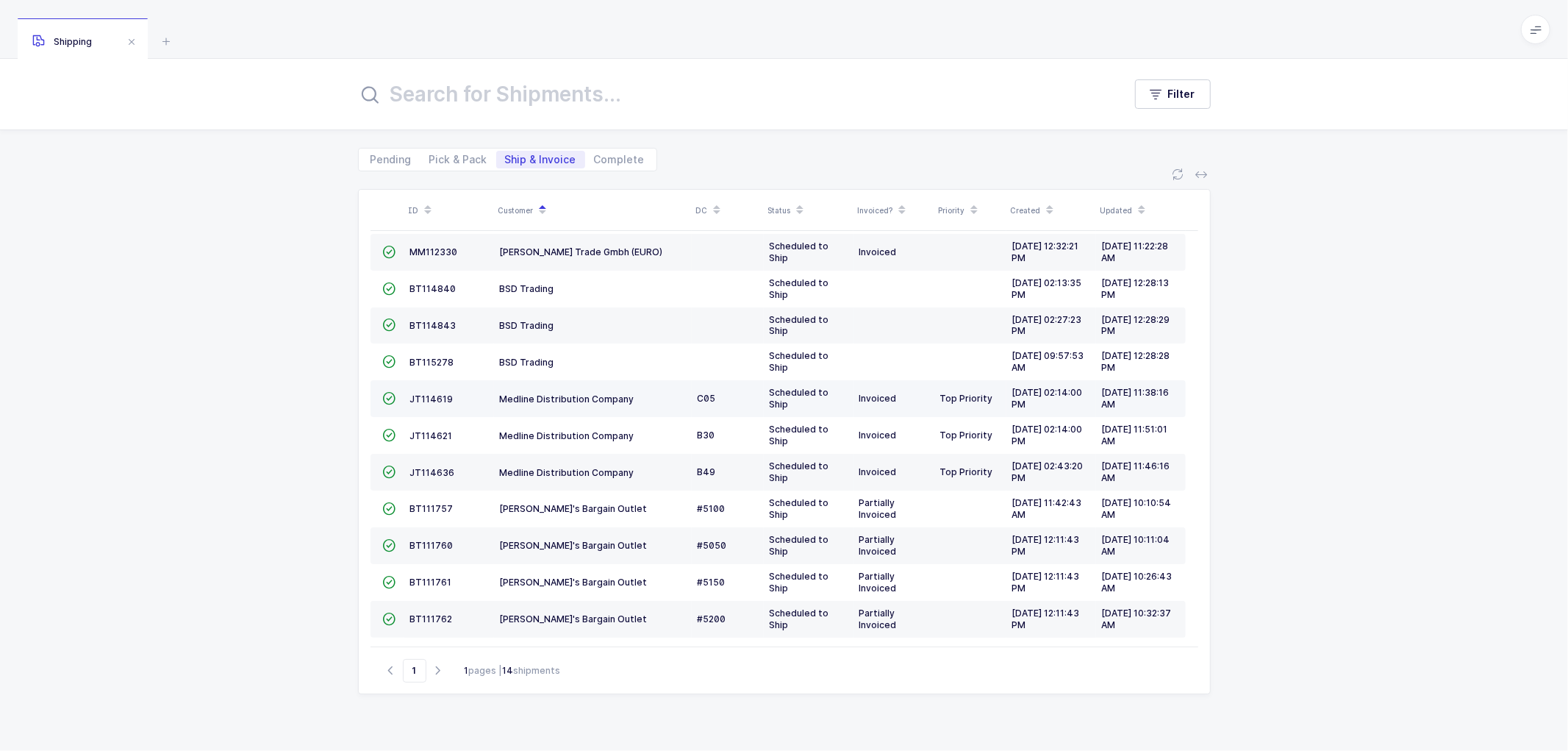
scroll to position [123, 0]
click at [443, 156] on span "Pick & Pack" at bounding box center [458, 160] width 58 height 11
click at [430, 156] on input "Pick & Pack" at bounding box center [425, 156] width 10 height 10
radio input "true"
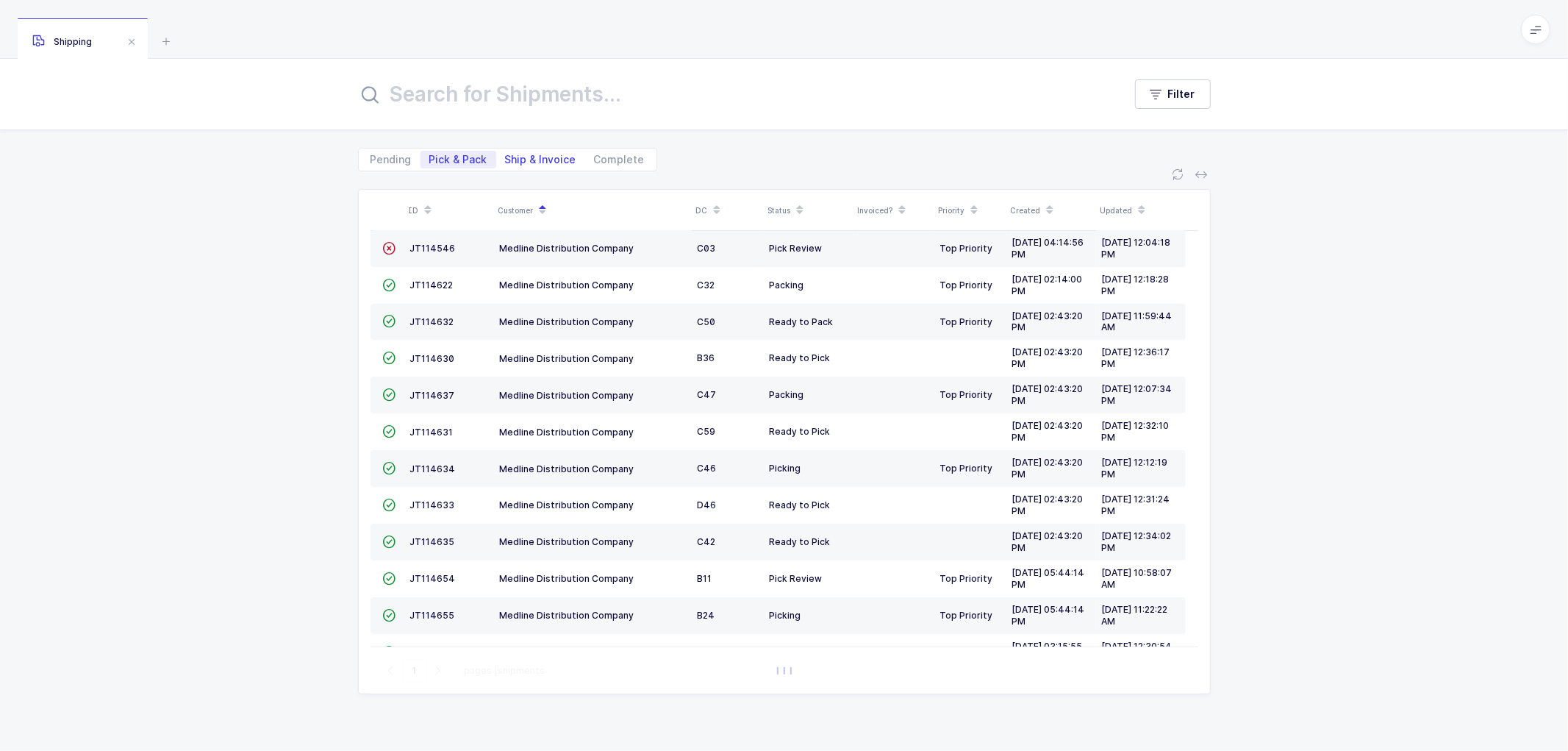
click at [538, 156] on span "Ship & Invoice" at bounding box center [540, 160] width 71 height 11
click at [505, 156] on input "Ship & Invoice" at bounding box center [500, 156] width 10 height 10
radio input "true"
radio input "false"
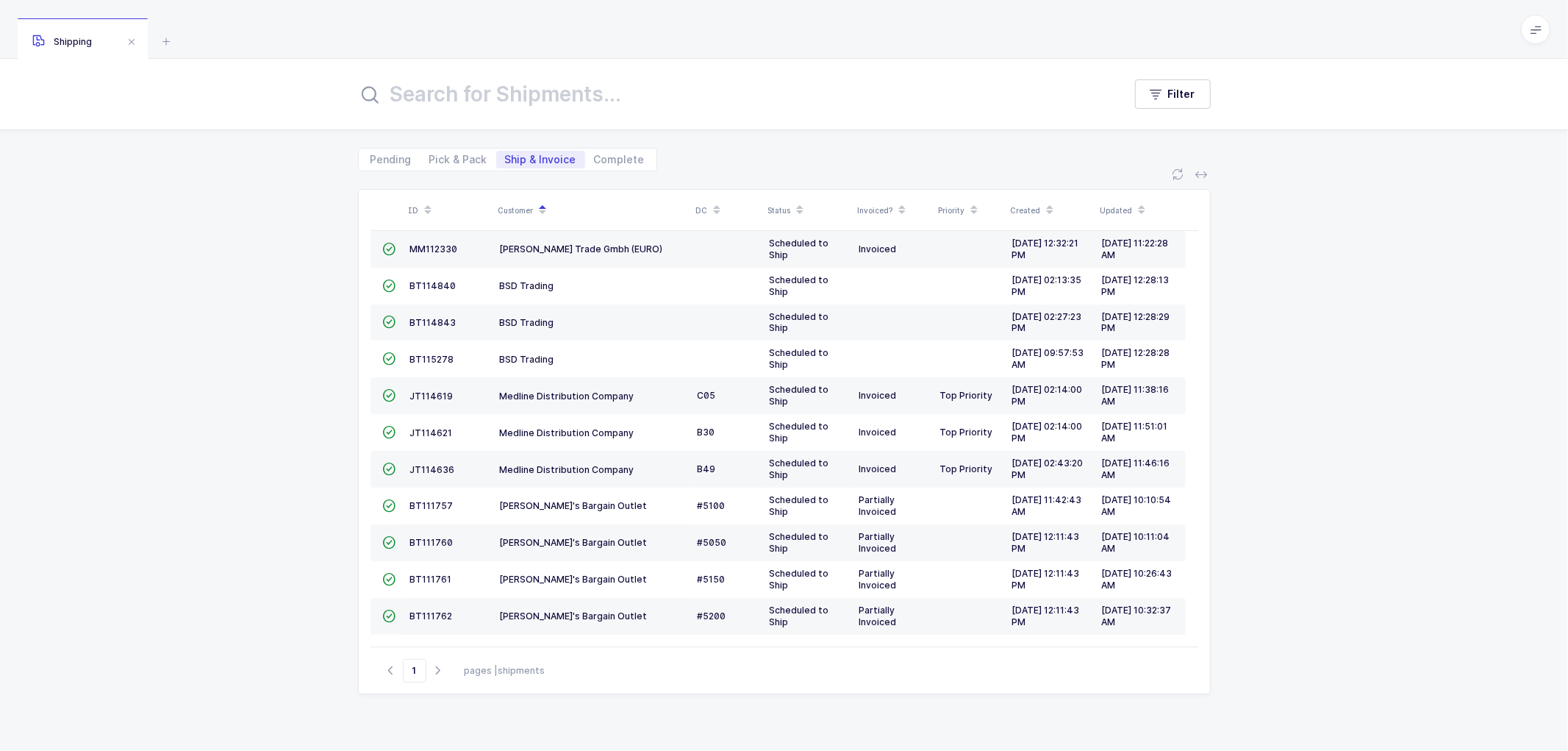
click at [545, 156] on span "Ship & Invoice" at bounding box center [540, 160] width 71 height 11
click at [505, 156] on input "Ship & Invoice" at bounding box center [500, 156] width 10 height 10
